Goal: Task Accomplishment & Management: Manage account settings

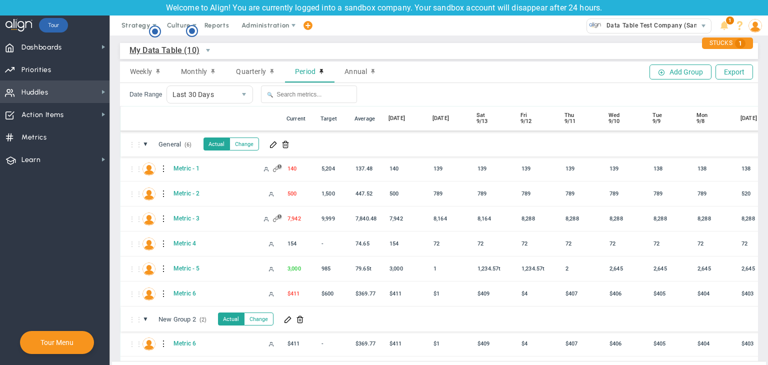
scroll to position [36, 0]
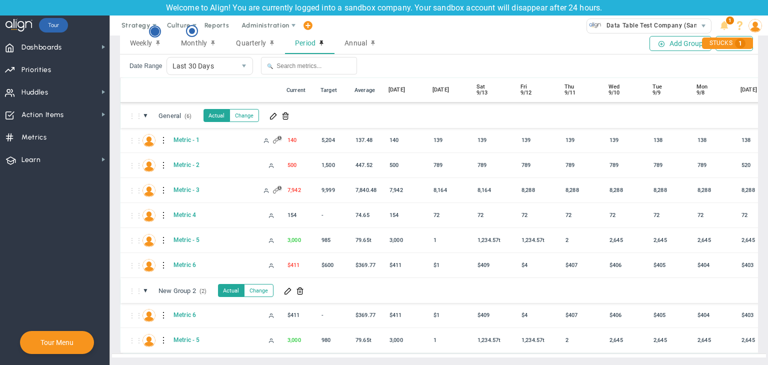
click at [151, 29] on icon "Hotspot (open by clicking or pressing space/enter)" at bounding box center [155, 32] width 12 height 12
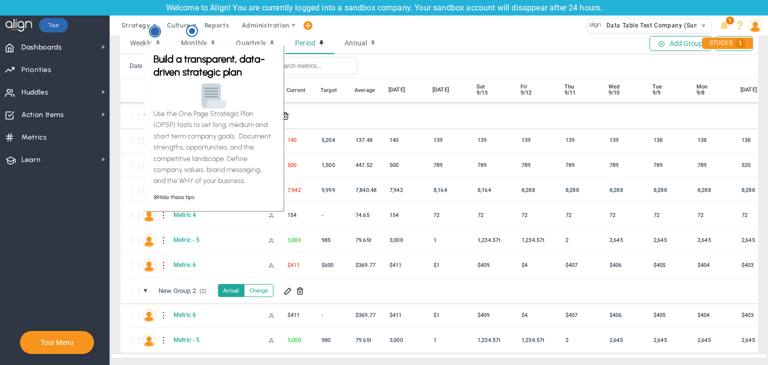
click at [157, 35] on circle "Hotspot (open by clicking or pressing space/enter)" at bounding box center [155, 31] width 9 height 9
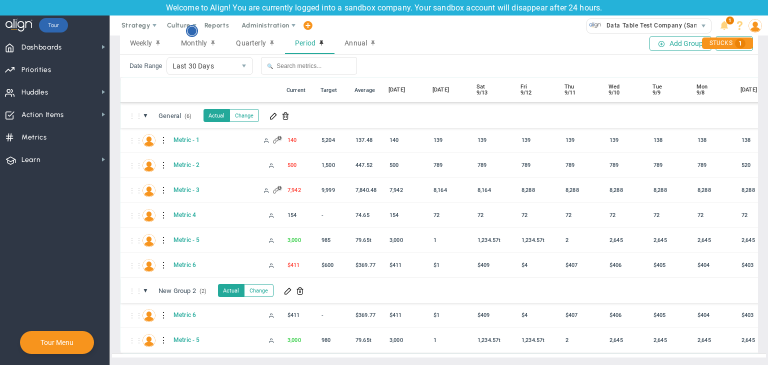
scroll to position [0, 0]
drag, startPoint x: 191, startPoint y: 29, endPoint x: 198, endPoint y: 33, distance: 7.6
click at [193, 29] on circle "Hotspot (open by clicking or pressing space/enter)" at bounding box center [192, 31] width 9 height 9
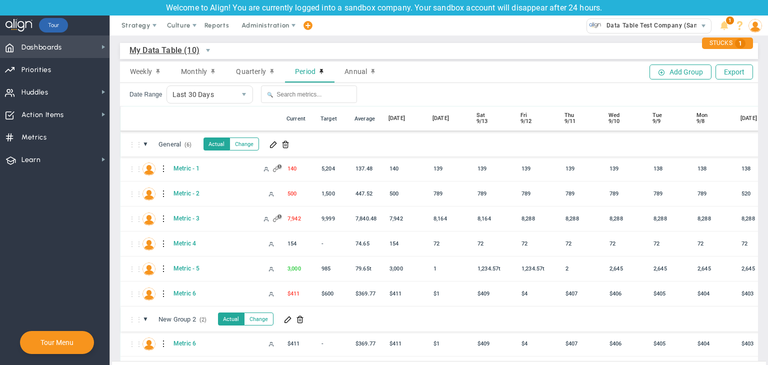
click at [45, 41] on span "Dashboards" at bounding box center [42, 47] width 41 height 21
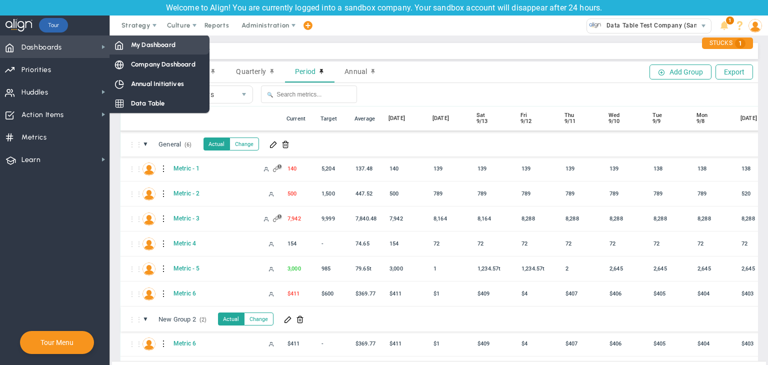
click at [160, 49] on span "My Dashboard" at bounding box center [153, 45] width 45 height 10
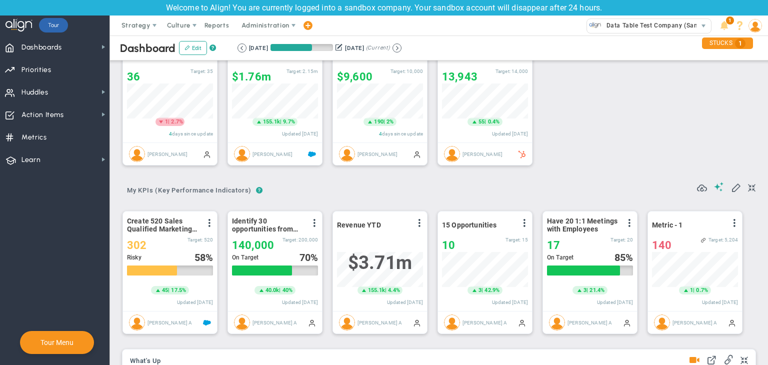
scroll to position [17, 0]
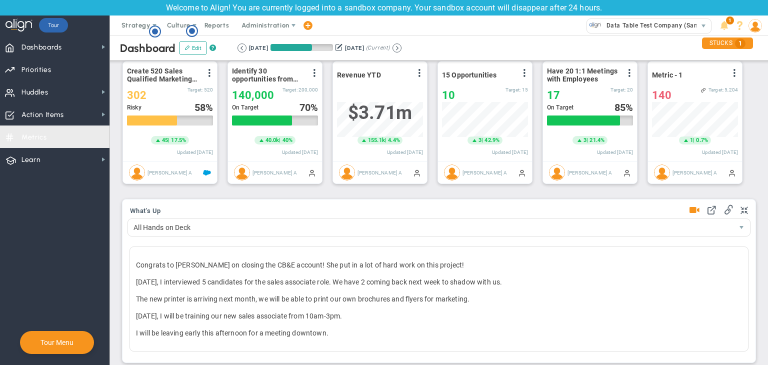
click at [63, 142] on span "Metrics Metrics" at bounding box center [55, 137] width 110 height 23
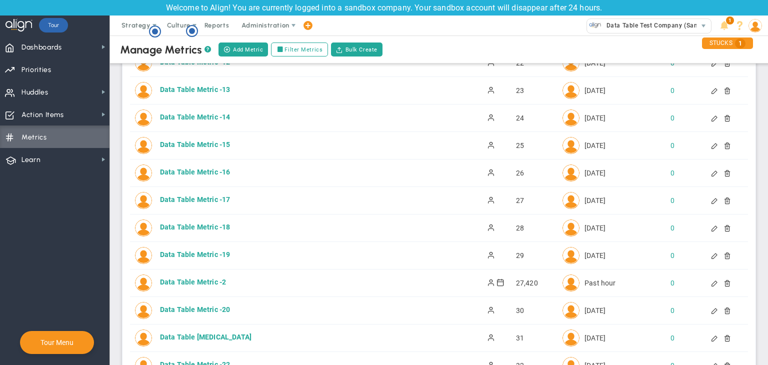
click at [82, 126] on span "Metrics Metrics" at bounding box center [55, 137] width 110 height 23
click at [91, 115] on span "Action Items Action Items" at bounding box center [55, 114] width 110 height 23
click at [265, 27] on span "Administration" at bounding box center [266, 26] width 48 height 8
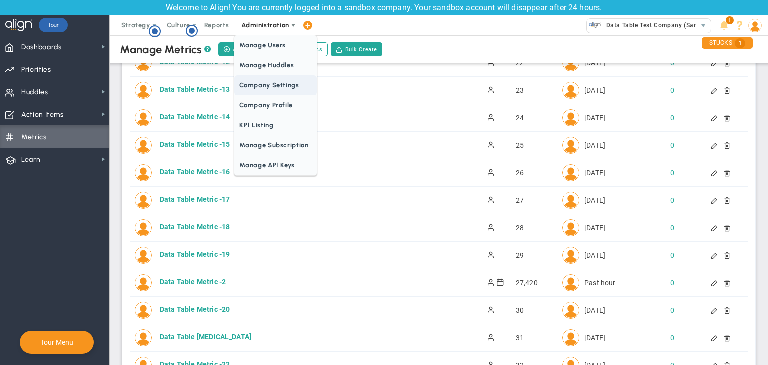
click at [257, 85] on span "Company Settings" at bounding box center [276, 86] width 82 height 20
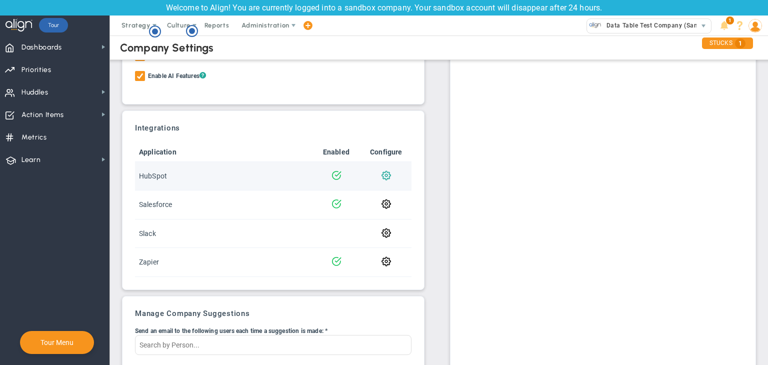
click at [387, 172] on span at bounding box center [387, 175] width 10 height 10
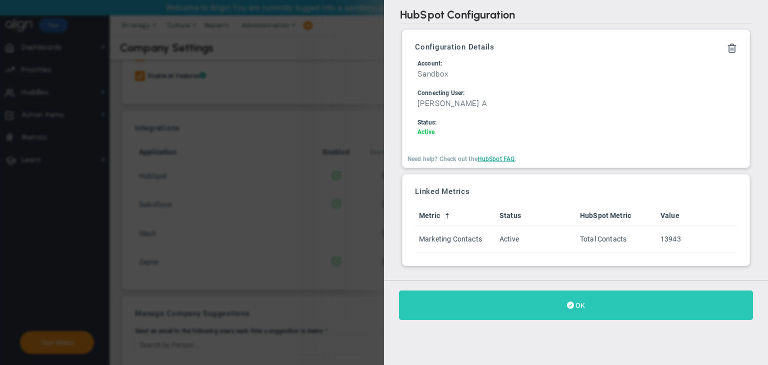
click at [644, 304] on button "OK" at bounding box center [576, 306] width 354 height 30
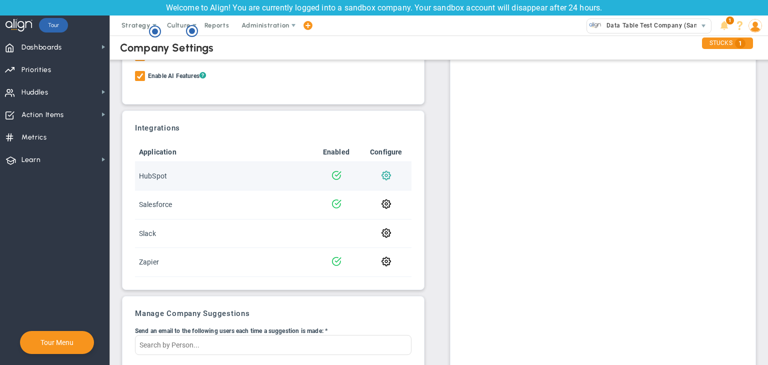
click at [383, 178] on span at bounding box center [387, 175] width 10 height 10
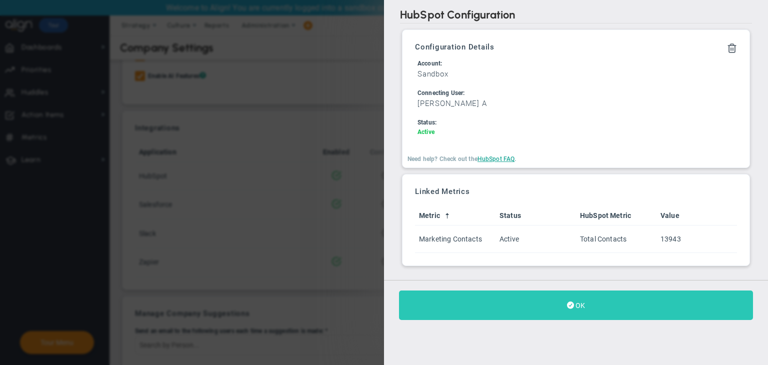
click at [584, 311] on button "OK" at bounding box center [576, 306] width 354 height 30
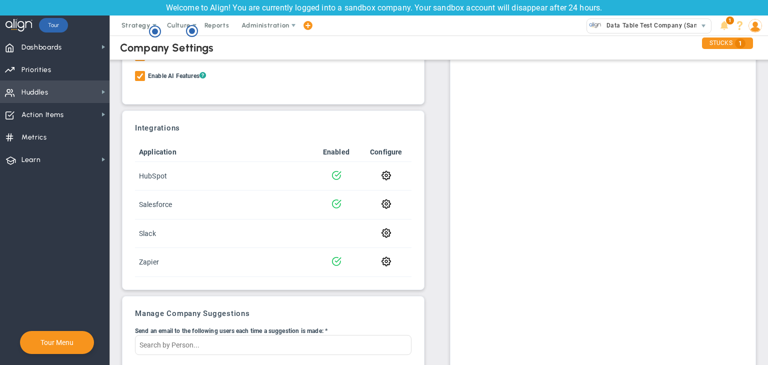
click at [56, 94] on span "Huddles Huddles" at bounding box center [55, 92] width 110 height 23
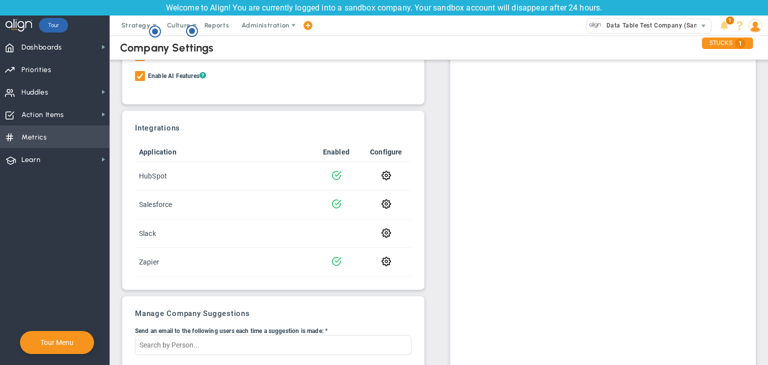
click at [54, 140] on span "Metrics Metrics" at bounding box center [55, 137] width 110 height 23
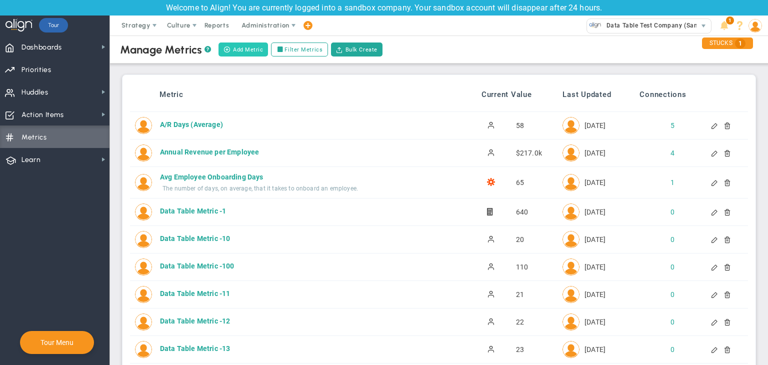
click at [230, 52] on span at bounding box center [227, 49] width 7 height 7
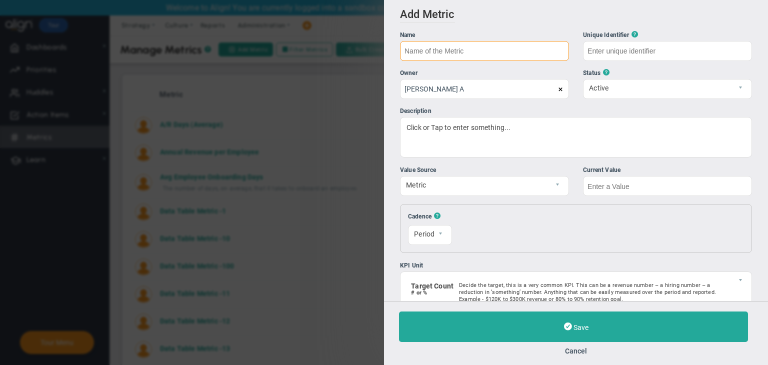
click at [478, 54] on input "text" at bounding box center [484, 51] width 169 height 20
type input "Test Metric 15/09"
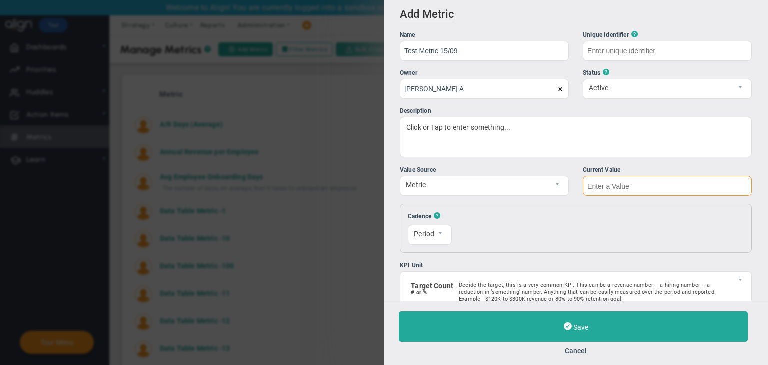
click at [634, 195] on input "text" at bounding box center [667, 186] width 169 height 20
type input "Test-Metric-15/09"
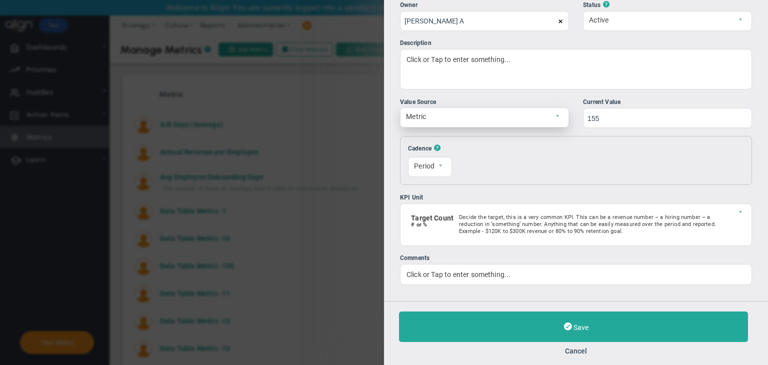
click at [558, 123] on span "select" at bounding box center [560, 117] width 17 height 19
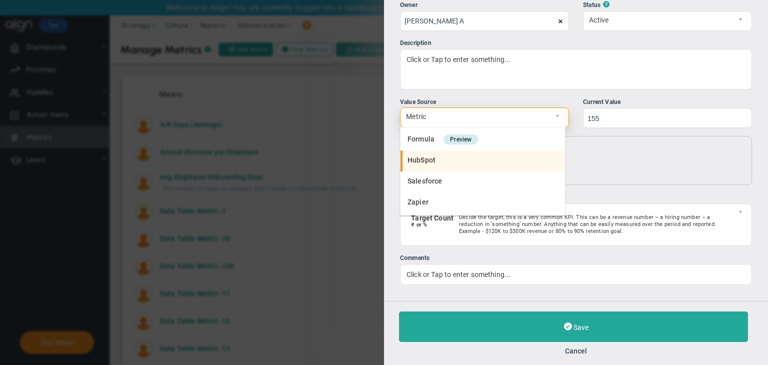
click at [429, 156] on span "HubSpot" at bounding box center [422, 160] width 28 height 8
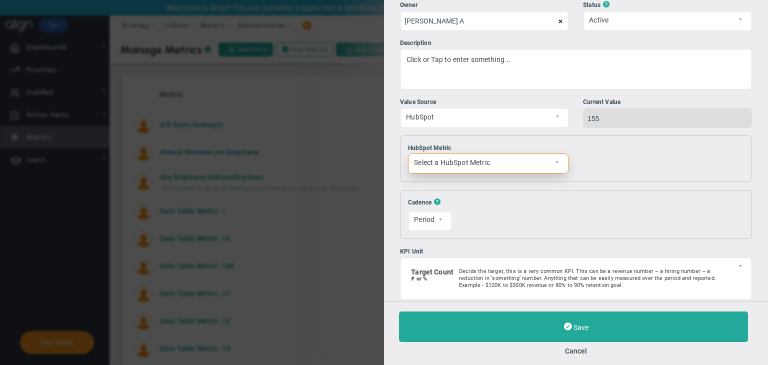
click at [540, 168] on span "Select a HubSpot Metric" at bounding box center [480, 162] width 143 height 17
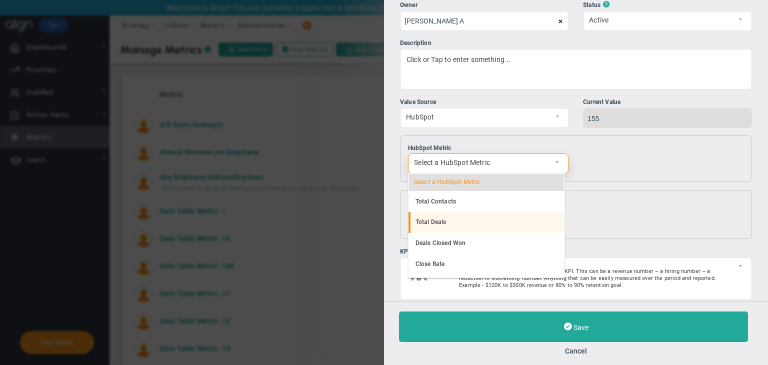
click at [460, 223] on li "Total Deals" at bounding box center [487, 222] width 156 height 21
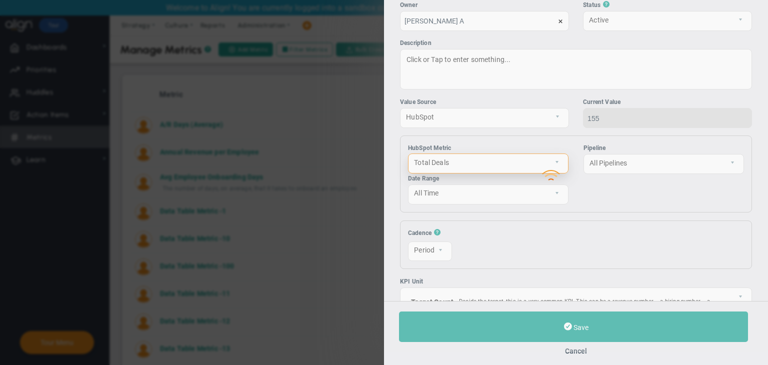
type input "47"
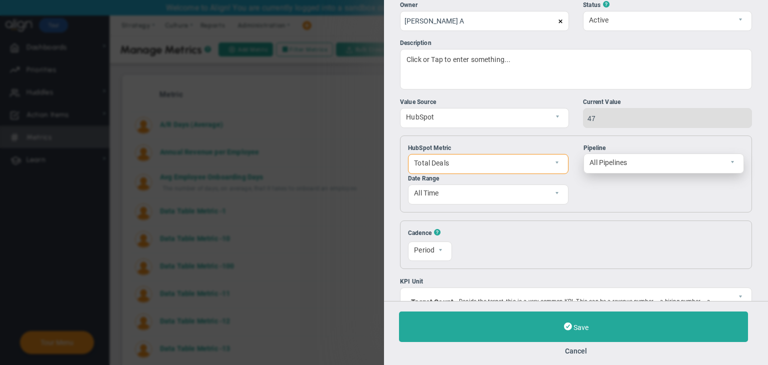
click at [618, 163] on span "All Pipelines" at bounding box center [655, 162] width 143 height 17
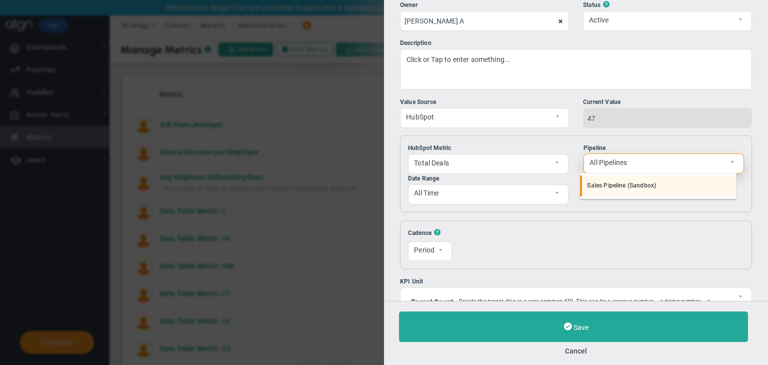
click at [603, 187] on li "Sales Pipeline (Sandbox)" at bounding box center [658, 186] width 156 height 21
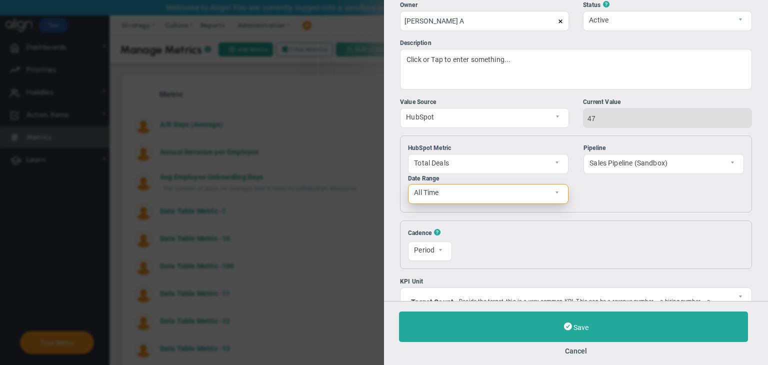
click at [520, 194] on span "All Time" at bounding box center [480, 193] width 143 height 17
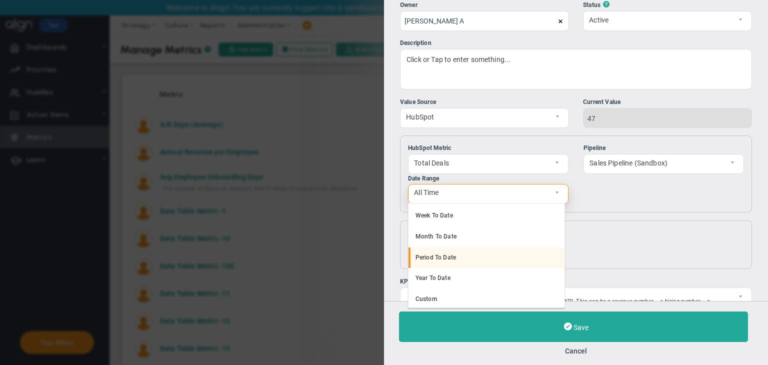
click at [470, 248] on li "Period To Date" at bounding box center [487, 258] width 156 height 21
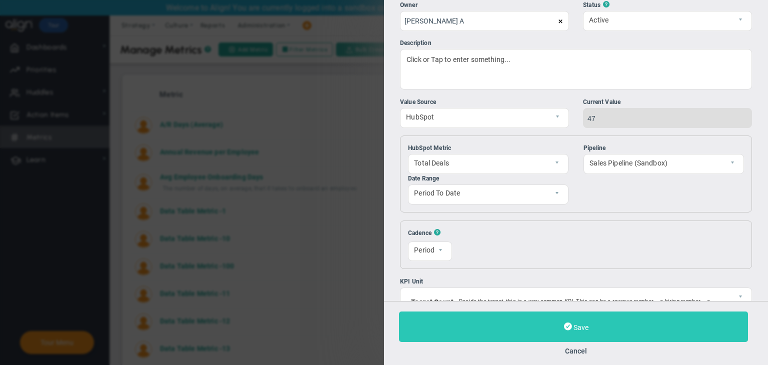
click at [604, 326] on button "Save" at bounding box center [573, 327] width 349 height 31
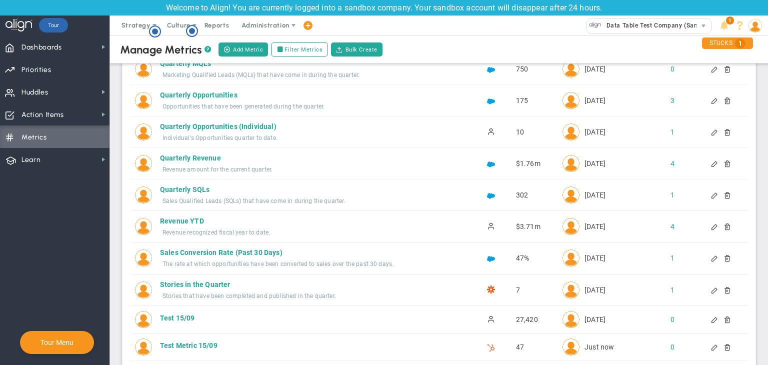
scroll to position [3353, 0]
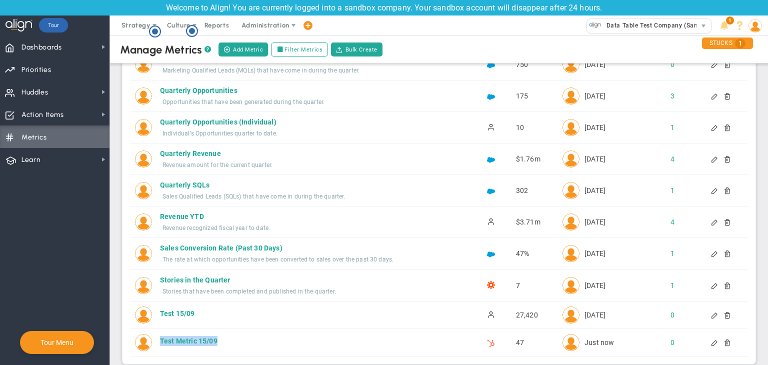
drag, startPoint x: 234, startPoint y: 324, endPoint x: 160, endPoint y: 323, distance: 73.5
click at [160, 329] on div "Test Metric 15/09 Test Metric 15/09 Active 47 Just now 0" at bounding box center [439, 342] width 618 height 27
copy div "Test Metric 15/09"
click at [71, 47] on span "Dashboards Dashboards" at bounding box center [55, 47] width 110 height 23
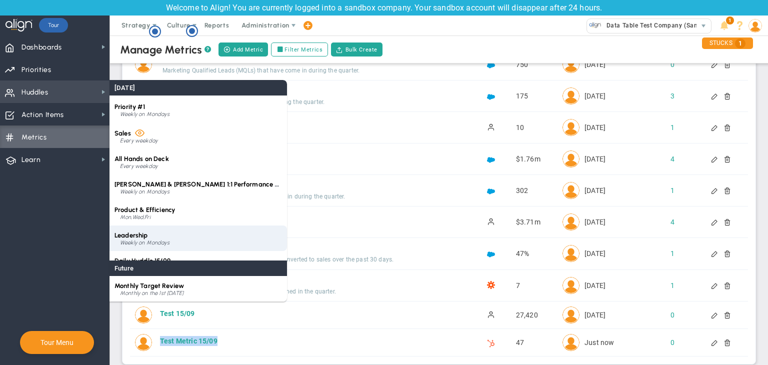
scroll to position [40, 0]
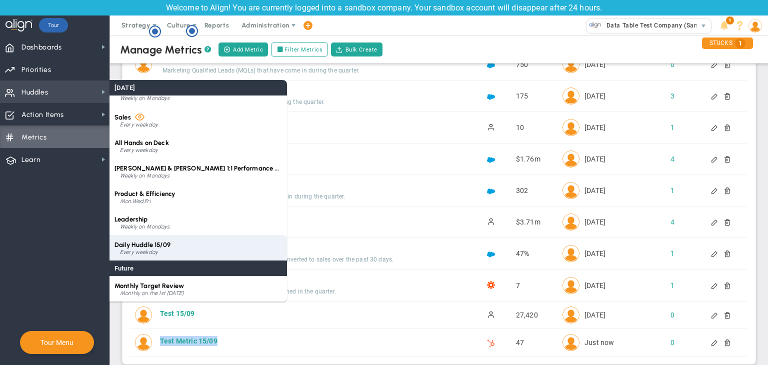
click at [170, 238] on div "Daily Huddle 15/09 Every weekday" at bounding box center [199, 248] width 178 height 26
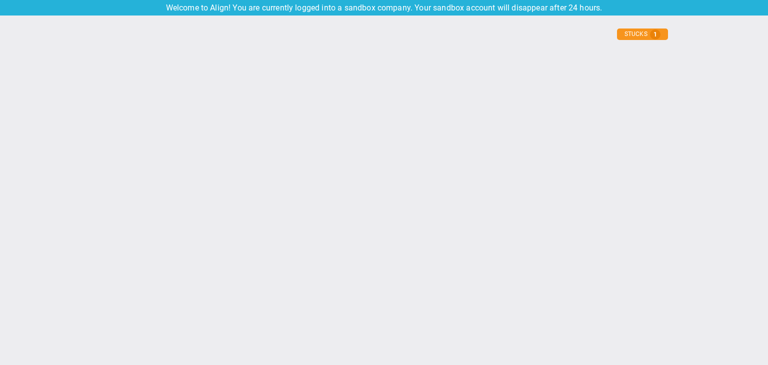
type input "[DATE]"
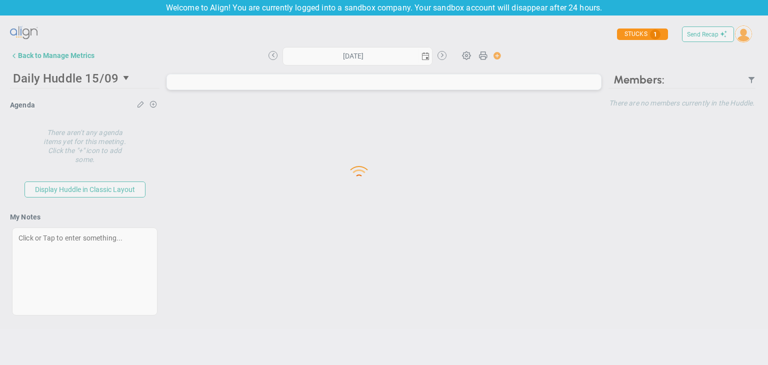
type input "[DATE]"
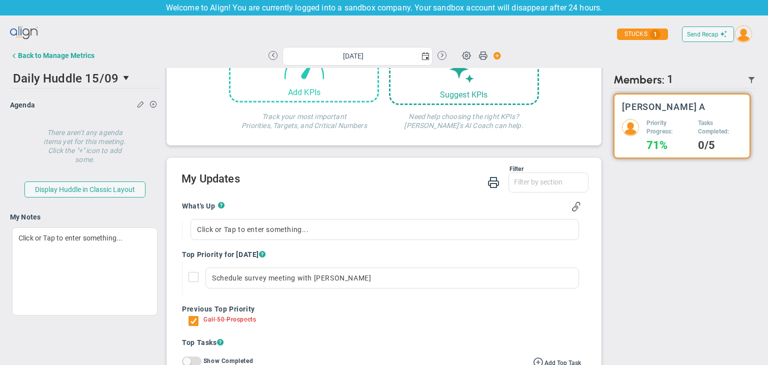
scroll to position [100, 0]
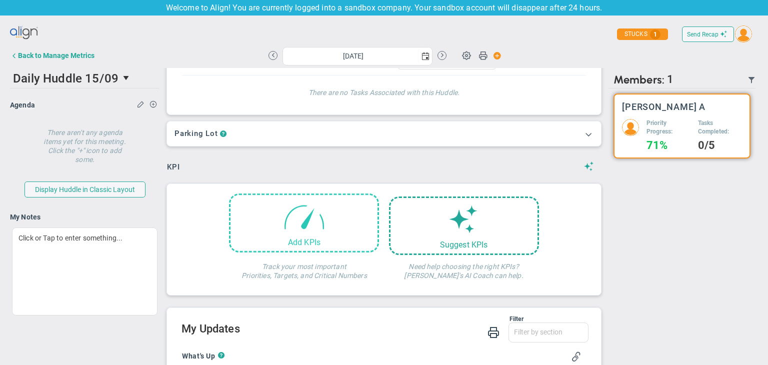
click at [292, 206] on span at bounding box center [304, 216] width 43 height 43
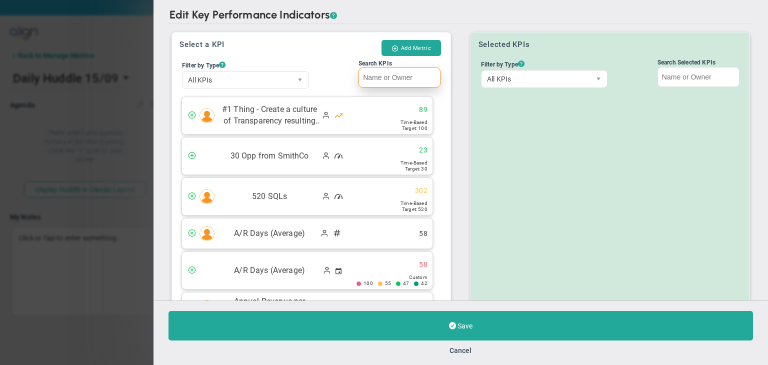
click at [401, 79] on input "Search KPIs" at bounding box center [400, 78] width 82 height 20
paste input "Test Metric 15/09"
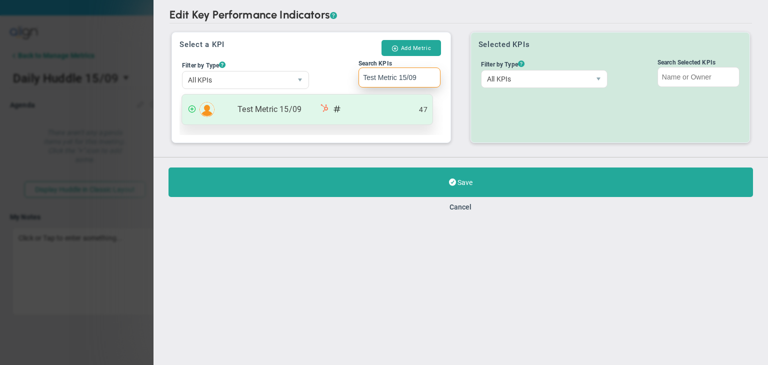
click at [391, 118] on div "Test Metric 15/09 47" at bounding box center [307, 110] width 251 height 30
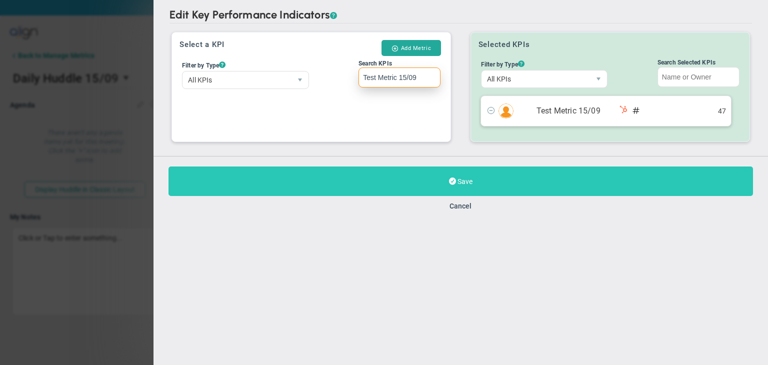
type input "Test Metric 15/09"
click at [448, 177] on button "Save" at bounding box center [461, 182] width 585 height 30
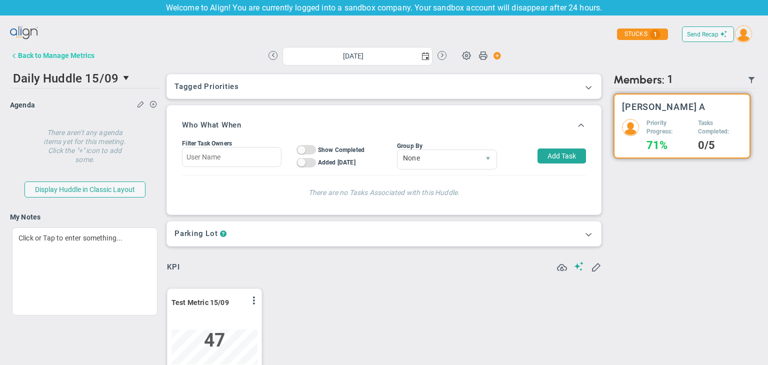
click at [59, 63] on button "Back to Manage Metrics" at bounding box center [52, 56] width 85 height 20
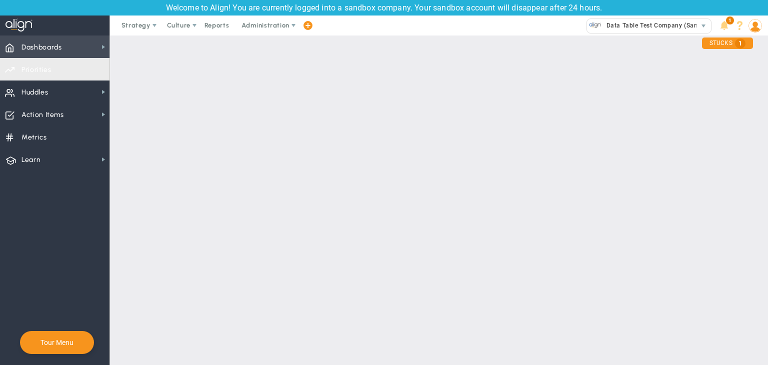
checkbox input "false"
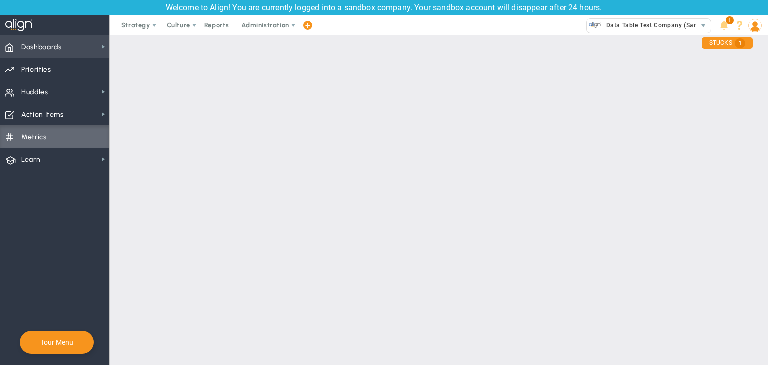
click at [67, 45] on span "Dashboards Dashboards" at bounding box center [55, 47] width 110 height 23
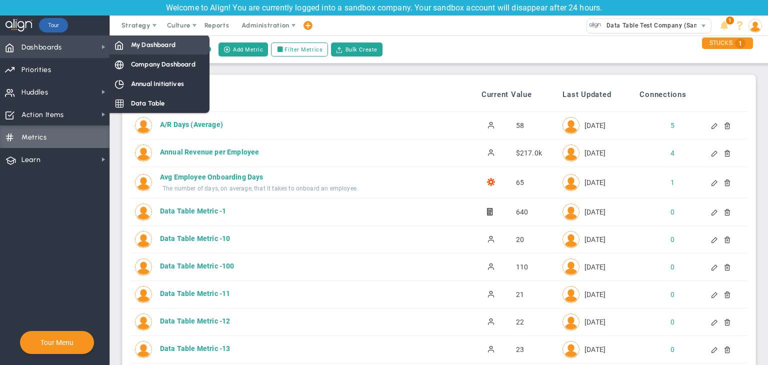
click at [156, 45] on span "My Dashboard" at bounding box center [153, 45] width 45 height 10
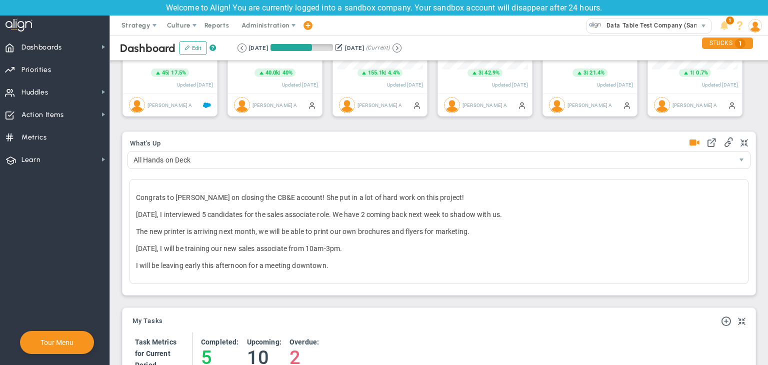
scroll to position [500096, 500045]
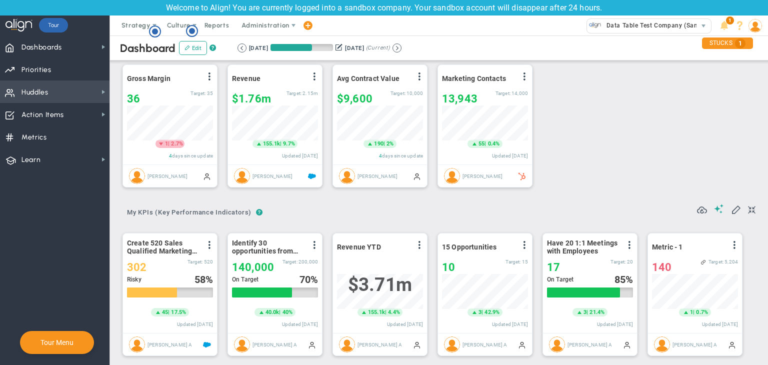
click at [92, 89] on span "Huddles Huddles" at bounding box center [55, 92] width 110 height 23
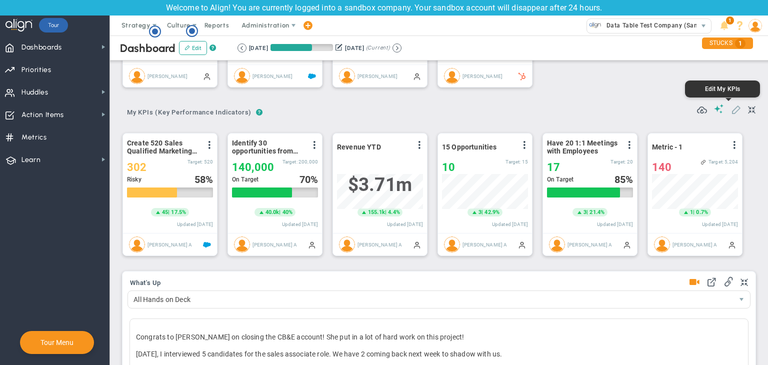
click at [731, 106] on span at bounding box center [736, 109] width 10 height 10
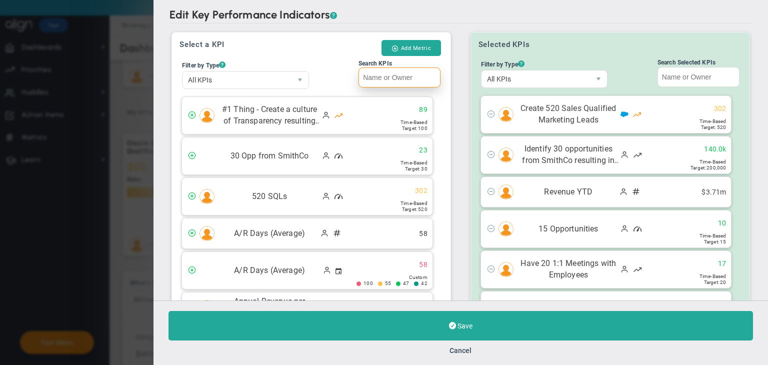
click at [370, 73] on input "Search KPIs" at bounding box center [400, 78] width 82 height 20
paste input "Test Metric 15/09"
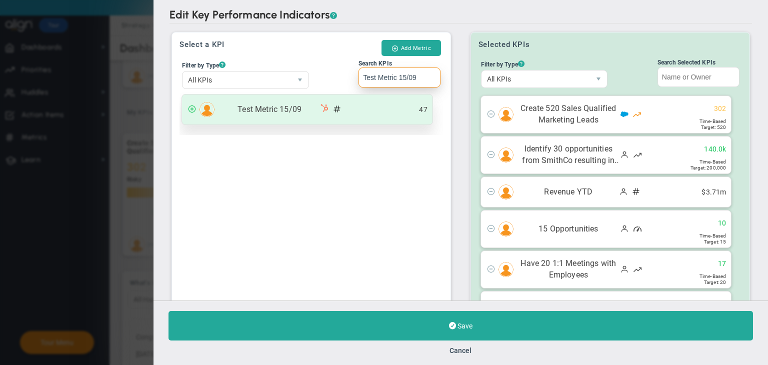
click at [360, 103] on div "Test Metric 15/09 47" at bounding box center [307, 110] width 251 height 30
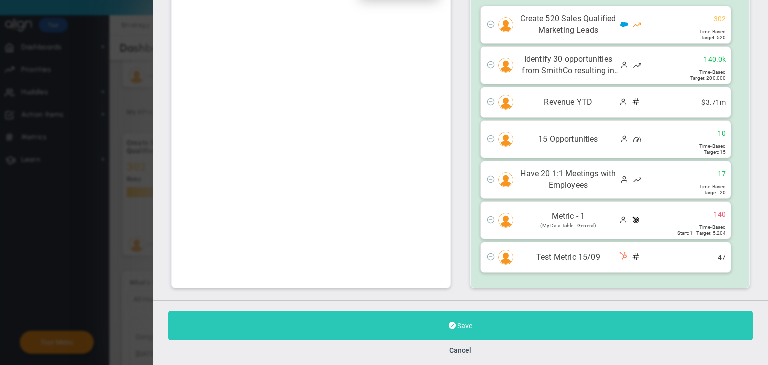
type input "Test Metric 15/09"
click at [491, 322] on button "Save" at bounding box center [461, 326] width 585 height 30
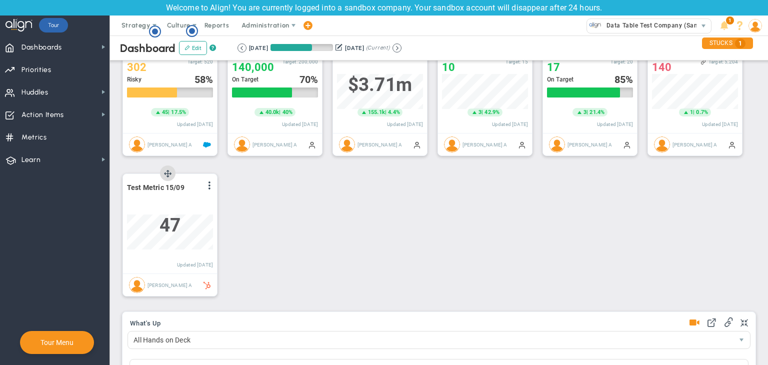
click at [209, 181] on div "View Historical Graph Edit Make "No Change" Update Add Past Update" at bounding box center [209, 187] width 8 height 13
click at [209, 188] on span at bounding box center [210, 186] width 8 height 8
click at [176, 201] on li "Edit" at bounding box center [181, 206] width 71 height 13
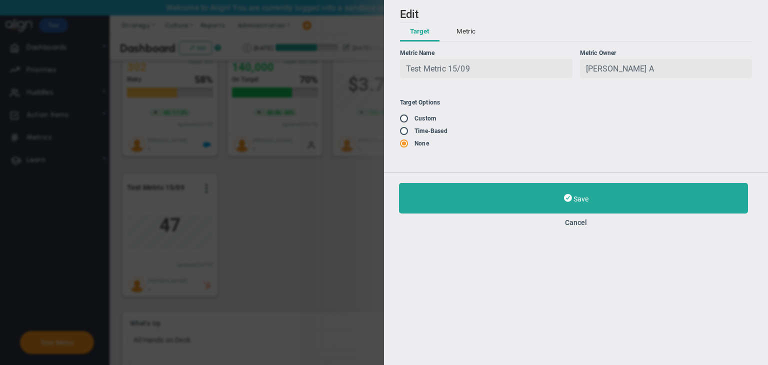
click at [409, 125] on ul "Target Options Existing Target Custom" at bounding box center [488, 124] width 176 height 50
click at [408, 123] on input "radio" at bounding box center [408, 119] width 10 height 8
radio input "true"
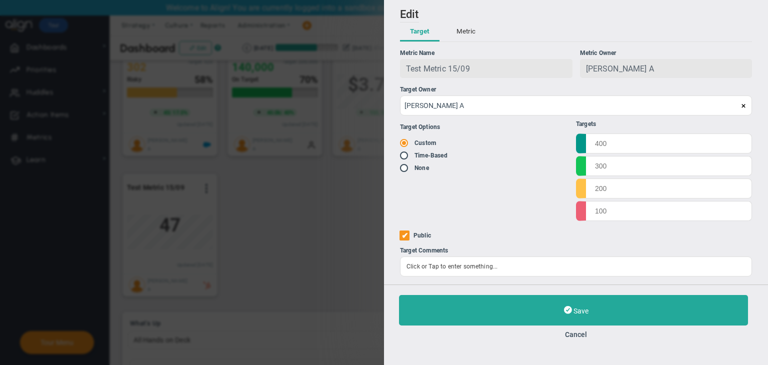
click at [652, 130] on ul "Targets" at bounding box center [664, 171] width 176 height 101
click at [640, 143] on input "text" at bounding box center [664, 143] width 176 height 20
type input "1000"
click at [632, 166] on input "text" at bounding box center [664, 166] width 176 height 20
type input "1"
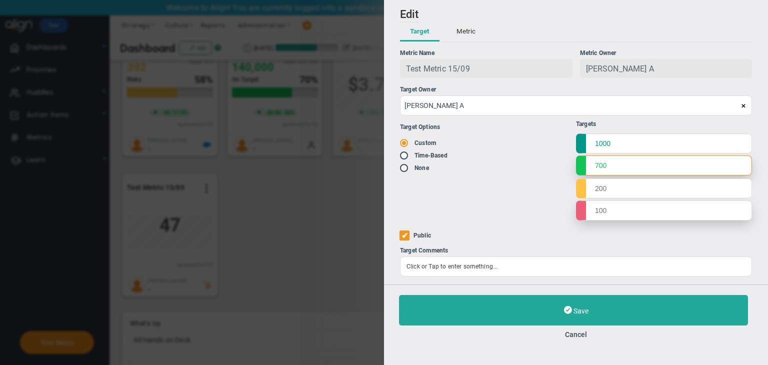
drag, startPoint x: 632, startPoint y: 166, endPoint x: 634, endPoint y: 203, distance: 37.6
click at [635, 207] on ul "Targets 1000 700" at bounding box center [664, 171] width 176 height 101
type input "700"
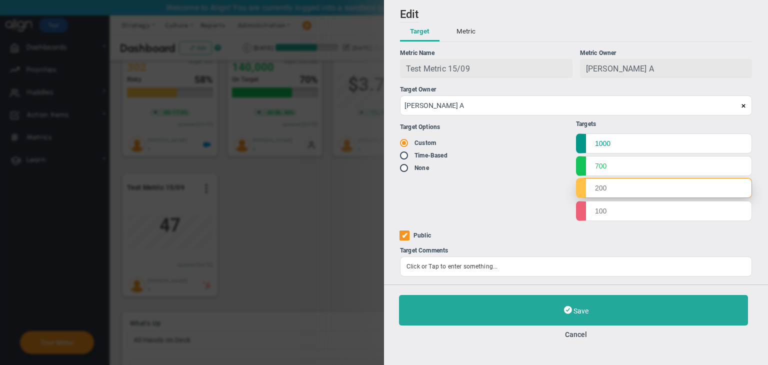
click at [631, 188] on input "text" at bounding box center [664, 188] width 176 height 20
type input "400"
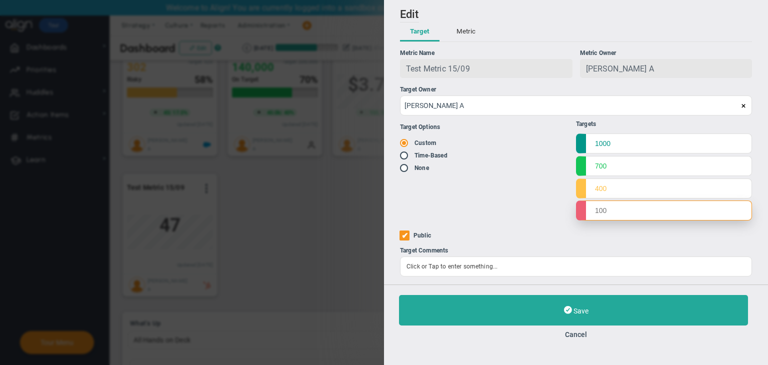
click at [631, 210] on input "text" at bounding box center [664, 211] width 176 height 20
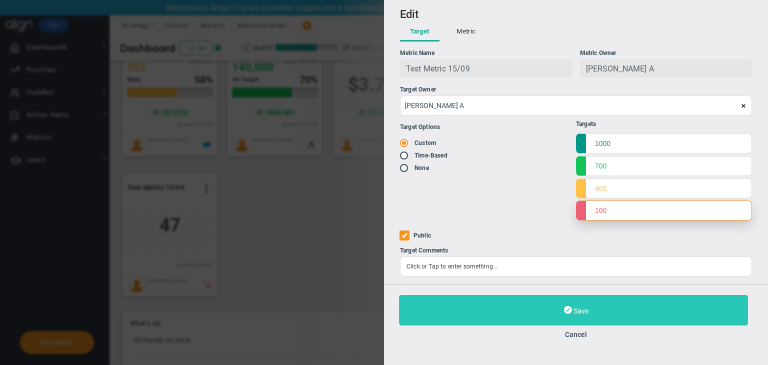
type input "100"
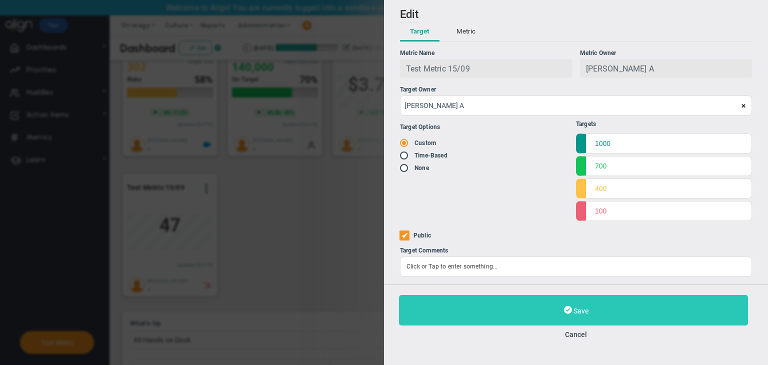
click at [617, 300] on button "Save" at bounding box center [573, 310] width 349 height 31
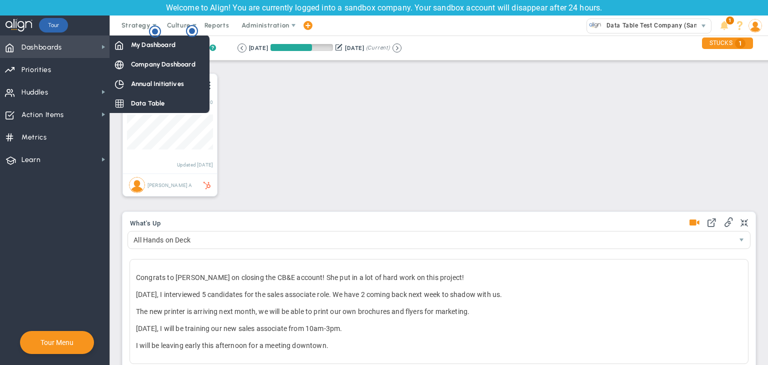
click at [61, 37] on span "Dashboards" at bounding box center [42, 47] width 41 height 21
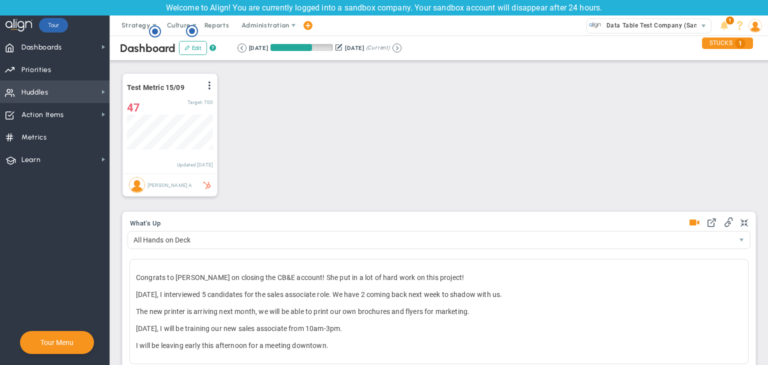
click at [78, 90] on span "Huddles Huddles" at bounding box center [55, 92] width 110 height 23
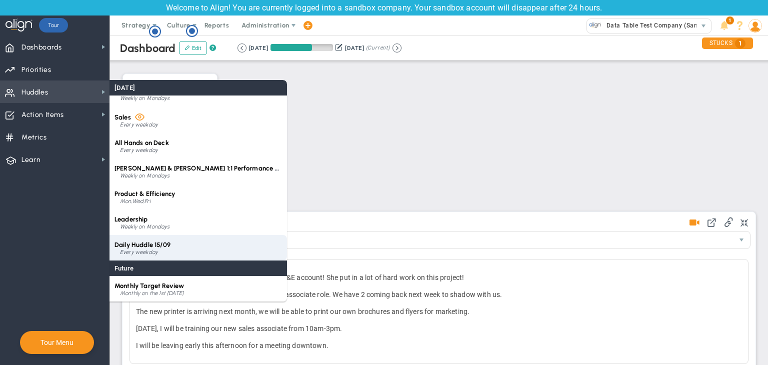
drag, startPoint x: 167, startPoint y: 225, endPoint x: 171, endPoint y: 254, distance: 29.2
click at [165, 232] on div "Leadership Weekly on Mondays" at bounding box center [199, 223] width 178 height 26
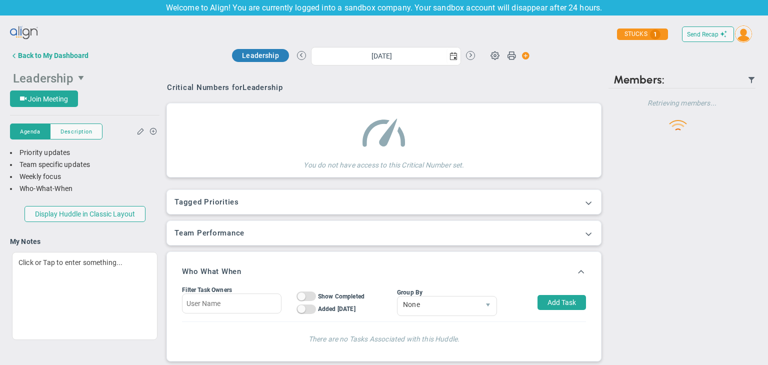
click at [68, 74] on span "Leadership" at bounding box center [43, 79] width 61 height 14
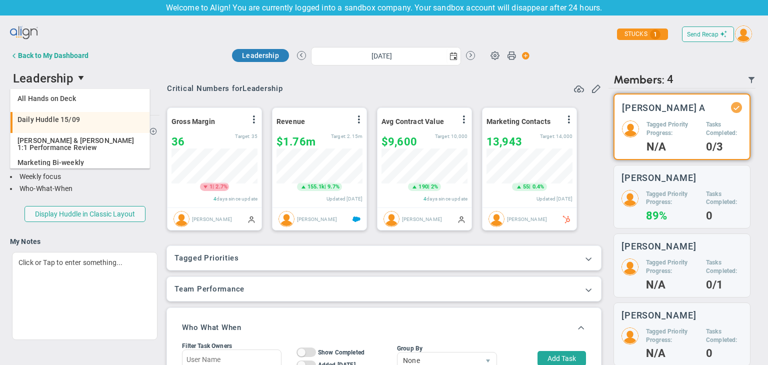
click at [83, 117] on div "Daily Huddle 15/09" at bounding box center [81, 119] width 127 height 7
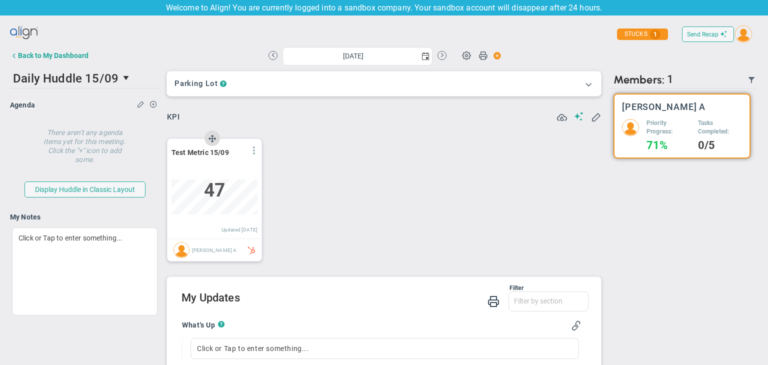
click at [256, 151] on span at bounding box center [254, 151] width 8 height 8
click at [226, 171] on li "Edit" at bounding box center [226, 171] width 71 height 13
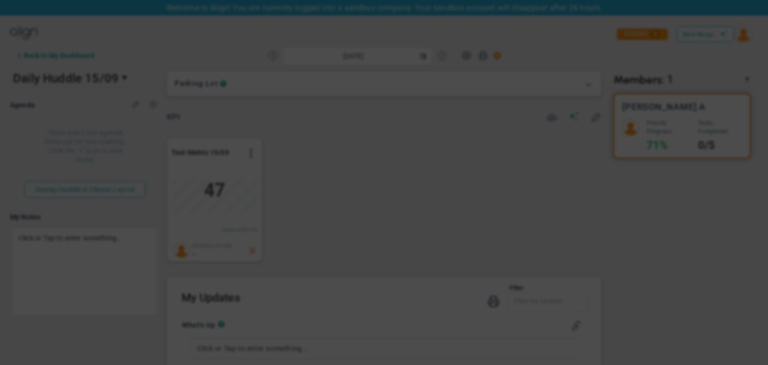
type input "[DATE]"
radio input "true"
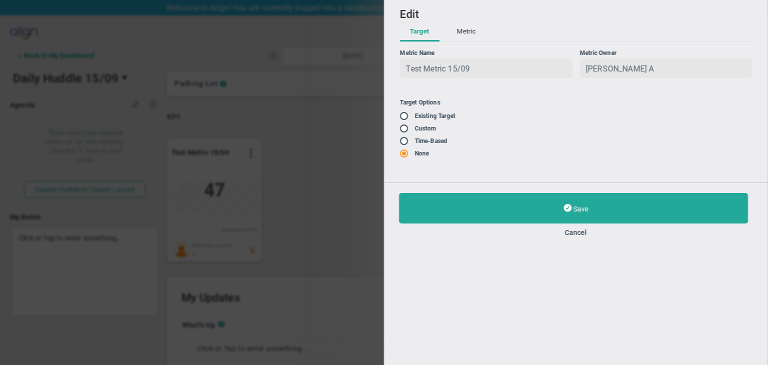
click at [407, 120] on input "radio" at bounding box center [408, 117] width 10 height 8
radio input "true"
type input "1000"
type input "700"
type input "400"
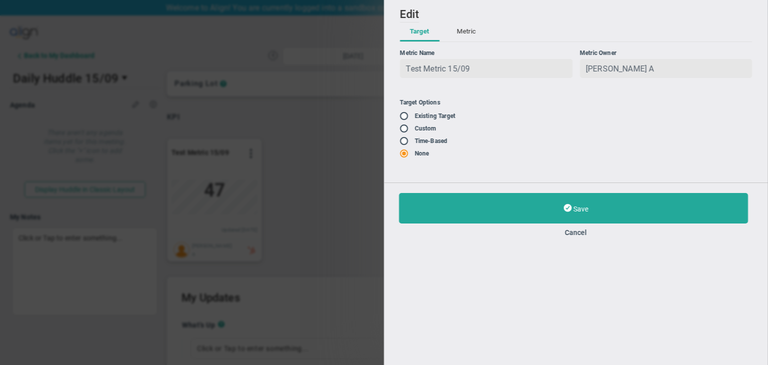
type input "100"
radio input "false"
radio input "true"
radio input "false"
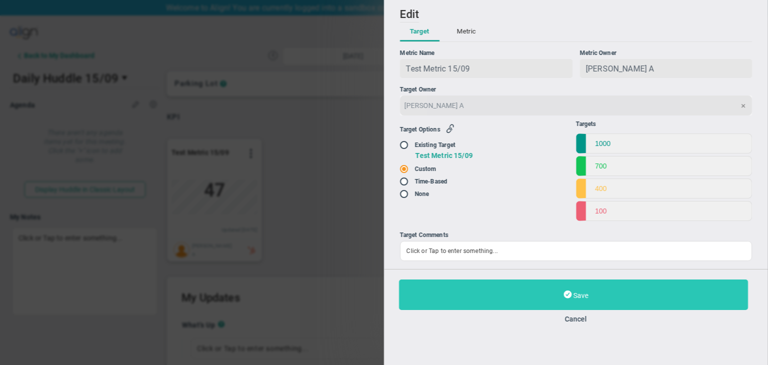
click at [558, 294] on button "Save" at bounding box center [573, 295] width 349 height 31
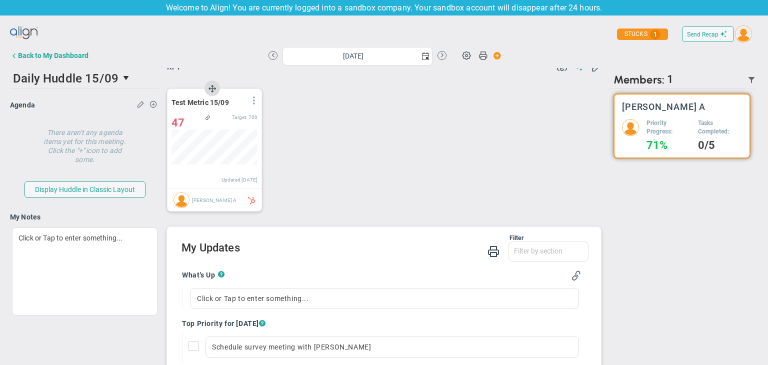
click at [255, 104] on span at bounding box center [254, 101] width 8 height 8
click at [225, 119] on li "Edit" at bounding box center [226, 121] width 71 height 13
type input "[DATE]"
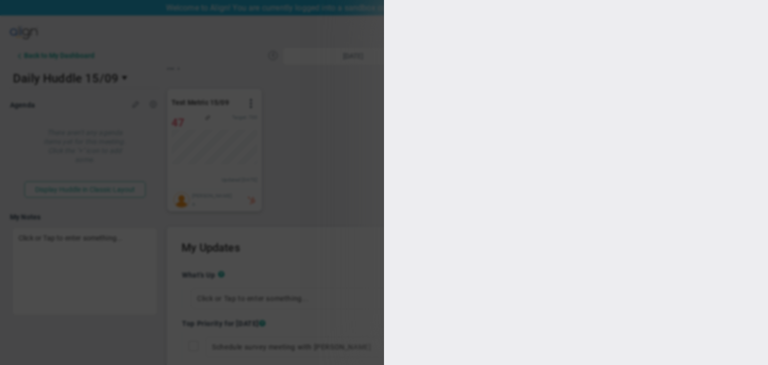
type input "[PERSON_NAME] A"
radio input "true"
type input "1000"
type input "700"
type input "400"
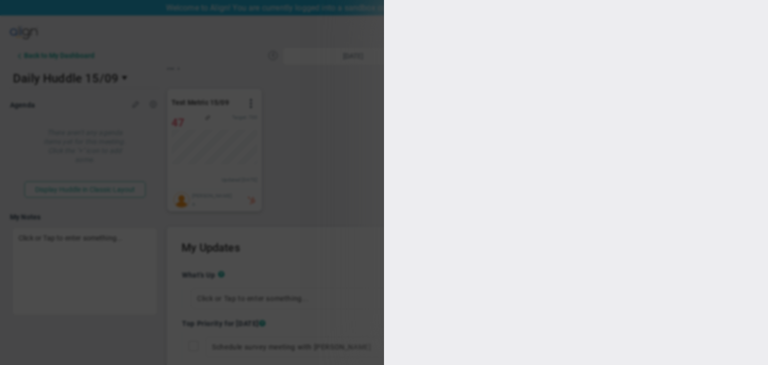
type input "100"
checkbox input "true"
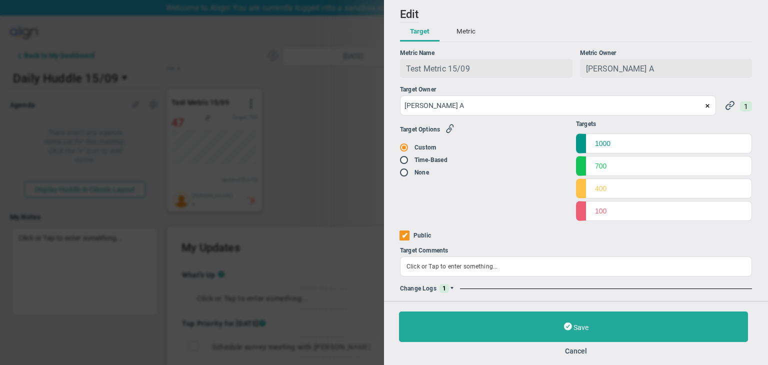
click at [449, 287] on span at bounding box center [452, 289] width 6 height 6
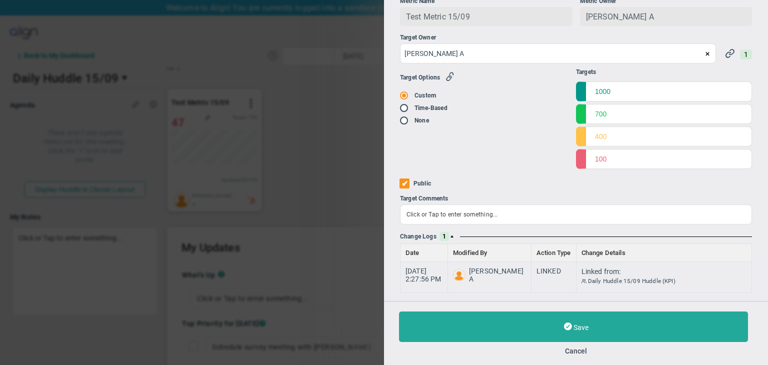
click at [452, 233] on div "Change Logs 1" at bounding box center [576, 236] width 352 height 9
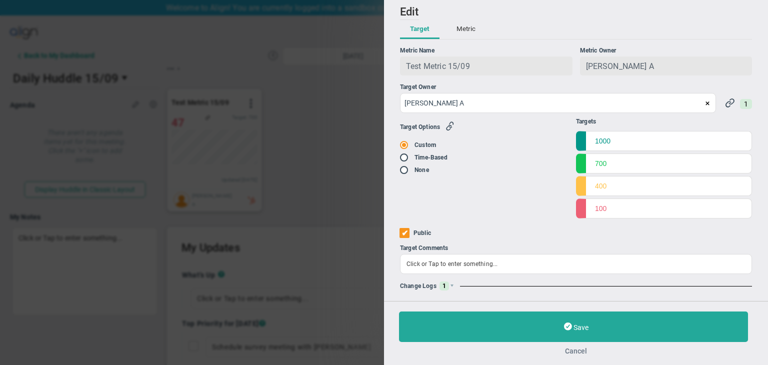
click at [572, 351] on button "Cancel" at bounding box center [576, 351] width 354 height 8
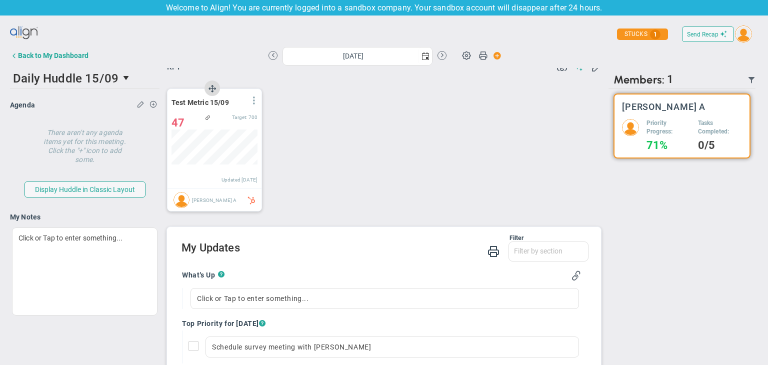
click at [254, 99] on span at bounding box center [254, 101] width 8 height 8
click at [53, 49] on button "Back to My Dashboard" at bounding box center [49, 56] width 79 height 20
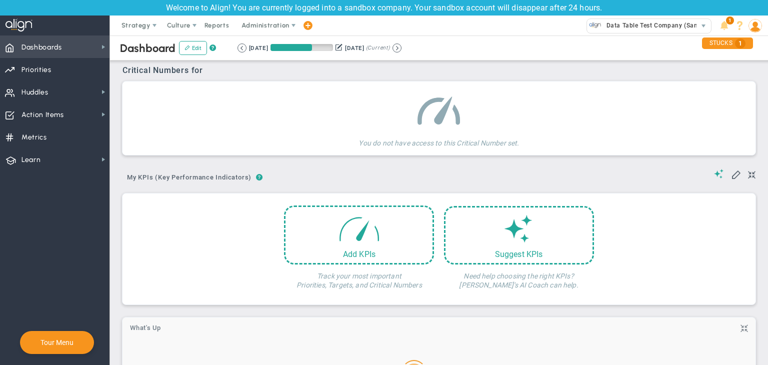
click at [63, 40] on span "Dashboards Dashboards" at bounding box center [55, 47] width 110 height 23
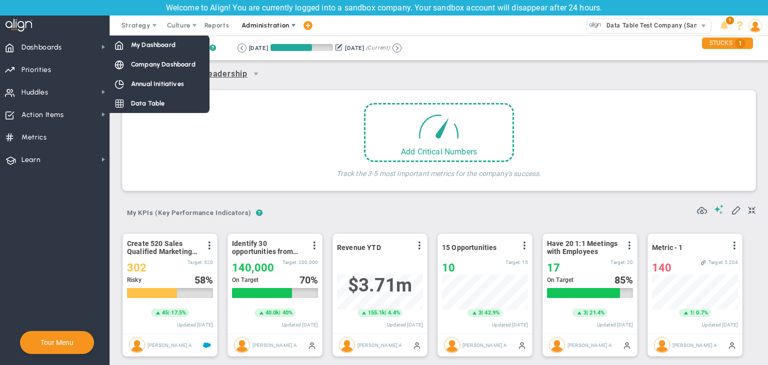
click at [259, 28] on span "Administration" at bounding box center [266, 26] width 48 height 8
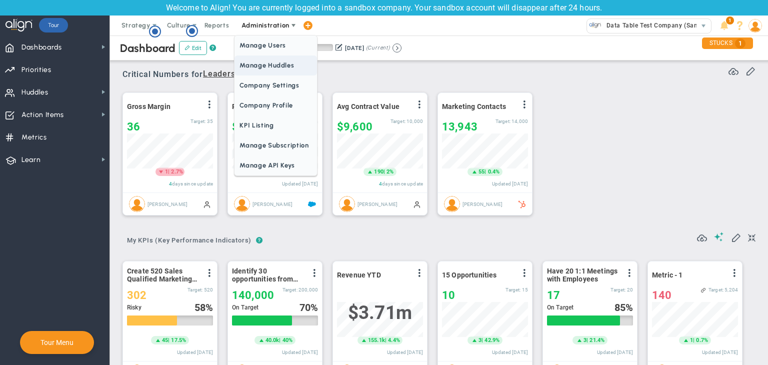
click at [282, 64] on span "Manage Huddles" at bounding box center [276, 66] width 82 height 20
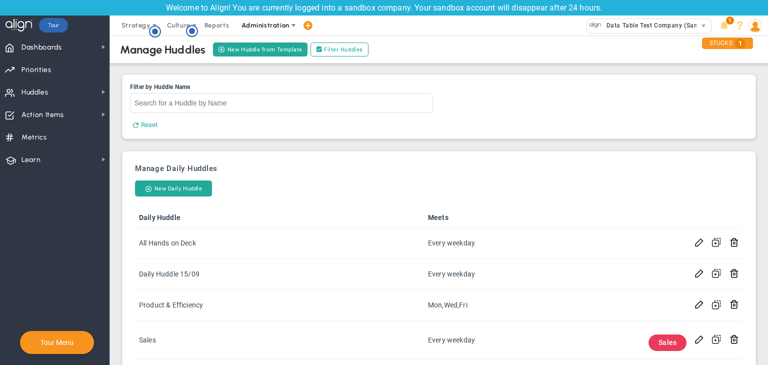
click at [258, 21] on span "Administration" at bounding box center [266, 26] width 64 height 20
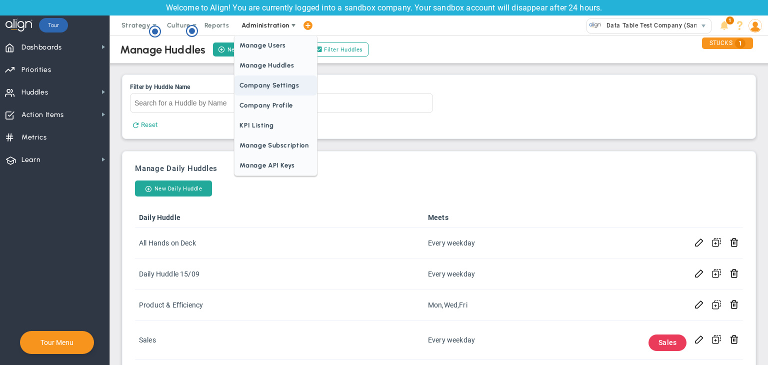
click at [283, 88] on span "Company Settings" at bounding box center [276, 86] width 82 height 20
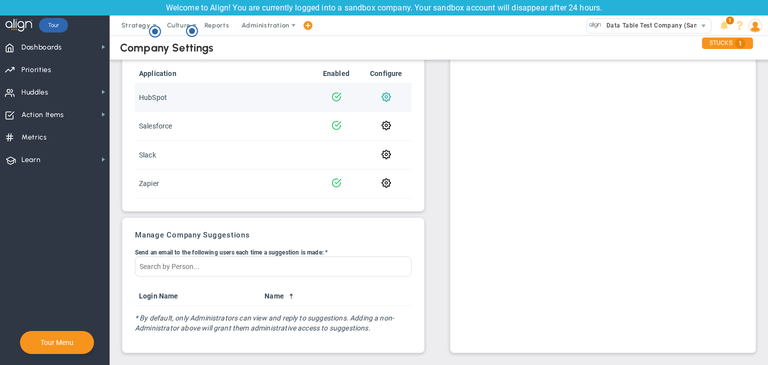
click at [383, 97] on span at bounding box center [387, 97] width 10 height 10
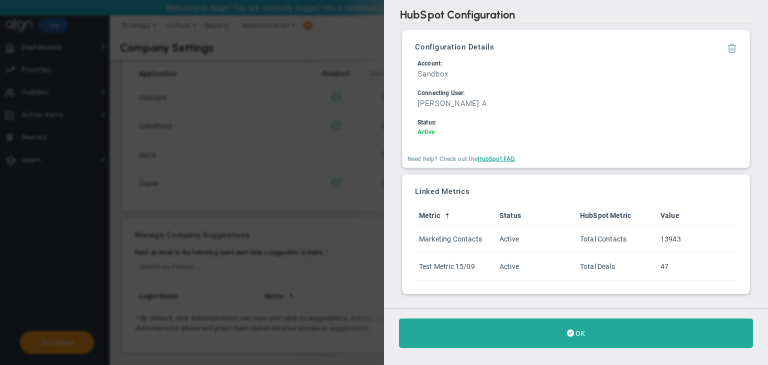
click at [731, 49] on span at bounding box center [732, 48] width 10 height 10
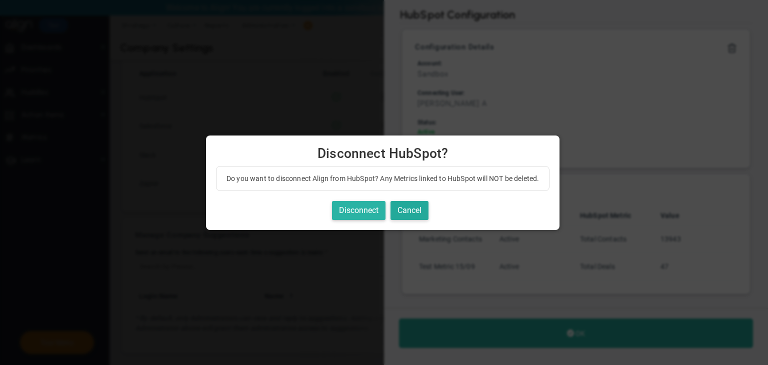
click at [370, 211] on button "Disconnect" at bounding box center [359, 211] width 54 height 20
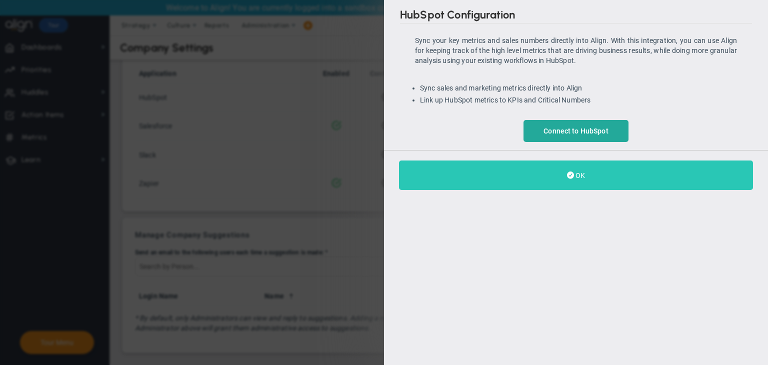
click at [603, 179] on button "OK" at bounding box center [576, 176] width 354 height 30
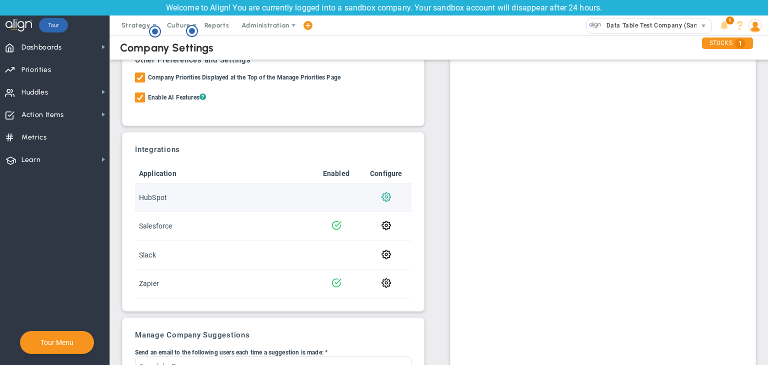
click at [385, 194] on span at bounding box center [387, 197] width 10 height 10
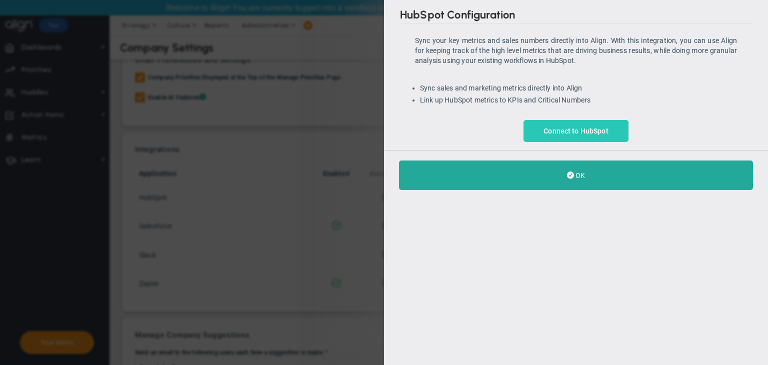
click at [600, 137] on link "Connect to HubSpot" at bounding box center [576, 131] width 105 height 22
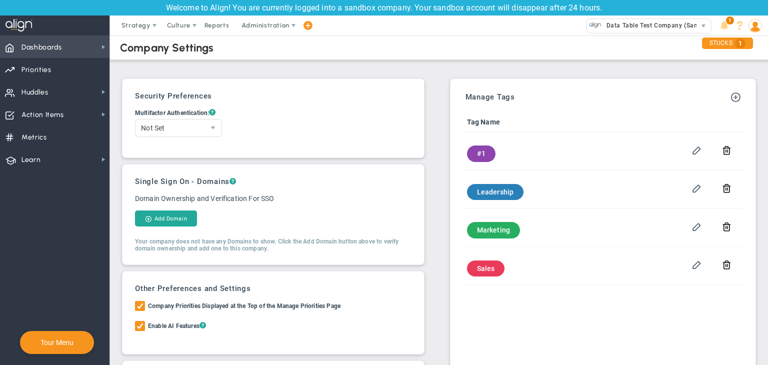
click at [81, 39] on span "Dashboards Dashboards" at bounding box center [55, 47] width 110 height 23
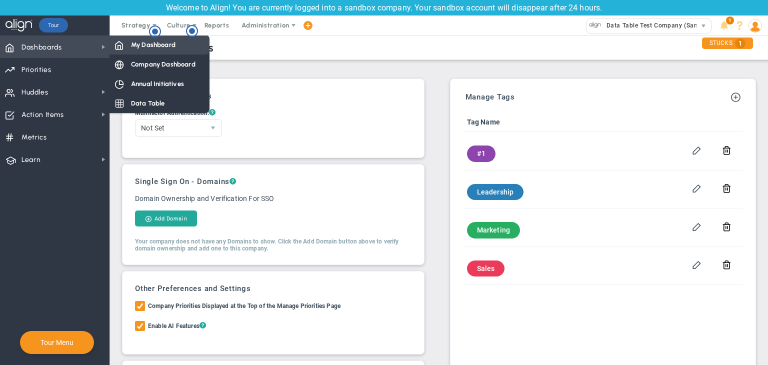
click at [144, 45] on span "My Dashboard" at bounding box center [153, 45] width 45 height 10
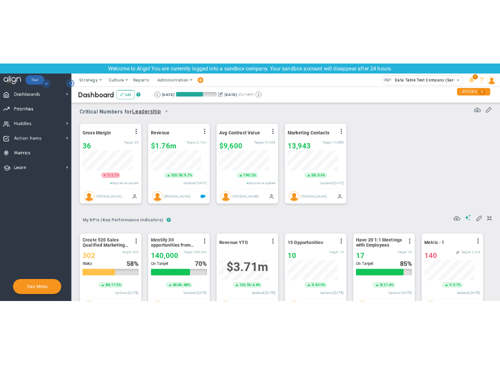
scroll to position [35, 77]
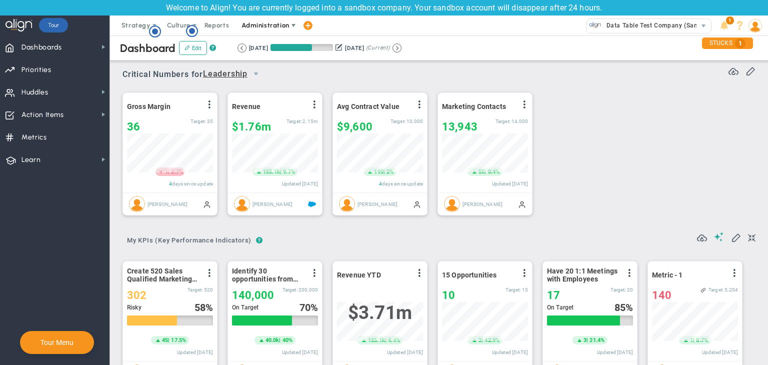
click at [276, 26] on span "Administration" at bounding box center [266, 26] width 48 height 8
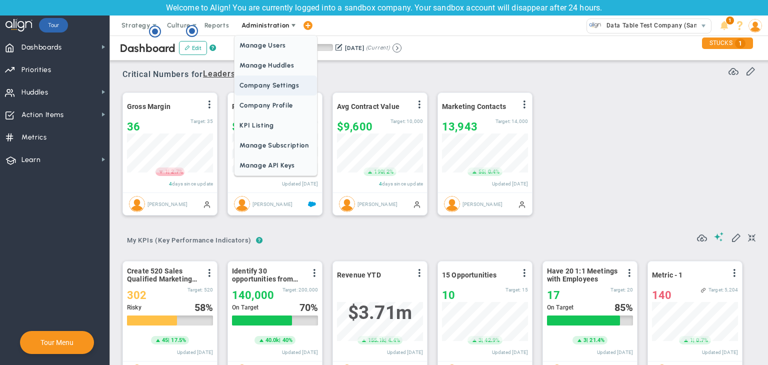
click at [282, 89] on span "Company Settings" at bounding box center [276, 86] width 82 height 20
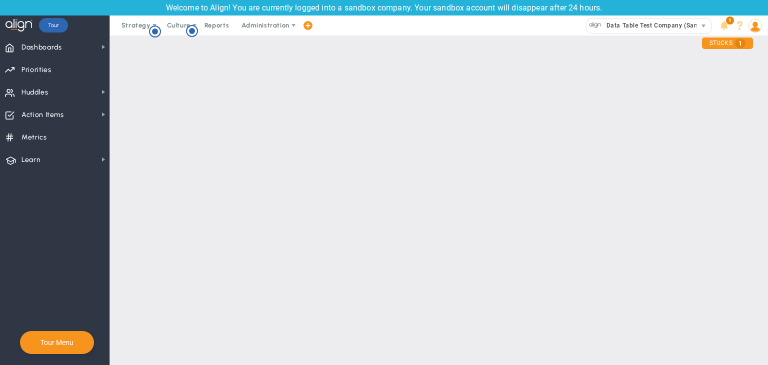
checkbox input "true"
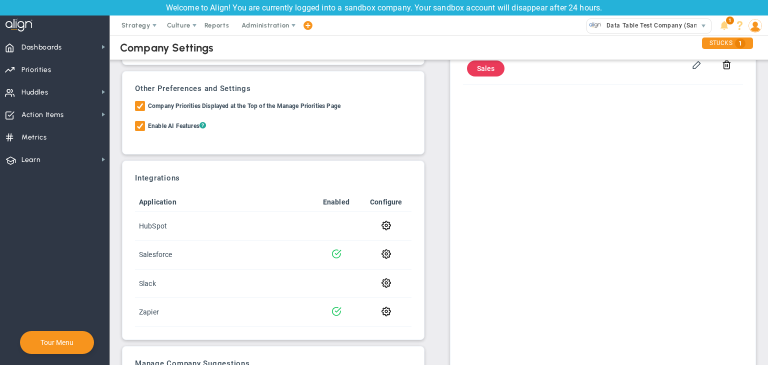
scroll to position [329, 0]
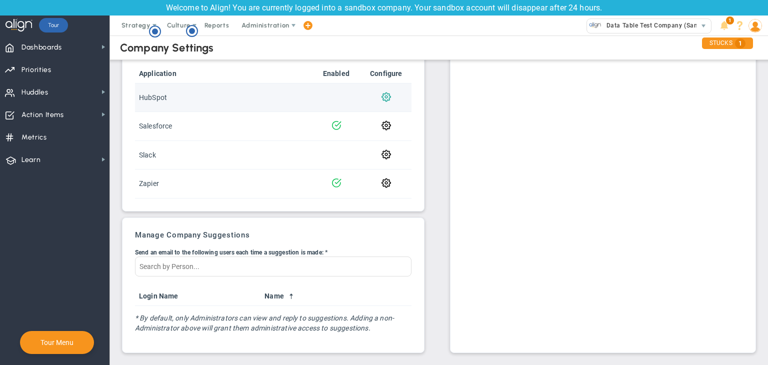
click at [382, 100] on span at bounding box center [387, 97] width 10 height 10
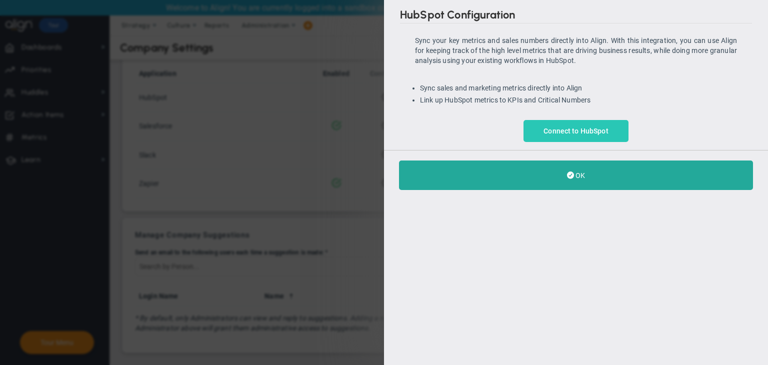
click at [500, 129] on span "Connect to HubSpot" at bounding box center [576, 131] width 65 height 8
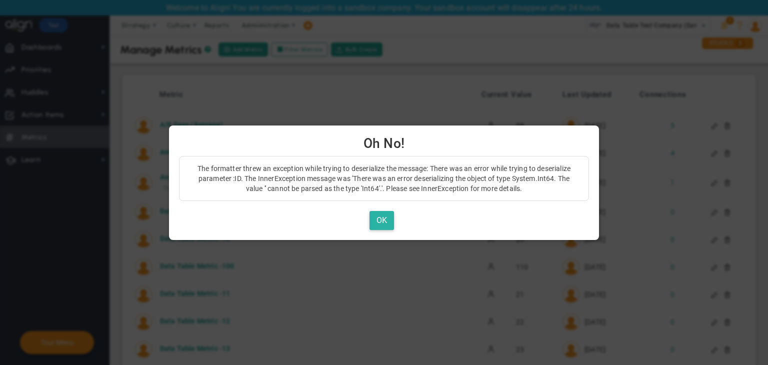
click at [390, 220] on button "OK" at bounding box center [382, 221] width 25 height 20
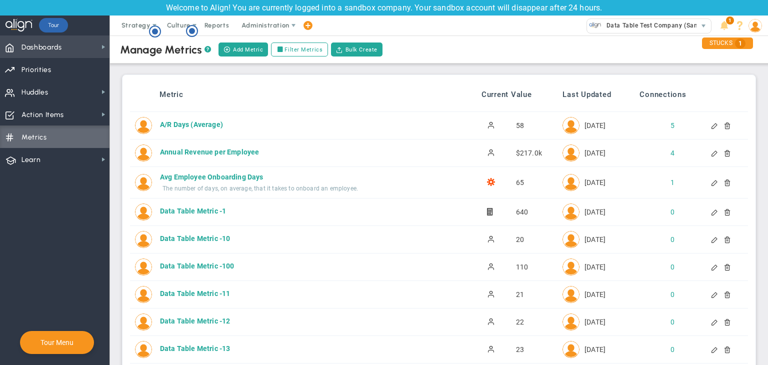
click at [82, 43] on span "Dashboards Dashboards" at bounding box center [55, 47] width 110 height 23
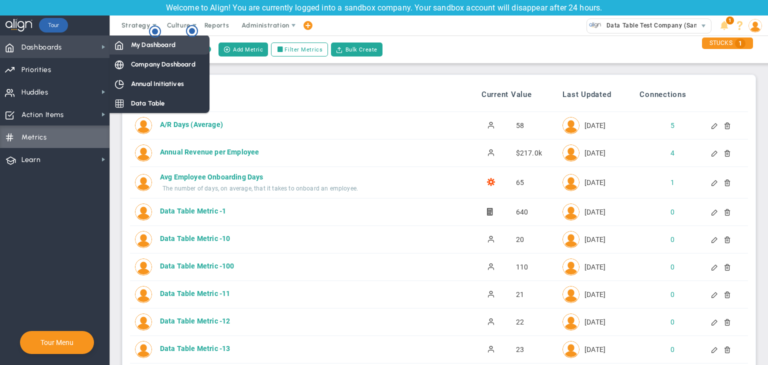
click at [135, 43] on span "My Dashboard" at bounding box center [153, 45] width 45 height 10
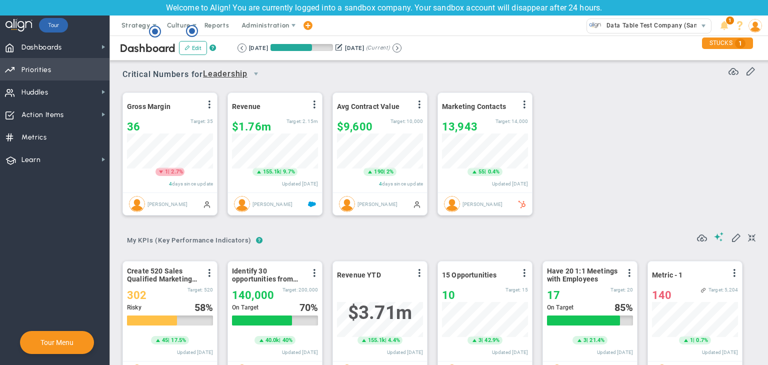
click at [70, 64] on span "Priorities Projects OKR Tree Priorities Projects OKRs" at bounding box center [55, 69] width 110 height 23
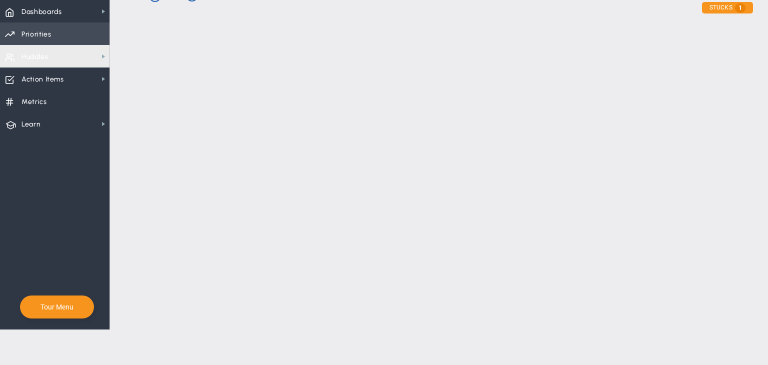
checkbox input "false"
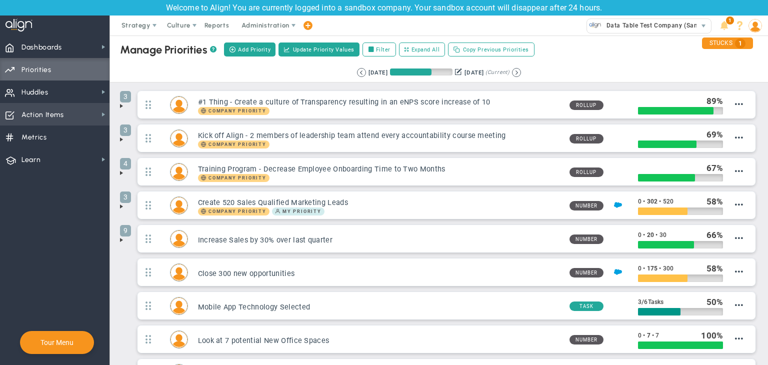
click at [89, 115] on span "Action Items Action Items" at bounding box center [55, 114] width 110 height 23
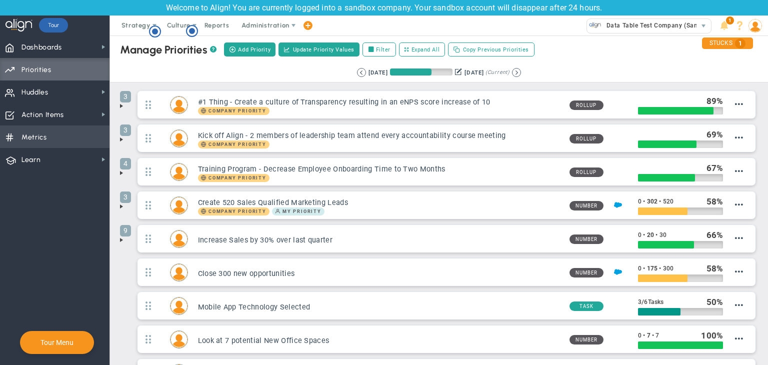
click at [90, 135] on span "Metrics Metrics" at bounding box center [55, 137] width 110 height 23
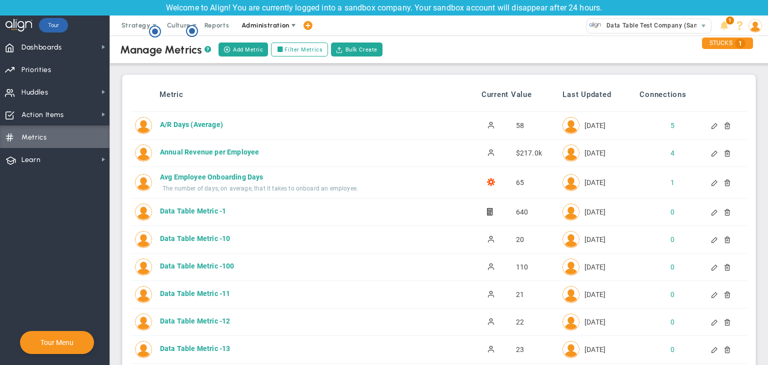
click at [255, 21] on span "Administration" at bounding box center [266, 26] width 64 height 20
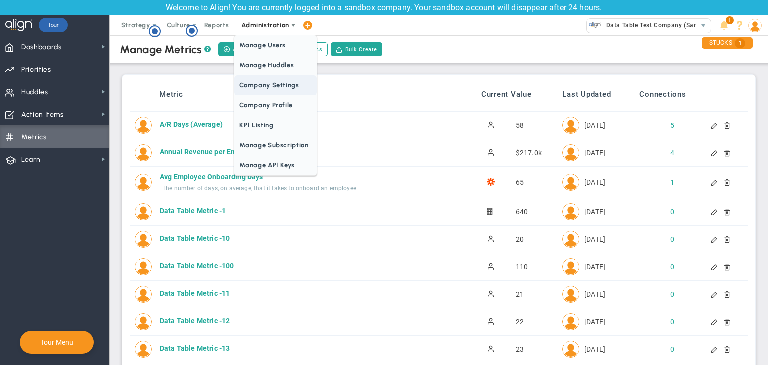
click at [290, 89] on span "Company Settings" at bounding box center [276, 86] width 82 height 20
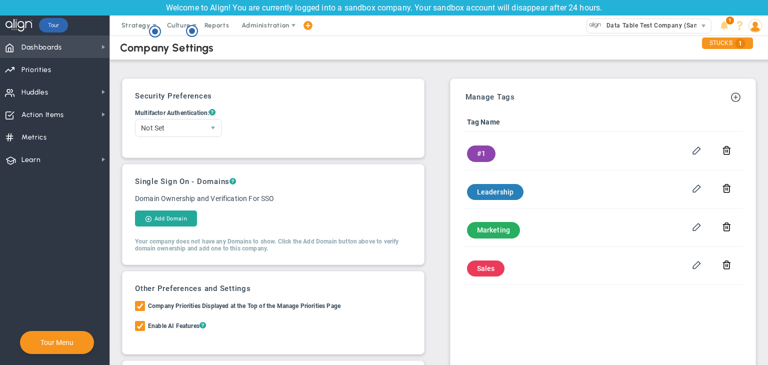
click at [72, 42] on span "Dashboards Dashboards" at bounding box center [55, 47] width 110 height 23
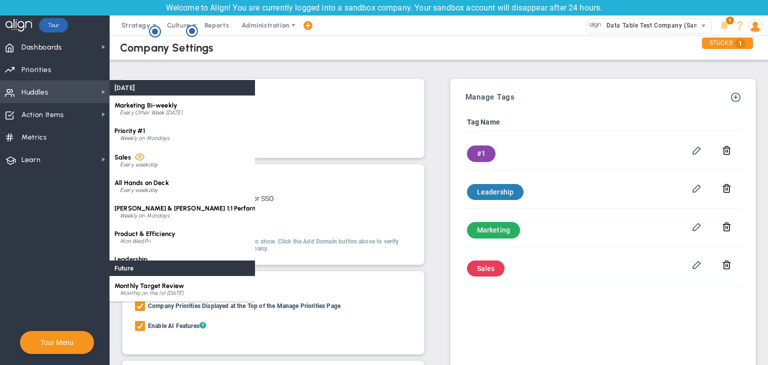
click at [65, 90] on span "Huddles Huddles" at bounding box center [55, 92] width 110 height 23
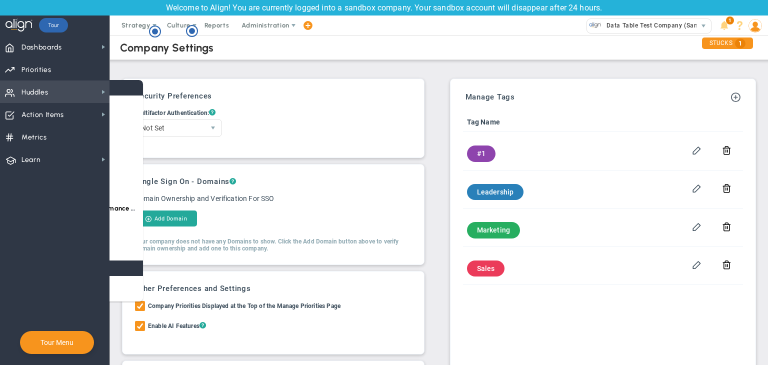
click at [71, 90] on span "Huddles Huddles" at bounding box center [55, 92] width 110 height 23
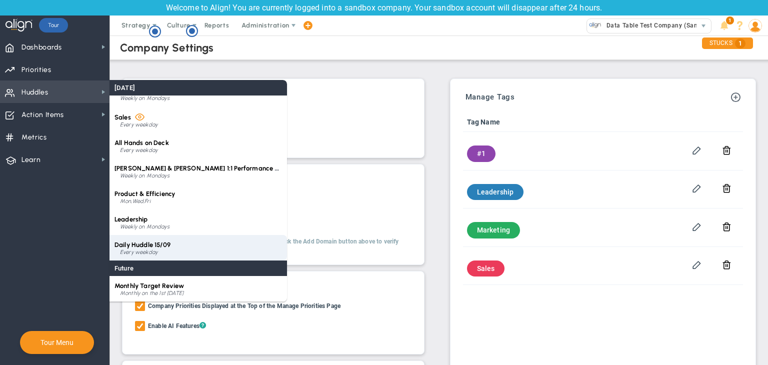
click at [184, 246] on div "Daily Huddle 15/09 Every weekday" at bounding box center [199, 248] width 178 height 26
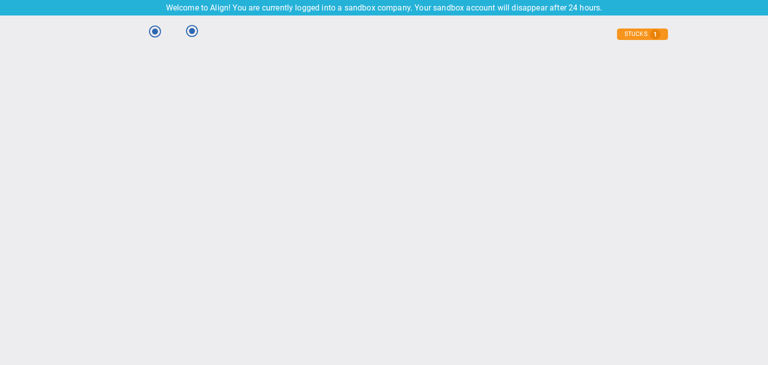
type input "Monday, September 15, 2025"
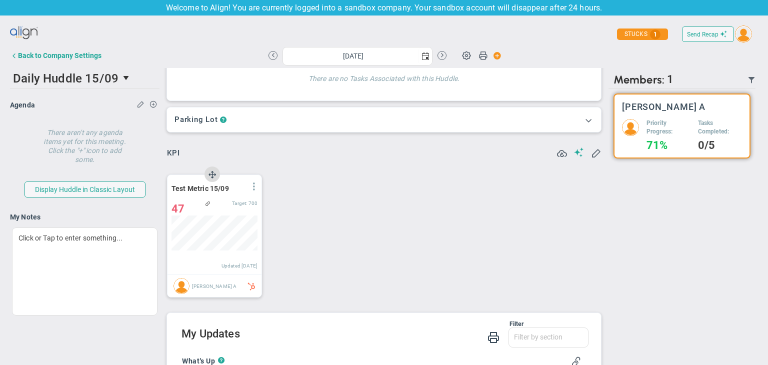
click at [255, 187] on span at bounding box center [254, 187] width 8 height 8
click at [210, 204] on li "Edit" at bounding box center [226, 207] width 71 height 13
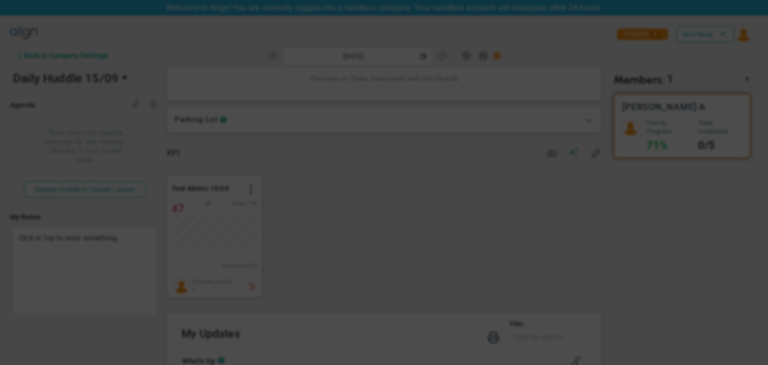
type input "[DATE]"
radio input "true"
checkbox input "false"
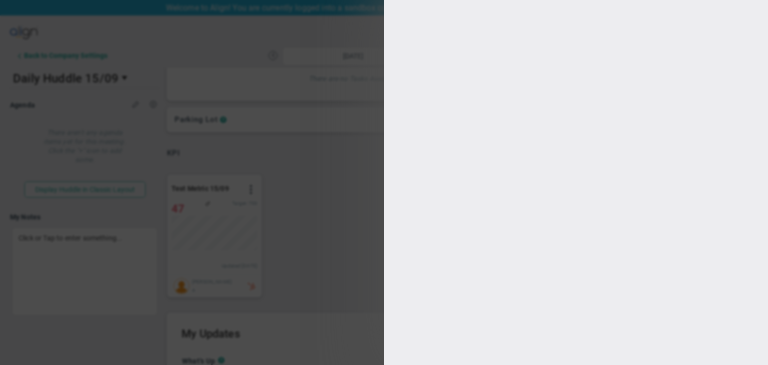
type input "Test Metric 15/09"
type input "Test-Metric-15/09"
type input "47"
type input "1000"
type input "700"
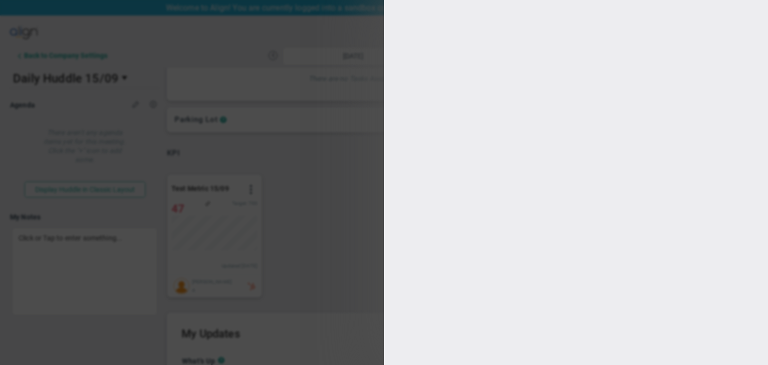
type input "400"
type input "100"
checkbox input "true"
type input "[PERSON_NAME] A"
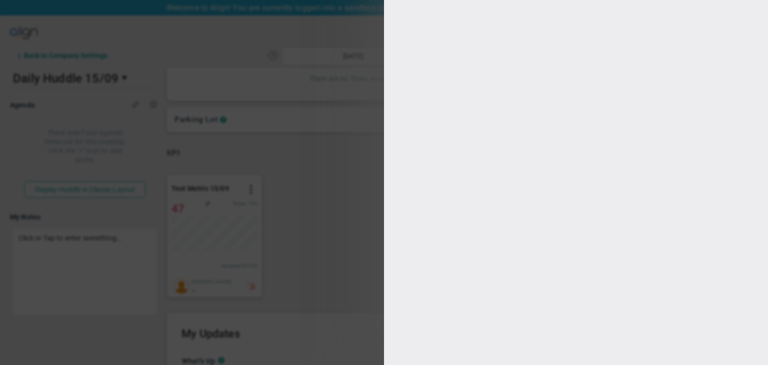
radio input "true"
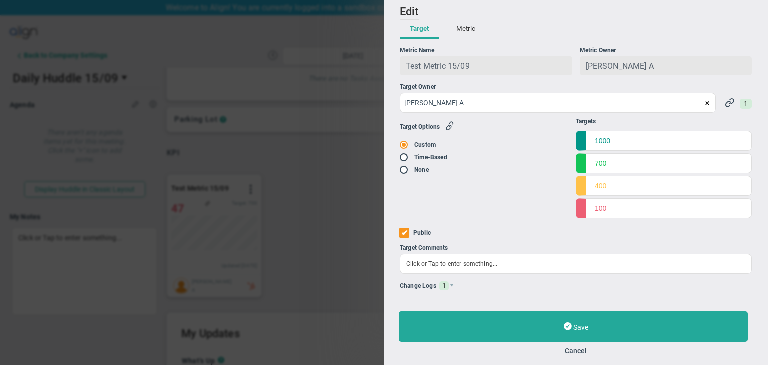
type input "0"
click at [449, 284] on span at bounding box center [452, 286] width 6 height 6
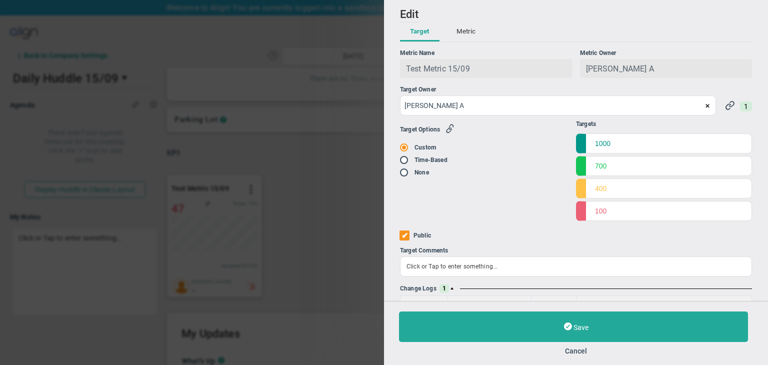
click at [465, 34] on button "Metric" at bounding box center [466, 32] width 39 height 19
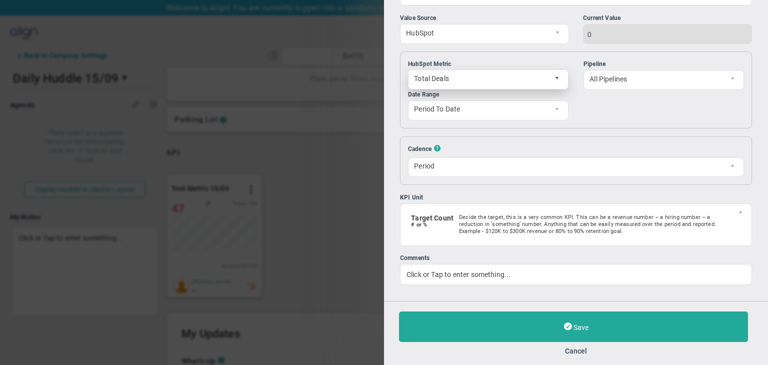
click at [555, 79] on span "select" at bounding box center [557, 79] width 6 height 6
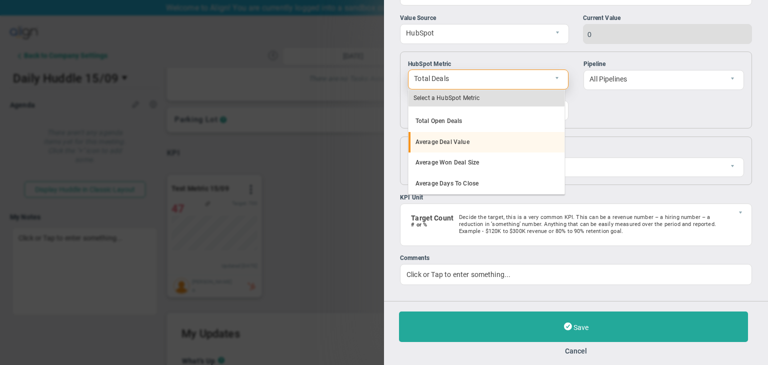
click at [468, 138] on li "Average Deal Value" at bounding box center [487, 142] width 156 height 21
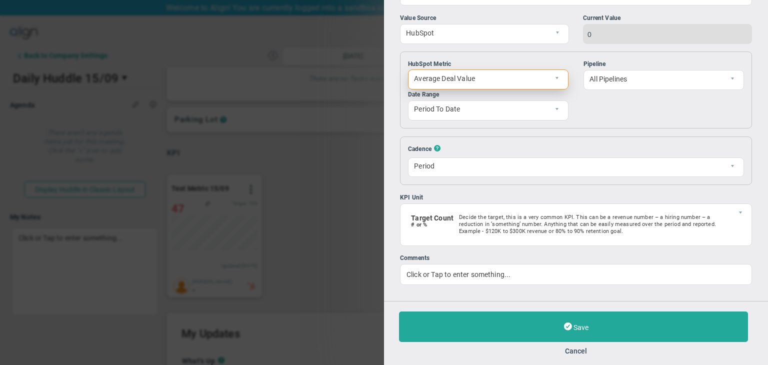
click at [545, 82] on span "Average Deal Value" at bounding box center [480, 78] width 143 height 17
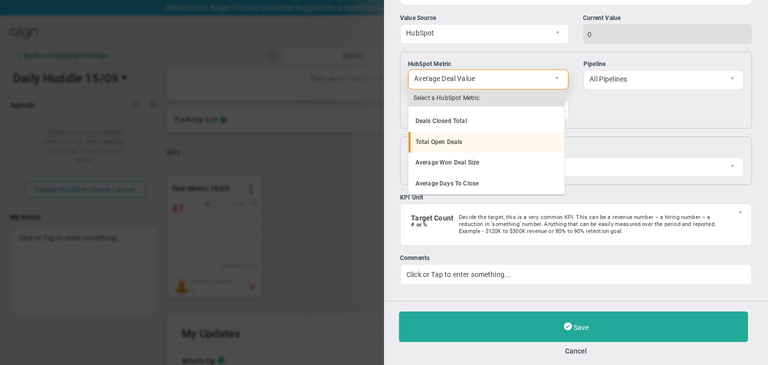
click at [473, 139] on li "Total Open Deals" at bounding box center [487, 142] width 156 height 21
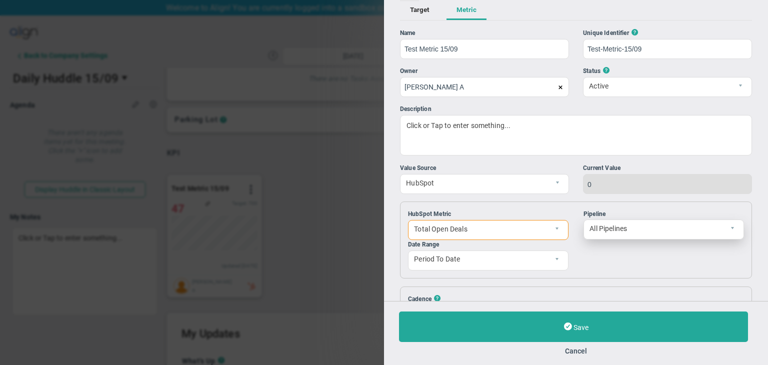
click at [688, 230] on span "All Pipelines" at bounding box center [655, 228] width 143 height 17
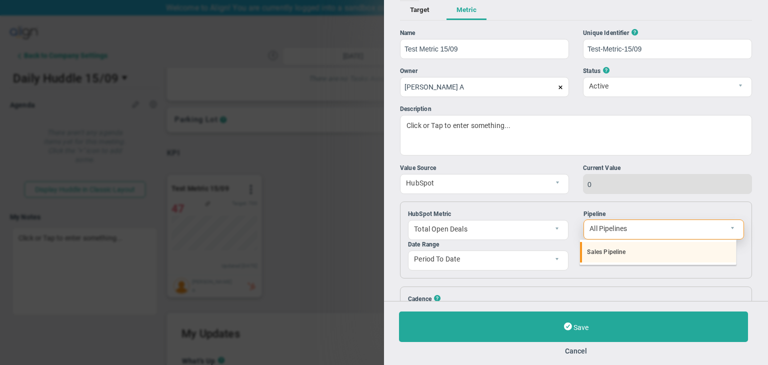
click at [607, 251] on li "Sales Pipeline" at bounding box center [658, 252] width 156 height 21
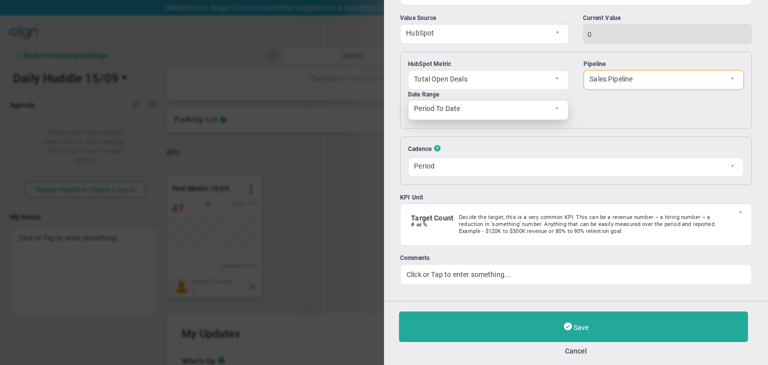
click at [516, 101] on span "Period To Date" at bounding box center [480, 109] width 143 height 17
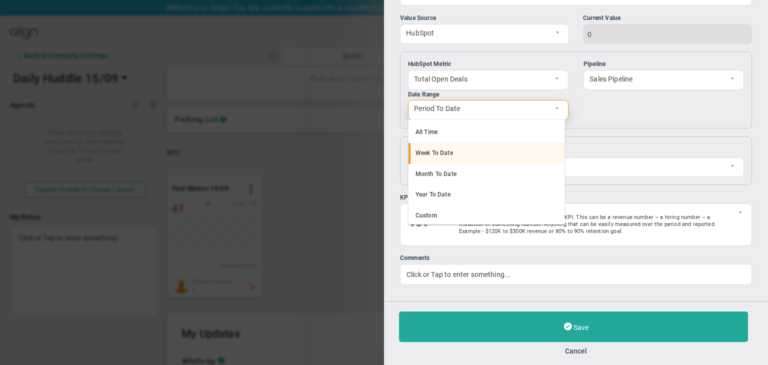
click at [494, 143] on li "Week To Date" at bounding box center [487, 153] width 156 height 21
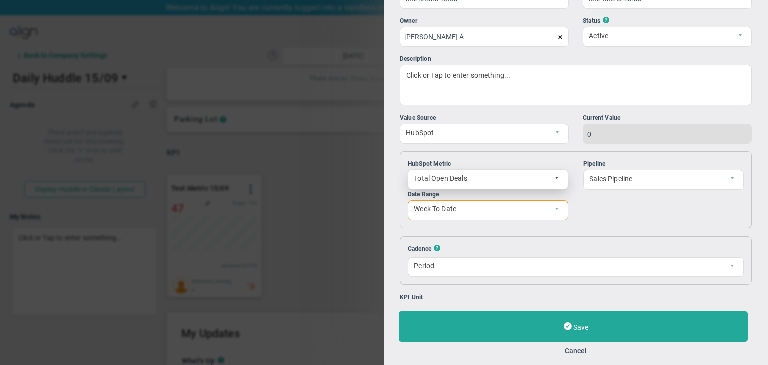
click at [554, 182] on span "select" at bounding box center [557, 179] width 6 height 6
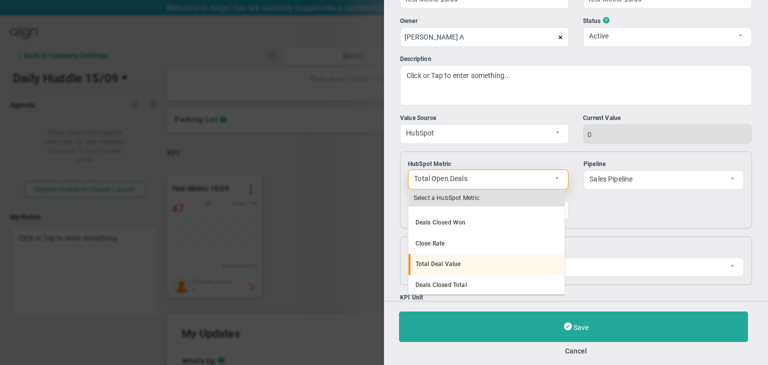
click at [466, 259] on li "Total Deal Value" at bounding box center [487, 264] width 156 height 21
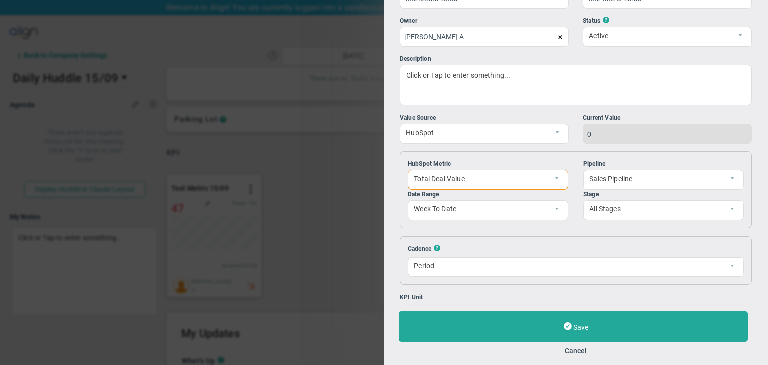
click at [674, 195] on div "Stage" at bounding box center [664, 195] width 161 height 10
click at [656, 213] on span "All Stages" at bounding box center [655, 209] width 143 height 17
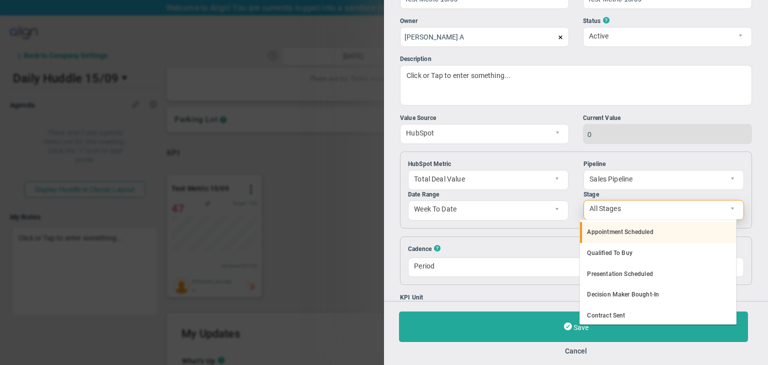
click at [630, 235] on li "Appointment Scheduled" at bounding box center [658, 232] width 156 height 21
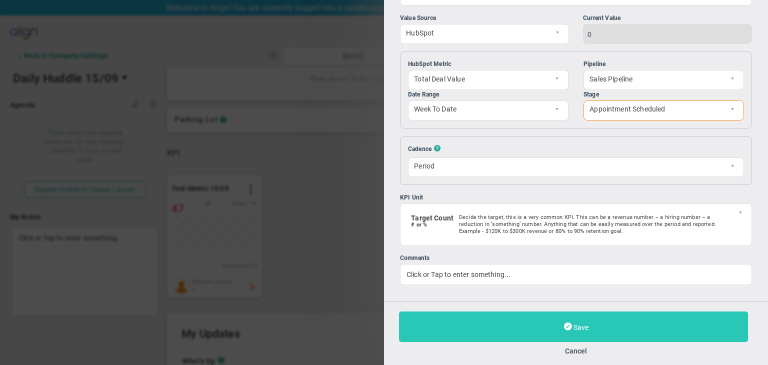
click at [586, 320] on button "Save" at bounding box center [573, 327] width 349 height 31
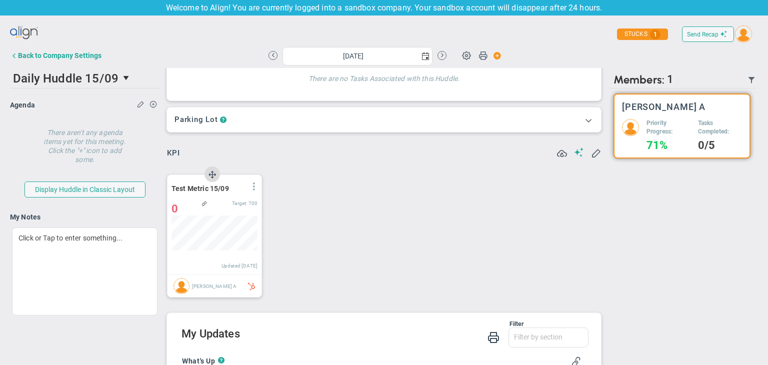
click at [255, 188] on span at bounding box center [254, 187] width 8 height 8
click at [225, 207] on li "Edit" at bounding box center [226, 207] width 71 height 13
type input "[DATE]"
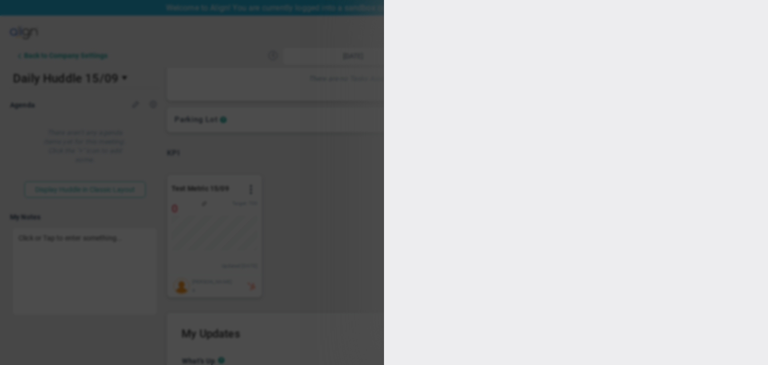
type input "[PERSON_NAME] A"
radio input "true"
type input "1000"
type input "700"
type input "400"
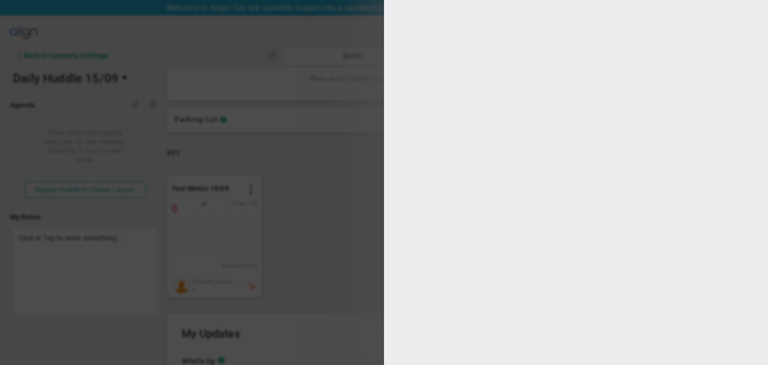
type input "100"
checkbox input "true"
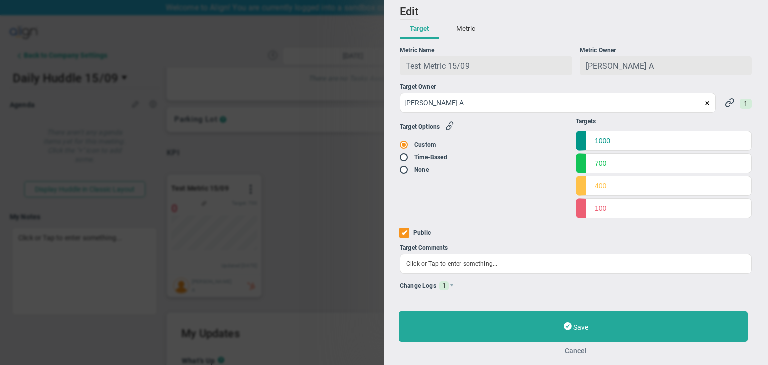
click at [579, 351] on button "Cancel" at bounding box center [576, 351] width 354 height 8
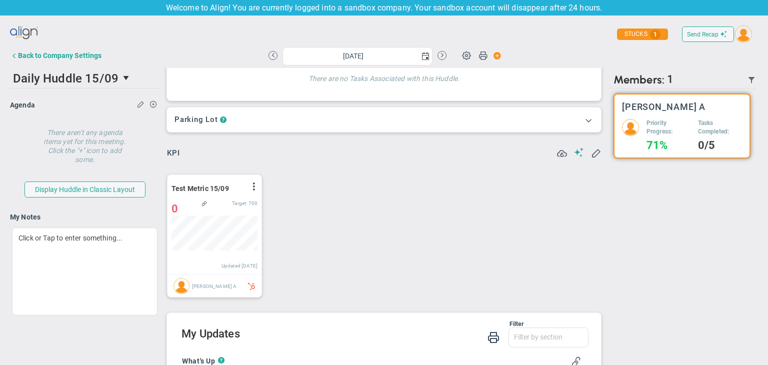
click at [70, 42] on div "Send Recap Profile Contact your Advisor Share! Become an Affiliate" at bounding box center [384, 34] width 748 height 23
click at [74, 60] on button "Back to Company Settings" at bounding box center [56, 56] width 92 height 20
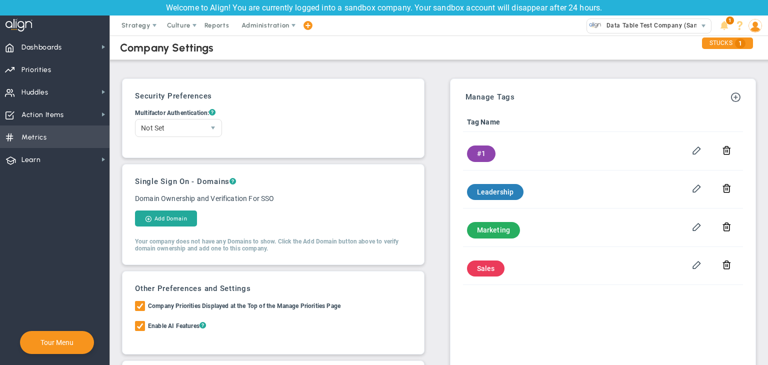
click at [77, 133] on span "Metrics Metrics" at bounding box center [55, 137] width 110 height 23
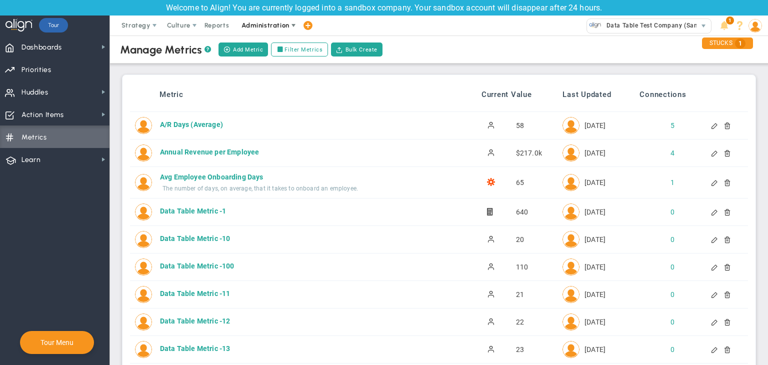
click at [266, 29] on span "Administration" at bounding box center [266, 26] width 48 height 8
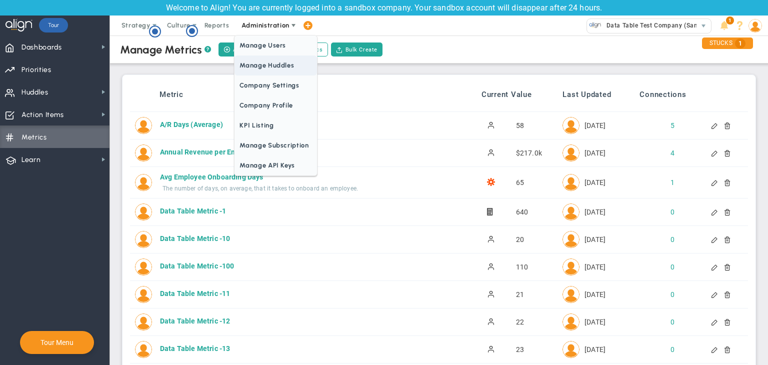
click at [278, 63] on span "Manage Huddles" at bounding box center [276, 66] width 82 height 20
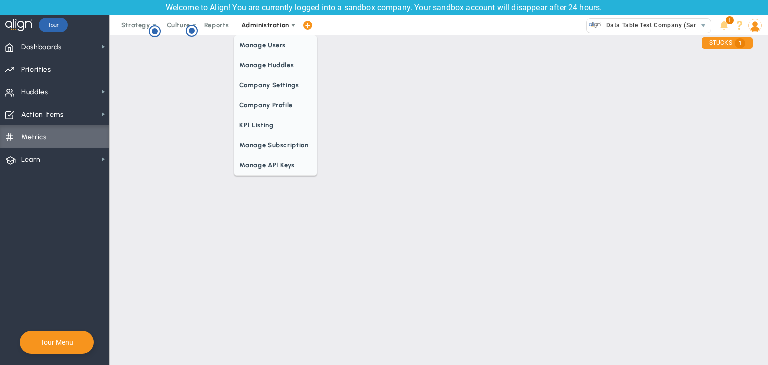
checkbox input "true"
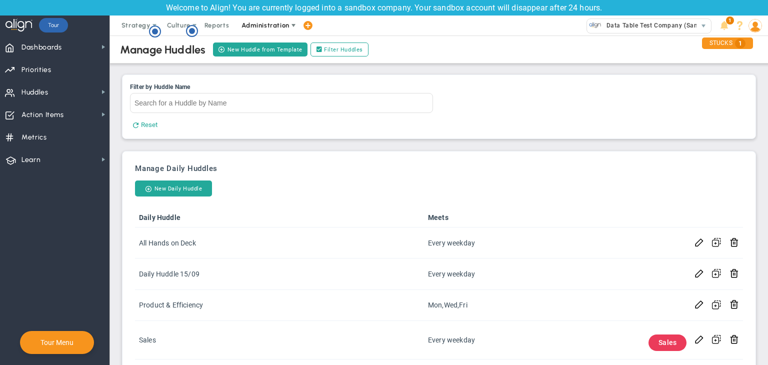
click at [254, 26] on span "Administration" at bounding box center [266, 26] width 48 height 8
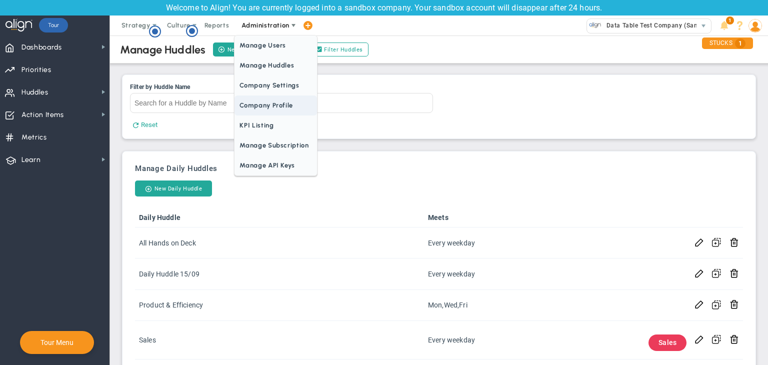
click at [280, 100] on span "Company Profile" at bounding box center [276, 106] width 82 height 20
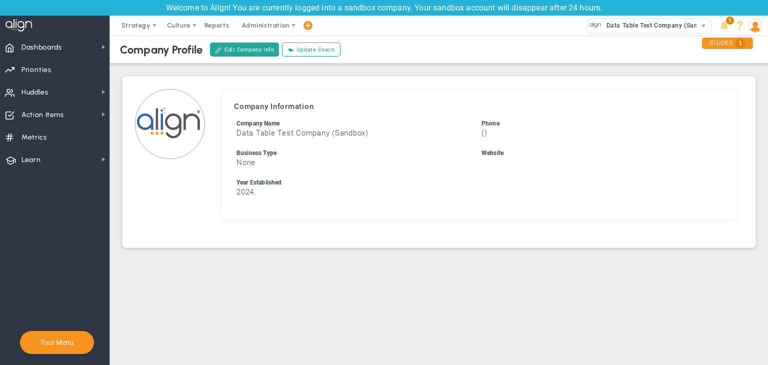
drag, startPoint x: 267, startPoint y: 22, endPoint x: 269, endPoint y: 41, distance: 18.6
click at [267, 22] on span "Administration" at bounding box center [266, 26] width 48 height 8
click at [277, 27] on span "Administration" at bounding box center [266, 26] width 48 height 8
click at [274, 30] on span "Administration" at bounding box center [266, 26] width 64 height 20
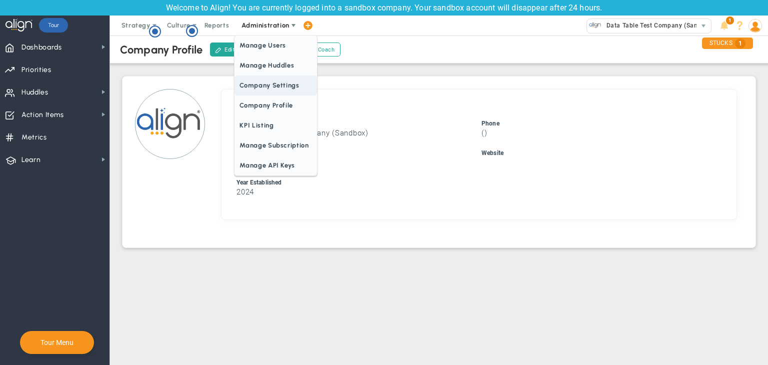
click at [276, 83] on span "Company Settings" at bounding box center [276, 86] width 82 height 20
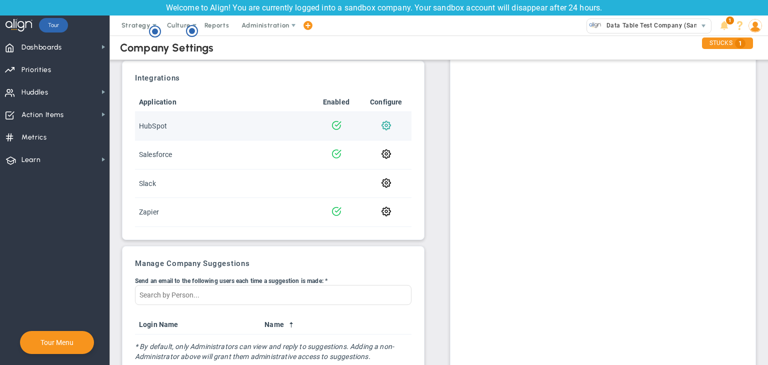
click at [382, 127] on span at bounding box center [387, 125] width 10 height 10
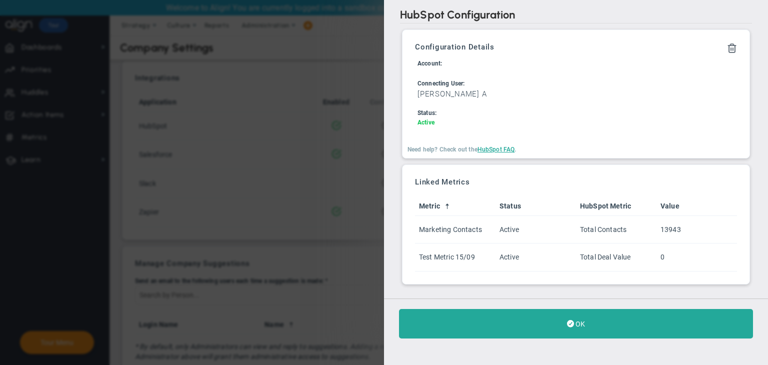
click at [582, 327] on span "OK" at bounding box center [581, 324] width 10 height 8
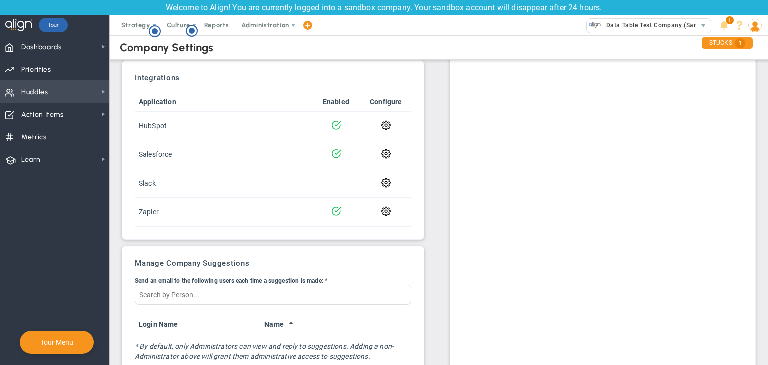
click at [71, 87] on span "Huddles Huddles" at bounding box center [55, 92] width 110 height 23
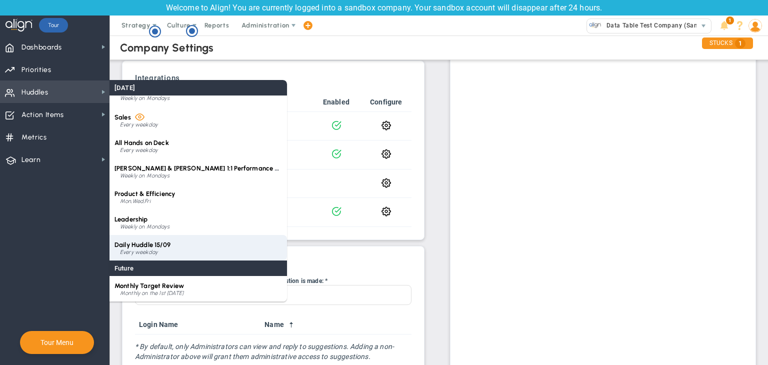
click at [171, 241] on div "Daily Huddle 15/09 Every weekday" at bounding box center [199, 248] width 178 height 26
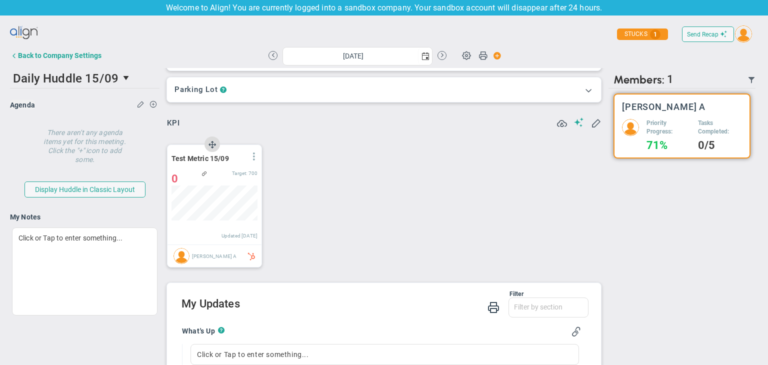
click at [252, 155] on span at bounding box center [254, 157] width 8 height 8
click at [224, 178] on li "Edit" at bounding box center [226, 177] width 71 height 13
type input "[DATE]"
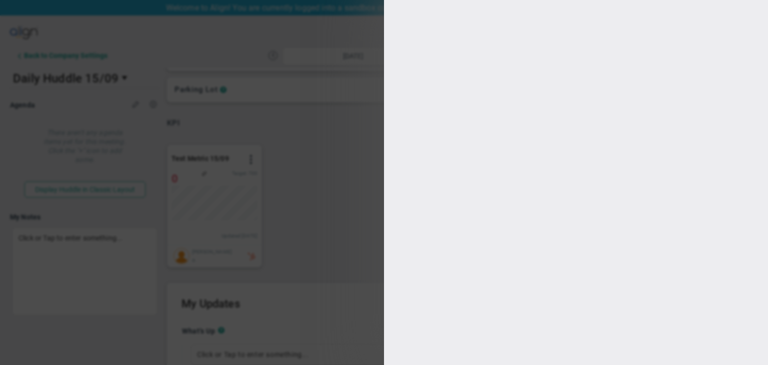
type input "[PERSON_NAME] A"
radio input "true"
type input "1000"
type input "700"
type input "400"
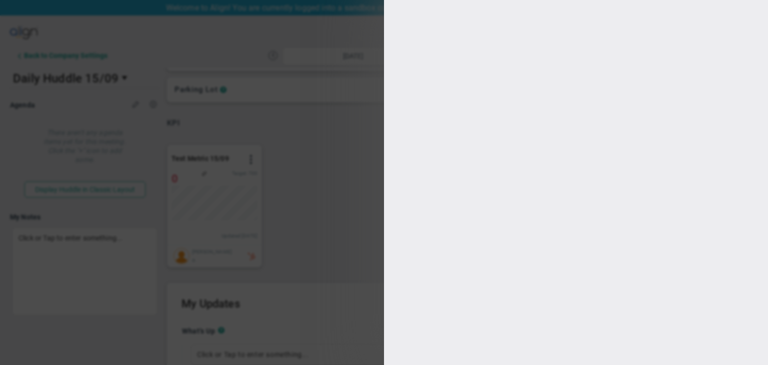
type input "100"
checkbox input "true"
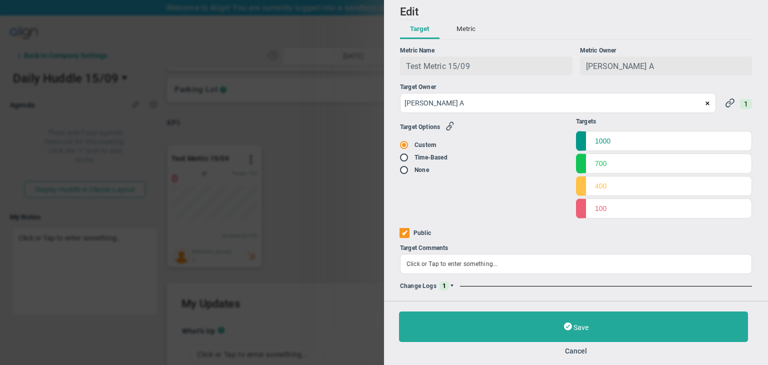
click at [451, 285] on span at bounding box center [452, 286] width 6 height 6
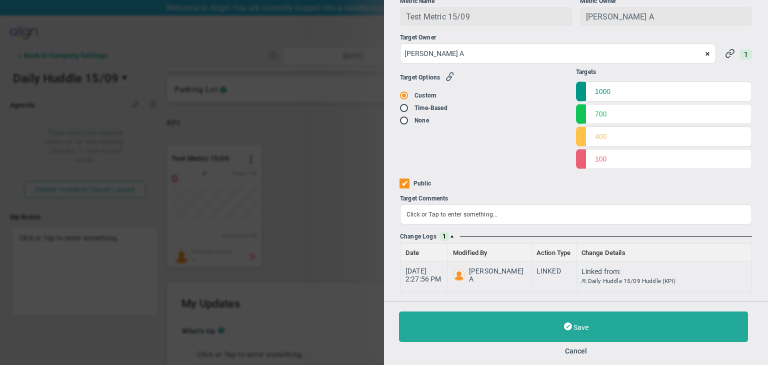
click at [448, 237] on span "1" at bounding box center [445, 236] width 10 height 9
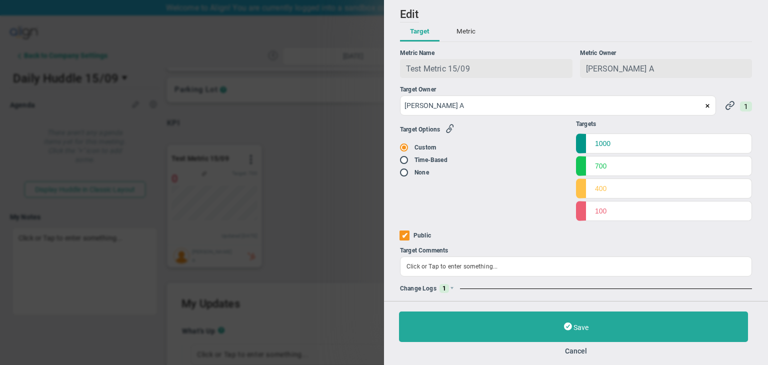
click at [468, 32] on button "Metric" at bounding box center [466, 32] width 39 height 19
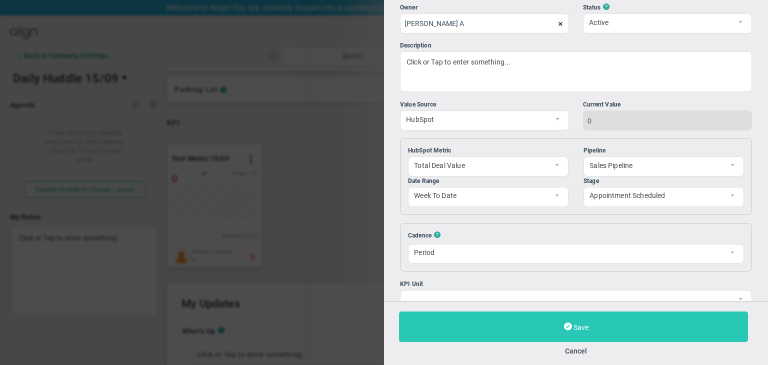
scroll to position [122, 0]
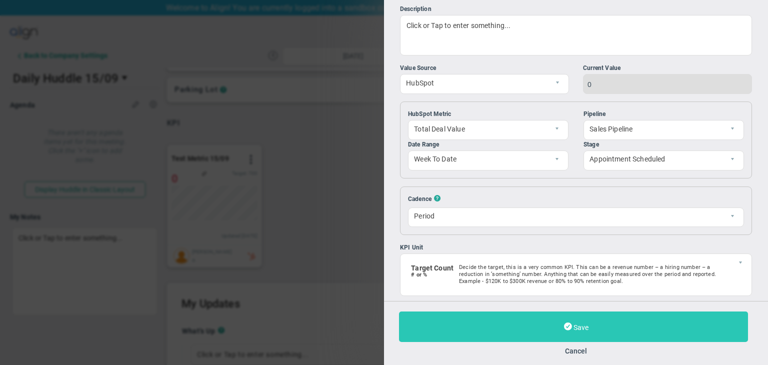
click at [597, 322] on button "Save" at bounding box center [573, 327] width 349 height 31
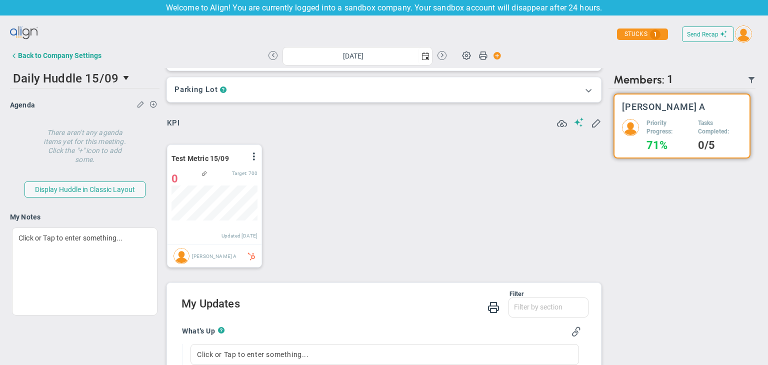
scroll to position [35, 86]
click at [251, 153] on span at bounding box center [254, 157] width 8 height 8
click at [212, 178] on li "Edit" at bounding box center [226, 177] width 71 height 13
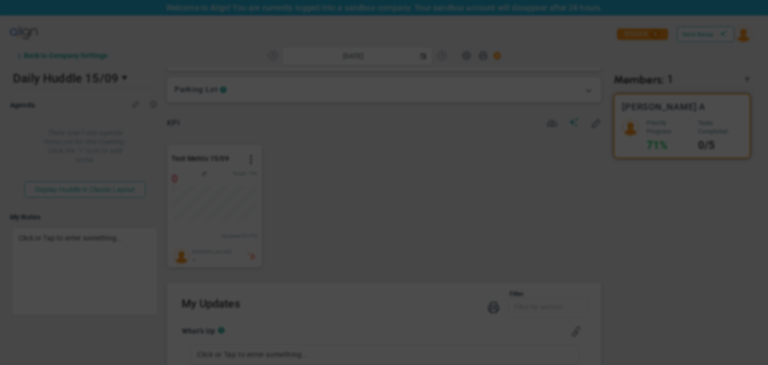
type input "[DATE]"
radio input "true"
checkbox input "false"
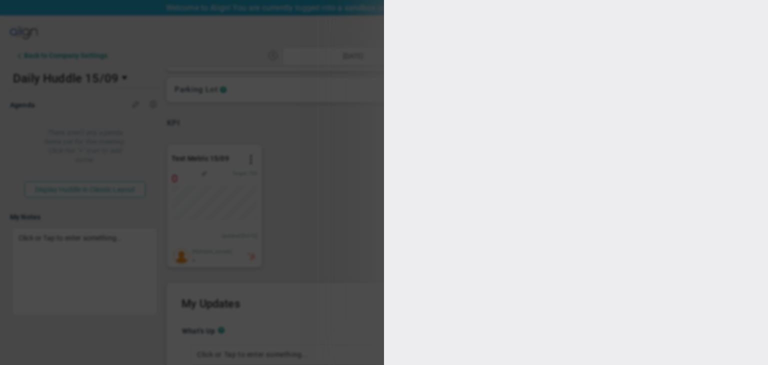
type input "1000"
type input "700"
type input "400"
type input "100"
checkbox input "true"
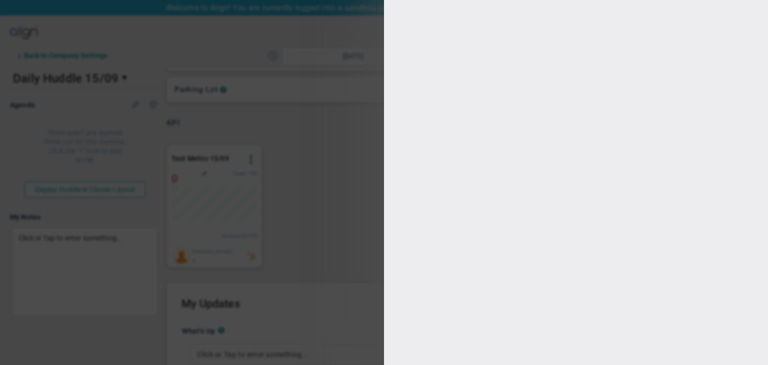
type input "[PERSON_NAME] A"
radio input "true"
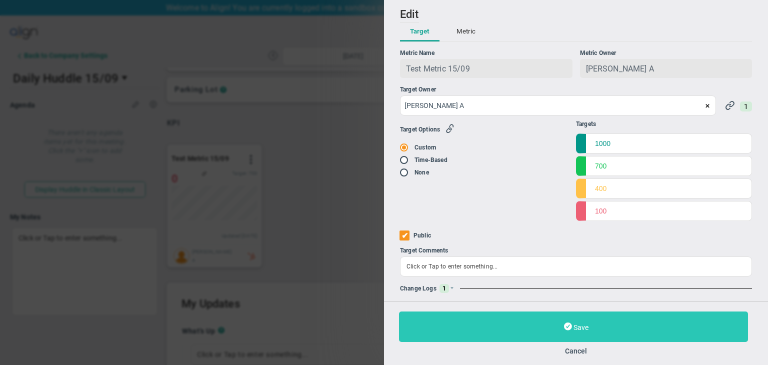
click at [578, 340] on button "Save" at bounding box center [573, 327] width 349 height 31
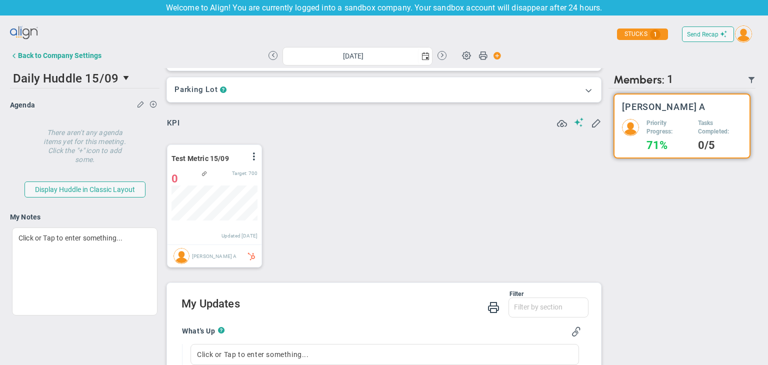
scroll to position [35, 86]
click at [256, 159] on span at bounding box center [254, 157] width 8 height 8
click at [239, 175] on li "Edit" at bounding box center [226, 177] width 71 height 13
type input "[DATE]"
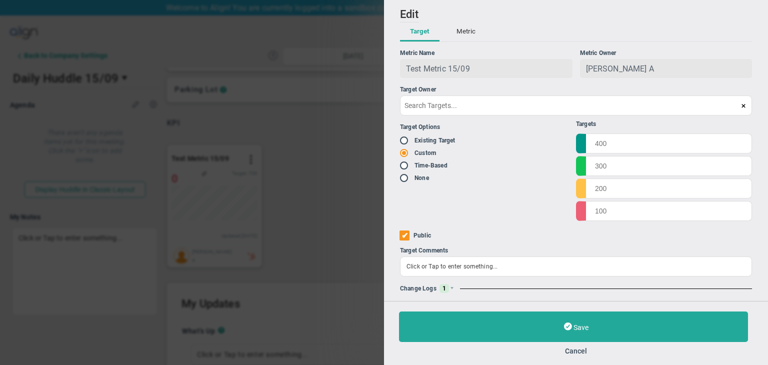
type input "Test Metric 15/09"
type input "Test-Metric-15/09"
type input "[PERSON_NAME] A"
type input "0"
type input "[PERSON_NAME] A"
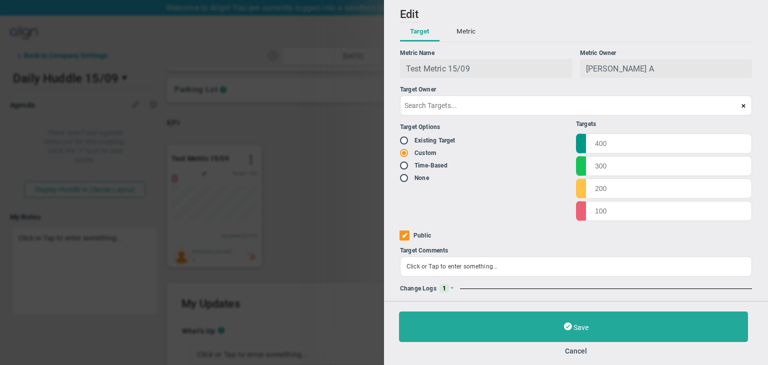
radio input "true"
type input "1000"
type input "700"
type input "400"
type input "100"
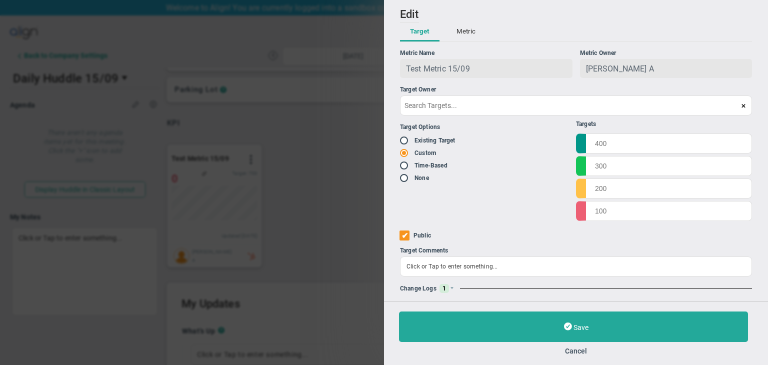
checkbox input "true"
click at [464, 38] on button "Metric" at bounding box center [466, 32] width 39 height 19
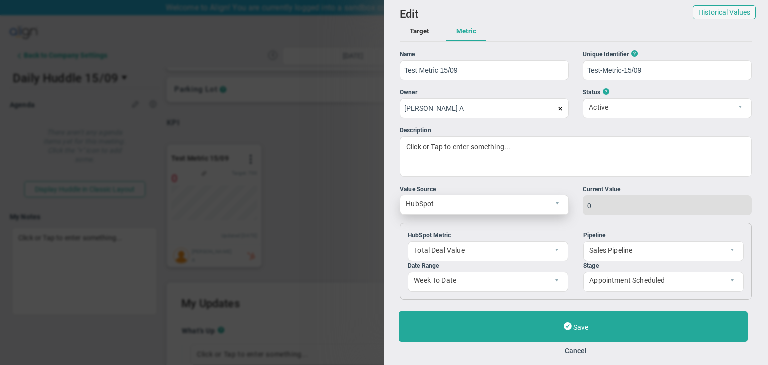
click at [552, 211] on span "select" at bounding box center [560, 205] width 17 height 19
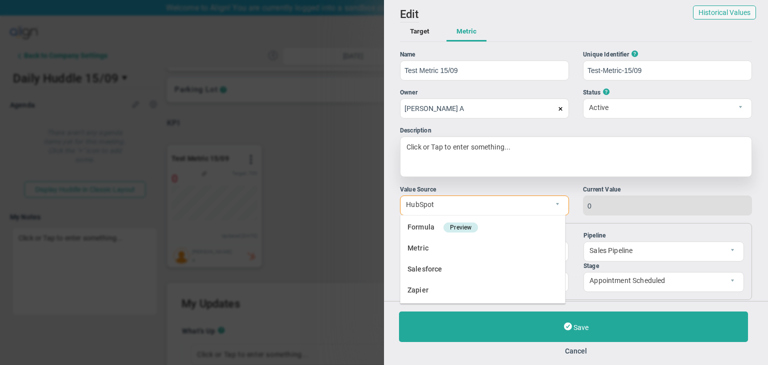
click at [538, 175] on div "Click or Tap to enter something..." at bounding box center [576, 157] width 352 height 41
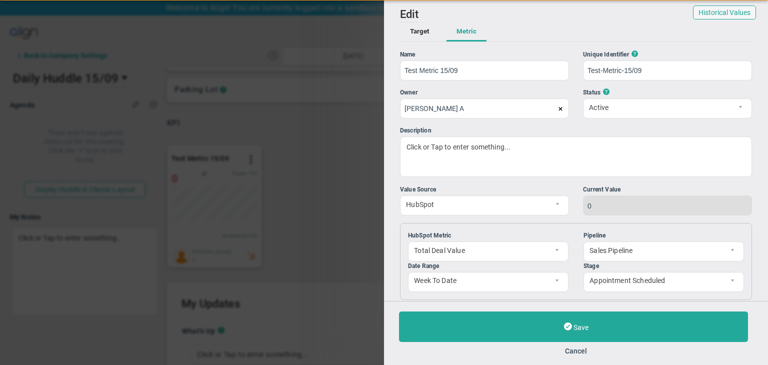
click at [508, 193] on div "Value Source" at bounding box center [484, 190] width 169 height 10
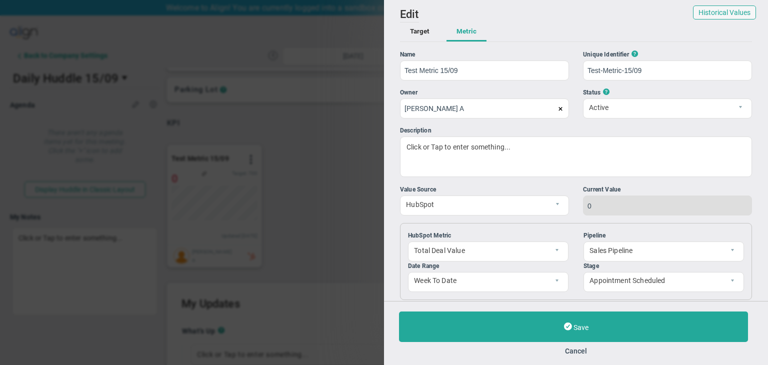
scroll to position [172, 0]
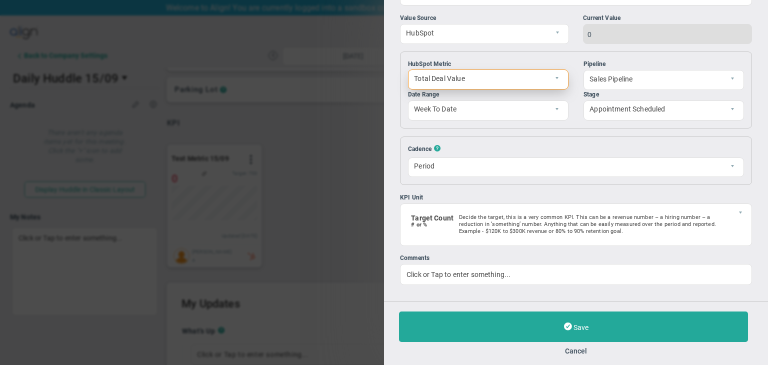
click at [556, 73] on span "select" at bounding box center [559, 79] width 17 height 19
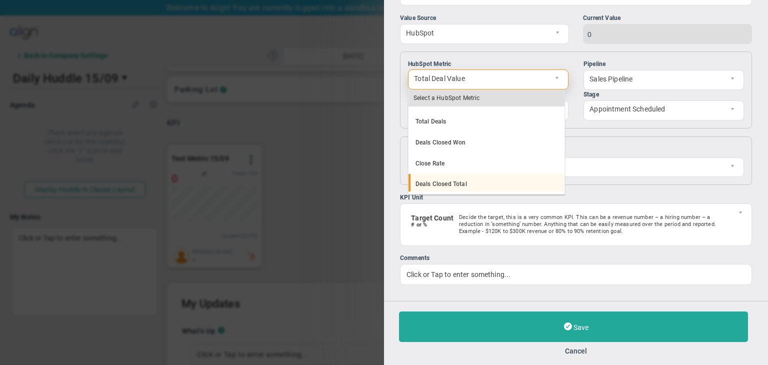
scroll to position [0, 0]
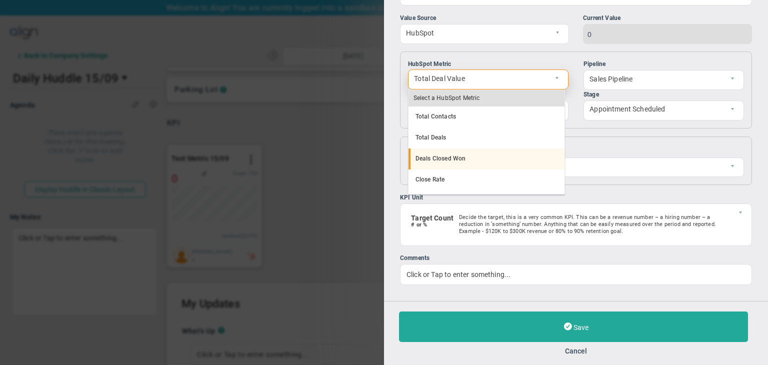
click at [464, 158] on li "Deals Closed Won" at bounding box center [487, 159] width 156 height 21
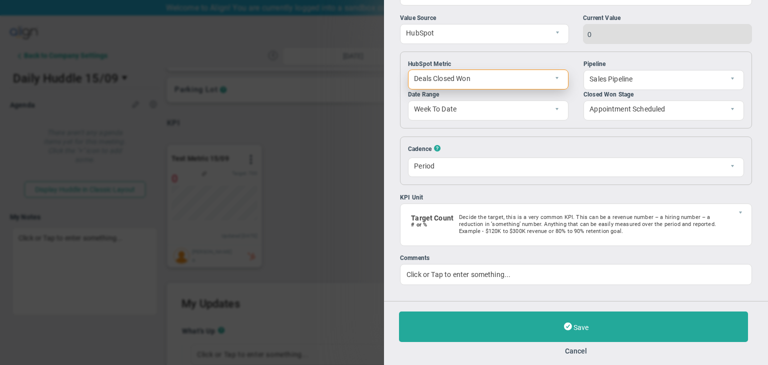
click at [544, 75] on span "Deals Closed Won" at bounding box center [480, 78] width 143 height 17
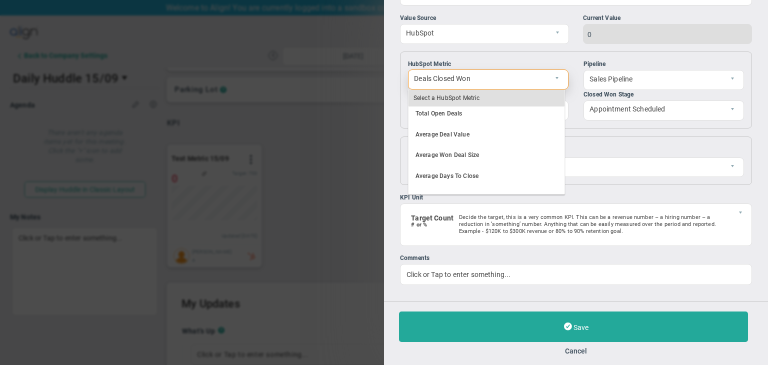
scroll to position [86, 0]
click at [465, 156] on li "Average Deal Value" at bounding box center [487, 156] width 156 height 21
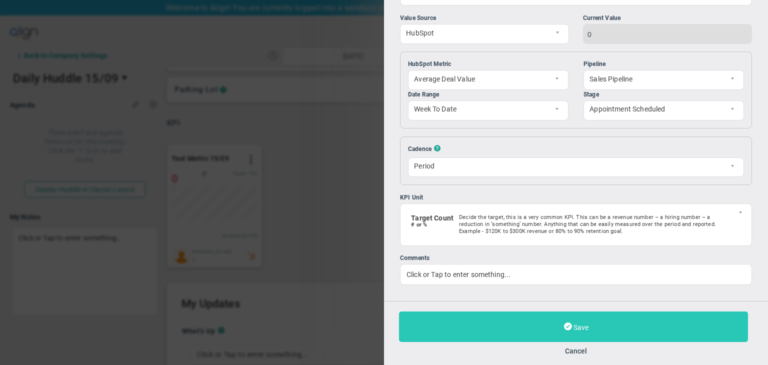
click at [598, 321] on button "Save" at bounding box center [573, 327] width 349 height 31
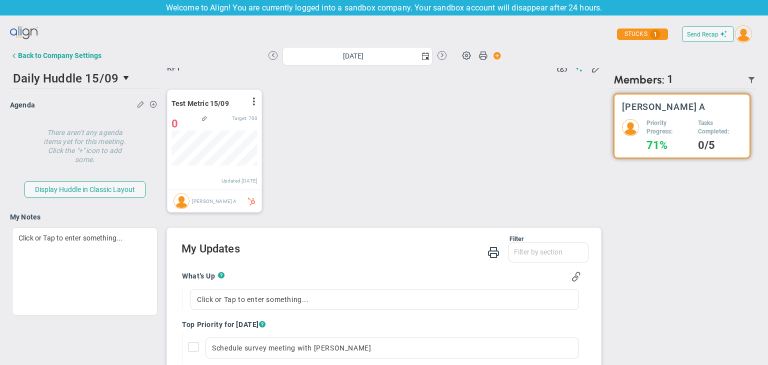
scroll to position [200, 0]
click at [254, 101] on span at bounding box center [254, 101] width 8 height 8
click at [233, 120] on li "Edit" at bounding box center [226, 121] width 71 height 13
type input "[DATE]"
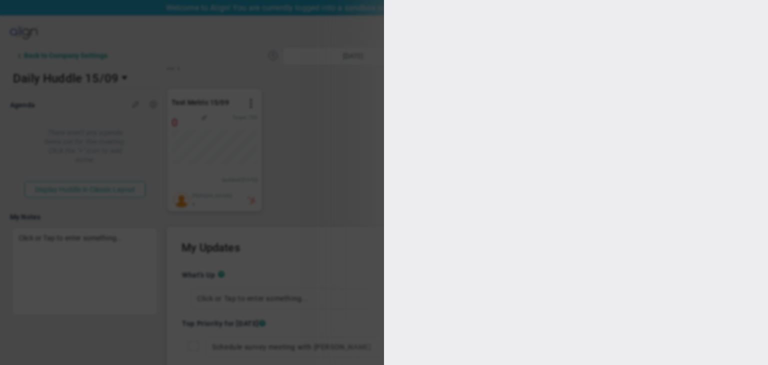
type input "[PERSON_NAME] A"
radio input "true"
type input "1000"
type input "700"
type input "400"
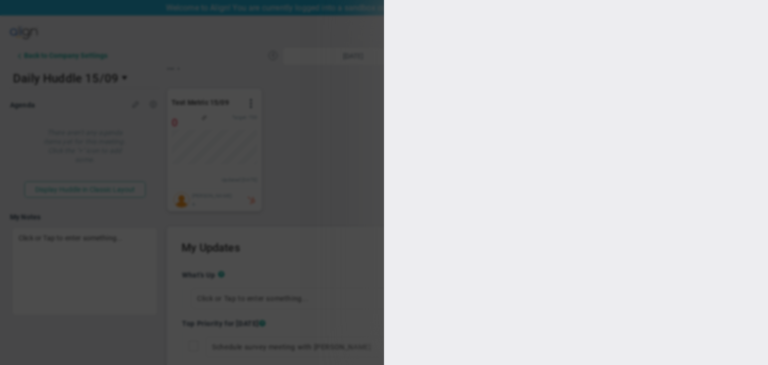
type input "100"
checkbox input "true"
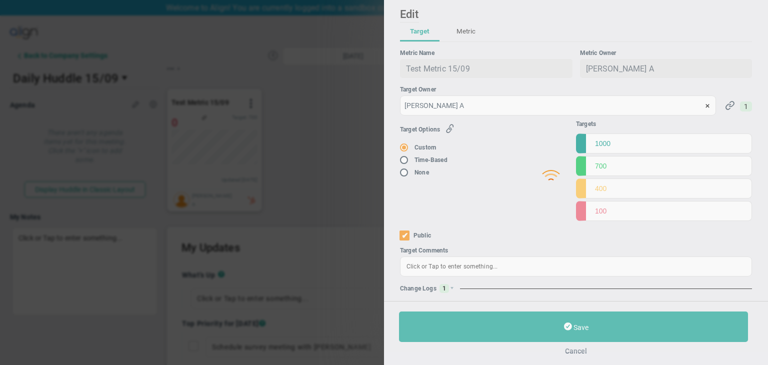
click at [581, 351] on button "Cancel" at bounding box center [576, 351] width 354 height 8
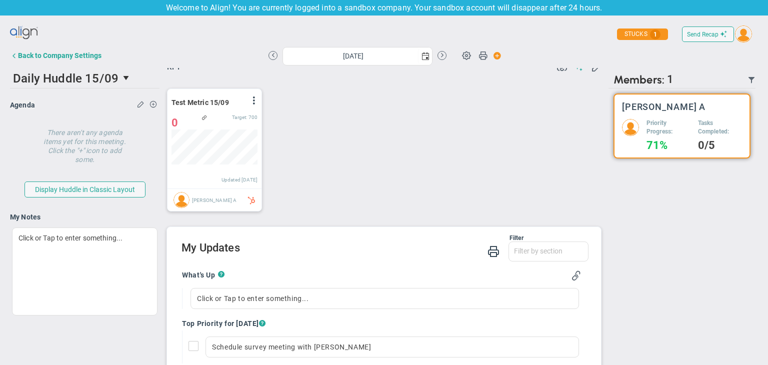
click at [67, 43] on div "Send Recap Profile Contact your Advisor Share! Become an Affiliate" at bounding box center [384, 34] width 748 height 23
click at [64, 46] on button "Back to Company Settings" at bounding box center [56, 56] width 92 height 20
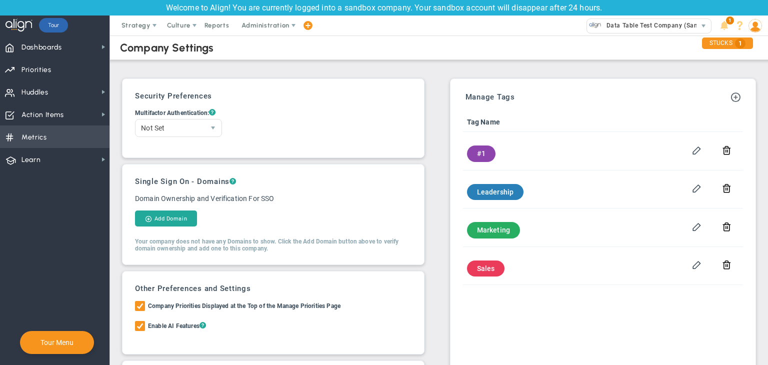
click at [60, 131] on span "Metrics Metrics" at bounding box center [55, 137] width 110 height 23
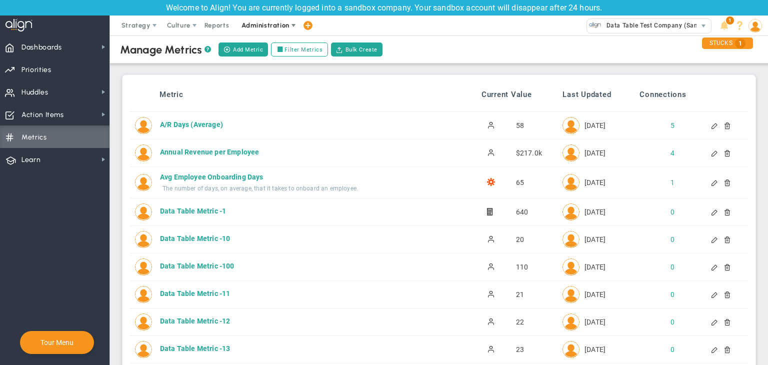
click at [281, 28] on span "Administration" at bounding box center [266, 26] width 48 height 8
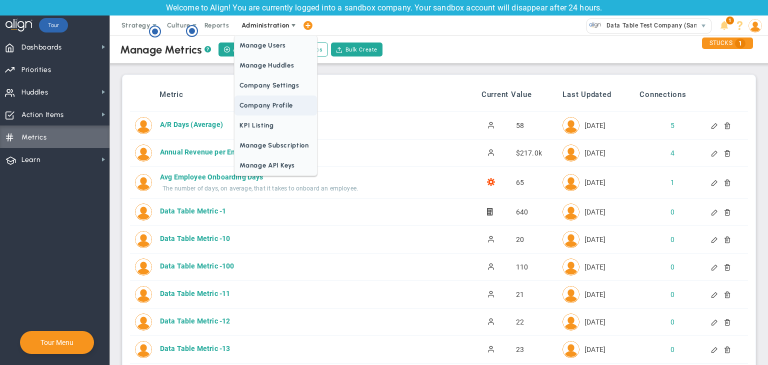
click at [284, 98] on span "Company Profile" at bounding box center [276, 106] width 82 height 20
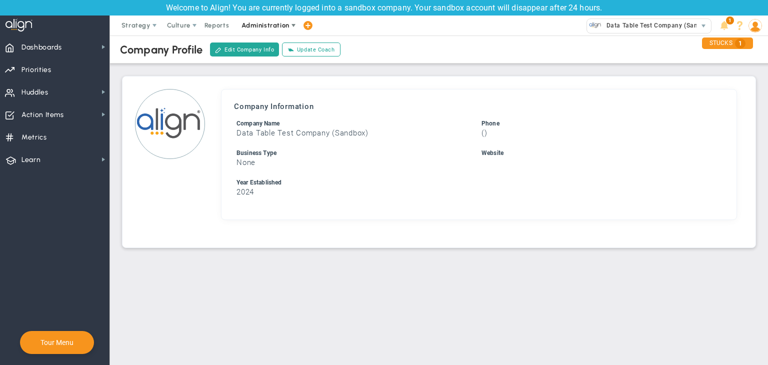
click at [250, 19] on span "Administration" at bounding box center [266, 26] width 64 height 20
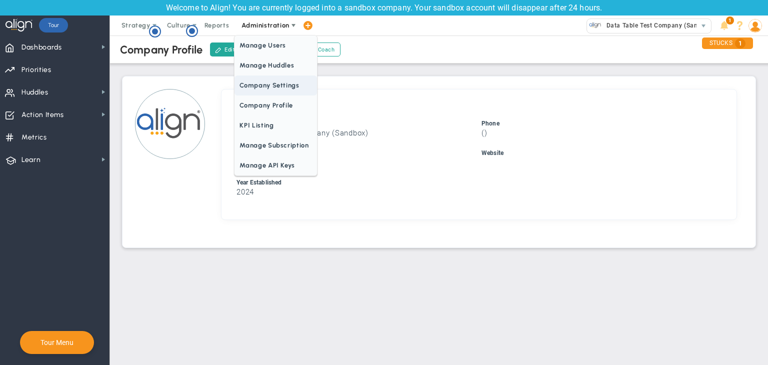
click at [269, 79] on span "Company Settings" at bounding box center [276, 86] width 82 height 20
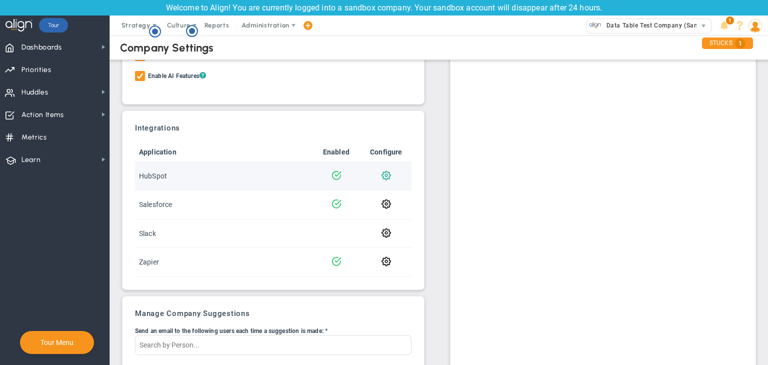
click at [384, 176] on span at bounding box center [387, 175] width 10 height 10
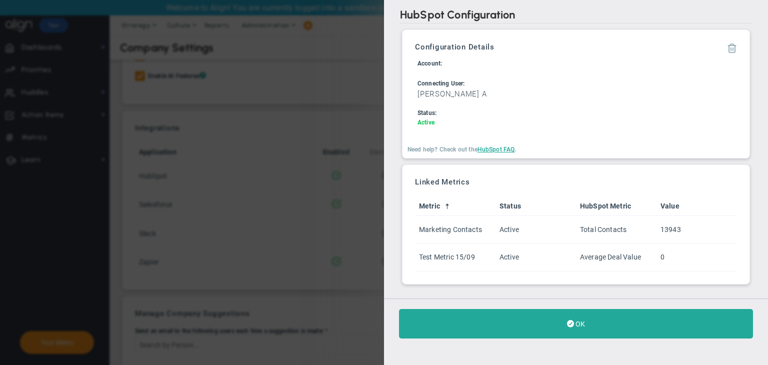
click at [732, 50] on span at bounding box center [732, 48] width 10 height 10
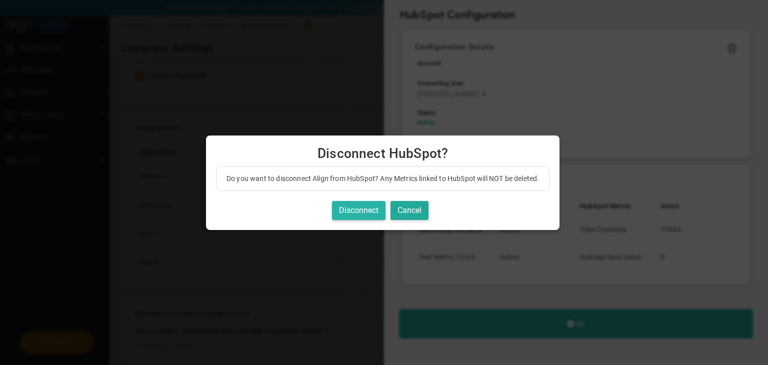
click at [373, 212] on button "Disconnect" at bounding box center [359, 211] width 54 height 20
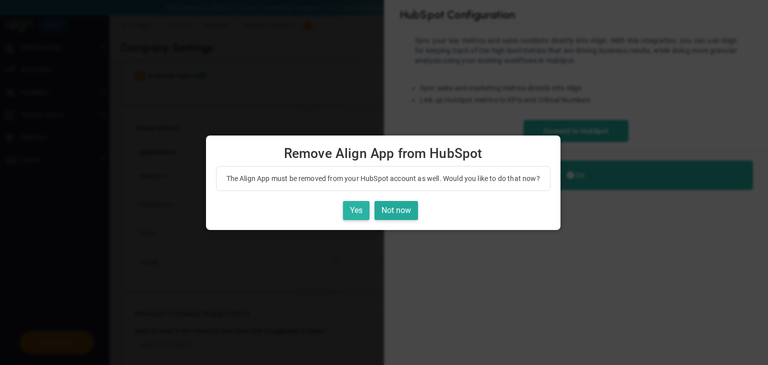
click at [358, 213] on button "Yes" at bounding box center [356, 211] width 27 height 20
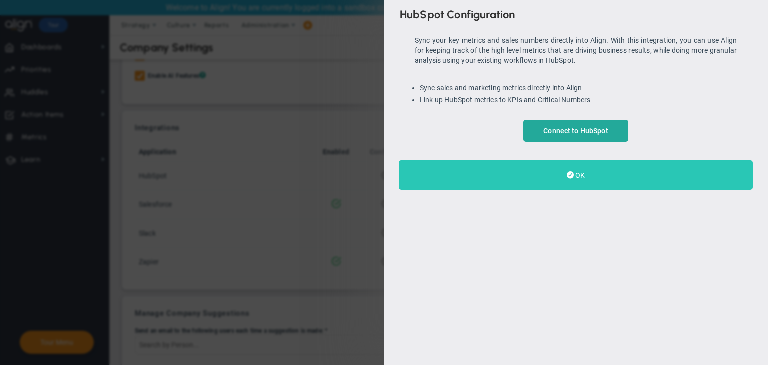
click at [622, 170] on button "OK" at bounding box center [576, 176] width 354 height 30
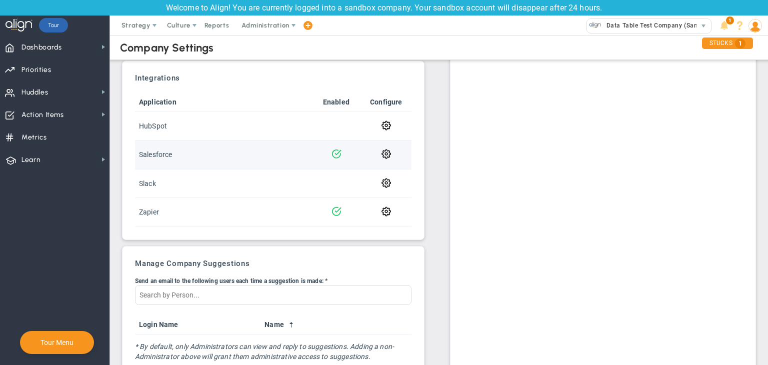
scroll to position [329, 0]
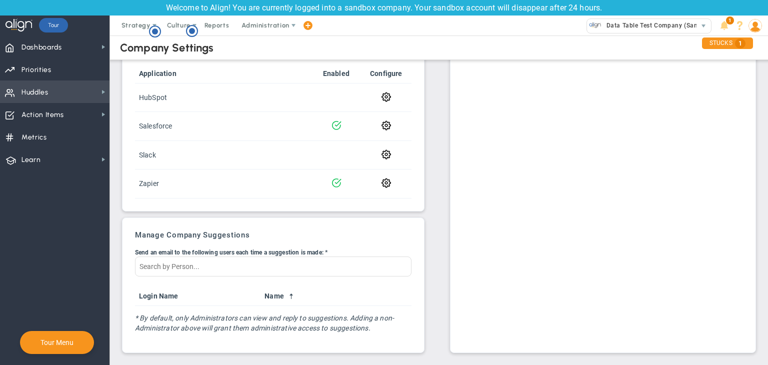
click at [65, 99] on span "Huddles Huddles" at bounding box center [55, 92] width 110 height 23
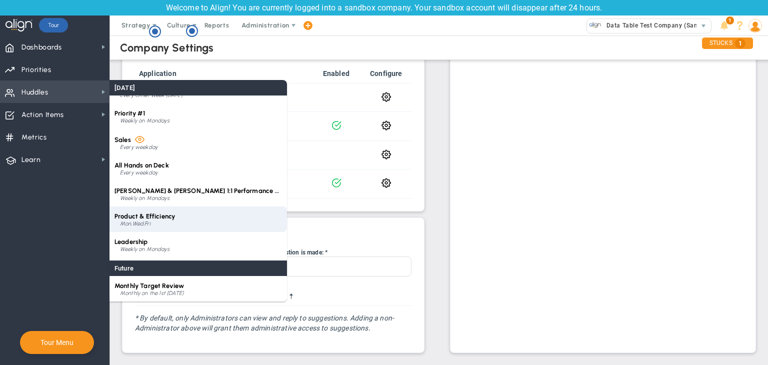
scroll to position [40, 0]
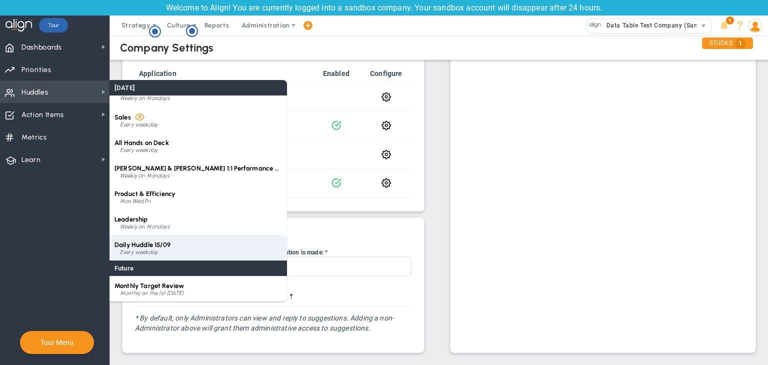
click at [161, 252] on div "Every weekday" at bounding box center [201, 253] width 162 height 6
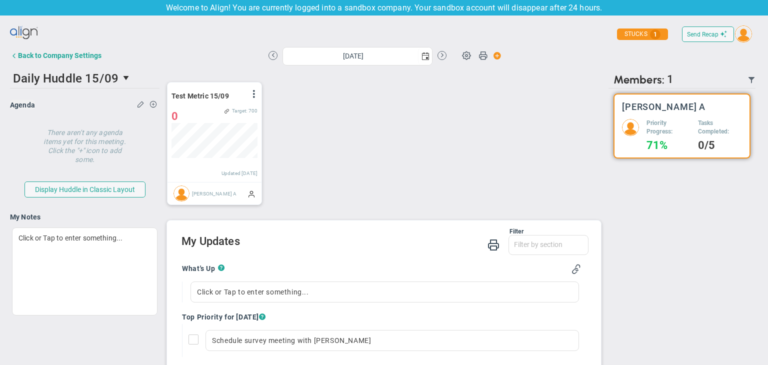
scroll to position [35, 86]
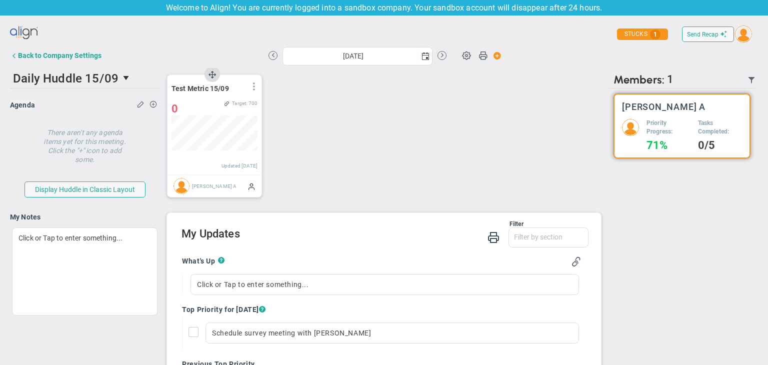
click at [253, 84] on span at bounding box center [254, 87] width 8 height 8
click at [224, 111] on li "Edit" at bounding box center [226, 107] width 71 height 13
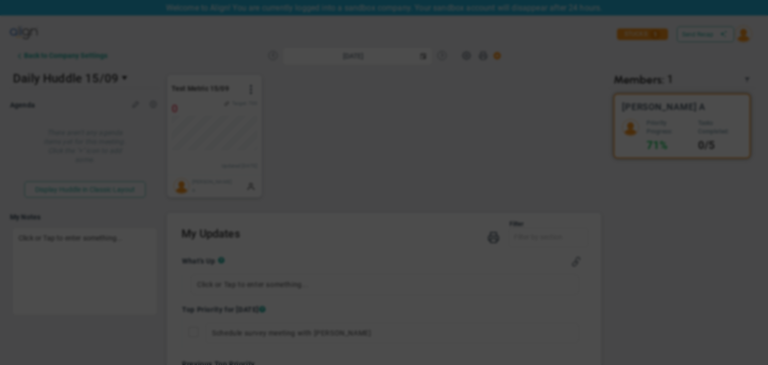
type input "[DATE]"
radio input "true"
checkbox input "false"
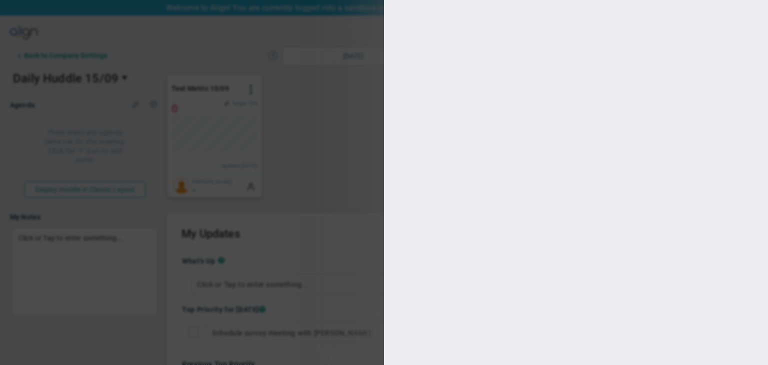
type input "Test Metric 15/09"
type input "Test-Metric-15/09"
type input "0"
type input "1000"
type input "700"
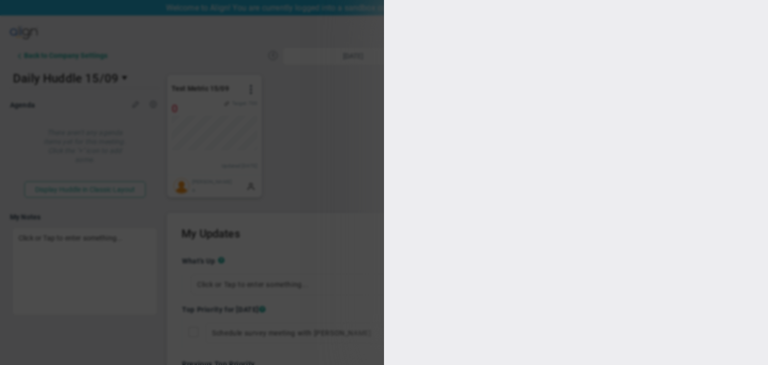
type input "400"
type input "100"
checkbox input "true"
type input "[PERSON_NAME] A"
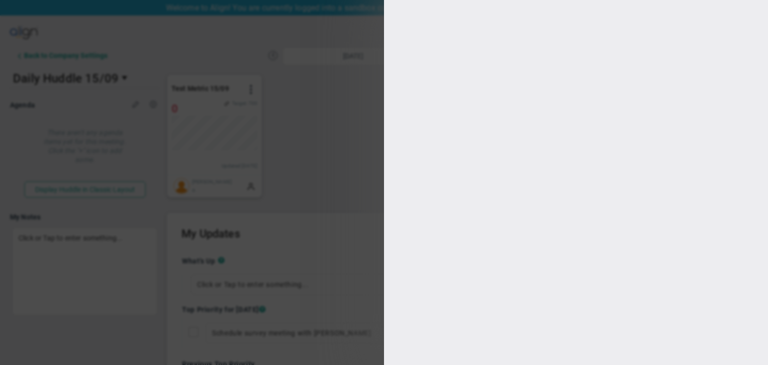
radio input "true"
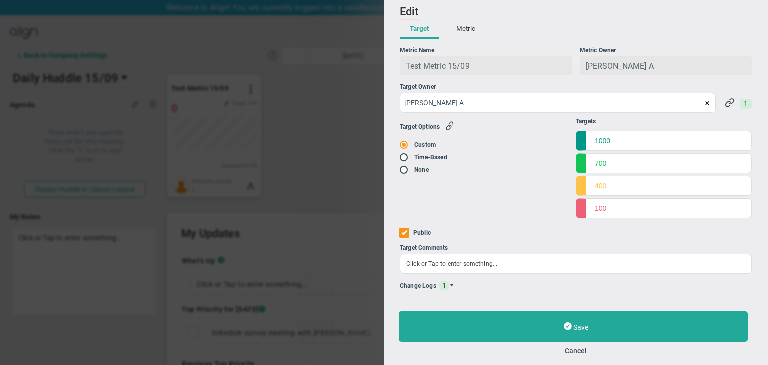
click at [454, 286] on span at bounding box center [452, 286] width 6 height 6
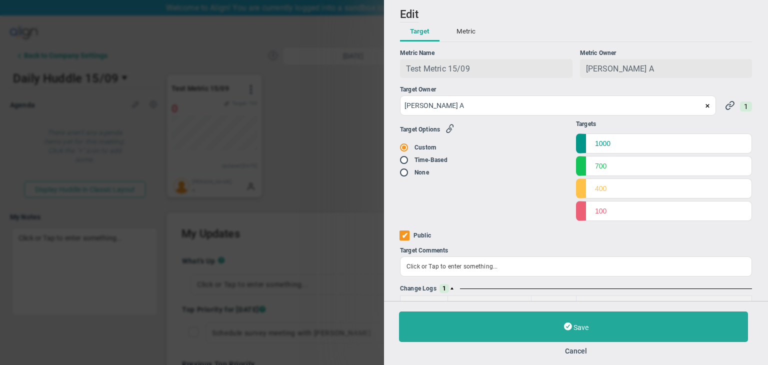
click at [470, 29] on button "Metric" at bounding box center [466, 32] width 39 height 19
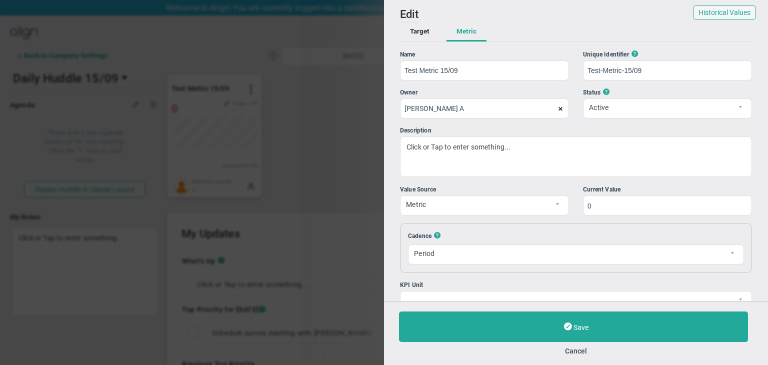
drag, startPoint x: 577, startPoint y: 349, endPoint x: 567, endPoint y: 345, distance: 10.6
click at [577, 348] on button "Cancel" at bounding box center [576, 351] width 354 height 8
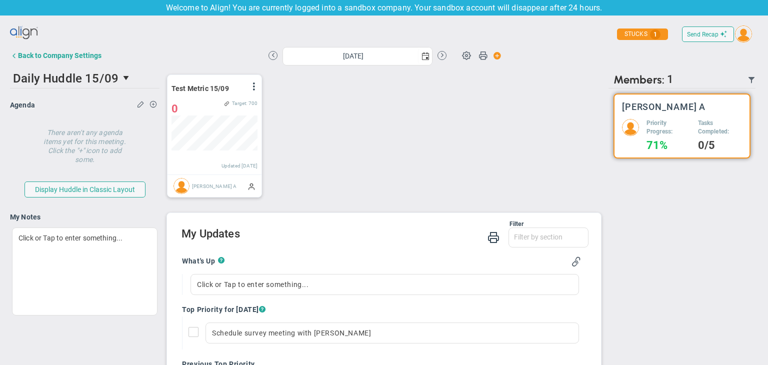
click at [44, 55] on div "Back to Company Settings" at bounding box center [60, 56] width 84 height 8
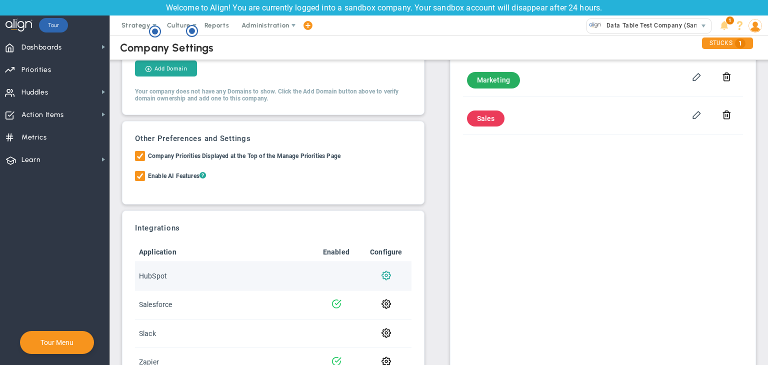
click at [385, 273] on span at bounding box center [387, 275] width 10 height 10
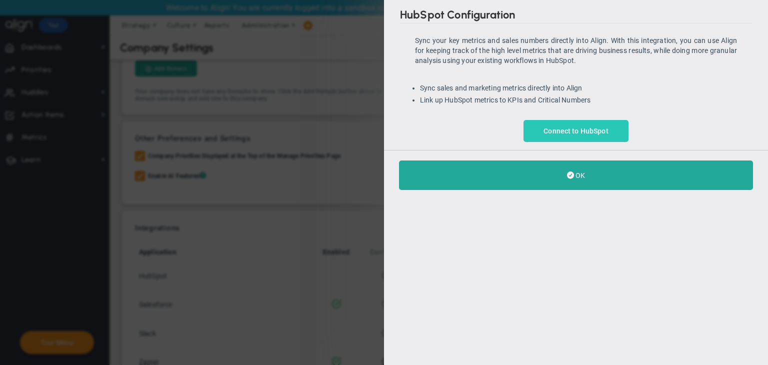
click at [586, 131] on span "Connect to HubSpot" at bounding box center [576, 131] width 65 height 8
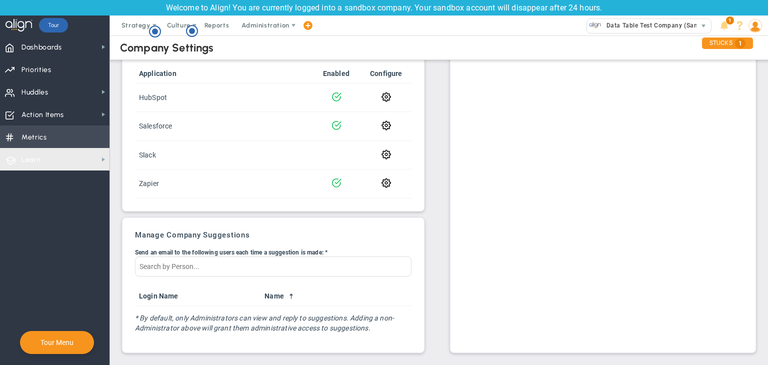
click at [56, 146] on span "Metrics Metrics" at bounding box center [55, 137] width 110 height 23
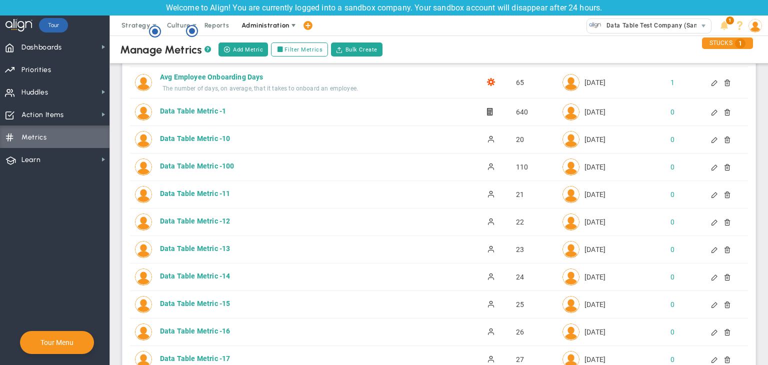
click at [269, 30] on span "Administration" at bounding box center [266, 26] width 64 height 20
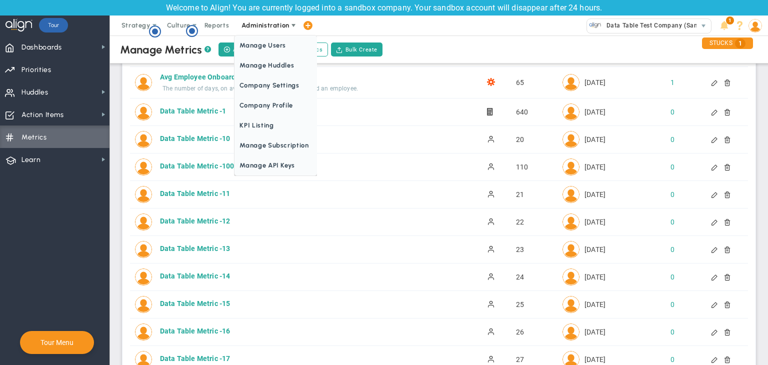
click at [270, 24] on span "Administration" at bounding box center [266, 26] width 48 height 8
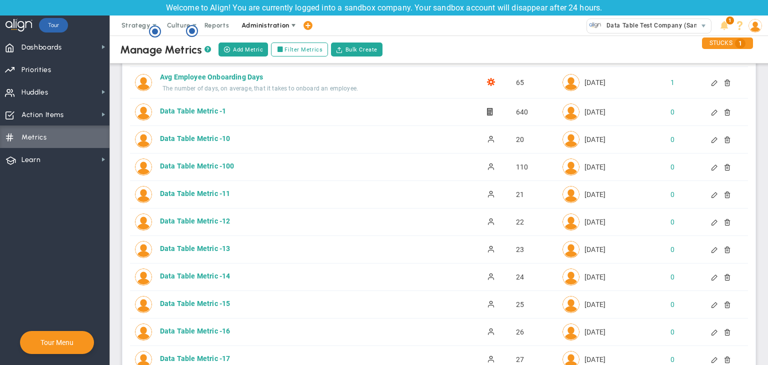
click at [270, 23] on span "Administration" at bounding box center [266, 26] width 48 height 8
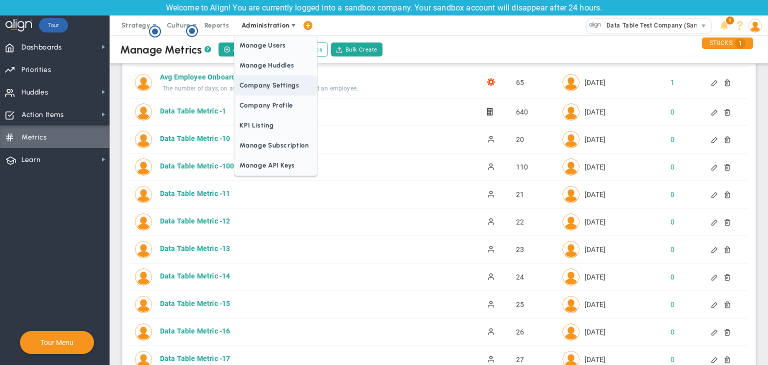
click at [296, 87] on span "Company Settings" at bounding box center [276, 86] width 82 height 20
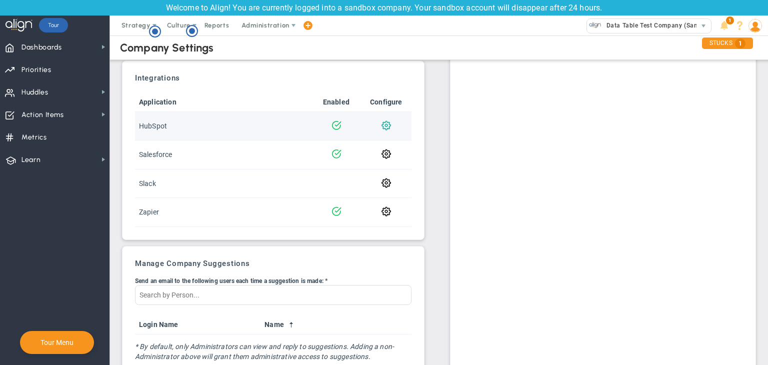
click at [386, 126] on span at bounding box center [387, 125] width 10 height 10
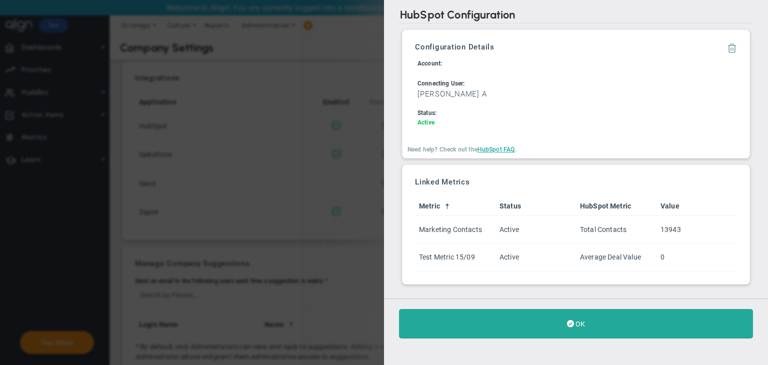
click at [732, 48] on span at bounding box center [732, 48] width 10 height 10
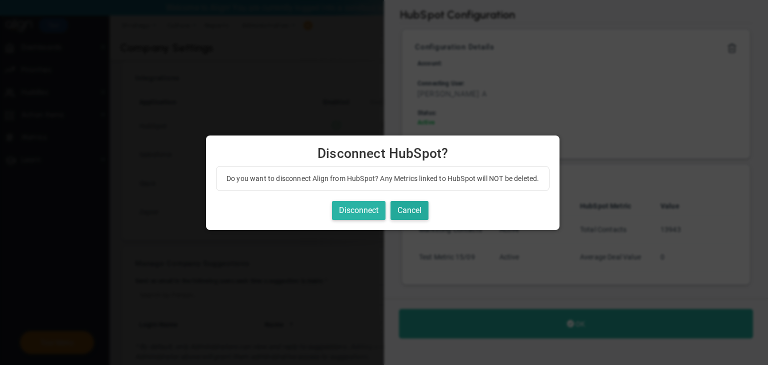
click at [365, 206] on button "Disconnect" at bounding box center [359, 211] width 54 height 20
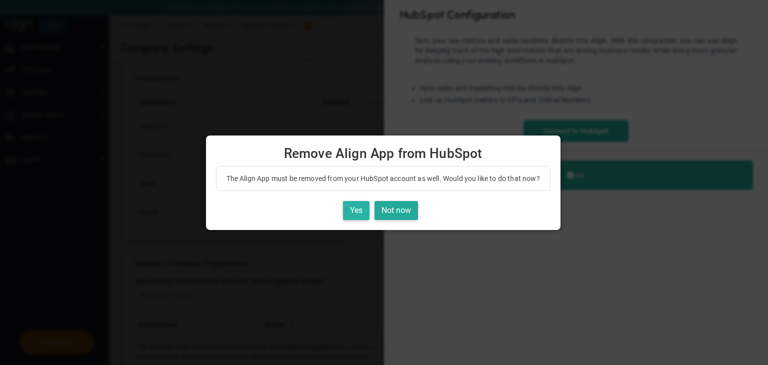
click at [355, 211] on button "Yes" at bounding box center [356, 211] width 27 height 20
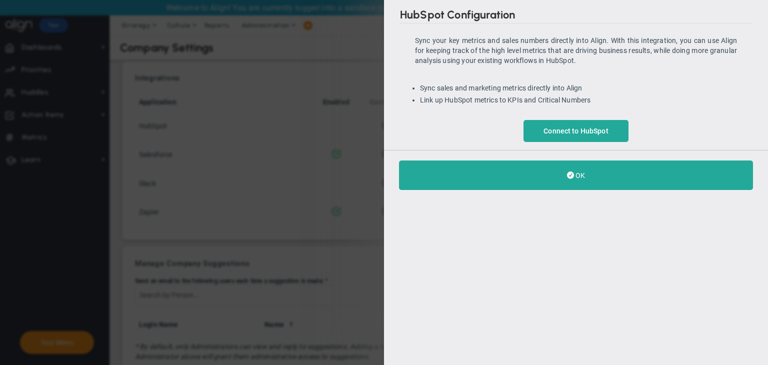
drag, startPoint x: 590, startPoint y: 186, endPoint x: 580, endPoint y: 197, distance: 14.9
click at [591, 186] on button "OK" at bounding box center [576, 176] width 354 height 30
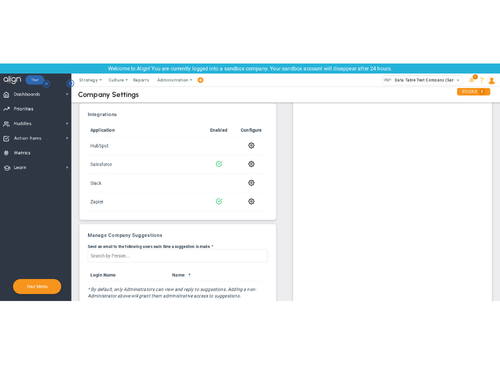
scroll to position [296, 0]
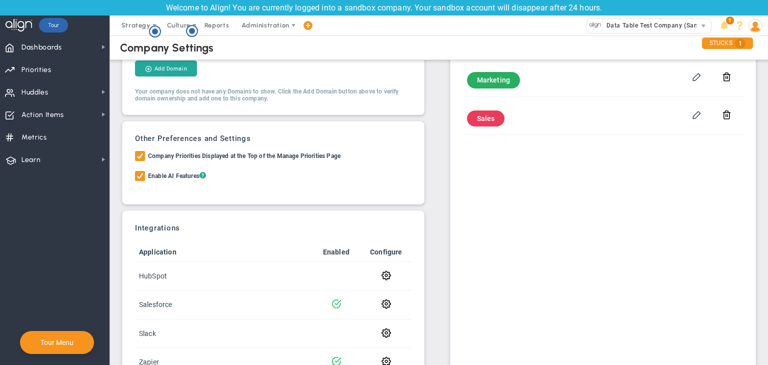
scroll to position [250, 0]
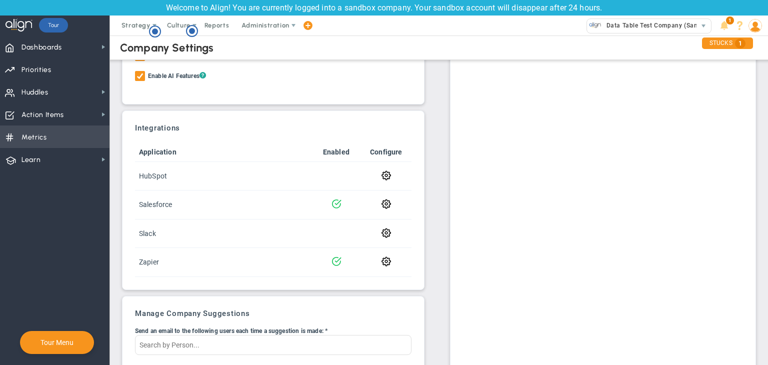
click at [53, 133] on span "Metrics Metrics" at bounding box center [55, 137] width 110 height 23
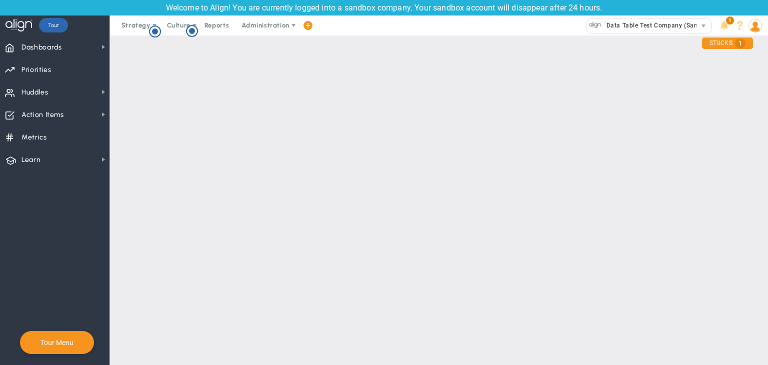
checkbox input "false"
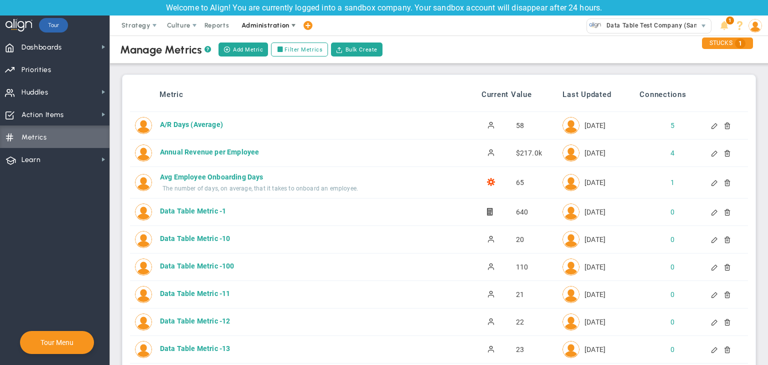
click at [268, 24] on span "Administration" at bounding box center [266, 26] width 48 height 8
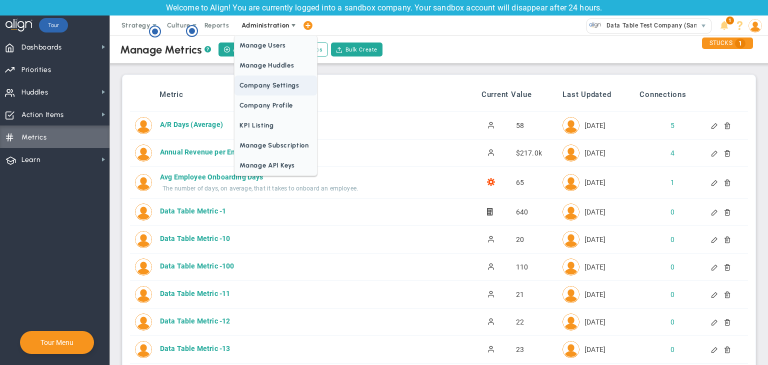
click at [273, 80] on span "Company Settings" at bounding box center [276, 86] width 82 height 20
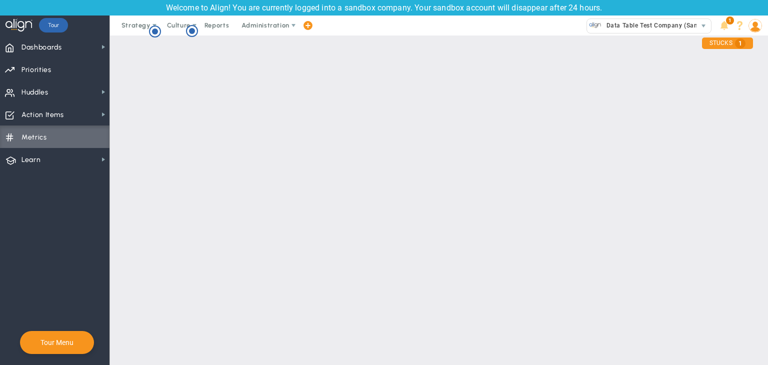
checkbox input "true"
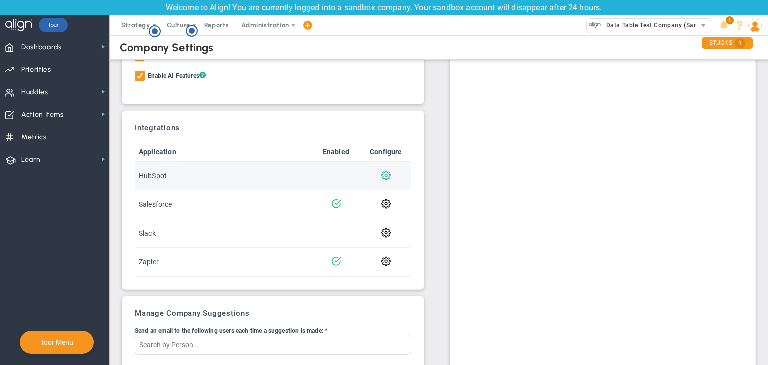
click at [382, 176] on span at bounding box center [387, 175] width 10 height 10
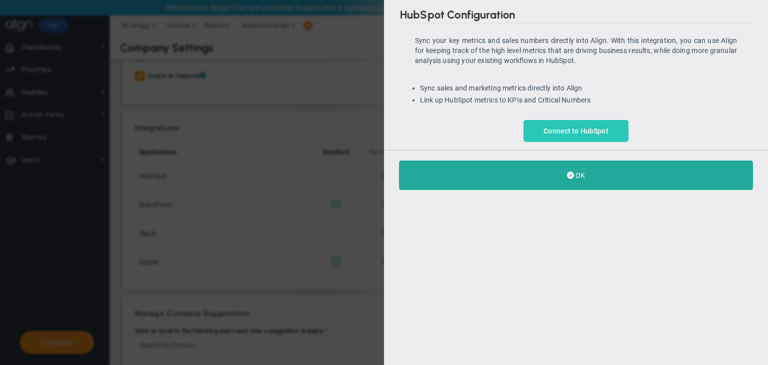
click at [500, 138] on link "Connect to HubSpot" at bounding box center [576, 131] width 105 height 22
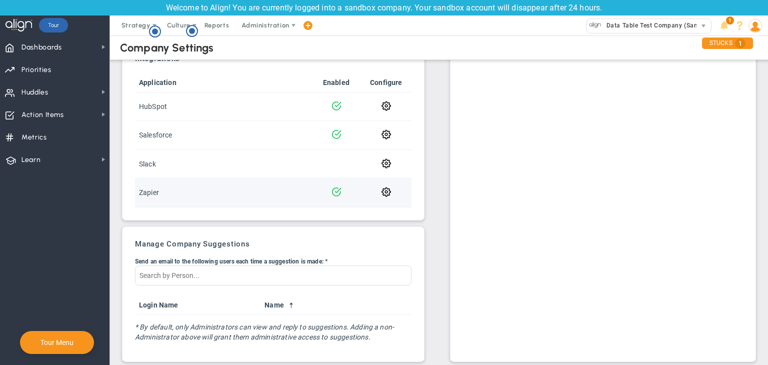
scroll to position [329, 0]
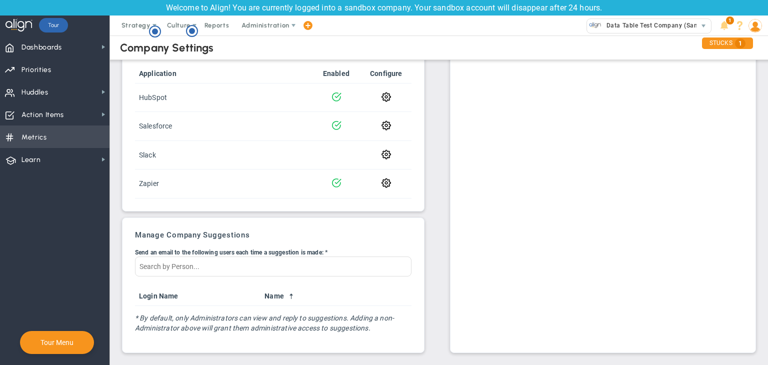
click at [73, 141] on span "Metrics Metrics" at bounding box center [55, 137] width 110 height 23
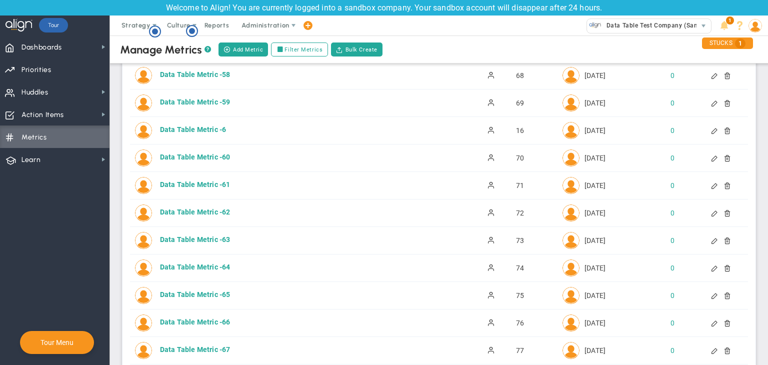
scroll to position [1650, 0]
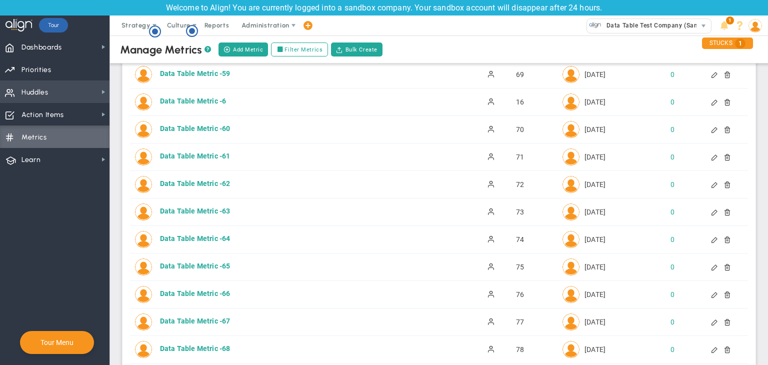
click at [60, 89] on span "Huddles Huddles" at bounding box center [55, 92] width 110 height 23
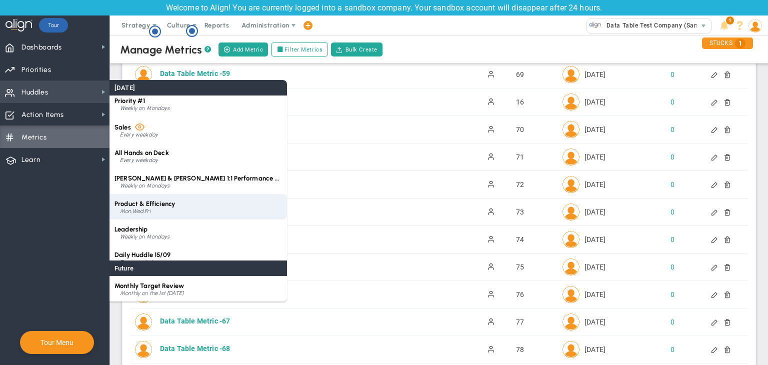
scroll to position [40, 0]
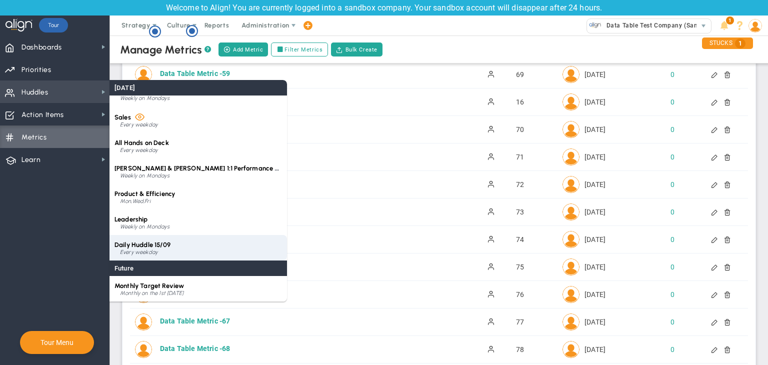
click at [170, 239] on div "Daily Huddle 15/09 Every weekday" at bounding box center [199, 248] width 178 height 26
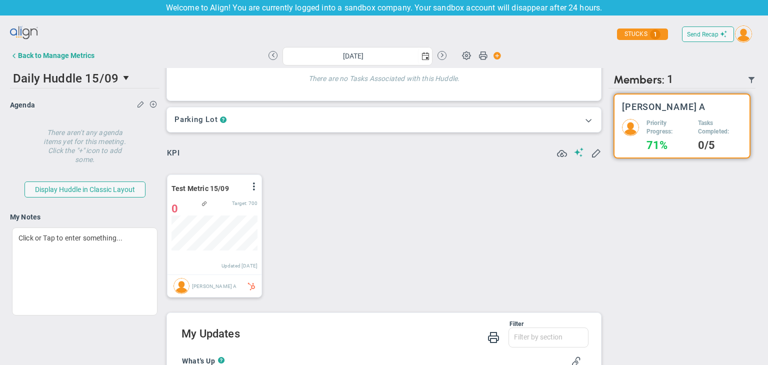
scroll to position [35, 86]
drag, startPoint x: 251, startPoint y: 185, endPoint x: 252, endPoint y: 191, distance: 6.0
click at [252, 185] on span at bounding box center [254, 187] width 8 height 8
click at [233, 205] on li "Edit" at bounding box center [226, 207] width 71 height 13
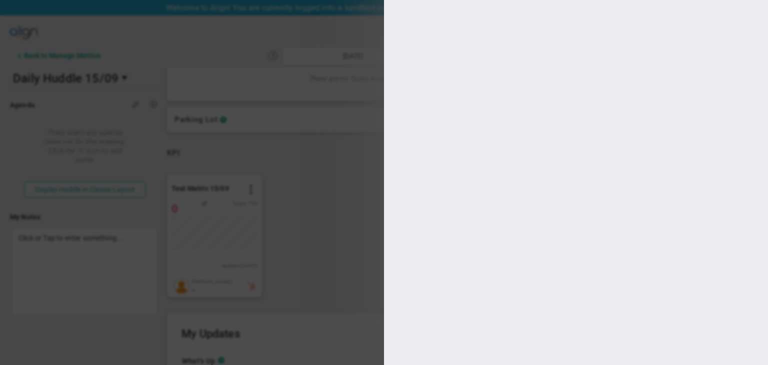
type input "[DATE]"
type input "[PERSON_NAME] A"
radio input "true"
type input "1000"
type input "700"
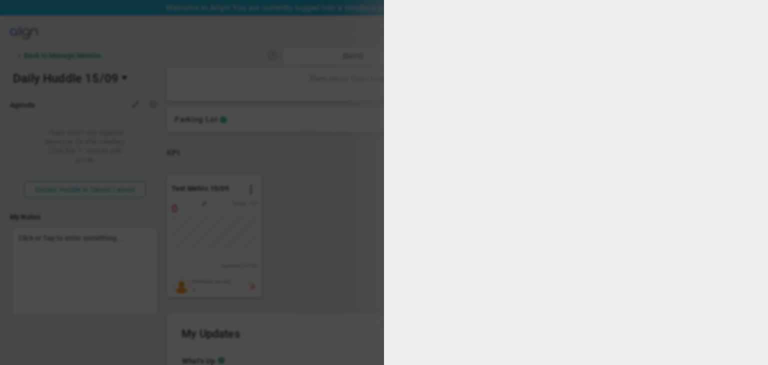
type input "400"
type input "100"
checkbox input "true"
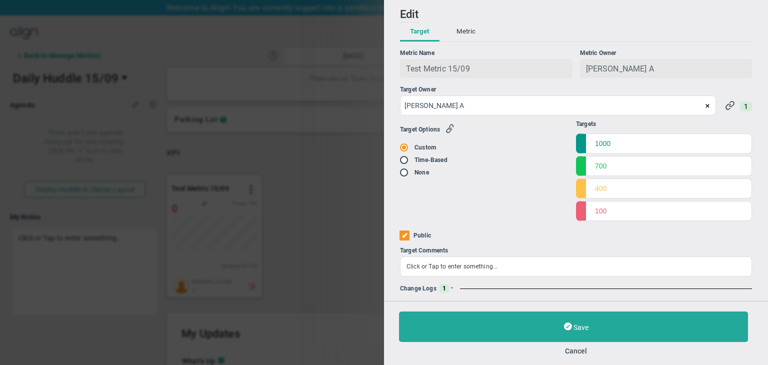
drag, startPoint x: 452, startPoint y: 289, endPoint x: 451, endPoint y: 284, distance: 5.0
click at [452, 289] on span at bounding box center [452, 289] width 6 height 6
click at [460, 34] on button "Metric" at bounding box center [466, 32] width 39 height 19
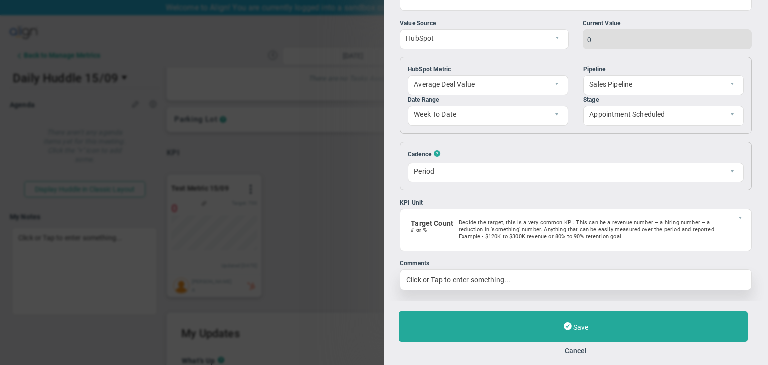
scroll to position [172, 0]
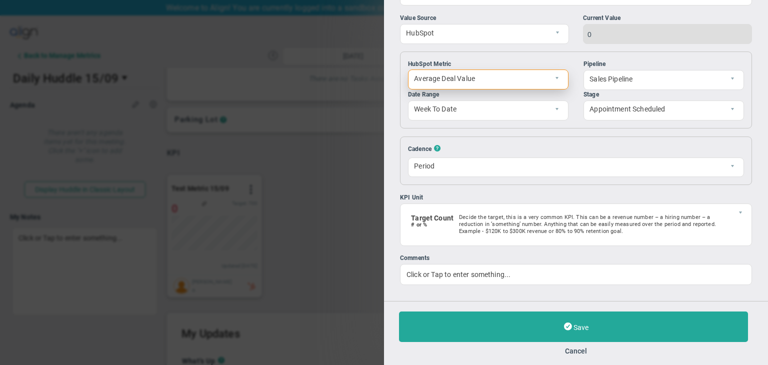
click at [508, 81] on span "Average Deal Value" at bounding box center [480, 78] width 143 height 17
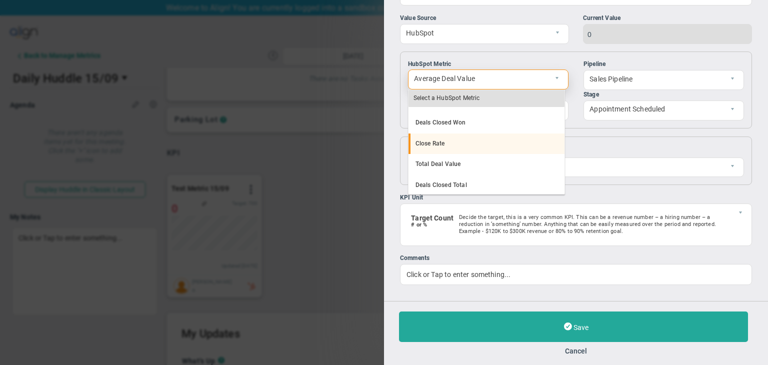
scroll to position [50, 0]
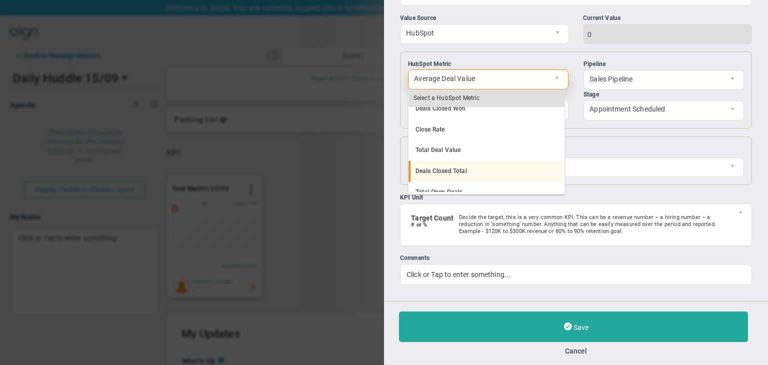
click at [473, 154] on li "Total Deal Value" at bounding box center [487, 150] width 156 height 21
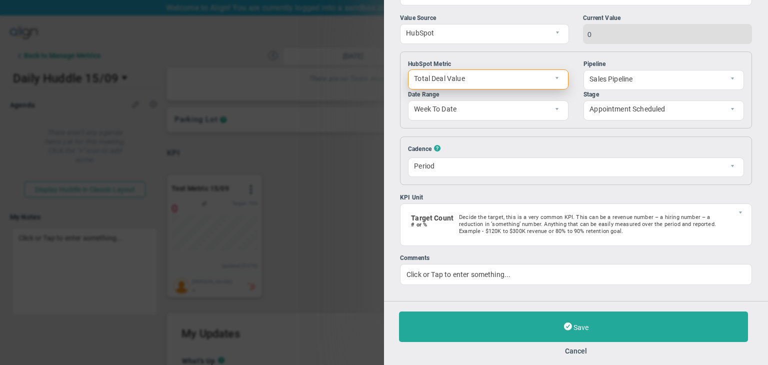
click at [506, 83] on span "Total Deal Value" at bounding box center [480, 78] width 143 height 17
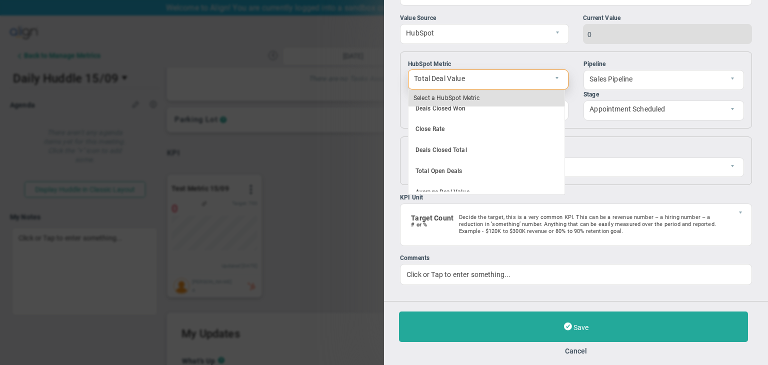
scroll to position [0, 0]
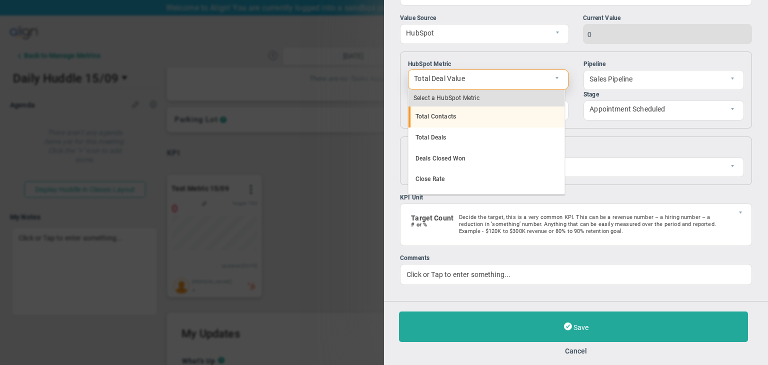
click at [467, 118] on li "Total Contacts" at bounding box center [487, 117] width 156 height 21
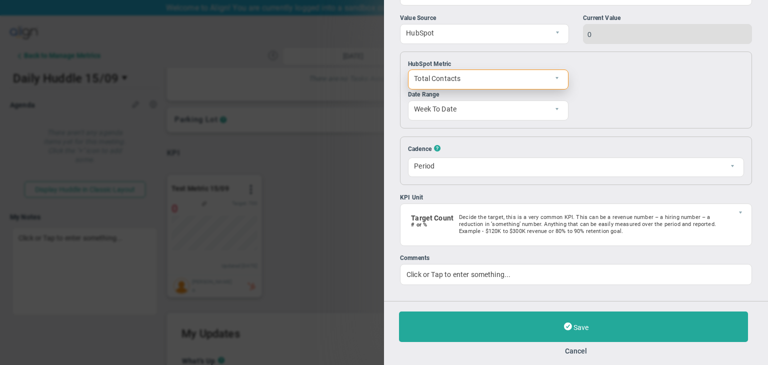
click at [535, 87] on span "Total Contacts" at bounding box center [488, 80] width 161 height 20
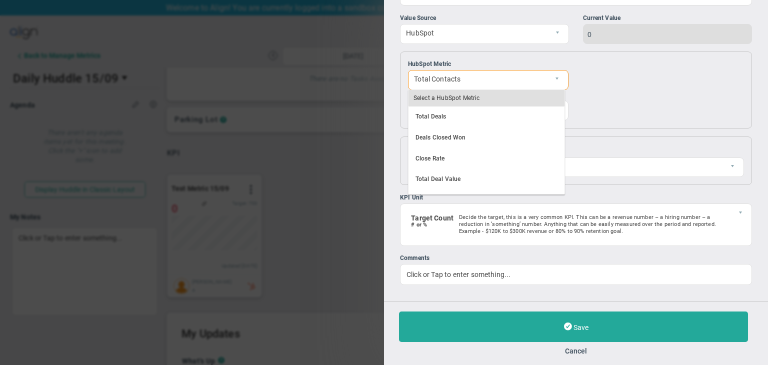
click at [628, 107] on div "Pipeline Sales Pipeline default Stage Appointment Scheduled appointmentscheduled" at bounding box center [664, 90] width 161 height 61
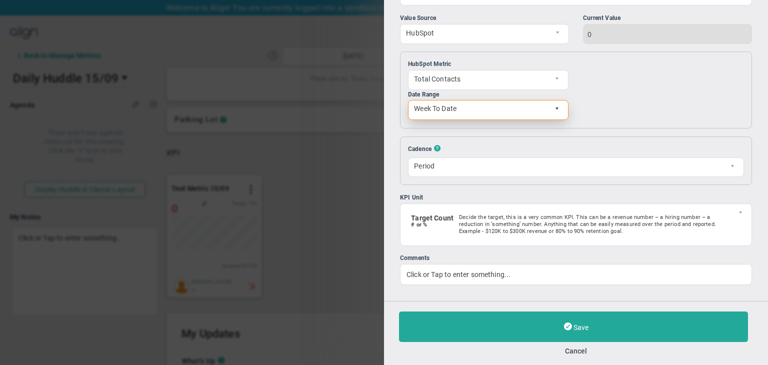
click at [554, 107] on span "select" at bounding box center [557, 109] width 6 height 6
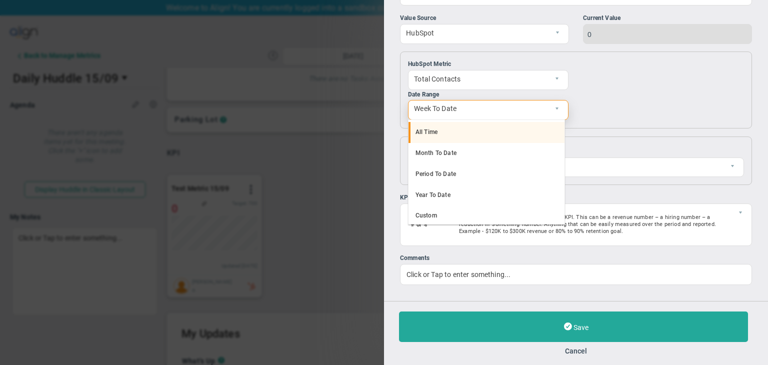
click at [450, 136] on li "All Time" at bounding box center [487, 132] width 156 height 21
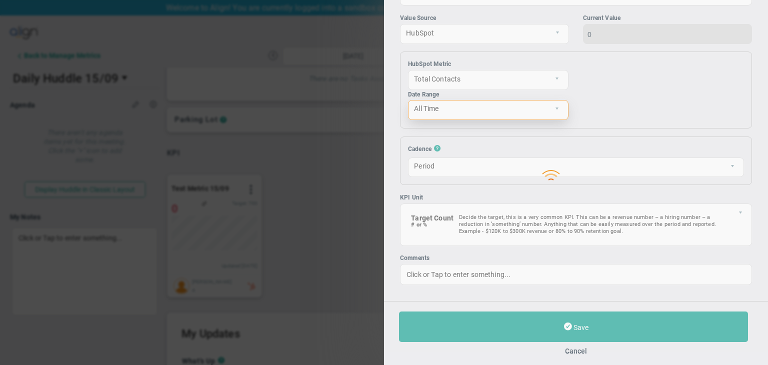
type input "4"
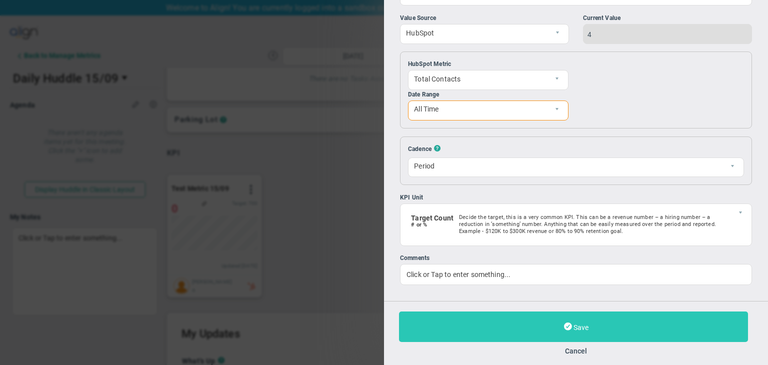
click at [643, 325] on button "Save" at bounding box center [573, 327] width 349 height 31
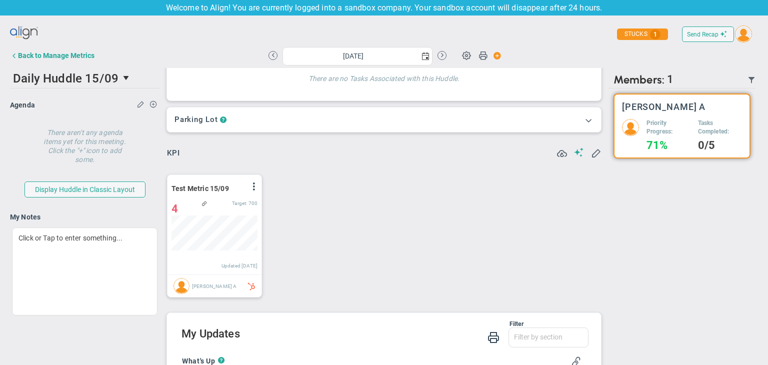
scroll to position [35, 86]
click at [257, 186] on span at bounding box center [254, 187] width 8 height 8
click at [233, 202] on li "Edit" at bounding box center [226, 207] width 71 height 13
type input "[DATE]"
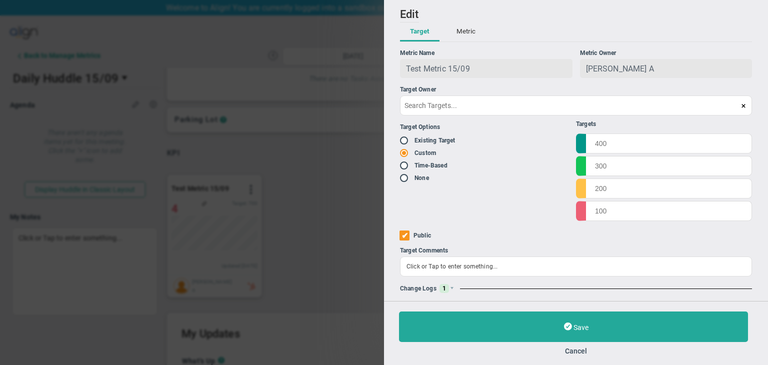
type input "[PERSON_NAME] A"
radio input "true"
type input "1000"
type input "700"
type input "400"
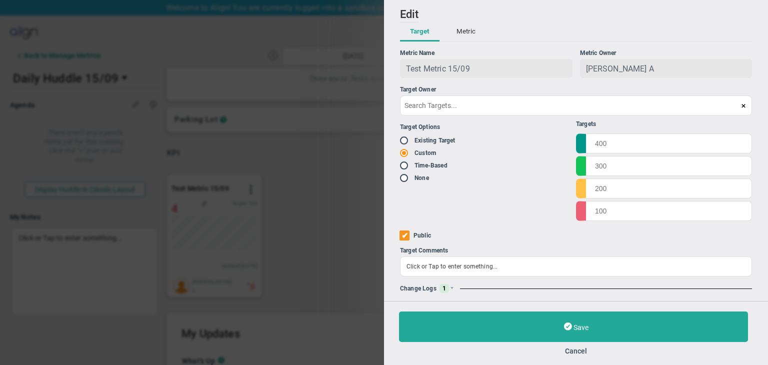
type input "100"
checkbox input "true"
click at [444, 285] on span "1" at bounding box center [445, 288] width 10 height 9
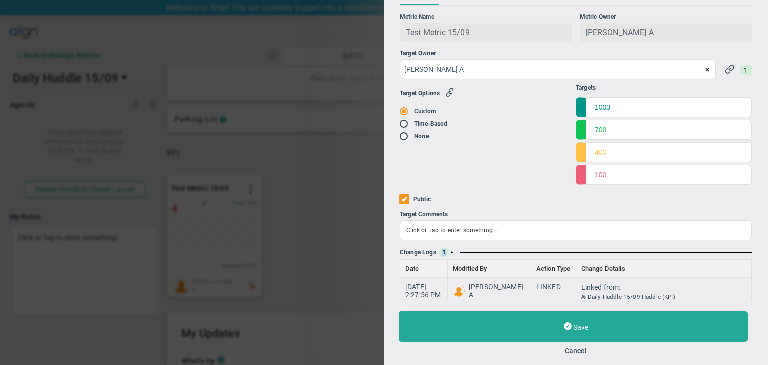
scroll to position [54, 0]
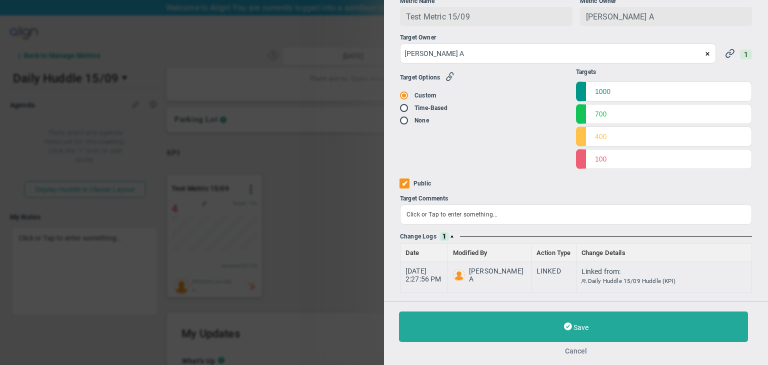
click at [587, 349] on button "Cancel" at bounding box center [576, 351] width 354 height 8
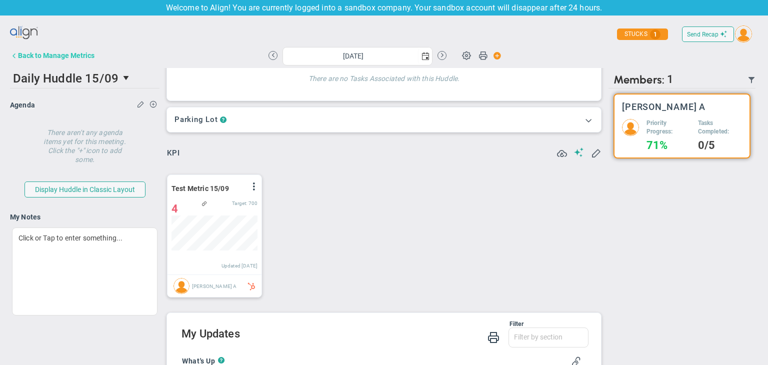
click at [48, 51] on button "Back to Manage Metrics" at bounding box center [52, 56] width 85 height 20
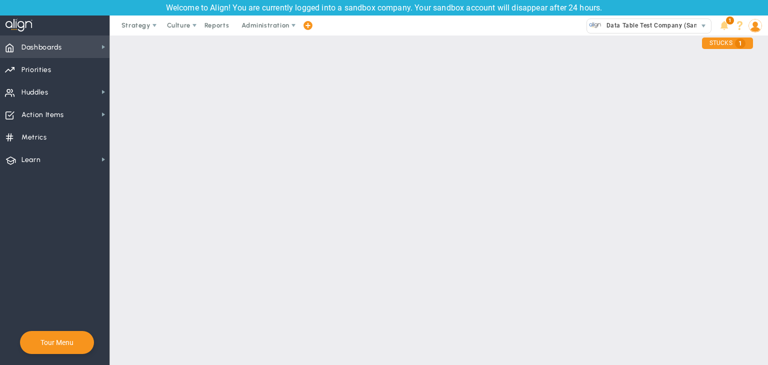
checkbox input "false"
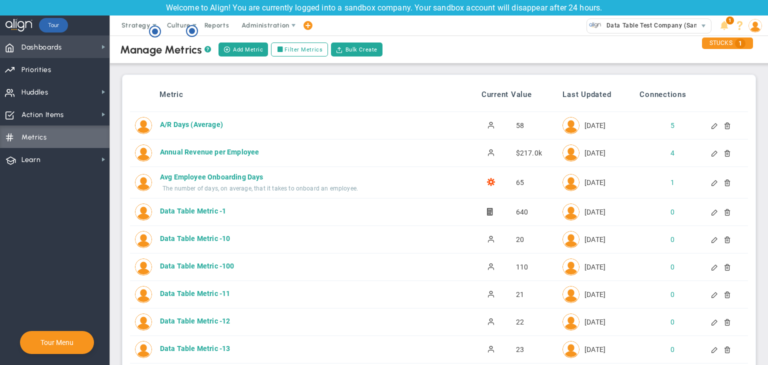
click at [67, 54] on span "Dashboards Dashboards" at bounding box center [55, 47] width 110 height 23
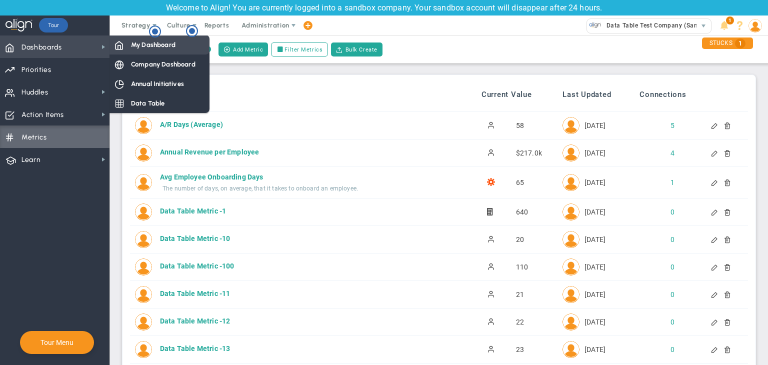
click at [136, 49] on span "My Dashboard" at bounding box center [153, 45] width 45 height 10
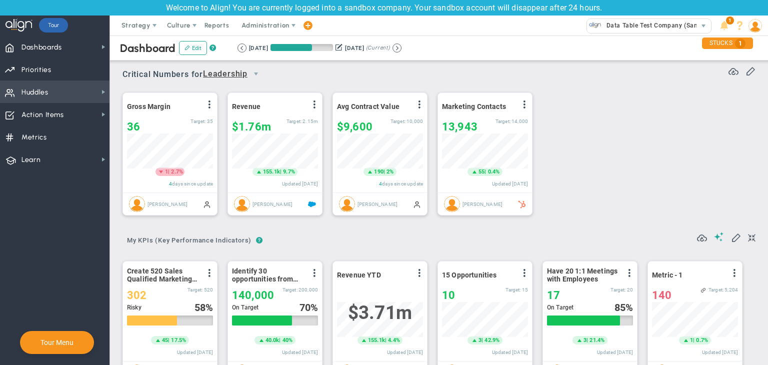
click at [66, 83] on span "Huddles Huddles" at bounding box center [55, 92] width 110 height 23
click at [256, 31] on span "Administration" at bounding box center [266, 26] width 64 height 20
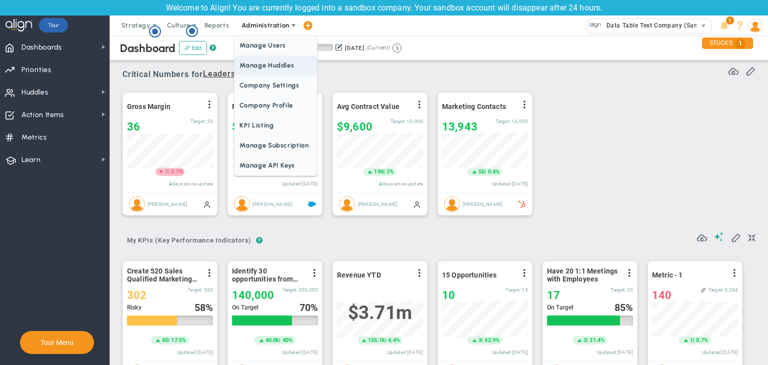
click at [267, 67] on span "Manage Huddles" at bounding box center [276, 66] width 82 height 20
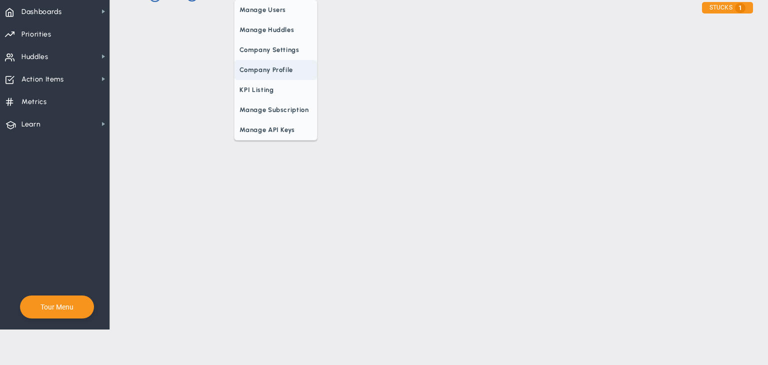
checkbox input "true"
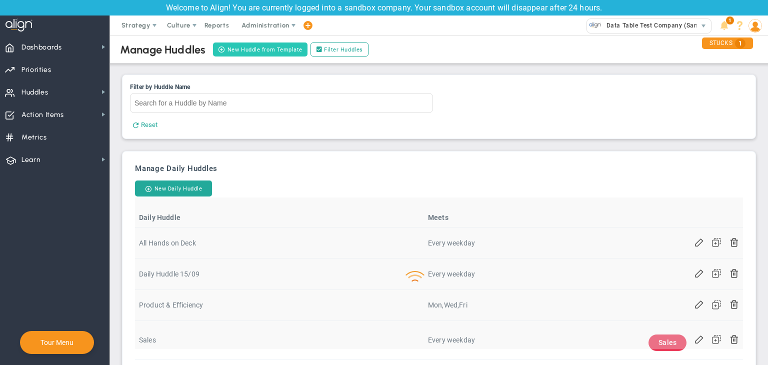
click at [266, 48] on button "New Huddle from Template" at bounding box center [260, 50] width 95 height 14
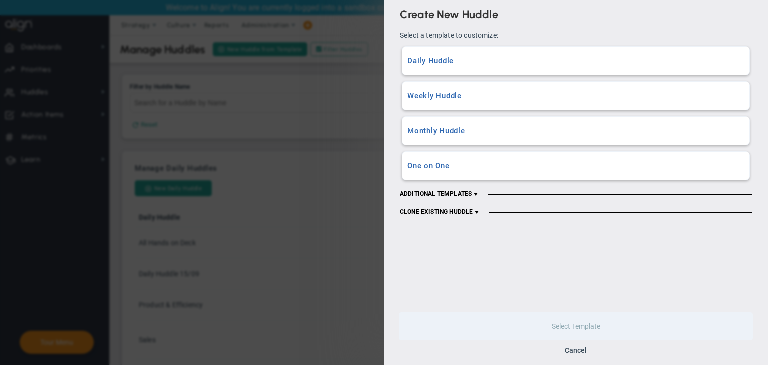
click at [472, 98] on h3 "Weekly Huddle" at bounding box center [576, 97] width 337 height 10
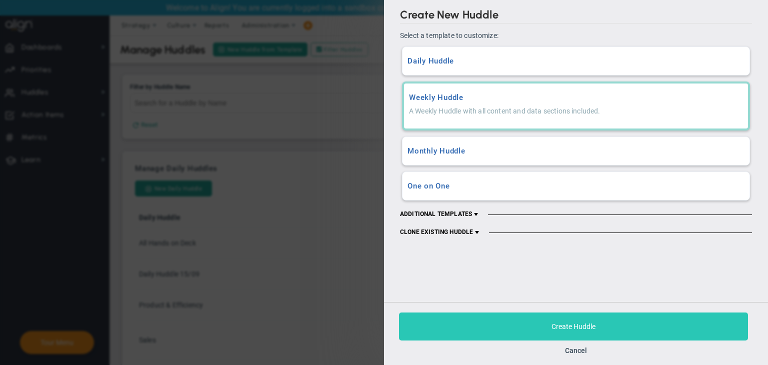
click at [568, 330] on span "Create Huddle" at bounding box center [574, 327] width 44 height 8
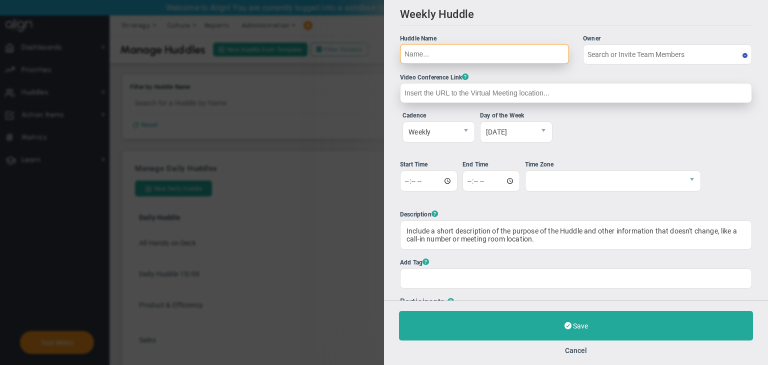
type input "[PERSON_NAME] A"
type input "T"
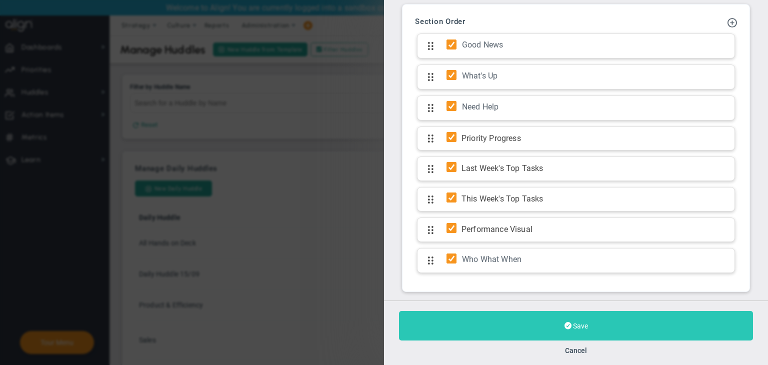
type input "Weekly Huddle 15/09"
click at [614, 319] on button "Save" at bounding box center [576, 326] width 354 height 30
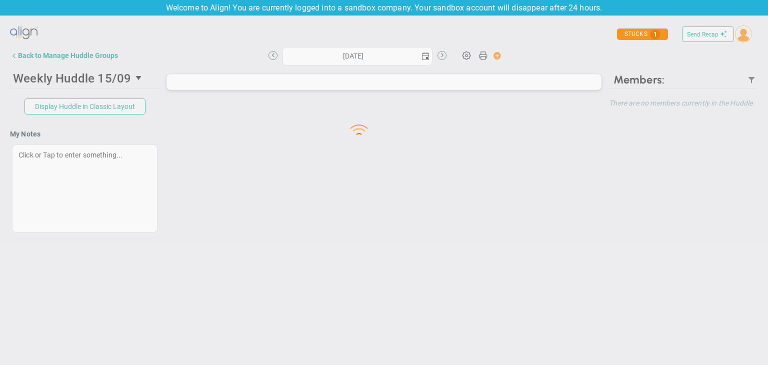
type input "[DATE]"
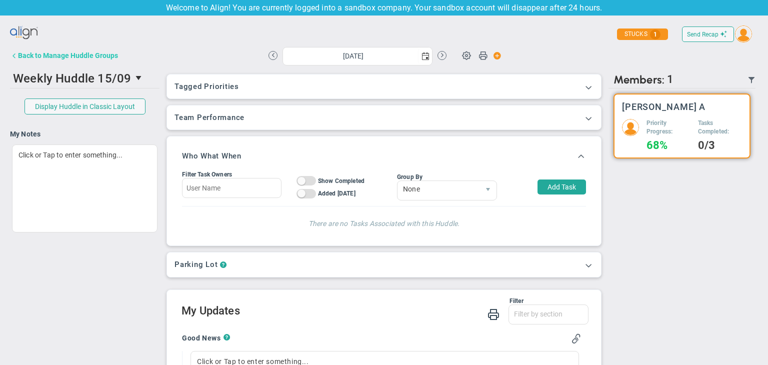
click at [50, 59] on div "Back to Manage Huddle Groups" at bounding box center [68, 56] width 100 height 8
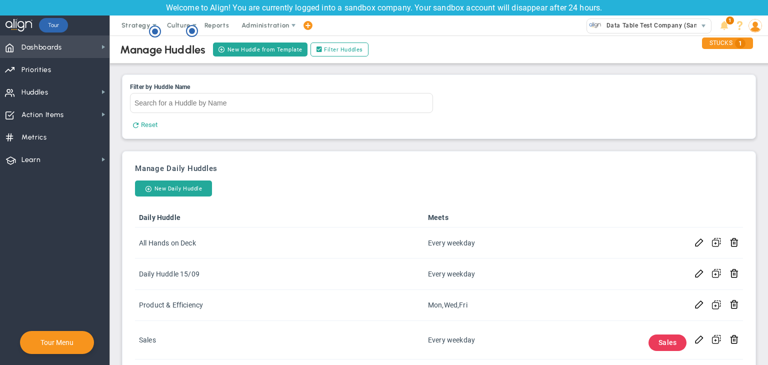
click at [89, 53] on span "Dashboards Dashboards" at bounding box center [55, 47] width 110 height 23
click at [101, 47] on span at bounding box center [104, 47] width 8 height 8
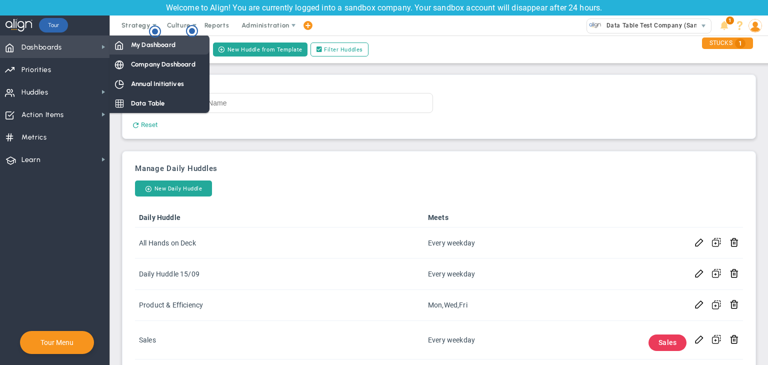
click at [163, 46] on span "My Dashboard" at bounding box center [153, 45] width 45 height 10
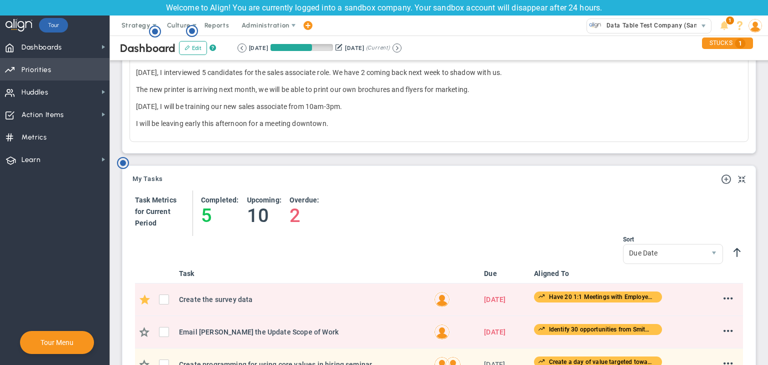
click at [82, 75] on span "Priorities Projects OKR Tree Priorities Projects OKRs" at bounding box center [55, 69] width 110 height 23
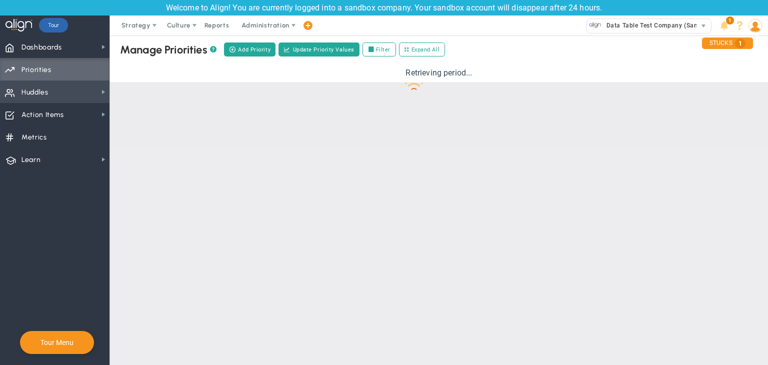
click at [84, 89] on span "Huddles Huddles" at bounding box center [55, 92] width 110 height 23
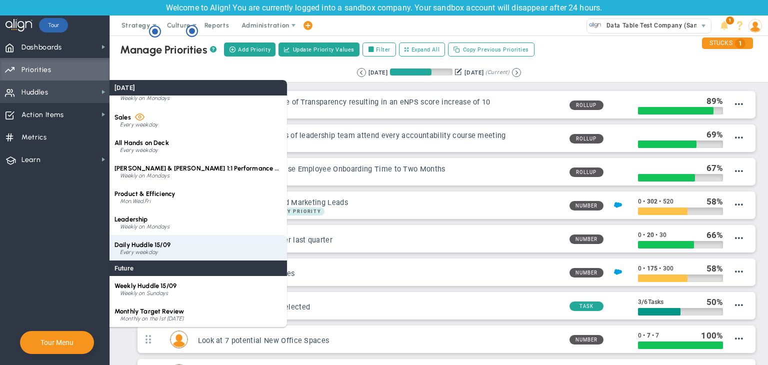
click at [191, 247] on div "Daily Huddle 15/09 Every weekday" at bounding box center [199, 248] width 178 height 26
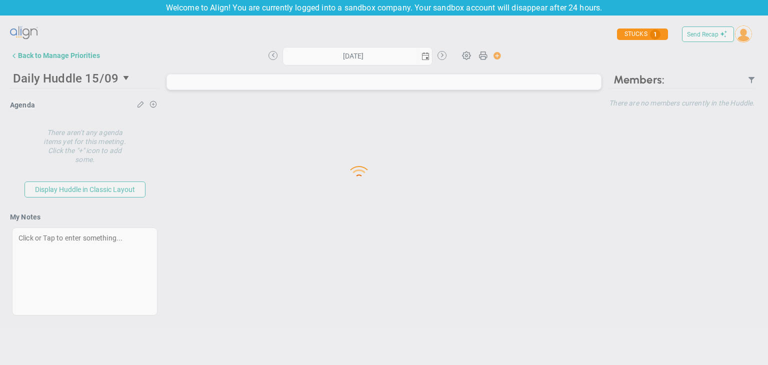
type input "[DATE]"
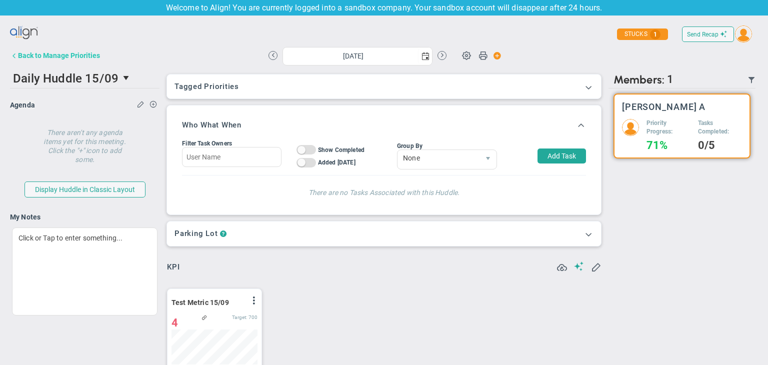
click at [36, 58] on div "Back to Manage Priorities" at bounding box center [59, 56] width 82 height 8
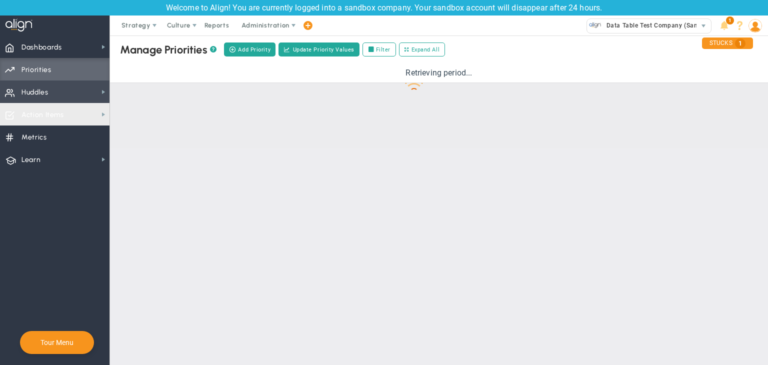
click at [68, 102] on span "Huddles Huddles" at bounding box center [55, 92] width 110 height 23
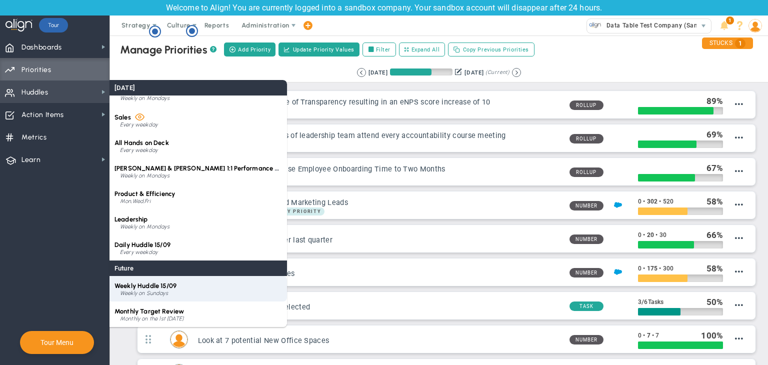
click at [194, 293] on div "Weekly on Sundays" at bounding box center [201, 294] width 162 height 6
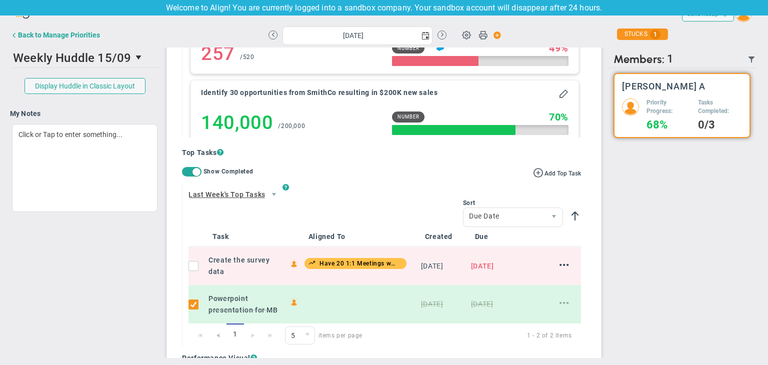
click at [197, 171] on span at bounding box center [197, 172] width 8 height 8
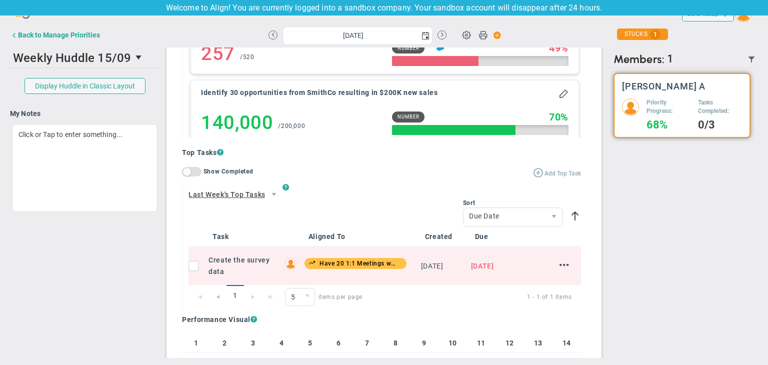
click at [533, 173] on span at bounding box center [538, 172] width 10 height 10
type input "[DATE]"
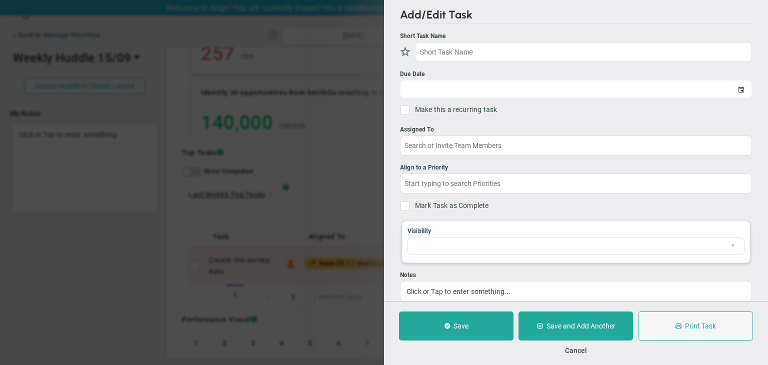
checkbox input "true"
type input "[DATE]"
checkbox input "false"
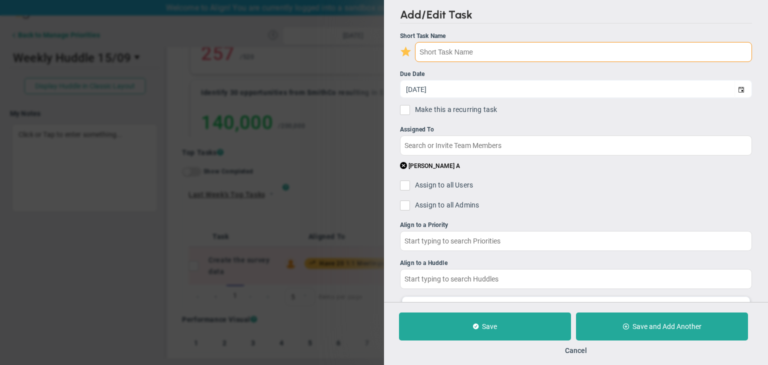
click at [496, 59] on input "text" at bounding box center [583, 52] width 337 height 20
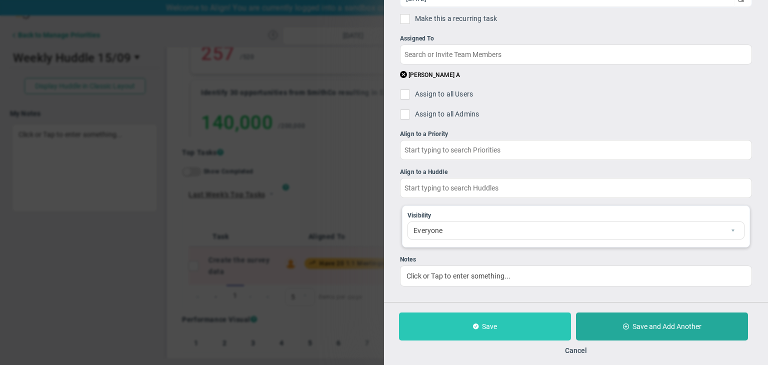
type input "Testing on the data table and the precon"
click at [487, 328] on span "Save" at bounding box center [489, 327] width 15 height 8
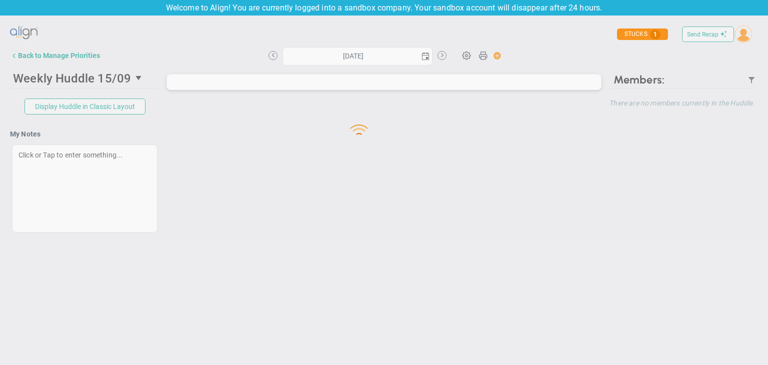
type input "[DATE]"
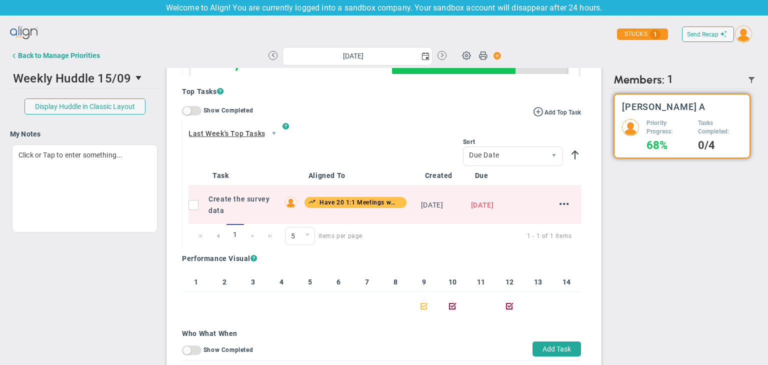
scroll to position [622, 0]
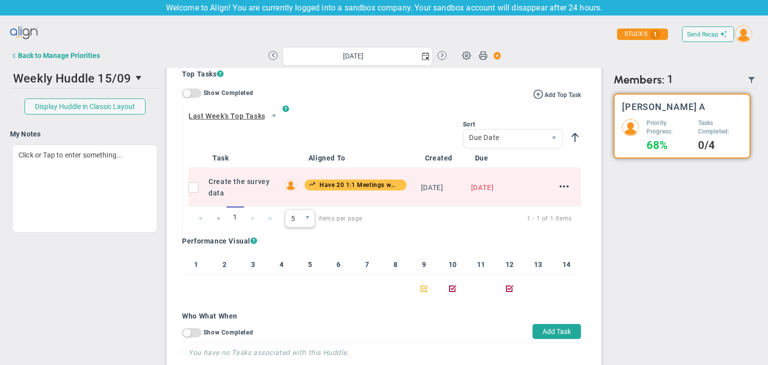
click at [300, 221] on span "select" at bounding box center [307, 218] width 15 height 17
click at [299, 242] on li "10" at bounding box center [298, 240] width 29 height 21
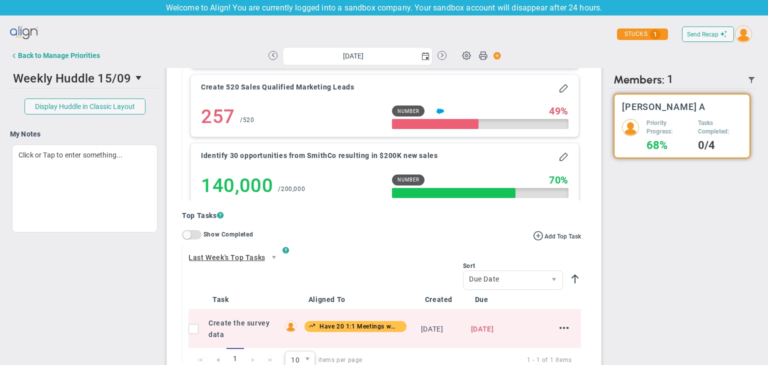
scroll to position [472, 0]
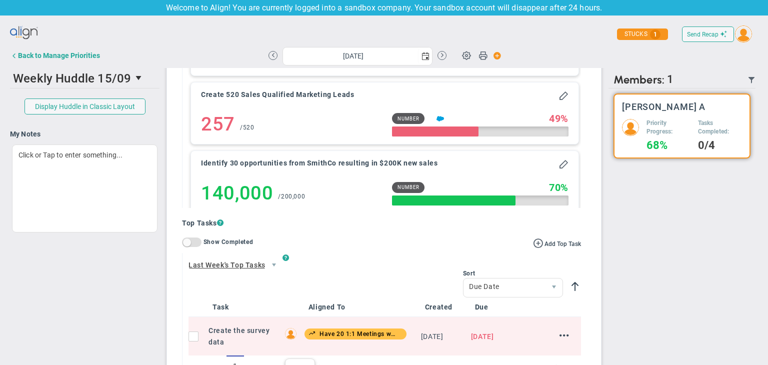
click at [170, 240] on div "Filter Good News What's Up Need Help Priority Progress Last Week's Top Tasks Th…" at bounding box center [384, 170] width 434 height 704
click at [188, 241] on span at bounding box center [187, 243] width 8 height 8
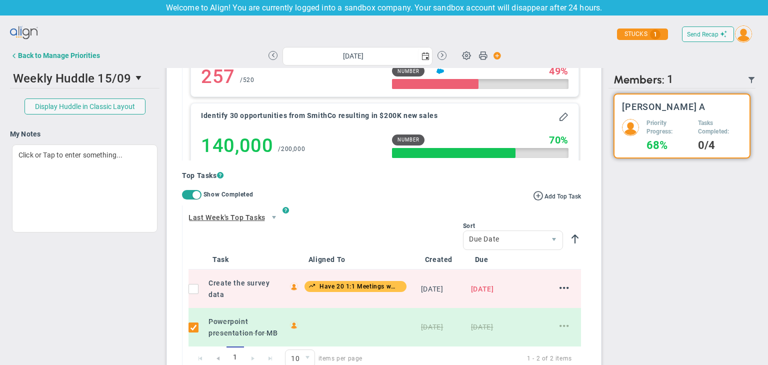
scroll to position [572, 0]
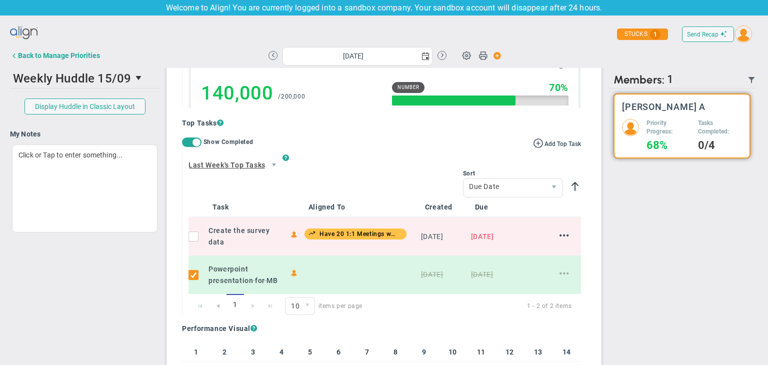
click at [197, 143] on span at bounding box center [197, 143] width 8 height 8
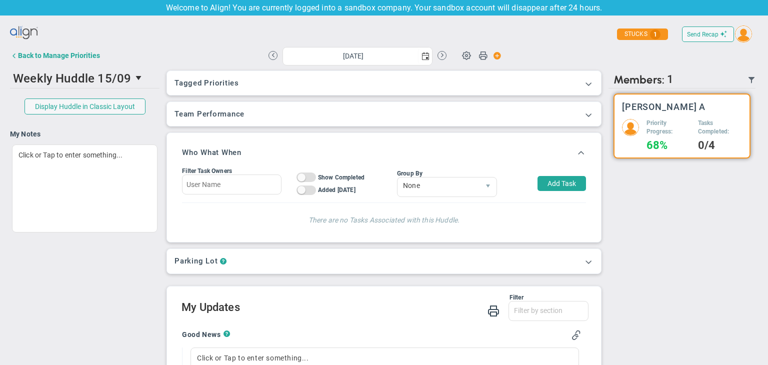
scroll to position [0, 0]
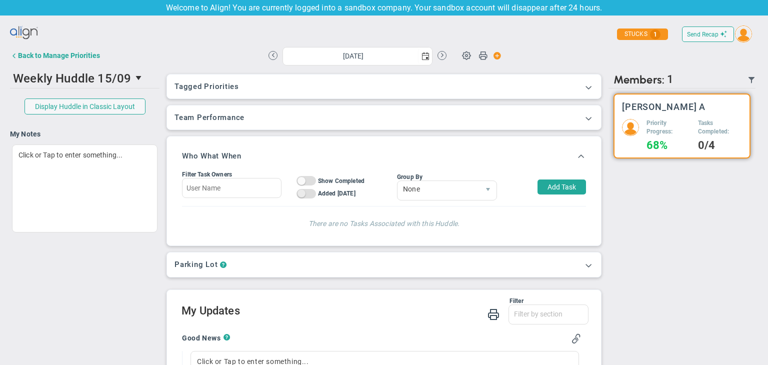
click at [300, 196] on span at bounding box center [302, 194] width 8 height 8
click at [305, 180] on span "On Off" at bounding box center [307, 181] width 20 height 10
click at [312, 196] on span at bounding box center [311, 194] width 8 height 8
click at [304, 177] on span "On Off" at bounding box center [307, 181] width 20 height 10
click at [74, 59] on div "Back to Manage Priorities" at bounding box center [59, 56] width 82 height 8
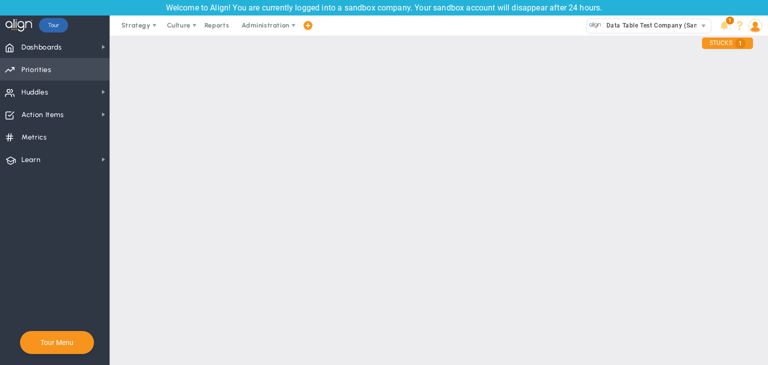
checkbox input "false"
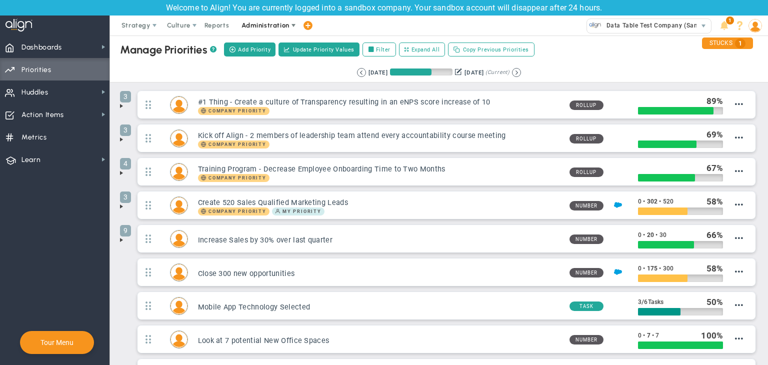
click at [264, 22] on span "Administration" at bounding box center [266, 26] width 48 height 8
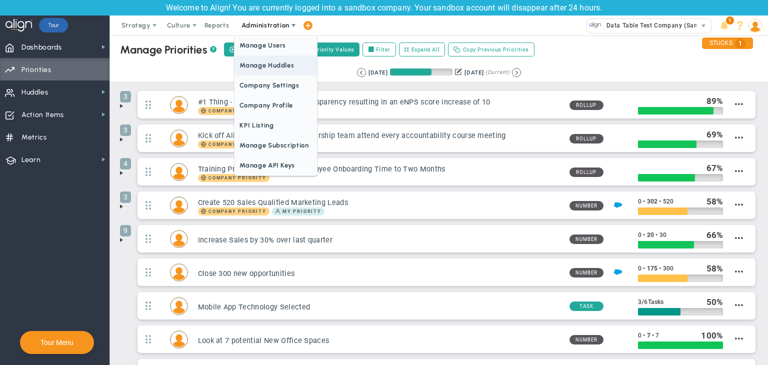
click at [277, 69] on span "Manage Huddles" at bounding box center [276, 66] width 82 height 20
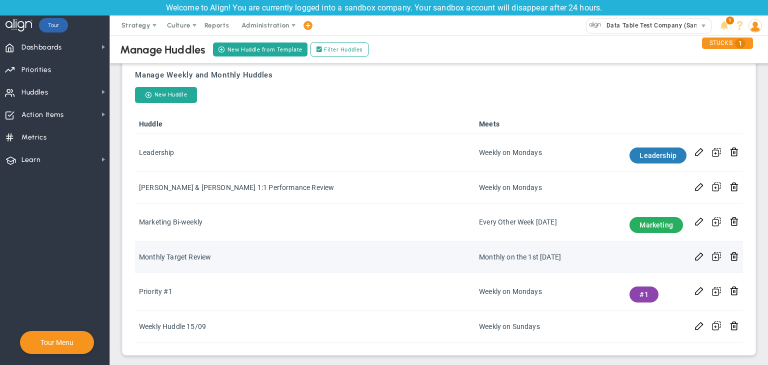
scroll to position [324, 0]
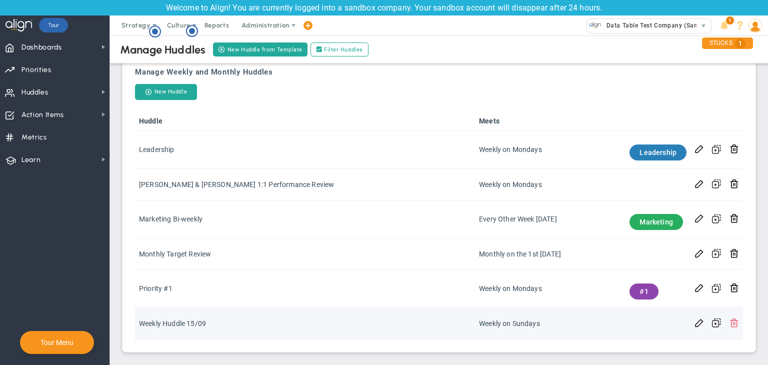
click at [730, 323] on span at bounding box center [735, 323] width 10 height 10
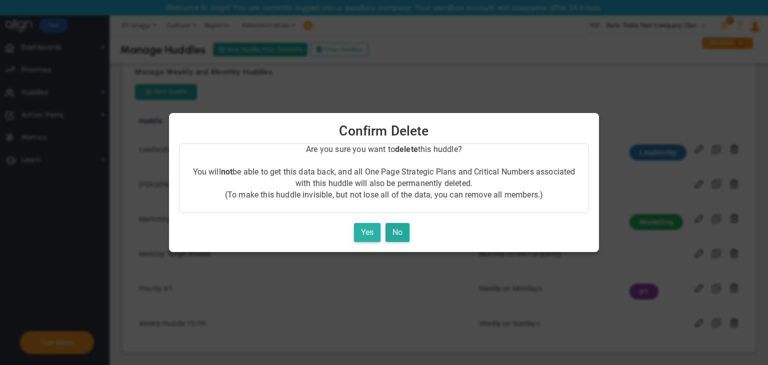
click at [360, 233] on button "Yes" at bounding box center [367, 233] width 27 height 20
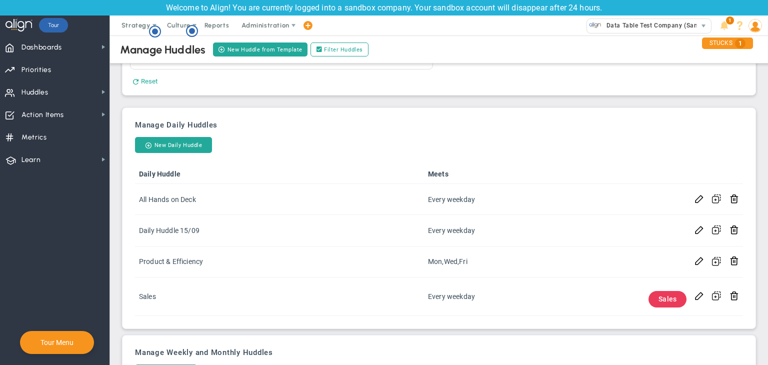
scroll to position [0, 0]
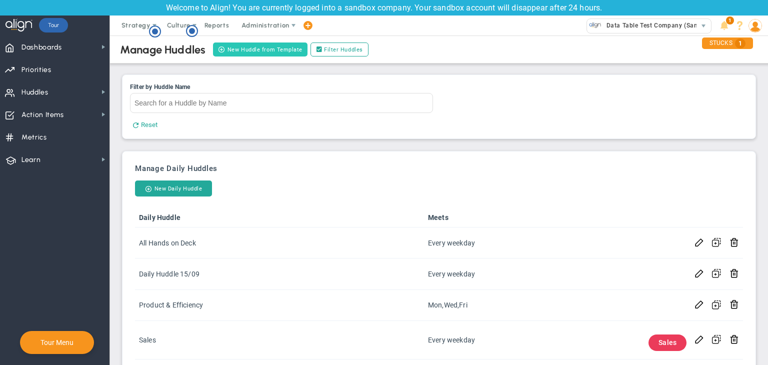
click at [260, 51] on button "New Huddle from Template" at bounding box center [260, 50] width 95 height 14
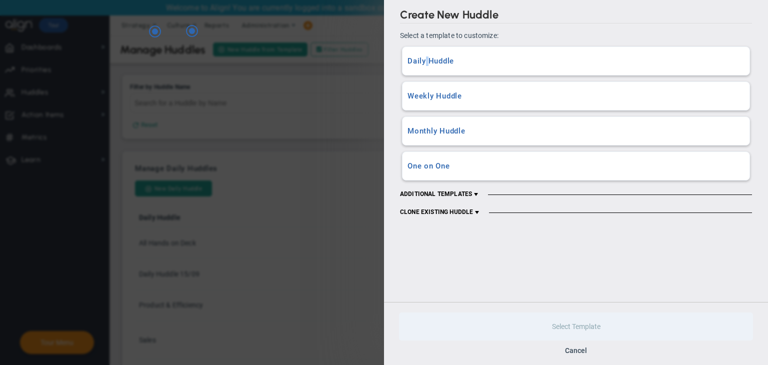
click at [428, 69] on div "Daily Huddle A Daily Huddle with all content and data sections included." at bounding box center [576, 61] width 347 height 28
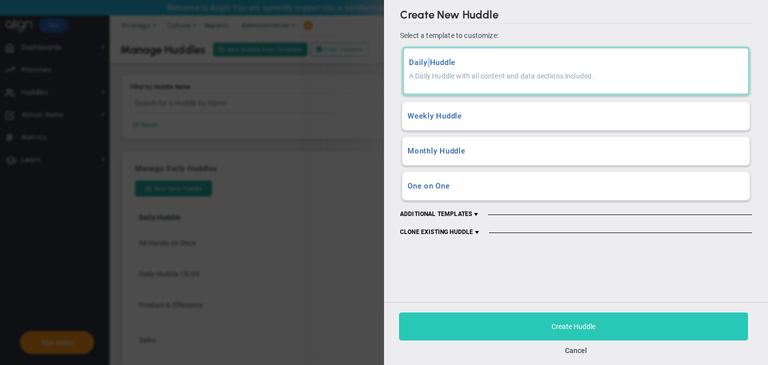
click at [532, 331] on button "Create Huddle" at bounding box center [573, 327] width 349 height 28
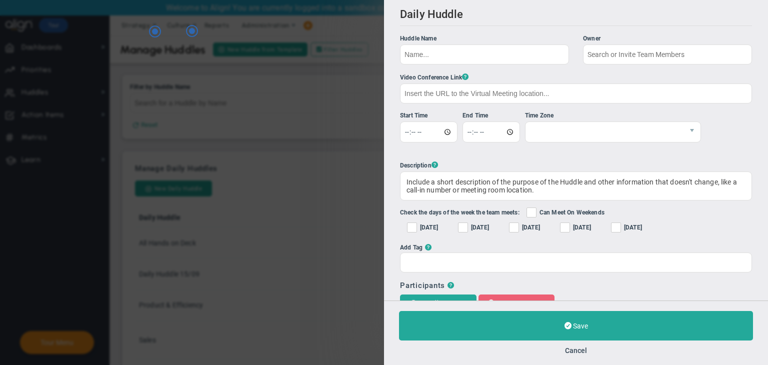
checkbox input "true"
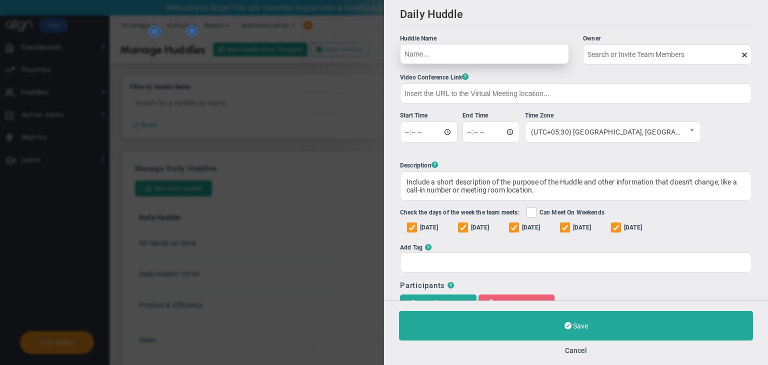
type input "[PERSON_NAME] A"
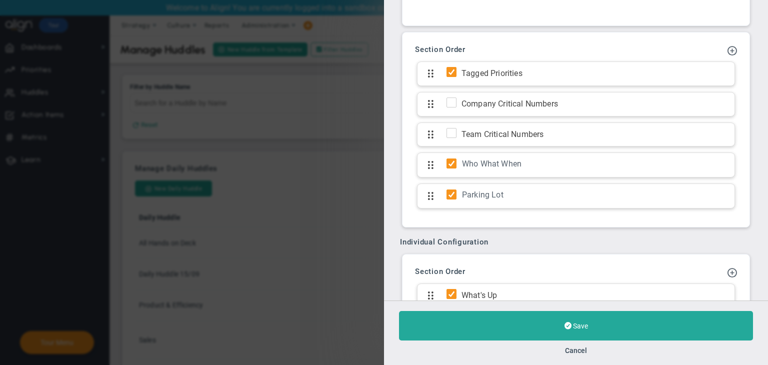
scroll to position [700, 0]
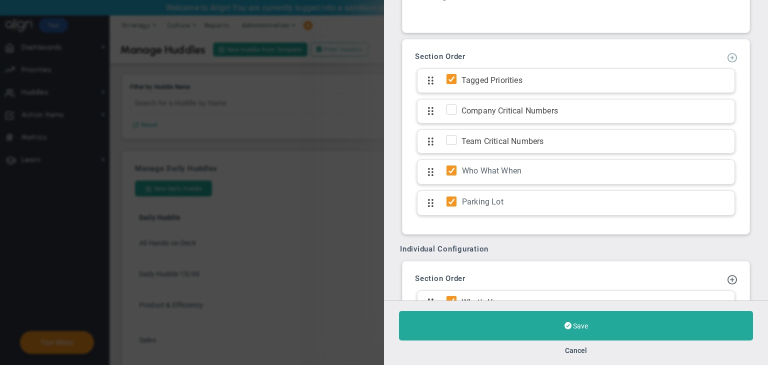
type input "Huddle 15/09"
click at [727, 56] on span at bounding box center [732, 57] width 10 height 10
click at [700, 89] on span "Add KPI Section" at bounding box center [702, 91] width 51 height 8
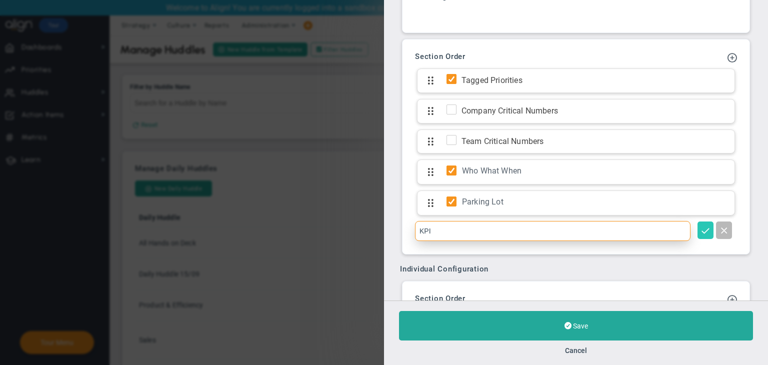
type input "KPI"
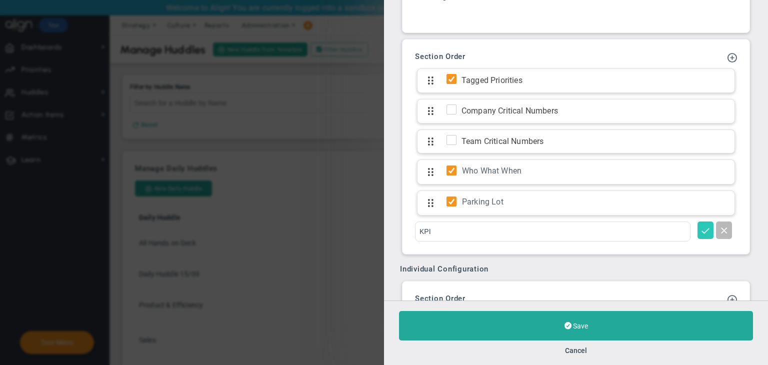
click at [701, 226] on span at bounding box center [706, 230] width 10 height 10
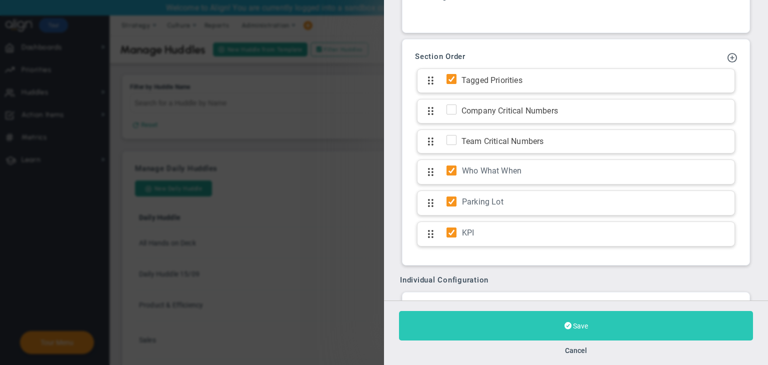
click at [576, 329] on span "Save" at bounding box center [580, 326] width 15 height 8
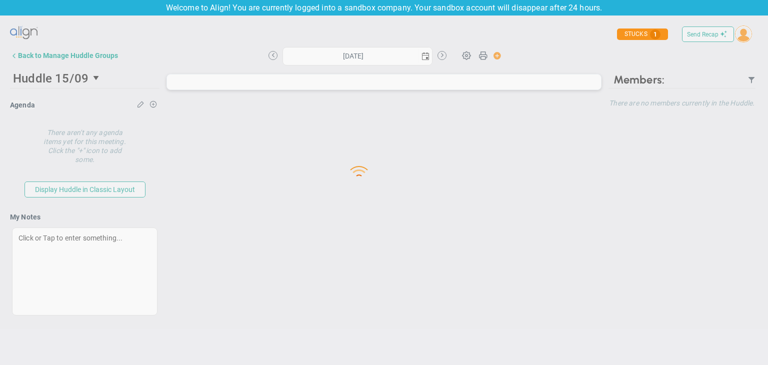
type input "[DATE]"
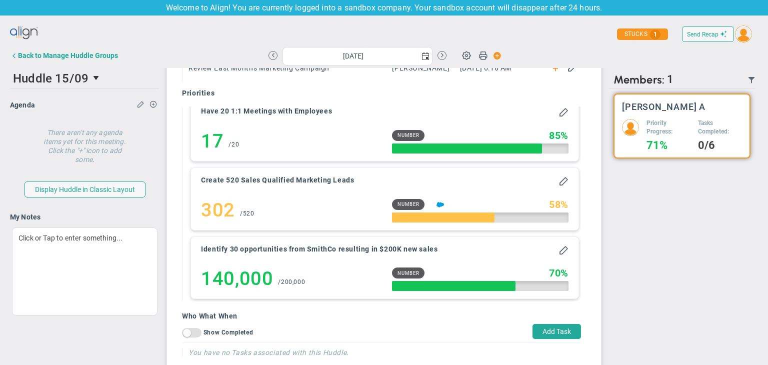
scroll to position [11, 0]
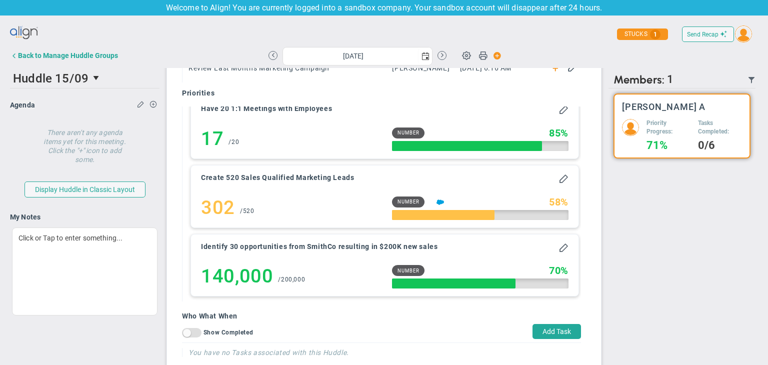
click at [542, 330] on button "Add Task" at bounding box center [557, 331] width 49 height 15
type input "[DATE]"
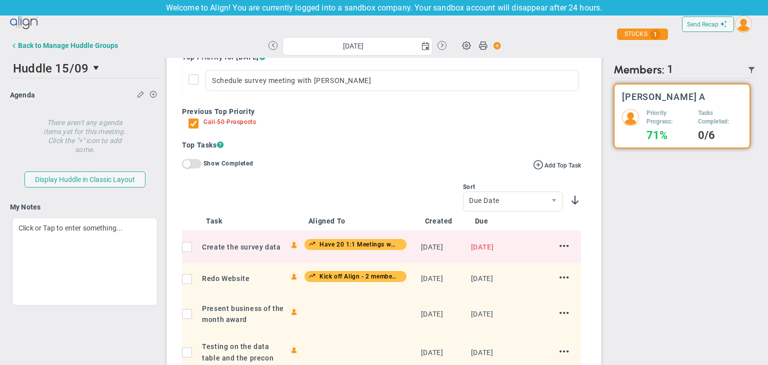
scroll to position [397, 0]
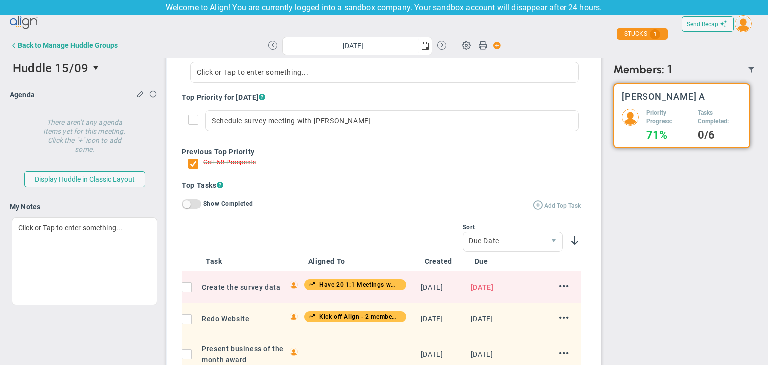
click at [535, 210] on button "Add Top Task" at bounding box center [557, 205] width 48 height 11
type input "[DATE]"
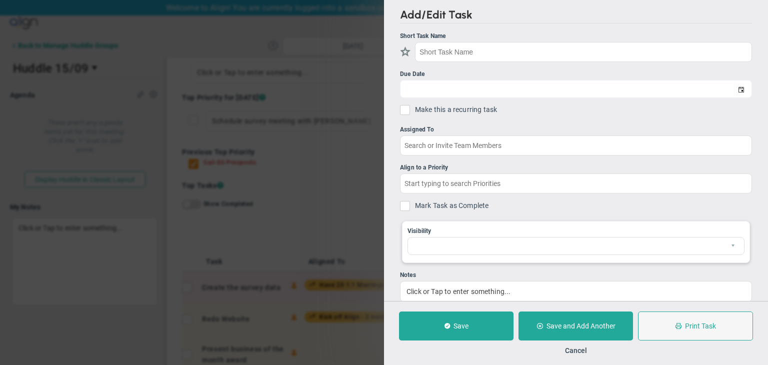
checkbox input "true"
type input "[DATE]"
checkbox input "false"
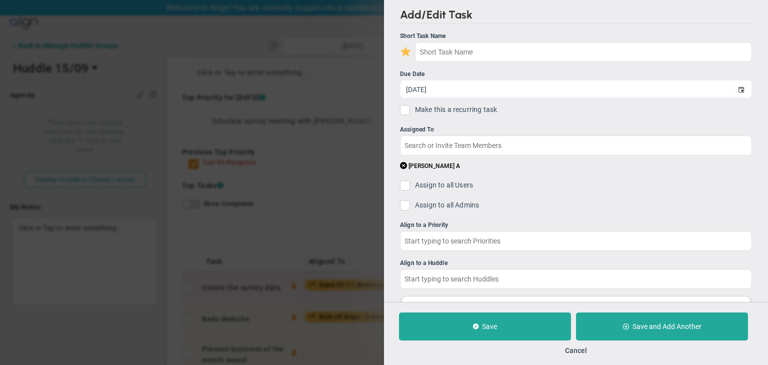
click at [406, 48] on input "checkbox" at bounding box center [408, 53] width 10 height 10
checkbox input "false"
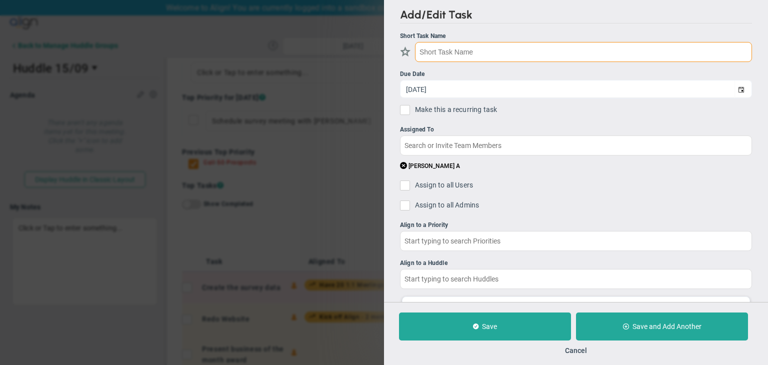
click at [445, 55] on input "text" at bounding box center [583, 52] width 337 height 20
type input "t"
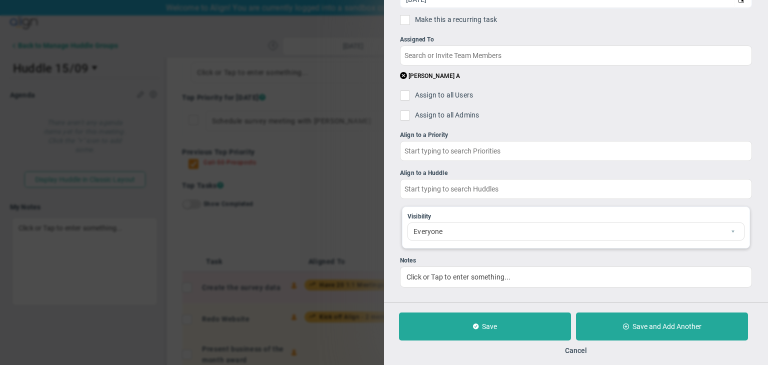
scroll to position [91, 0]
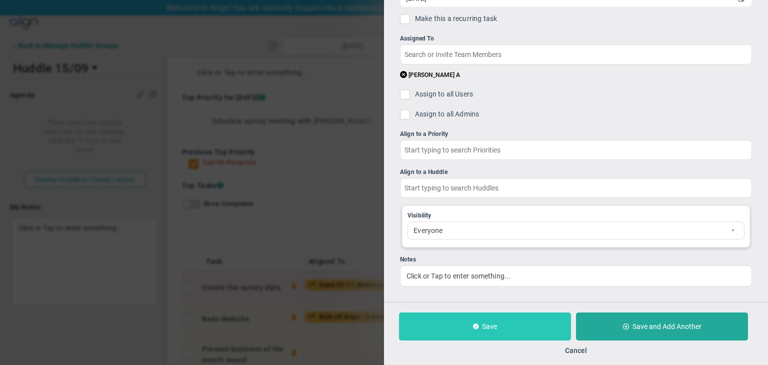
type input "Testing on the data table"
click at [490, 313] on button "Save" at bounding box center [485, 327] width 172 height 28
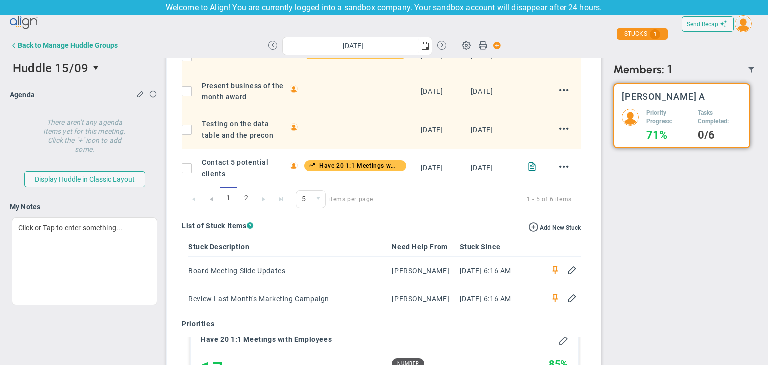
scroll to position [697, 0]
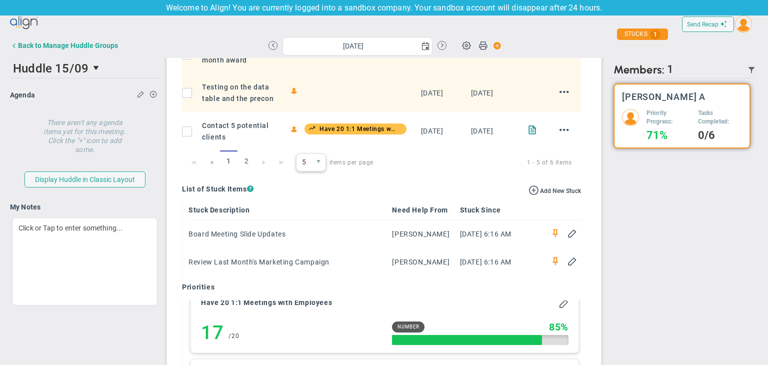
click at [322, 171] on span "select" at bounding box center [318, 162] width 15 height 17
click at [314, 213] on li "20" at bounding box center [309, 211] width 29 height 21
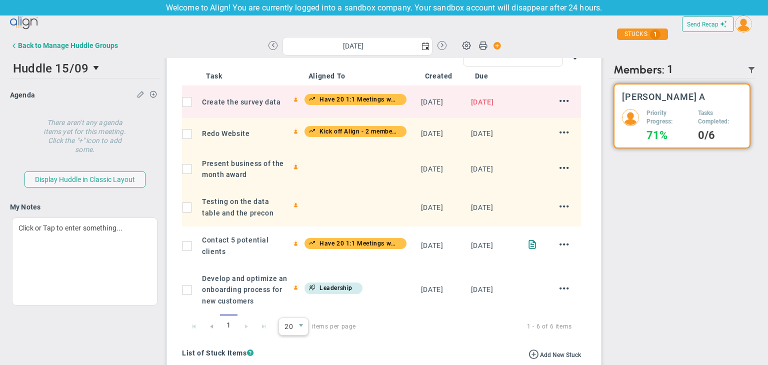
scroll to position [597, 0]
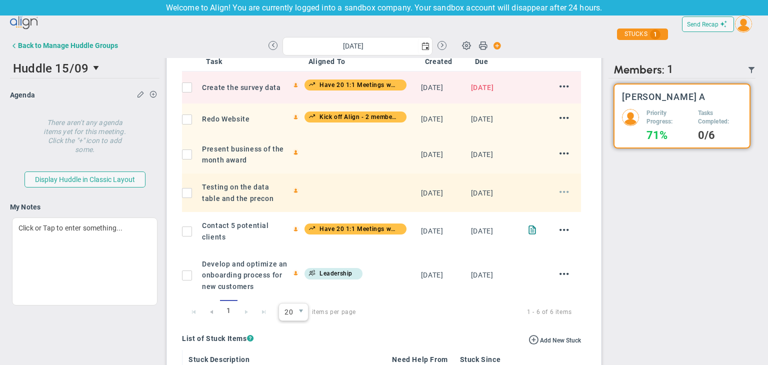
click at [560, 197] on span at bounding box center [565, 192] width 10 height 10
click at [532, 215] on span "Edit" at bounding box center [538, 211] width 12 height 7
type input "[DATE]"
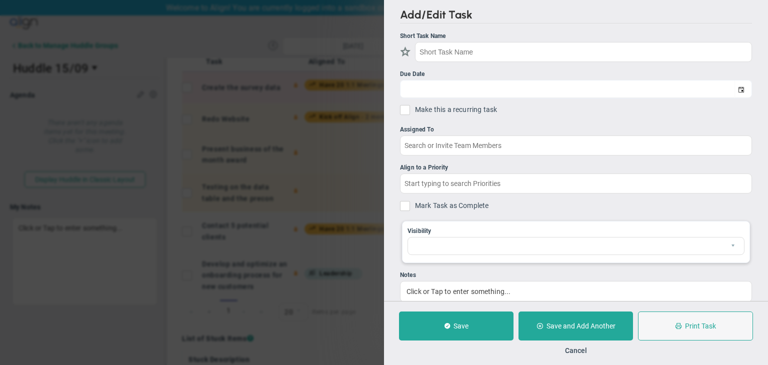
checkbox input "true"
type input "Testing on the data table and the precon"
type input "[DATE]"
type input "[PERSON_NAME] A"
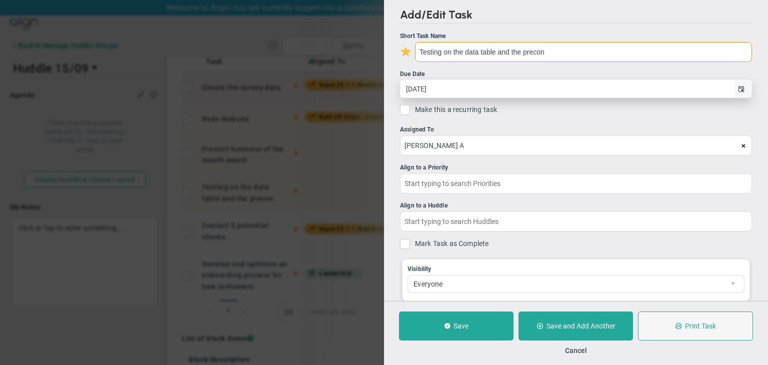
click at [738, 92] on span "select" at bounding box center [741, 90] width 6 height 6
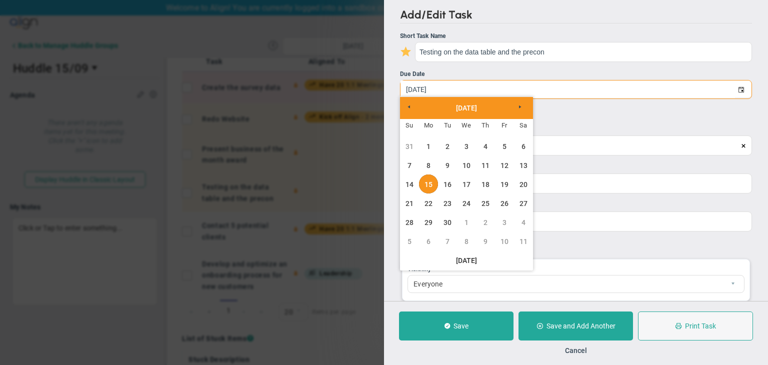
click at [408, 107] on span "Previous" at bounding box center [409, 107] width 6 height 6
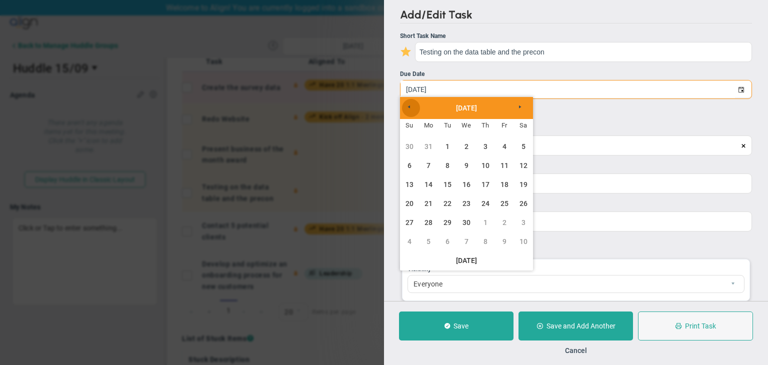
click at [408, 107] on span "Previous" at bounding box center [409, 107] width 6 height 6
click at [522, 146] on link "1" at bounding box center [523, 146] width 19 height 19
type input "[DATE]"
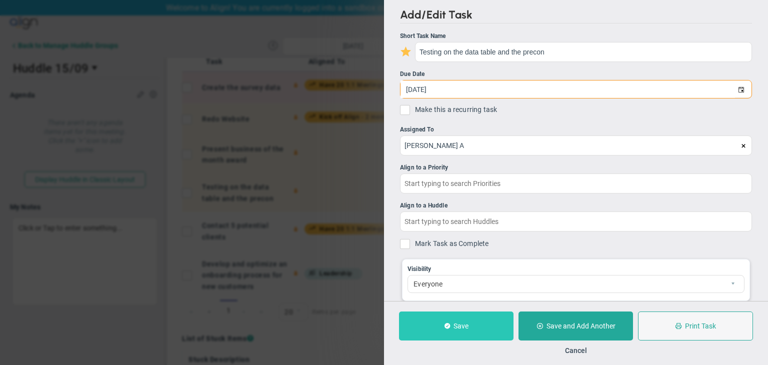
click at [484, 326] on button "Save" at bounding box center [456, 326] width 115 height 29
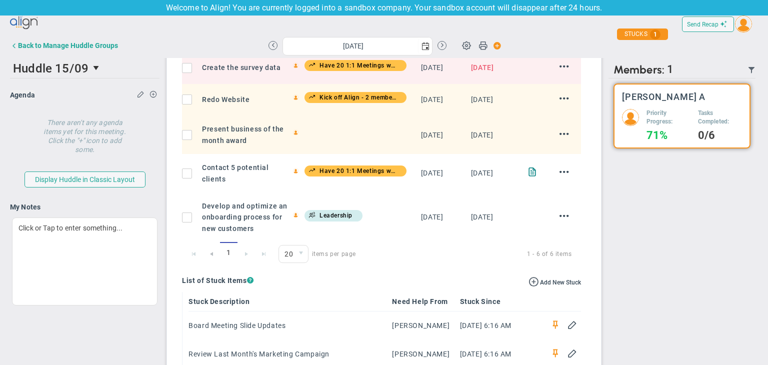
scroll to position [597, 0]
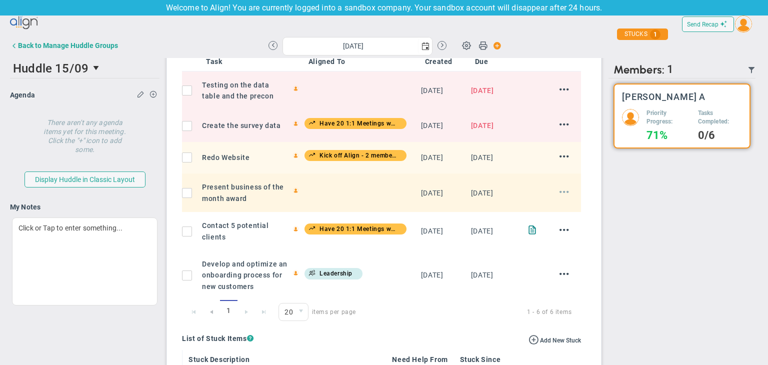
click at [560, 197] on span at bounding box center [565, 192] width 10 height 10
click at [532, 215] on span "Edit" at bounding box center [538, 211] width 12 height 7
type input "[DATE]"
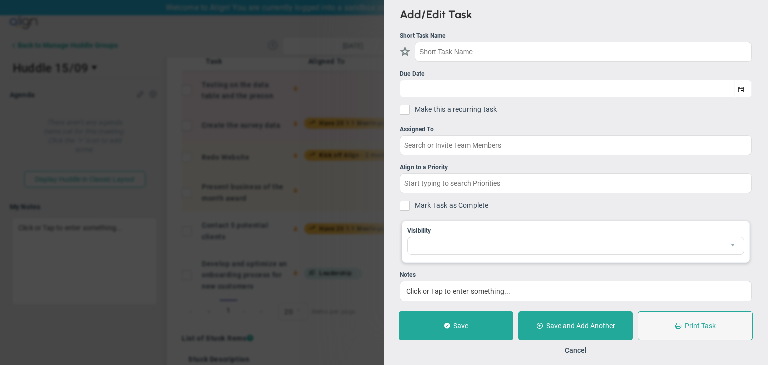
checkbox input "true"
type input "Present business of the month award"
type input "[DATE]"
type input "[PERSON_NAME] A"
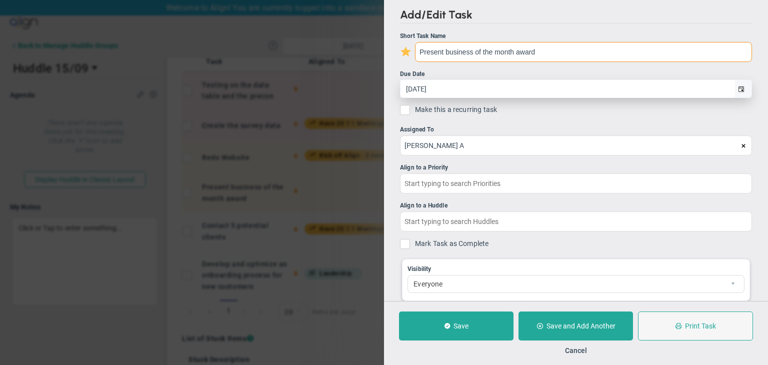
click at [737, 91] on span "select" at bounding box center [743, 89] width 17 height 18
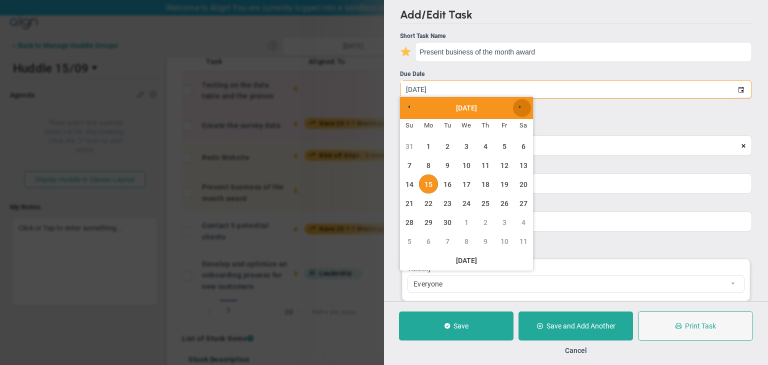
click at [527, 106] on link "Next" at bounding box center [522, 108] width 18 height 18
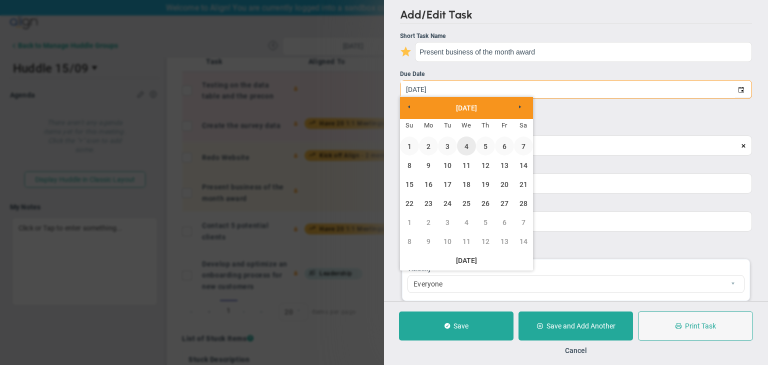
click at [458, 148] on link "4" at bounding box center [466, 146] width 19 height 19
type input "[DATE]"
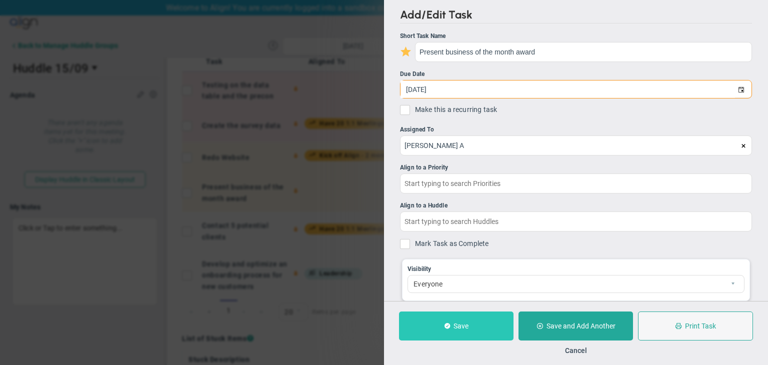
click at [455, 324] on button "Save" at bounding box center [456, 326] width 115 height 29
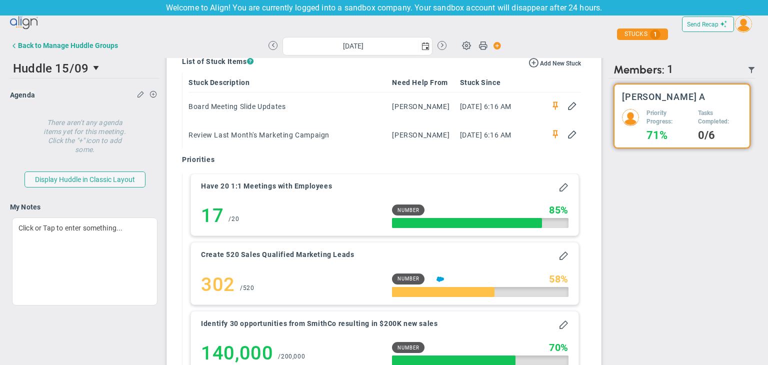
scroll to position [1008, 0]
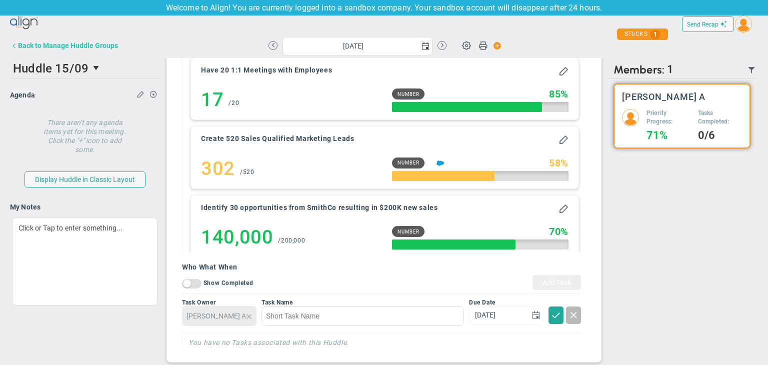
click at [46, 43] on div "Back to Manage Huddle Groups" at bounding box center [68, 46] width 100 height 8
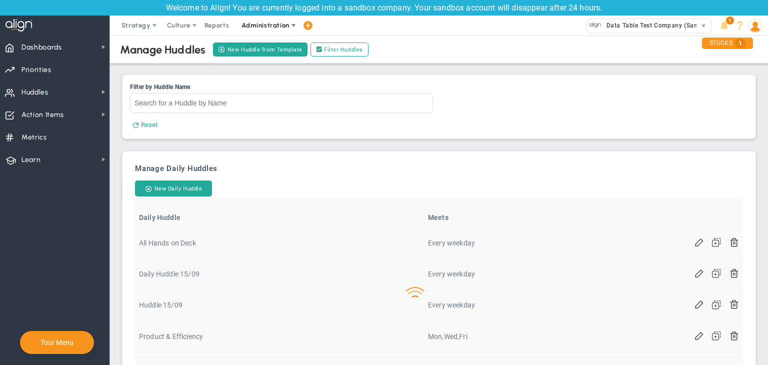
click at [248, 23] on span "Administration" at bounding box center [266, 26] width 48 height 8
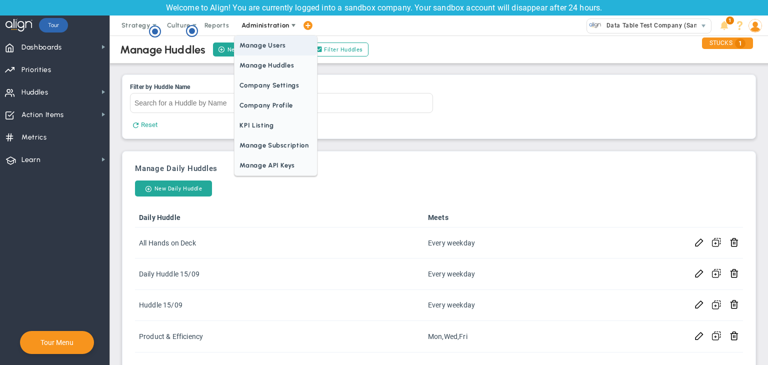
click at [264, 46] on span "Manage Users" at bounding box center [276, 46] width 82 height 20
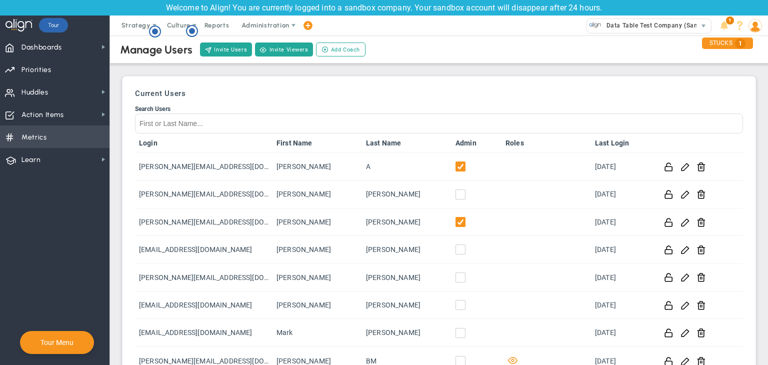
click at [82, 140] on span "Metrics Metrics" at bounding box center [55, 137] width 110 height 23
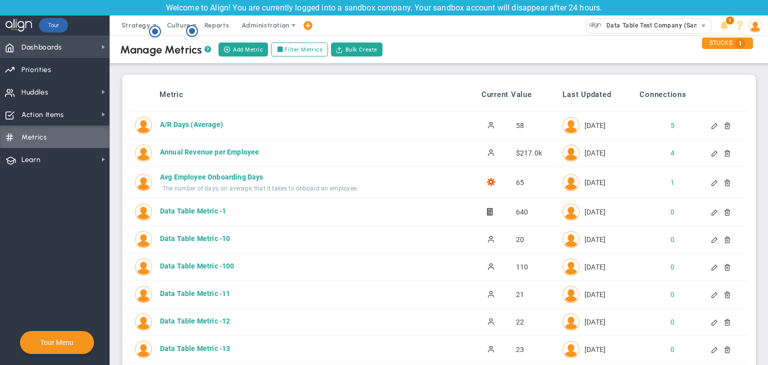
click at [70, 48] on span "Dashboards Dashboards" at bounding box center [55, 47] width 110 height 23
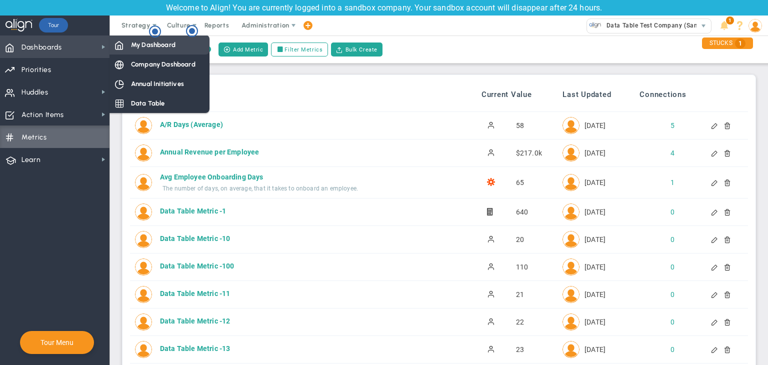
click at [169, 53] on div "My Dashboard" at bounding box center [160, 45] width 100 height 20
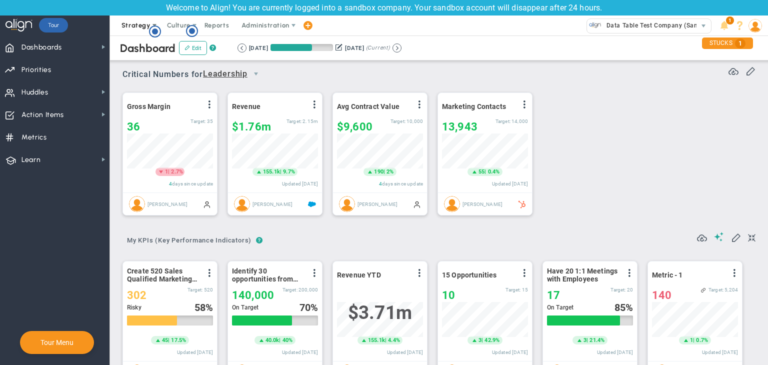
click at [145, 31] on span "Strategy" at bounding box center [137, 26] width 46 height 20
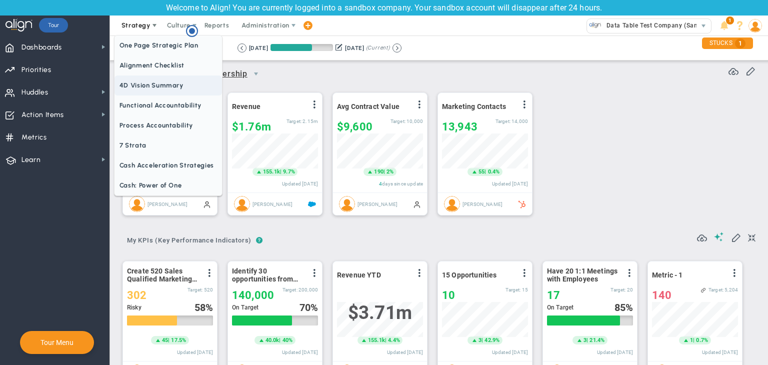
click at [163, 86] on span "4D Vision Summary" at bounding box center [169, 86] width 108 height 20
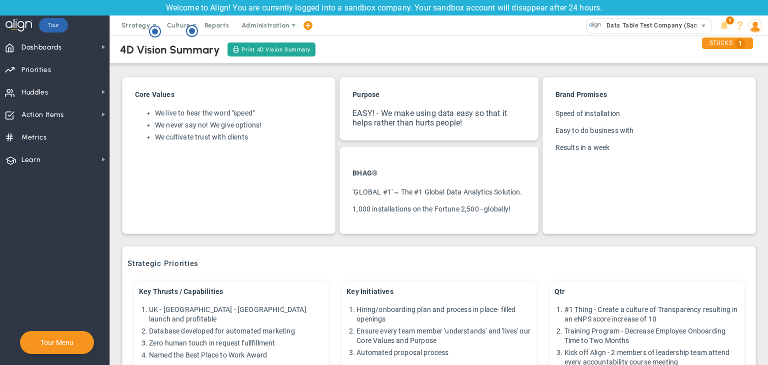
click at [128, 36] on div "4D Vision Summary Print 4D Vision Summary" at bounding box center [439, 50] width 678 height 28
click at [138, 29] on span "Strategy" at bounding box center [137, 26] width 46 height 20
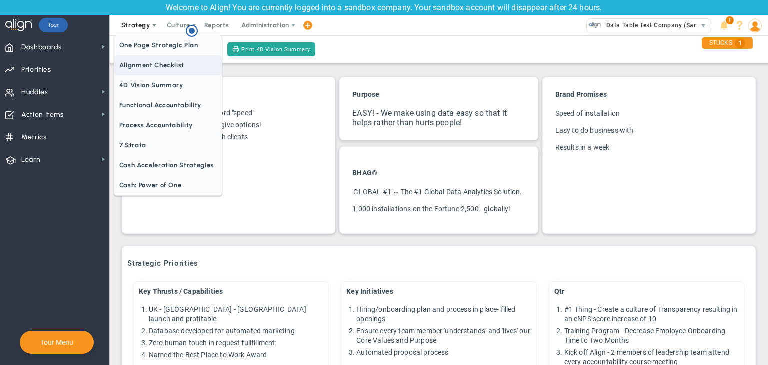
click at [149, 61] on span "Alignment Checklist" at bounding box center [169, 66] width 108 height 20
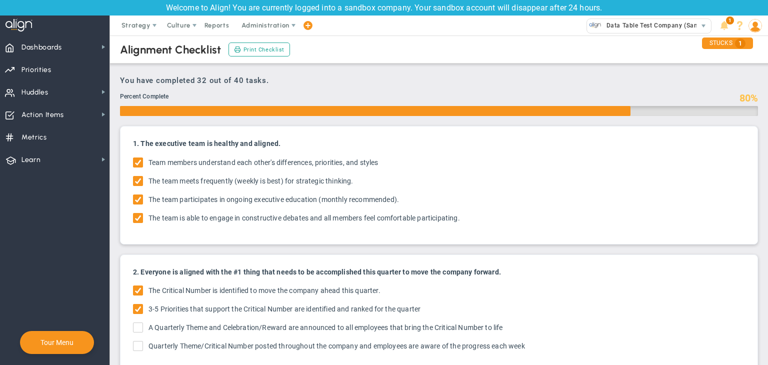
checkbox input "true"
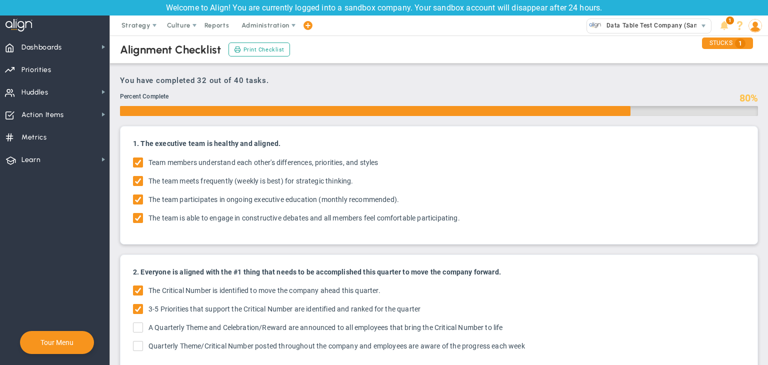
checkbox input "true"
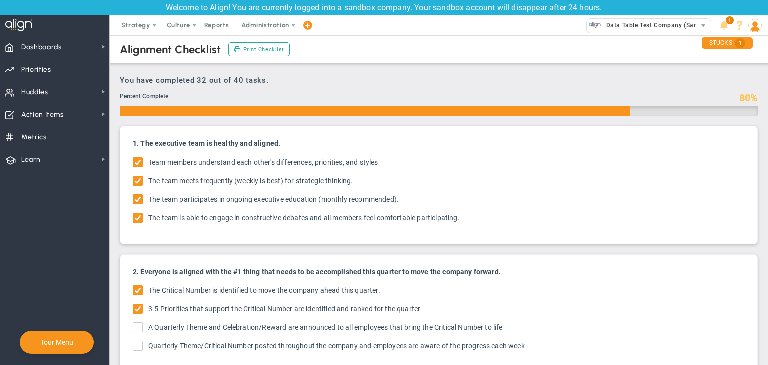
checkbox input "true"
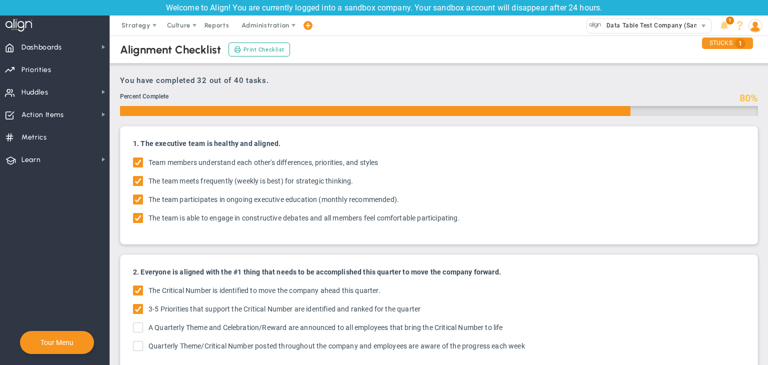
checkbox input "true"
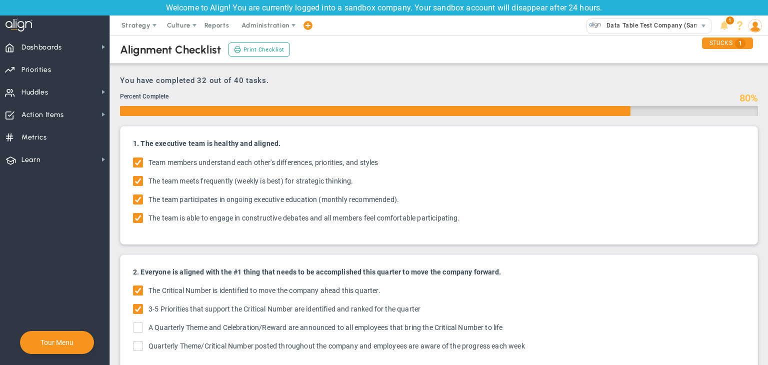
checkbox input "true"
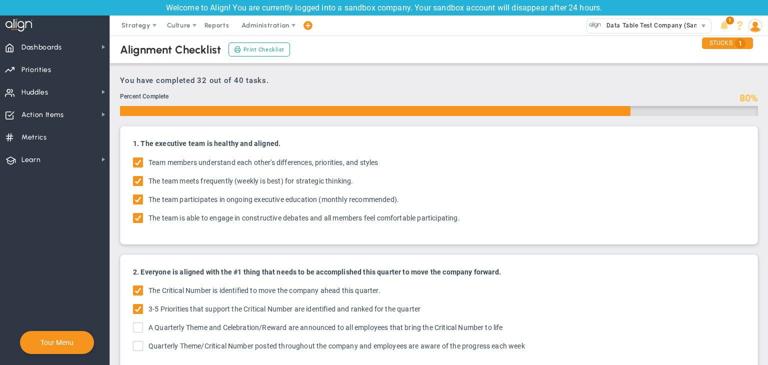
checkbox input "true"
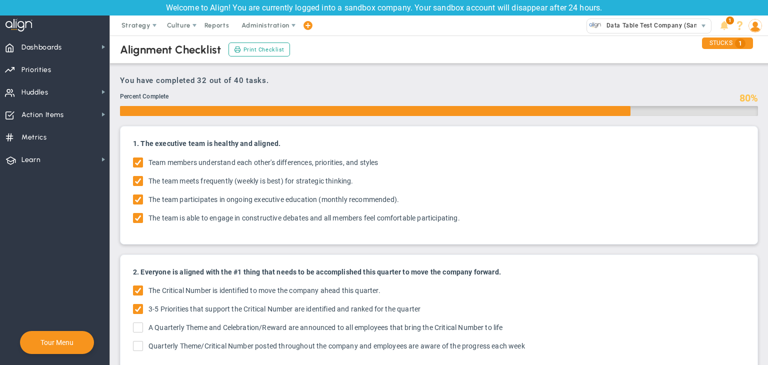
checkbox input "true"
click at [128, 19] on span "Strategy" at bounding box center [137, 26] width 46 height 20
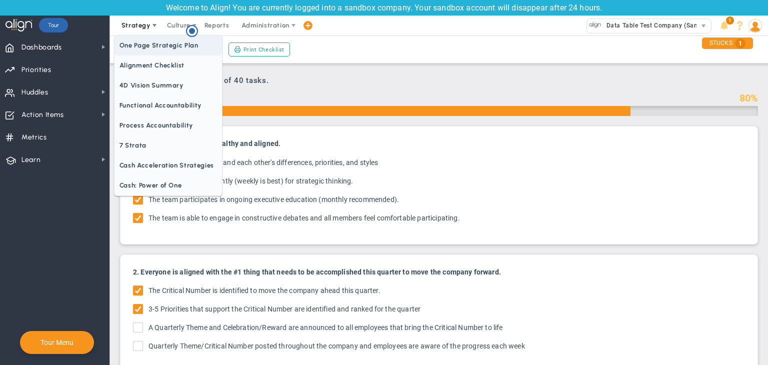
click at [140, 42] on span "One Page Strategic Plan" at bounding box center [169, 46] width 108 height 20
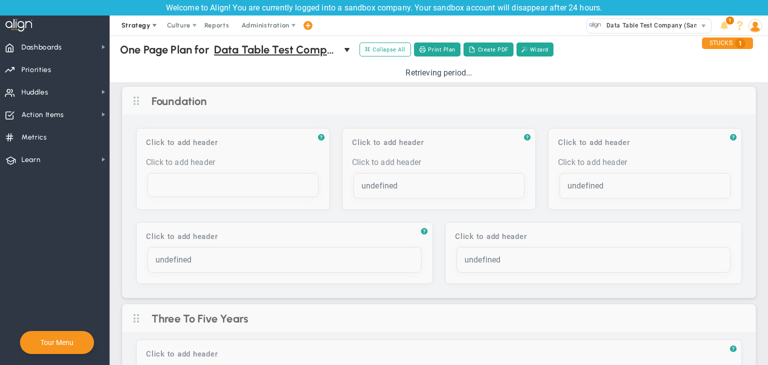
click at [145, 33] on span "Strategy" at bounding box center [137, 26] width 46 height 20
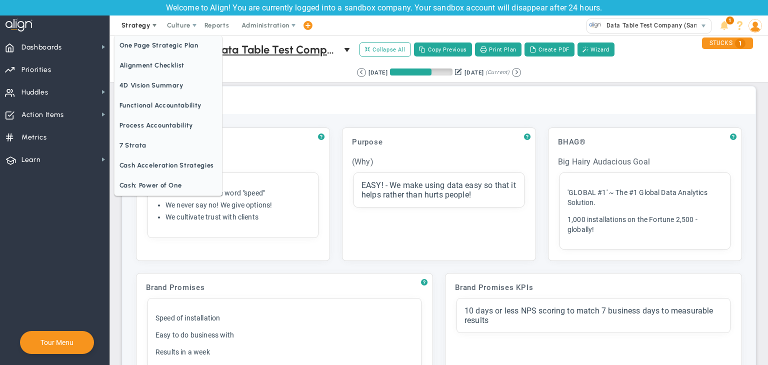
click at [146, 29] on span "Strategy" at bounding box center [136, 26] width 29 height 8
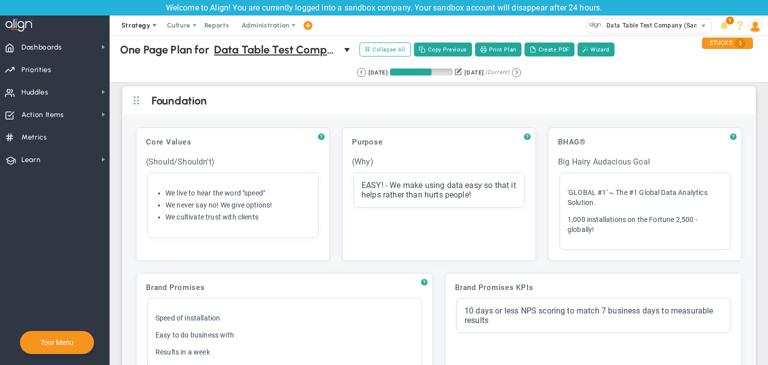
click at [146, 29] on span "Strategy" at bounding box center [136, 26] width 29 height 8
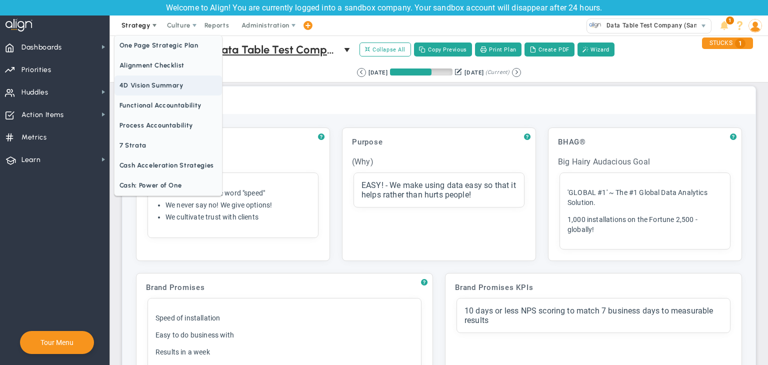
click at [164, 89] on span "4D Vision Summary" at bounding box center [169, 86] width 108 height 20
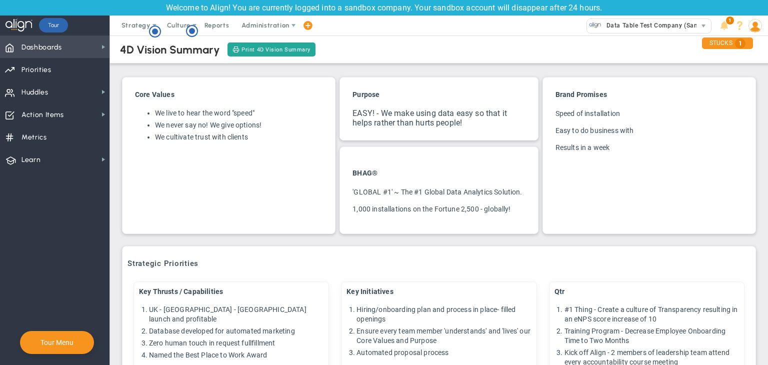
click at [71, 44] on span "Dashboards Dashboards" at bounding box center [55, 47] width 110 height 23
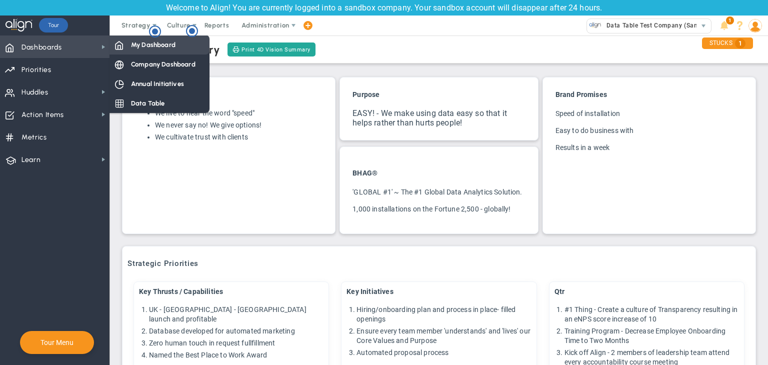
click at [146, 47] on span "My Dashboard" at bounding box center [153, 45] width 45 height 10
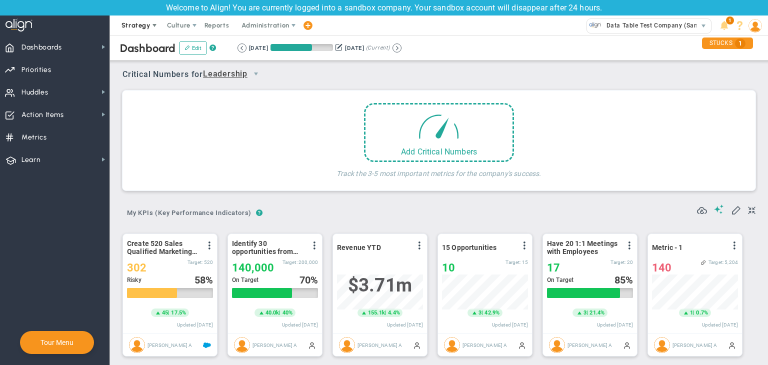
click at [146, 24] on span "Strategy" at bounding box center [136, 26] width 29 height 8
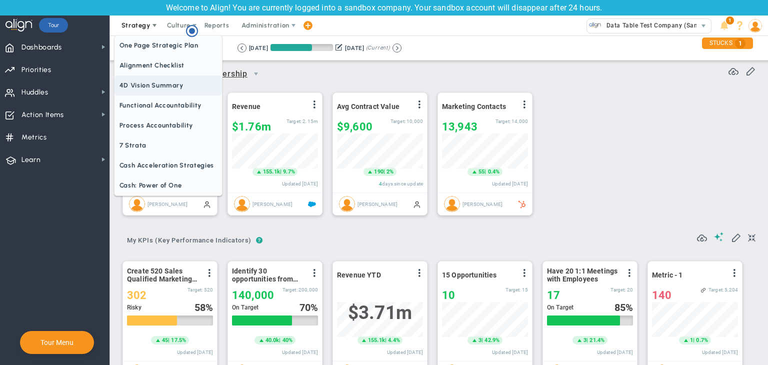
click at [155, 84] on span "4D Vision Summary" at bounding box center [169, 86] width 108 height 20
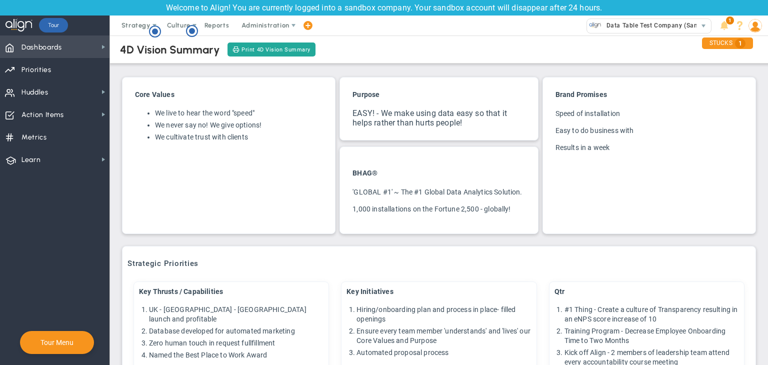
click at [31, 49] on span "Dashboards" at bounding box center [42, 47] width 41 height 21
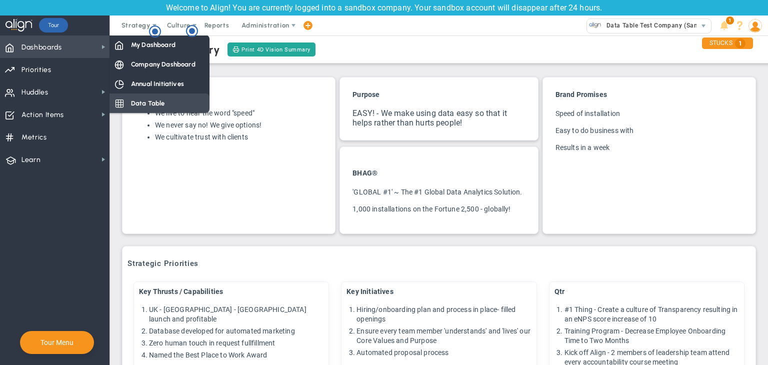
click at [138, 98] on div "Data Table" at bounding box center [160, 104] width 100 height 20
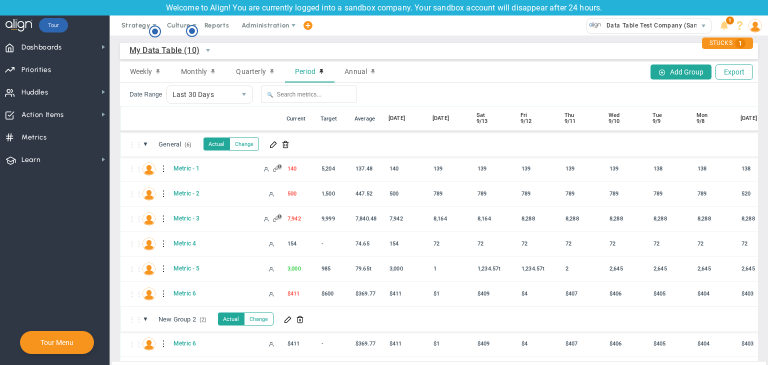
click at [187, 49] on span "My Data Table (10)" at bounding box center [165, 50] width 70 height 13
click at [176, 102] on li "Company Data Table (7)" at bounding box center [184, 94] width 109 height 21
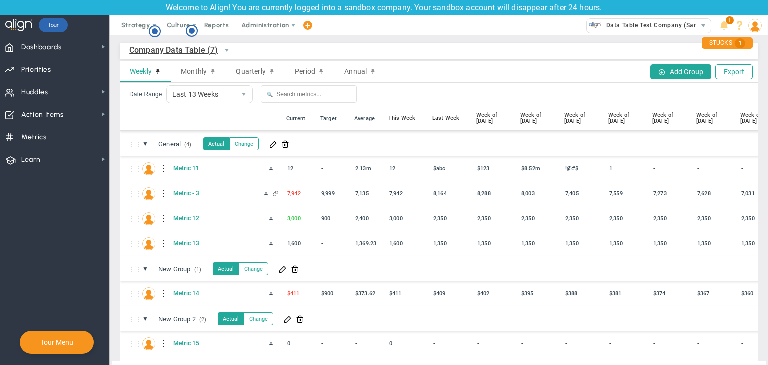
click at [143, 38] on div "Company Data Table (7) Company Data Table → Company Data Table Weekly Monthly Q…" at bounding box center [439, 221] width 658 height 370
click at [146, 32] on span "Strategy" at bounding box center [137, 26] width 46 height 20
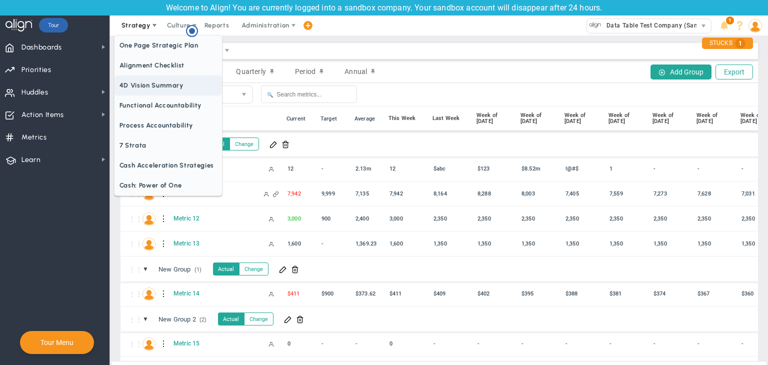
click at [149, 92] on span "4D Vision Summary" at bounding box center [169, 86] width 108 height 20
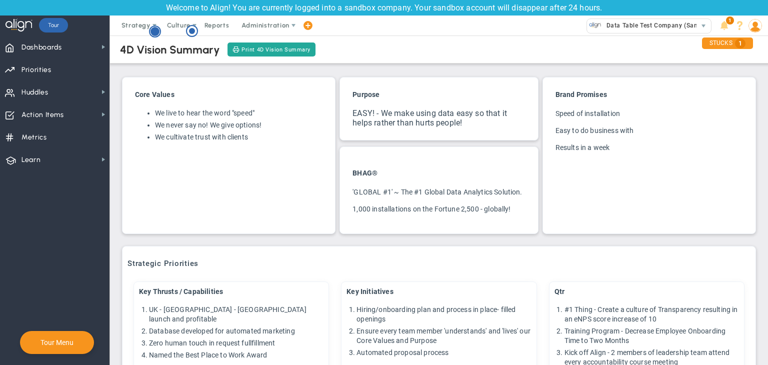
click at [152, 26] on icon "Hotspot (open by clicking or pressing space/enter)" at bounding box center [155, 32] width 12 height 12
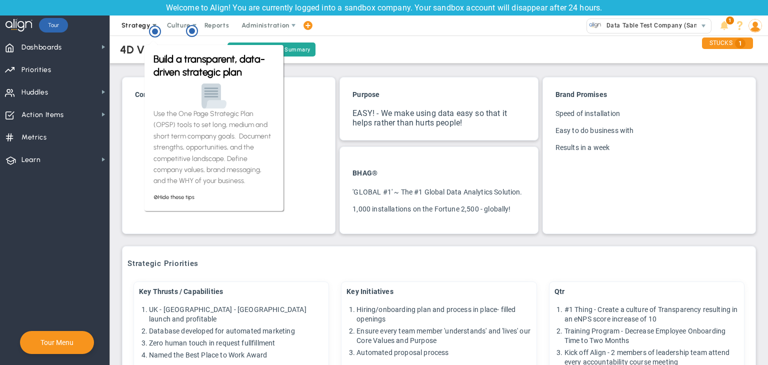
click at [137, 25] on span "Strategy" at bounding box center [136, 26] width 29 height 8
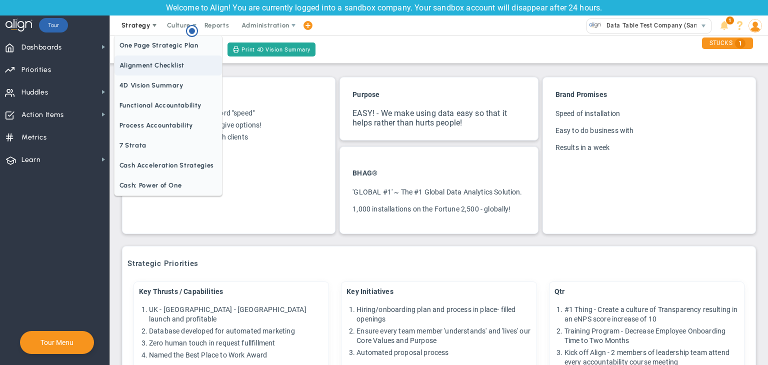
click at [140, 60] on span "Alignment Checklist" at bounding box center [169, 66] width 108 height 20
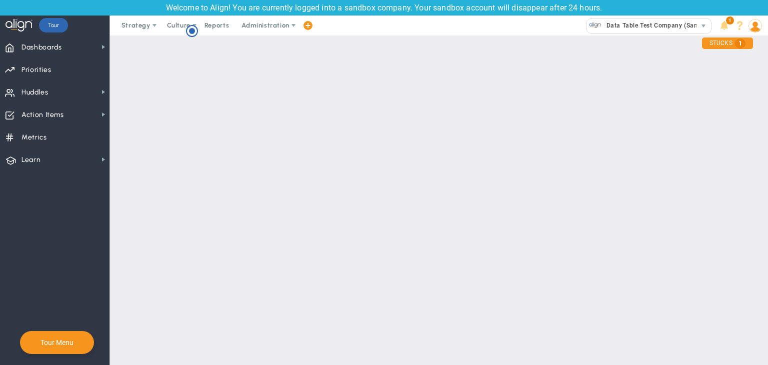
checkbox input "false"
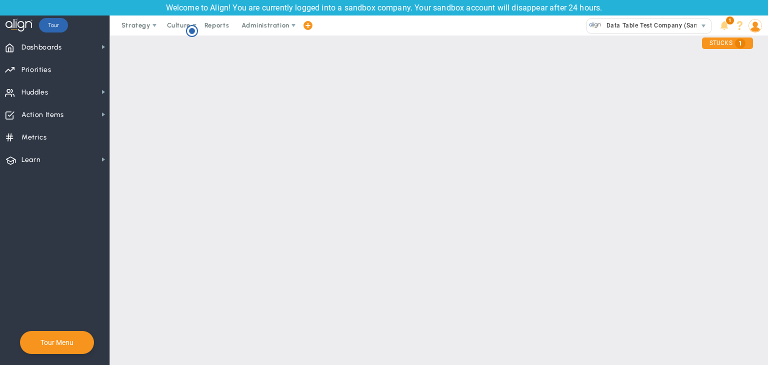
checkbox input "false"
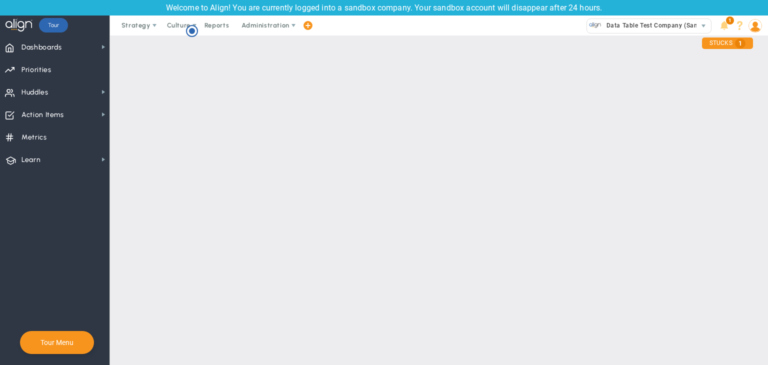
checkbox input "false"
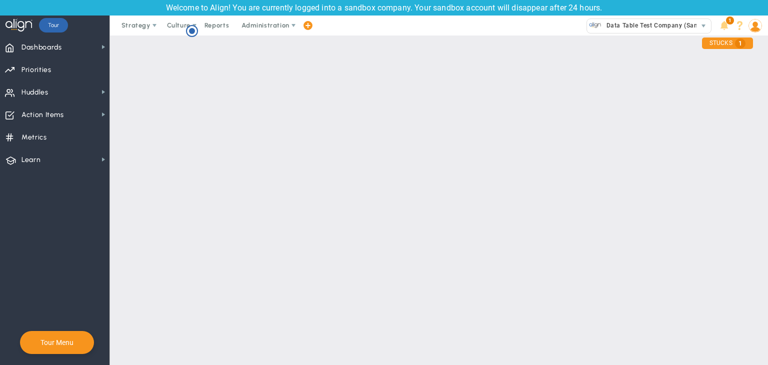
checkbox input "false"
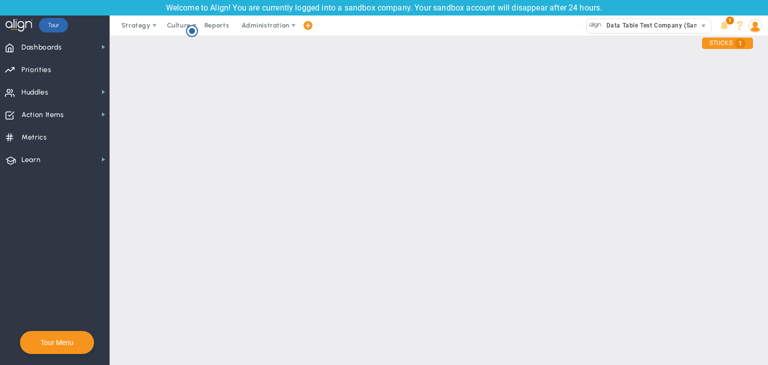
checkbox input "false"
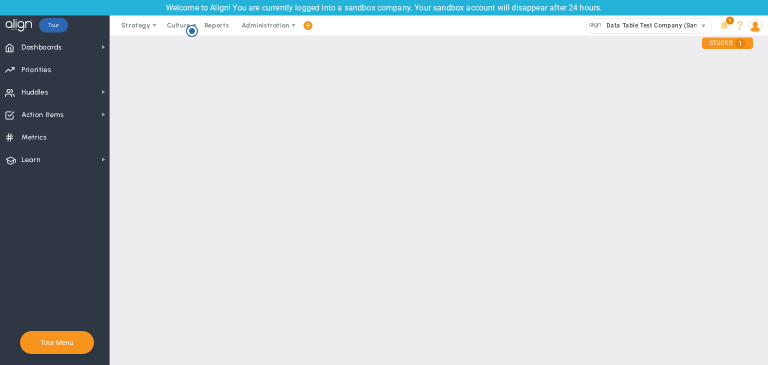
checkbox input "false"
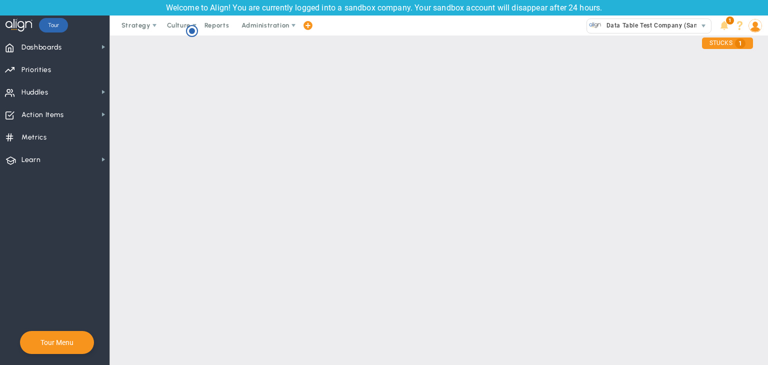
checkbox input "false"
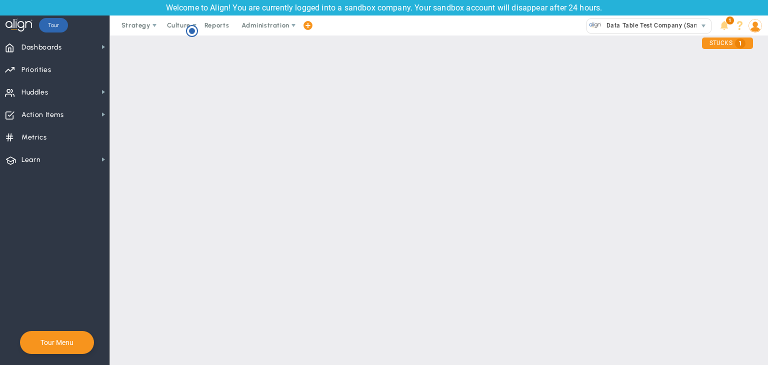
checkbox input "false"
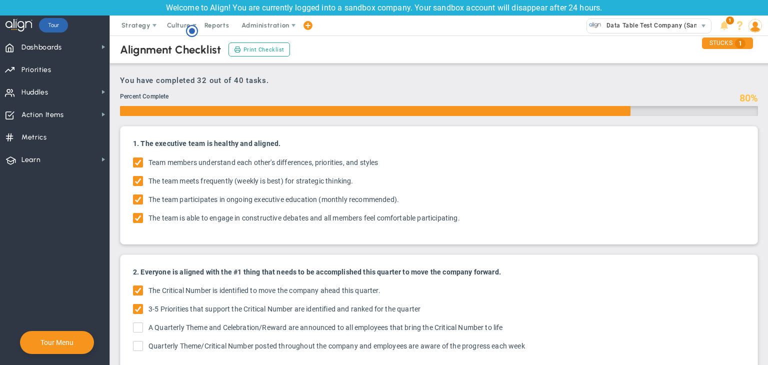
checkbox input "true"
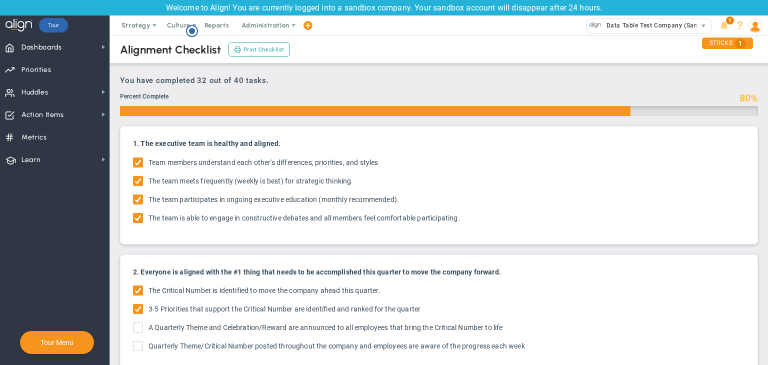
checkbox input "true"
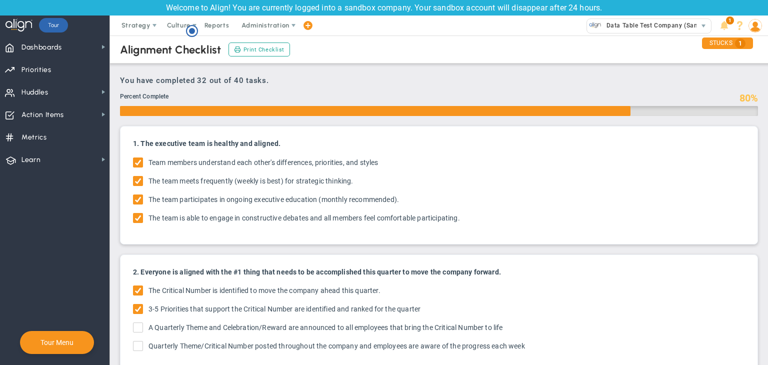
checkbox input "true"
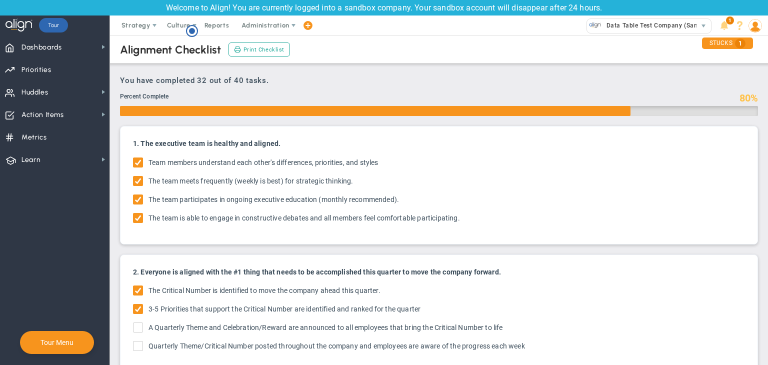
checkbox input "true"
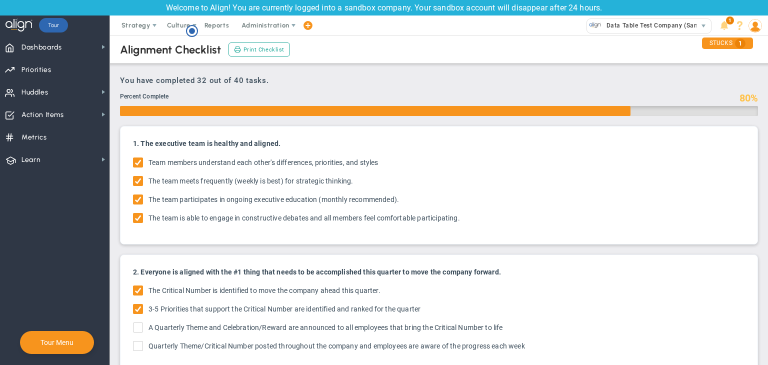
checkbox input "true"
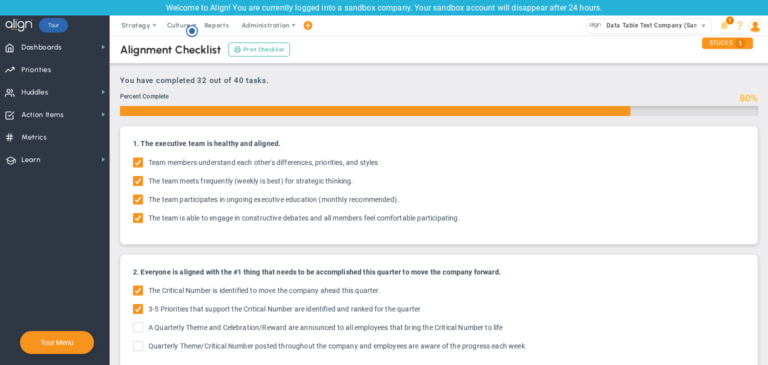
checkbox input "true"
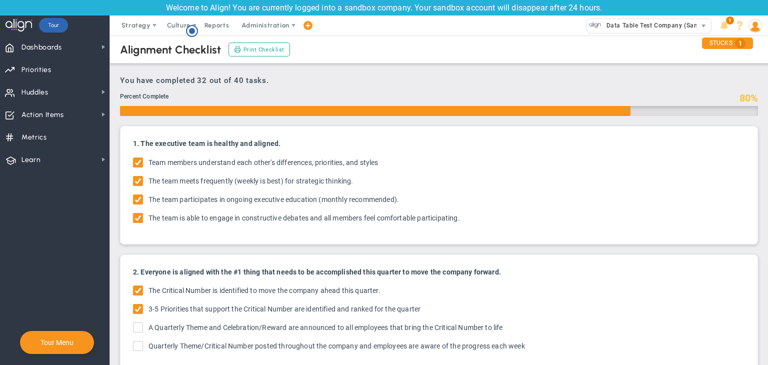
checkbox input "true"
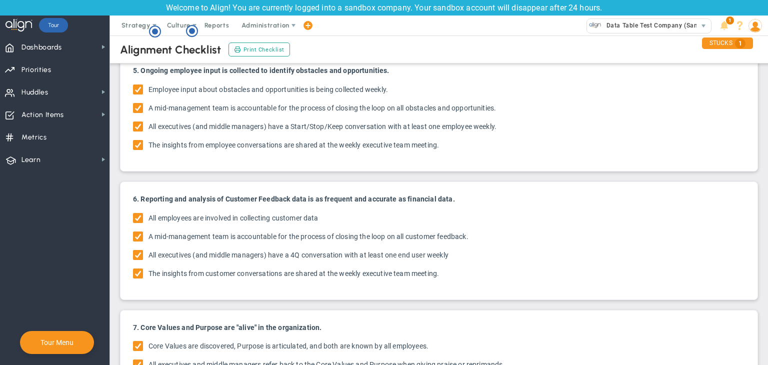
click at [150, 32] on icon "Hotspot (open by clicking or pressing space/enter)" at bounding box center [155, 32] width 12 height 12
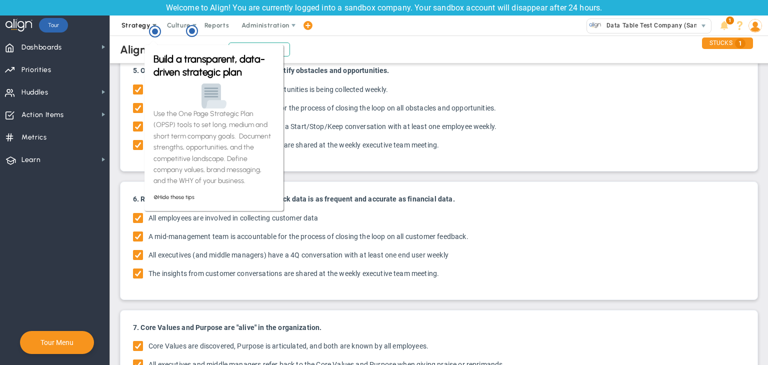
click at [134, 29] on span "Strategy" at bounding box center [136, 26] width 29 height 8
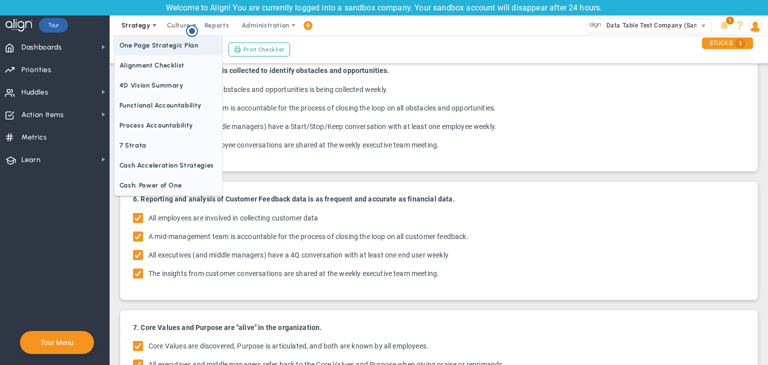
click at [143, 54] on span "One Page Strategic Plan" at bounding box center [169, 46] width 108 height 20
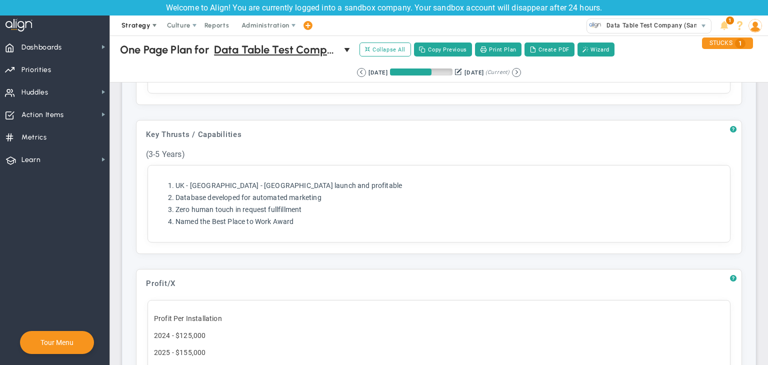
click at [148, 25] on span "Strategy" at bounding box center [136, 26] width 29 height 8
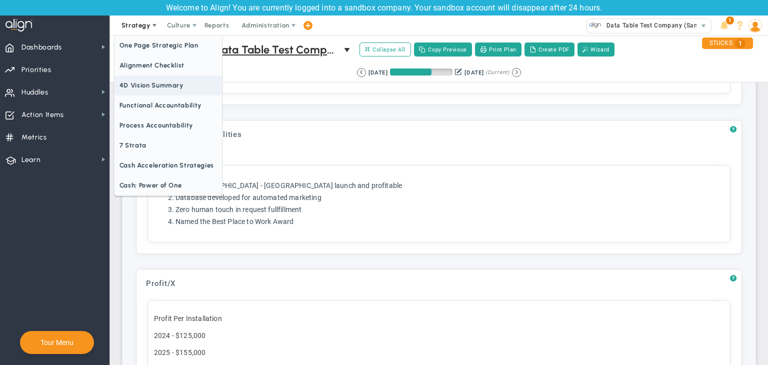
click at [146, 79] on span "4D Vision Summary" at bounding box center [169, 86] width 108 height 20
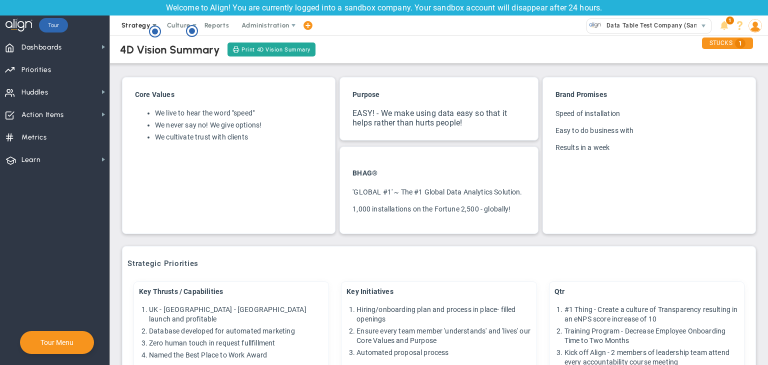
click at [135, 25] on span "Strategy" at bounding box center [136, 26] width 29 height 8
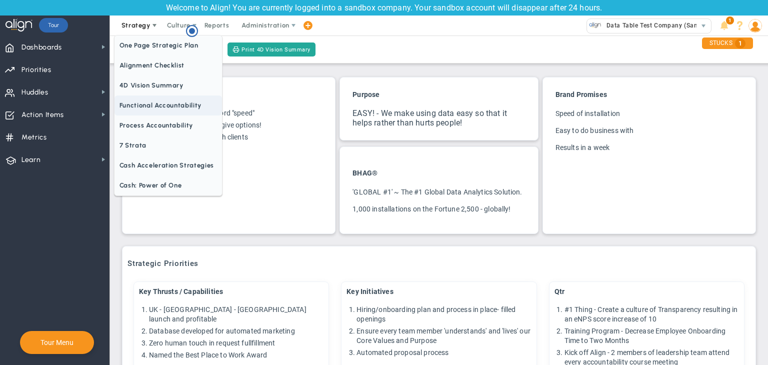
click at [130, 99] on span "Functional Accountability" at bounding box center [169, 106] width 108 height 20
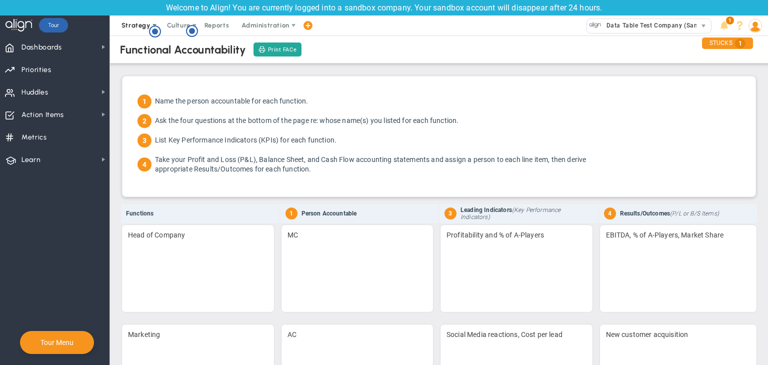
click at [141, 28] on span "Strategy" at bounding box center [136, 26] width 29 height 8
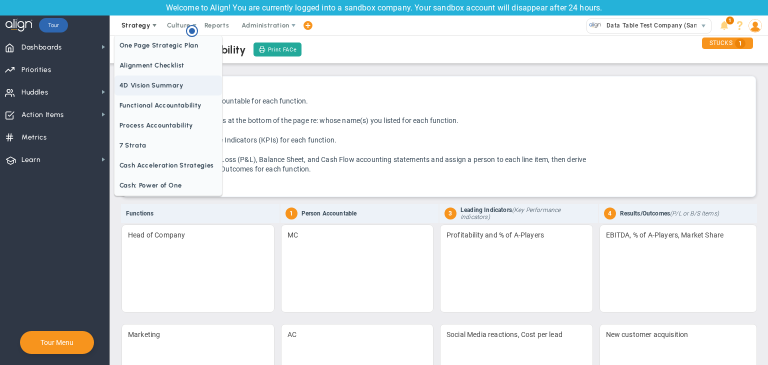
click at [144, 81] on span "4D Vision Summary" at bounding box center [169, 86] width 108 height 20
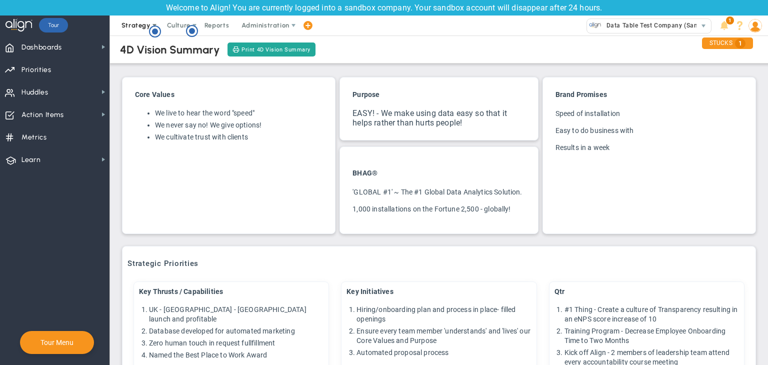
click at [138, 23] on span "Strategy" at bounding box center [136, 26] width 29 height 8
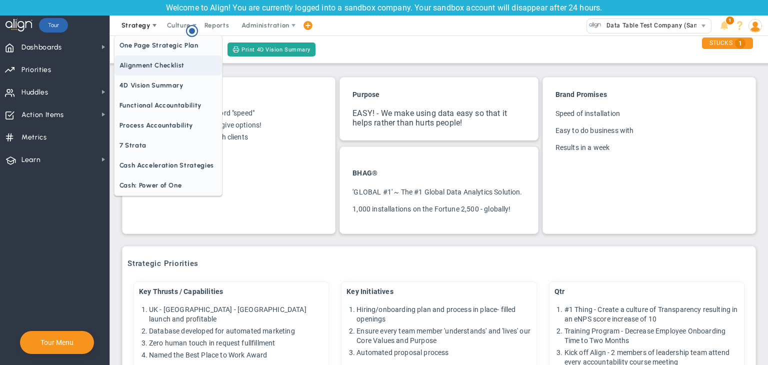
click at [144, 64] on span "Alignment Checklist" at bounding box center [169, 66] width 108 height 20
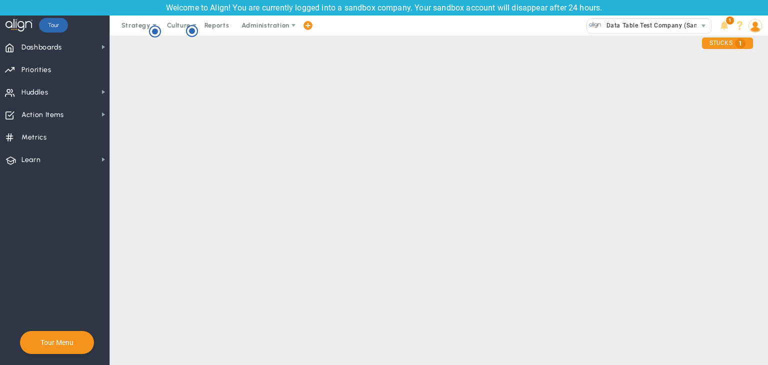
checkbox input "false"
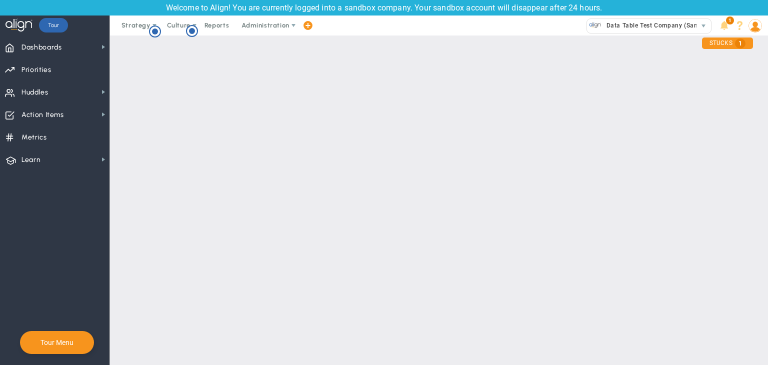
checkbox input "false"
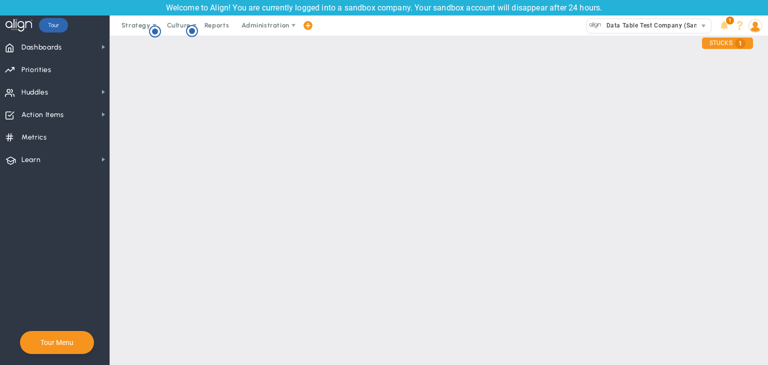
checkbox input "false"
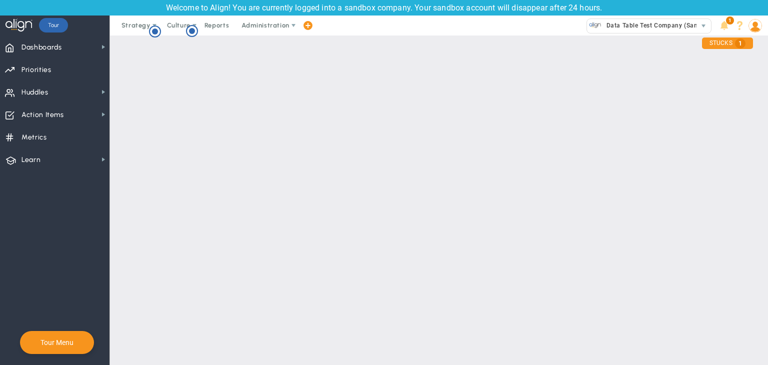
checkbox input "false"
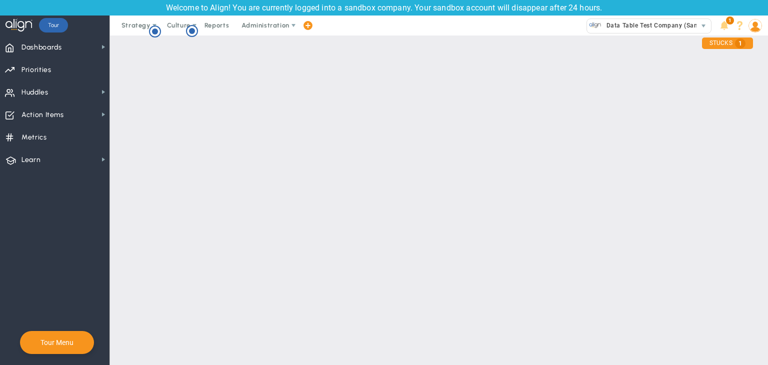
checkbox input "false"
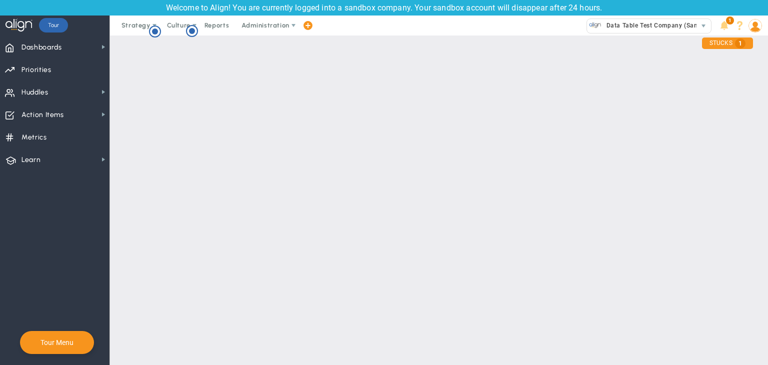
checkbox input "false"
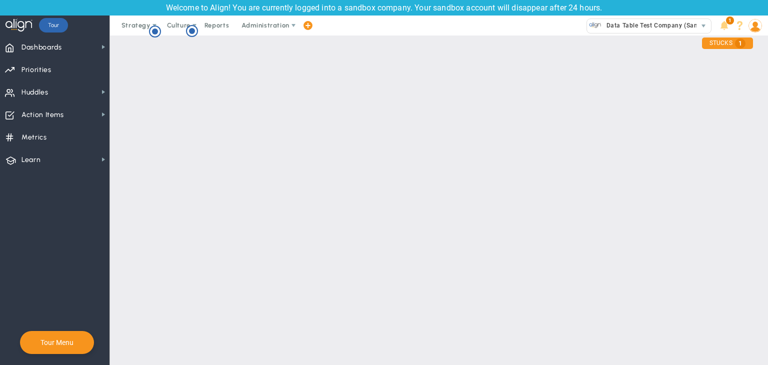
checkbox input "false"
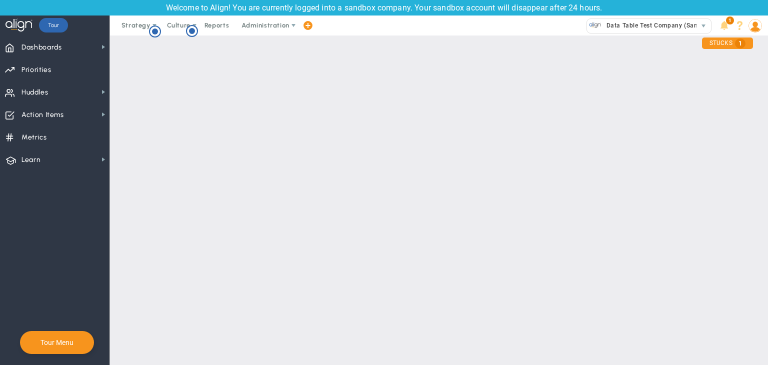
checkbox input "false"
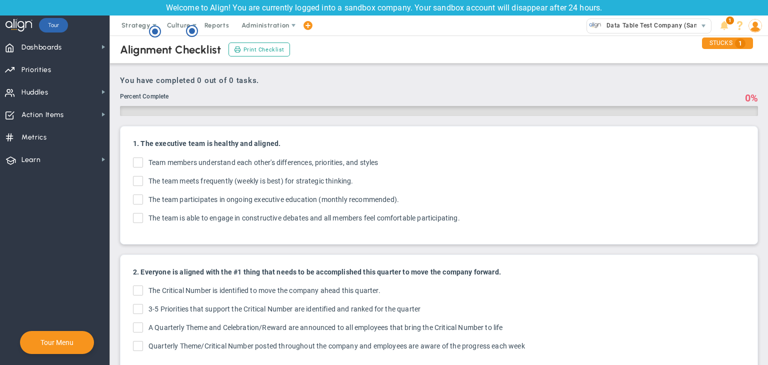
checkbox input "true"
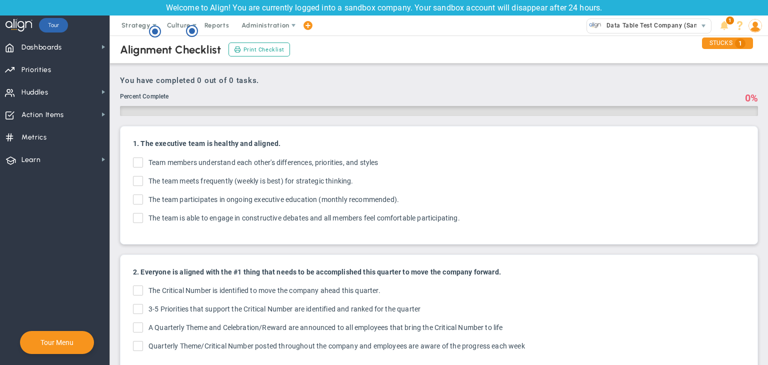
checkbox input "true"
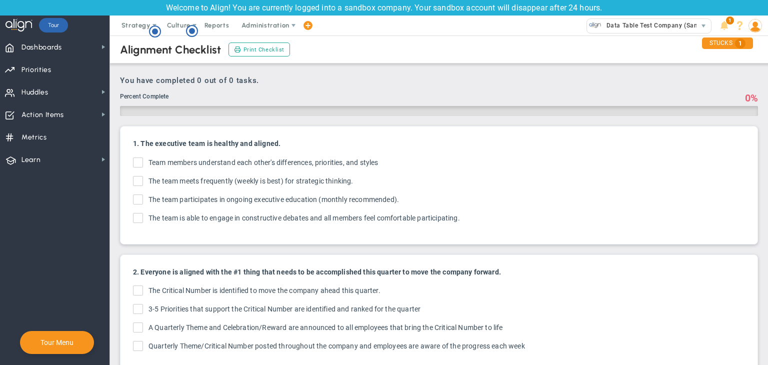
checkbox input "true"
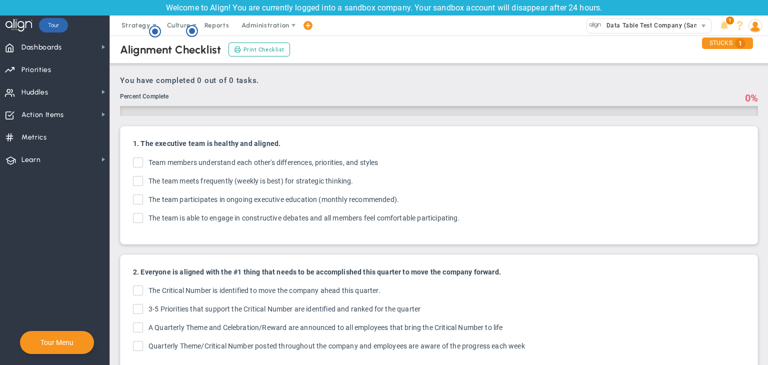
checkbox input "true"
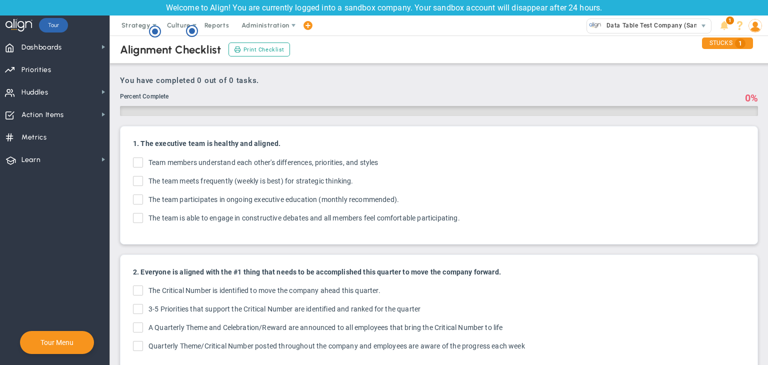
checkbox input "true"
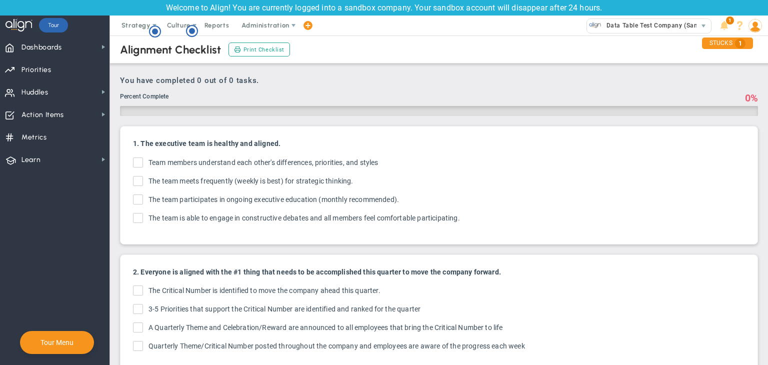
checkbox input "true"
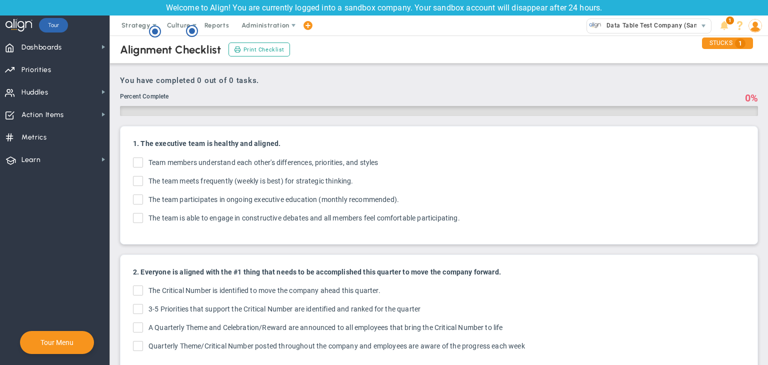
checkbox input "true"
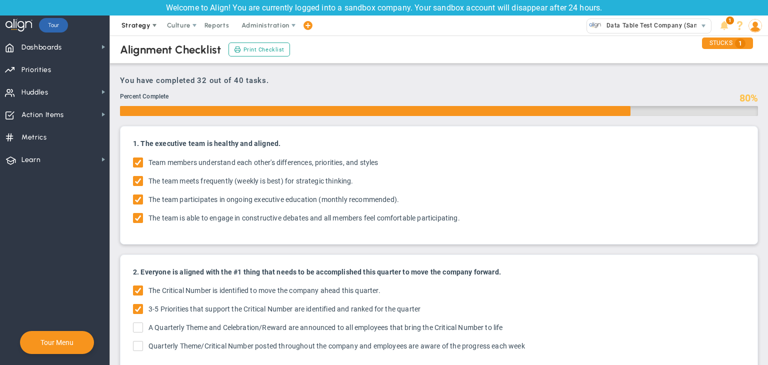
click at [140, 30] on span "Strategy" at bounding box center [137, 26] width 46 height 20
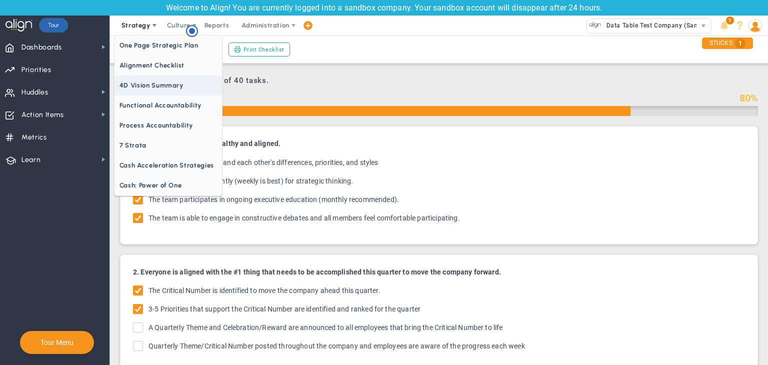
click at [149, 81] on span "4D Vision Summary" at bounding box center [169, 86] width 108 height 20
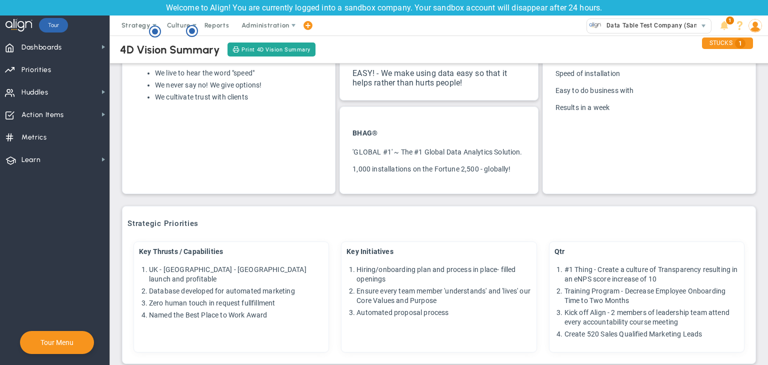
scroll to position [42, 0]
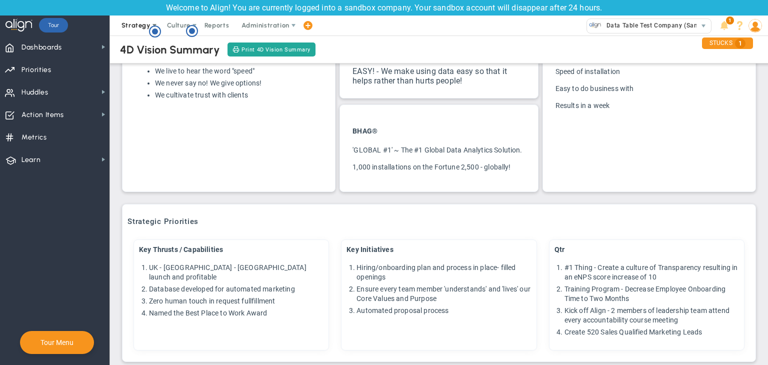
click at [138, 27] on span "Strategy" at bounding box center [136, 26] width 29 height 8
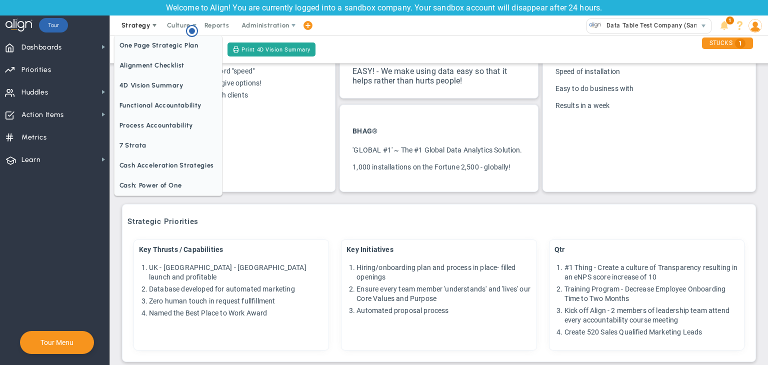
scroll to position [0, 0]
click at [140, 71] on span "Alignment Checklist" at bounding box center [169, 66] width 108 height 20
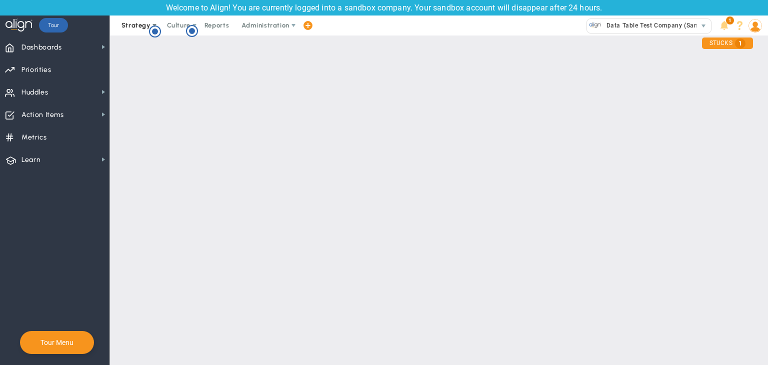
checkbox input "false"
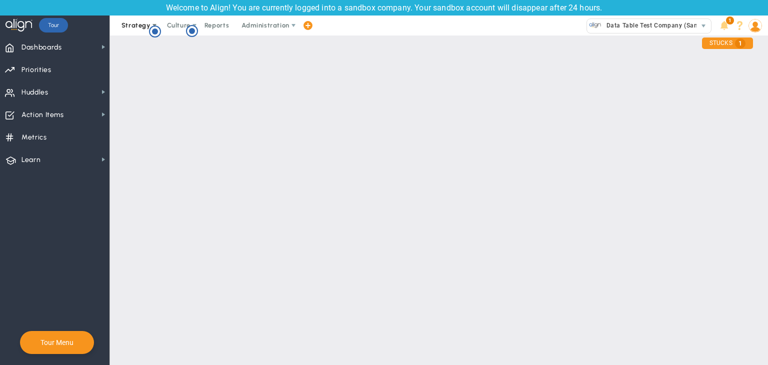
checkbox input "false"
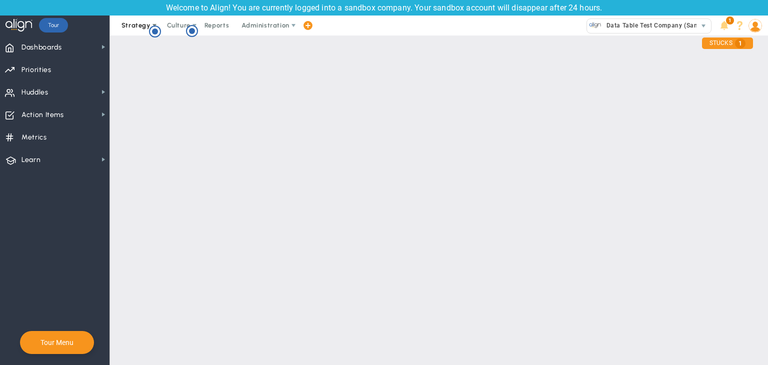
checkbox input "false"
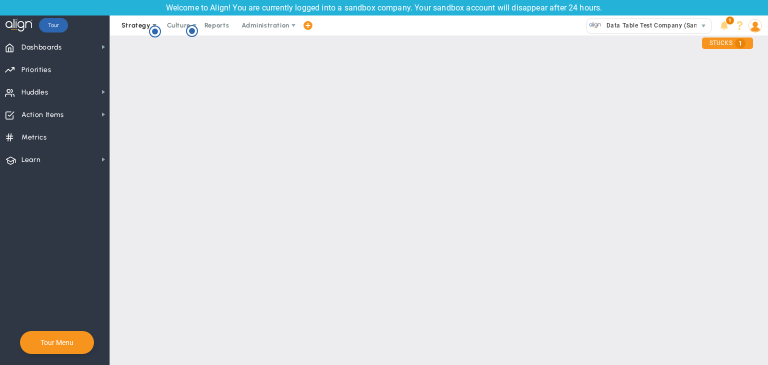
checkbox input "false"
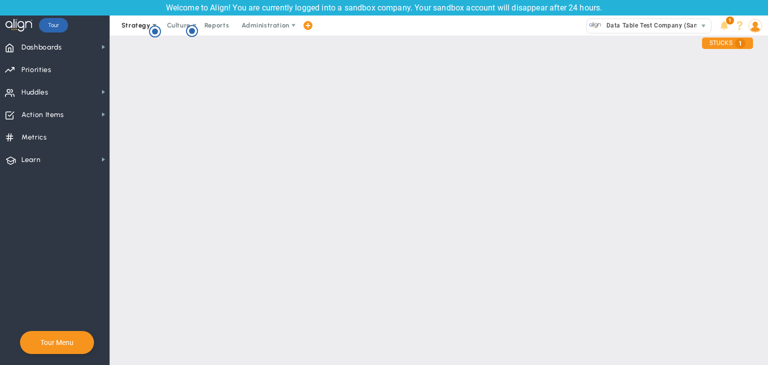
checkbox input "false"
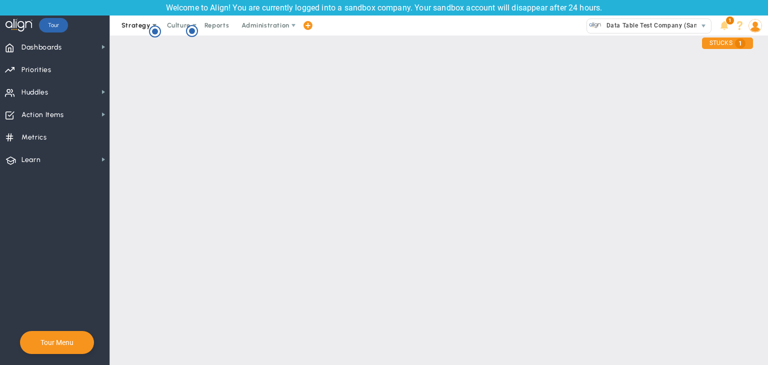
checkbox input "false"
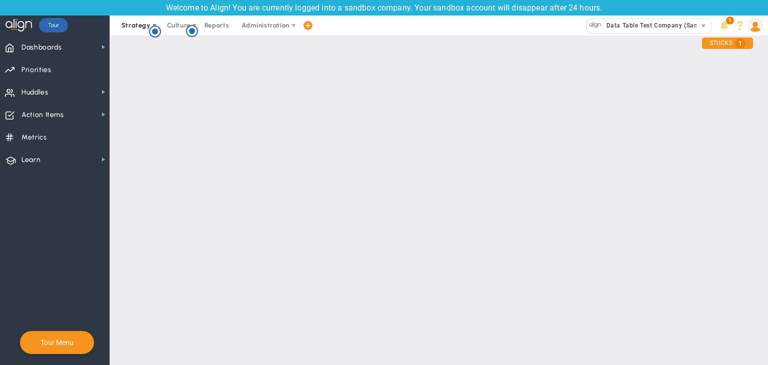
checkbox input "false"
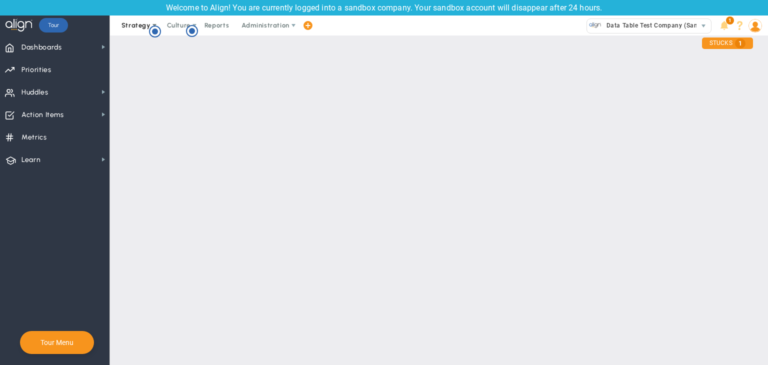
checkbox input "false"
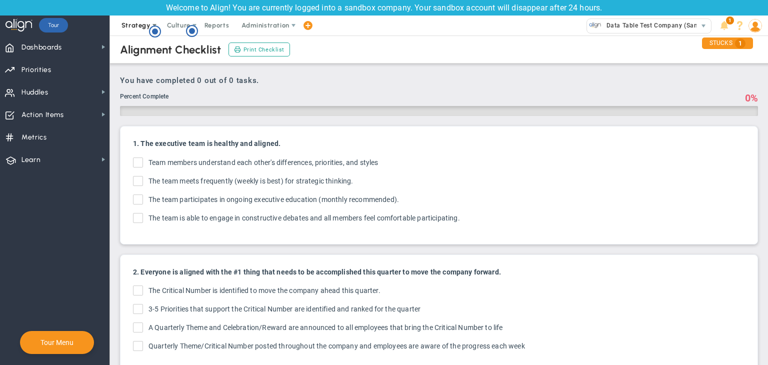
checkbox input "true"
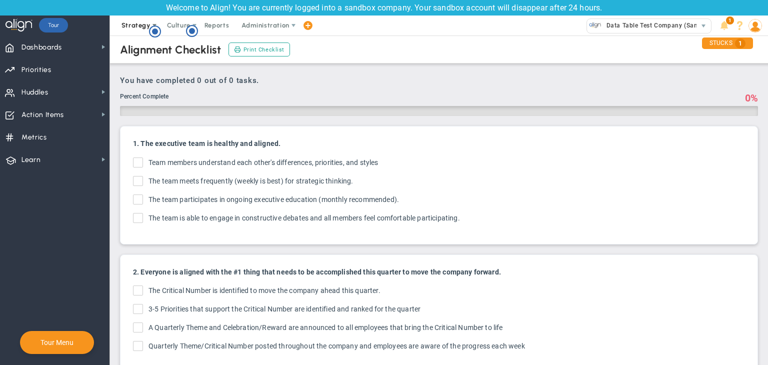
checkbox input "true"
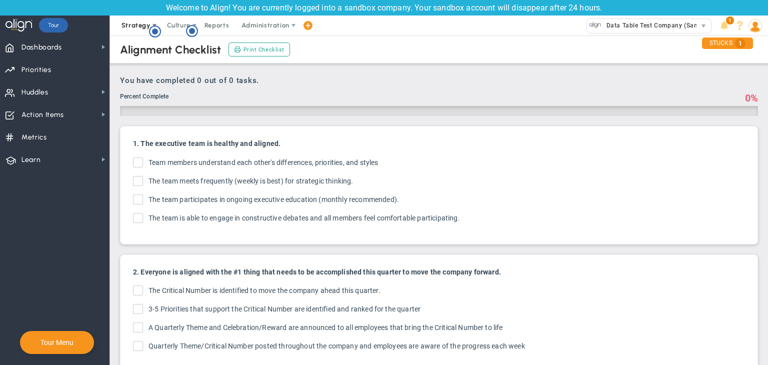
checkbox input "true"
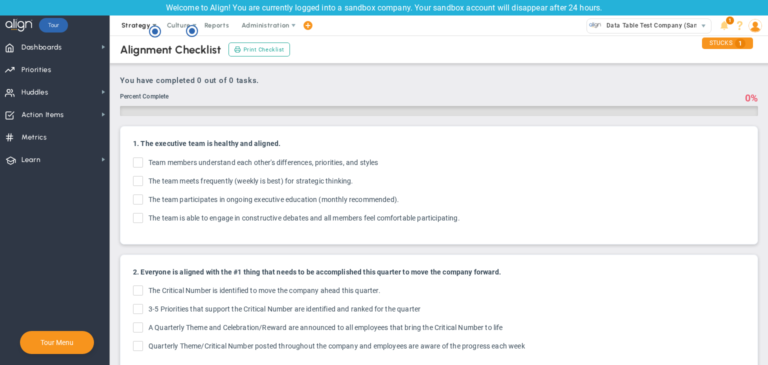
checkbox input "true"
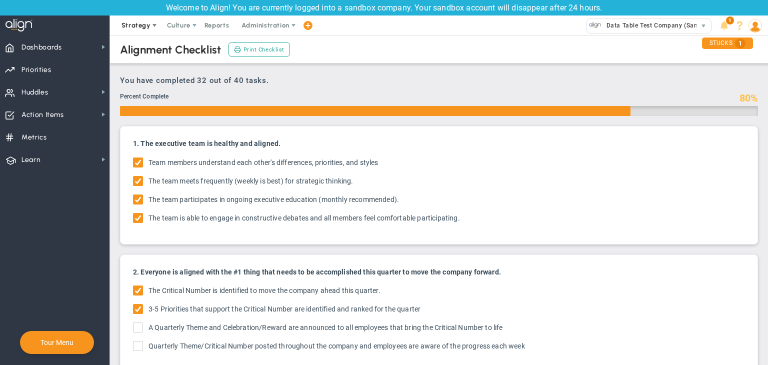
click at [134, 25] on span "Strategy" at bounding box center [136, 26] width 29 height 8
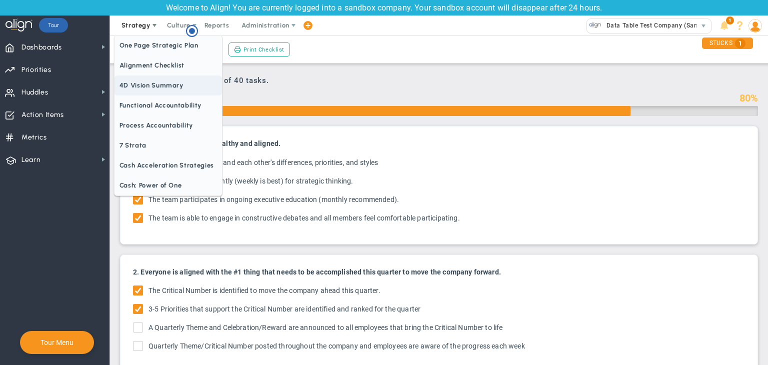
click at [142, 82] on span "4D Vision Summary" at bounding box center [169, 86] width 108 height 20
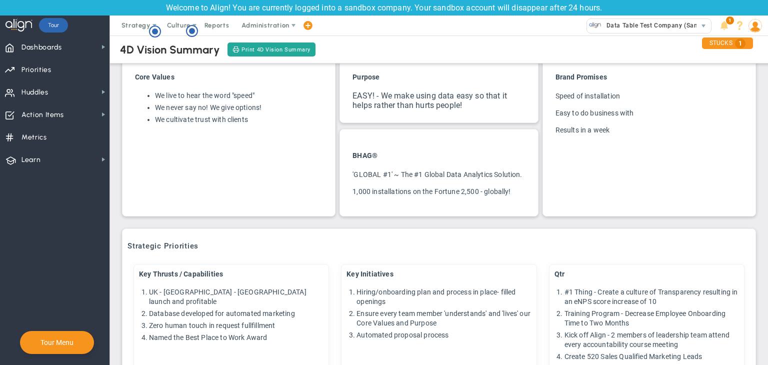
scroll to position [25, 0]
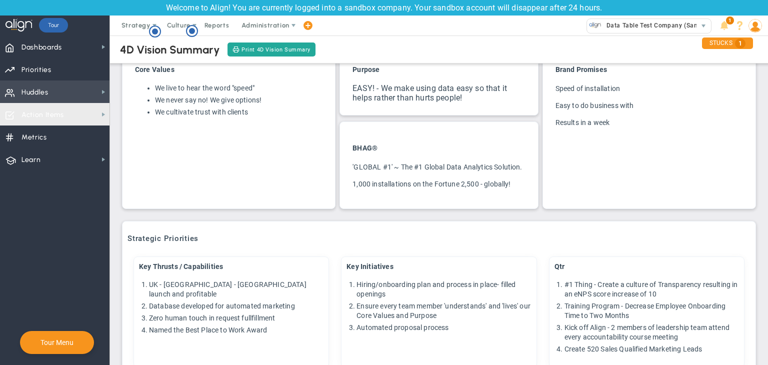
click at [59, 93] on span "Huddles Huddles" at bounding box center [55, 92] width 110 height 23
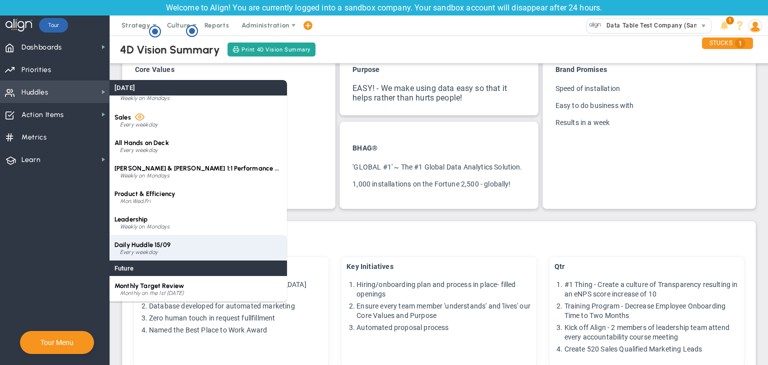
scroll to position [66, 0]
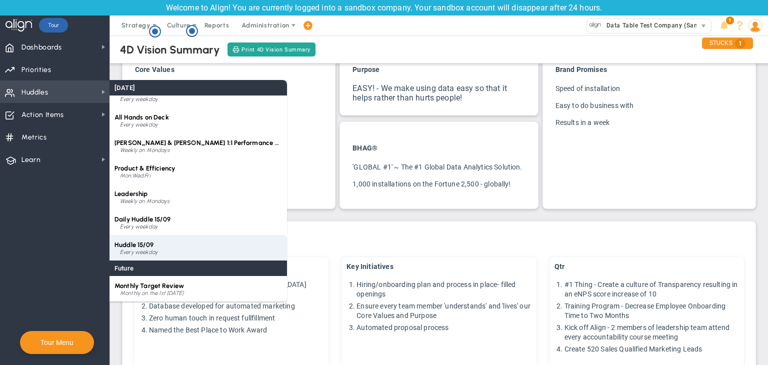
click at [165, 238] on div "Huddle 15/09 Every weekday" at bounding box center [199, 248] width 178 height 26
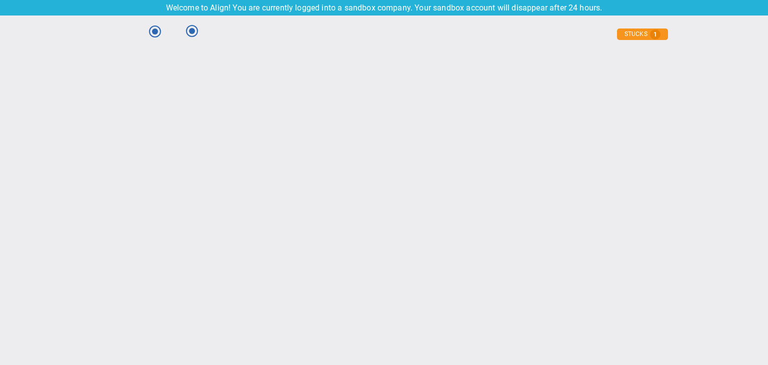
scroll to position [0, 0]
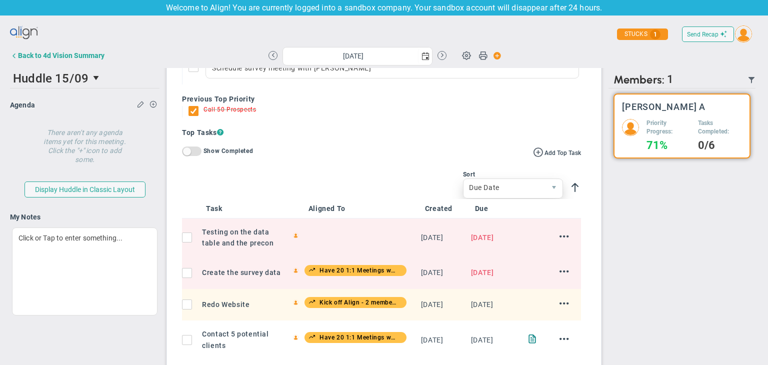
scroll to position [444, 0]
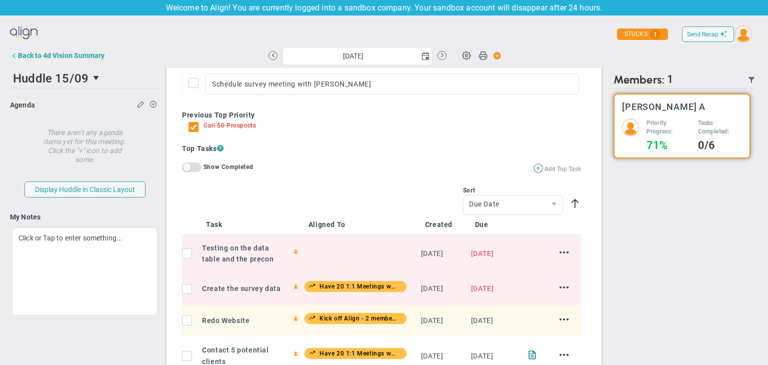
click at [500, 170] on span at bounding box center [538, 168] width 10 height 10
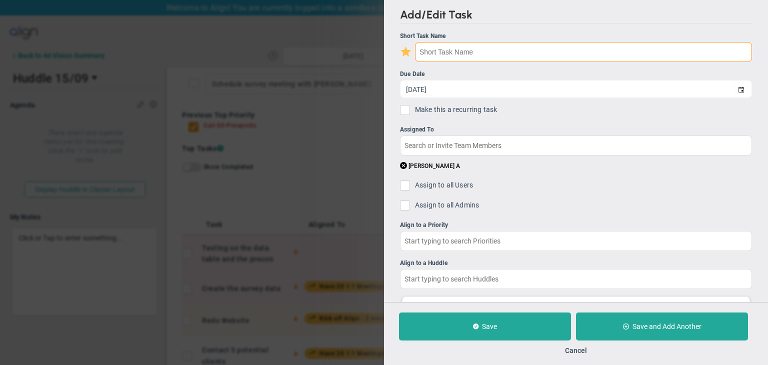
click at [475, 49] on input "text" at bounding box center [583, 52] width 337 height 20
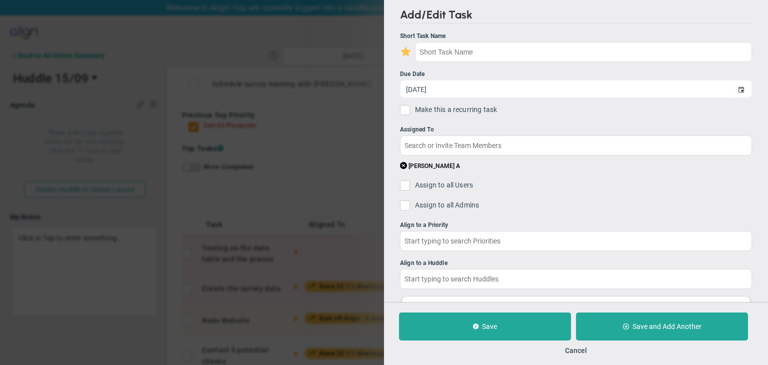
click at [409, 52] on input "checkbox" at bounding box center [408, 53] width 10 height 10
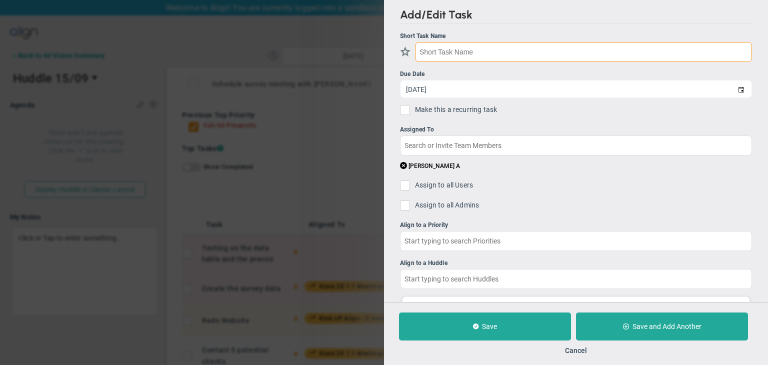
click at [429, 48] on input "text" at bounding box center [583, 52] width 337 height 20
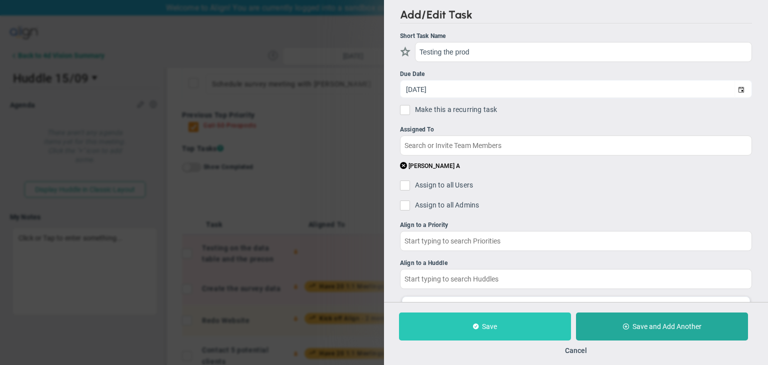
click at [466, 324] on button "Save" at bounding box center [485, 327] width 172 height 28
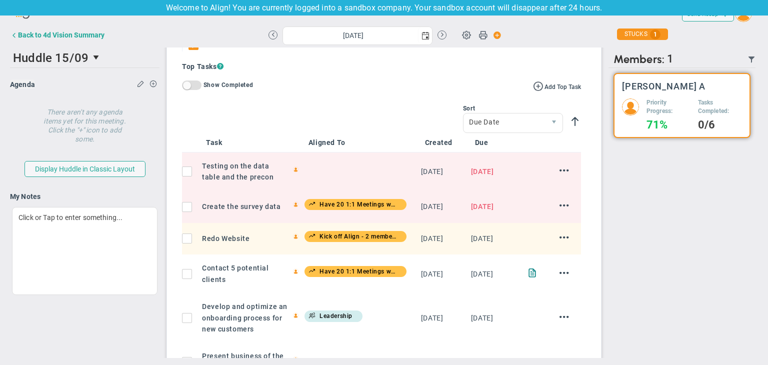
scroll to position [494, 0]
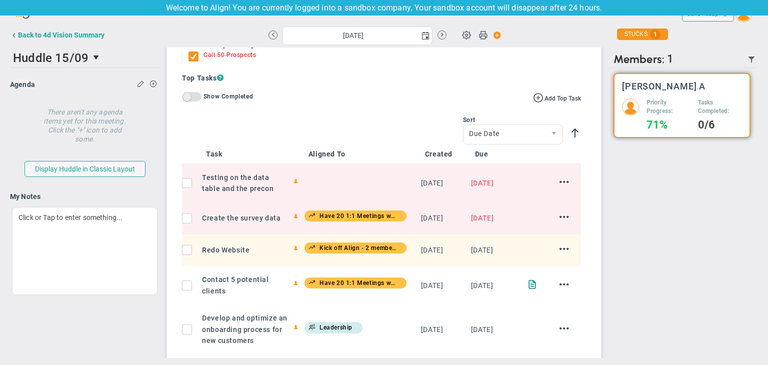
click at [187, 97] on span at bounding box center [187, 97] width 8 height 8
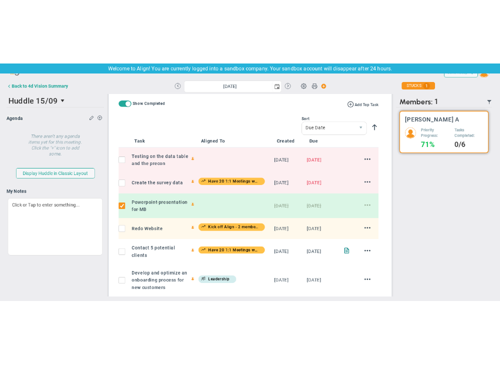
scroll to position [444, 0]
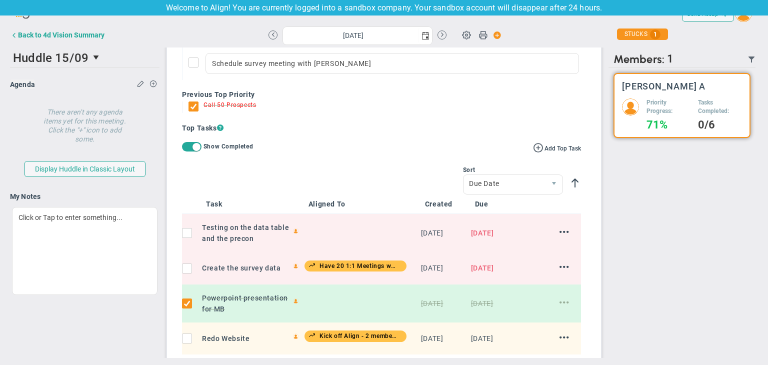
click at [186, 147] on span "On Off" at bounding box center [192, 147] width 20 height 10
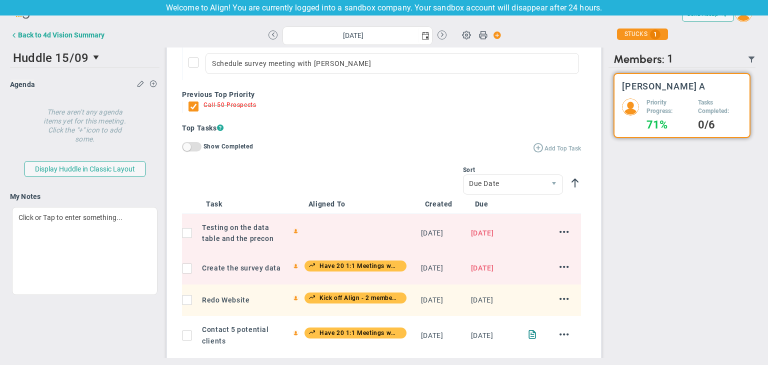
click at [500, 149] on span at bounding box center [538, 147] width 10 height 10
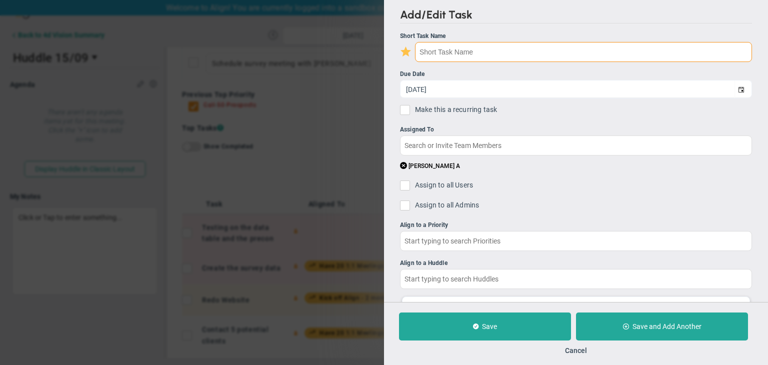
click at [494, 52] on input "text" at bounding box center [583, 52] width 337 height 20
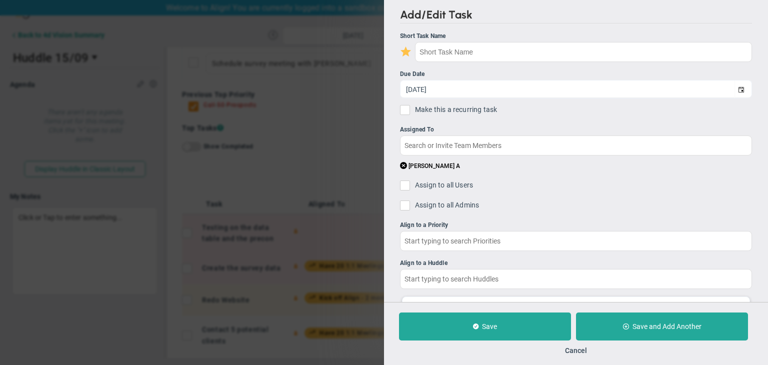
click at [396, 47] on div "Add/Edit Task Short Task Name Due Date 9/15/2025 Make this a recurring task You…" at bounding box center [576, 151] width 384 height 302
click at [408, 53] on input "checkbox" at bounding box center [408, 53] width 10 height 10
click at [500, 350] on button "Cancel" at bounding box center [576, 351] width 22 height 8
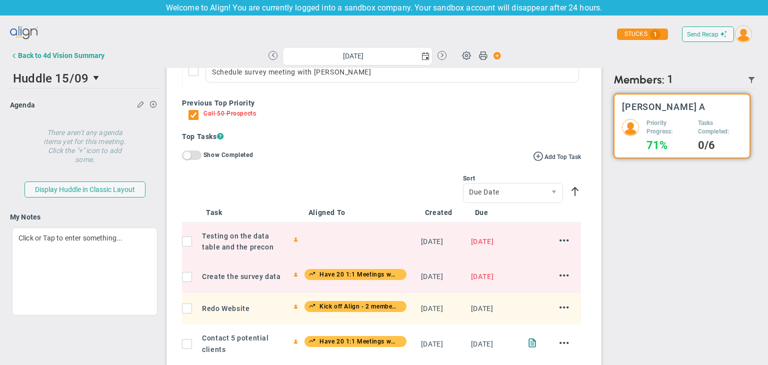
scroll to position [450, 0]
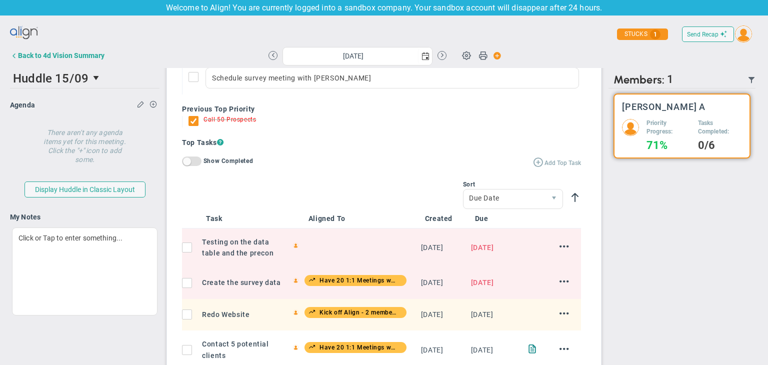
click at [500, 160] on span at bounding box center [538, 162] width 10 height 10
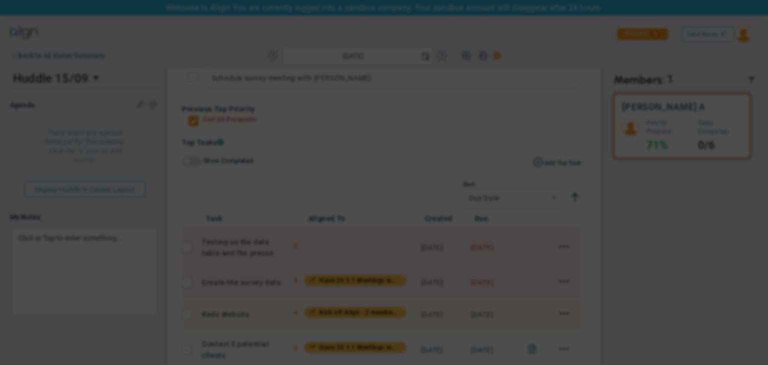
type input "[DATE]"
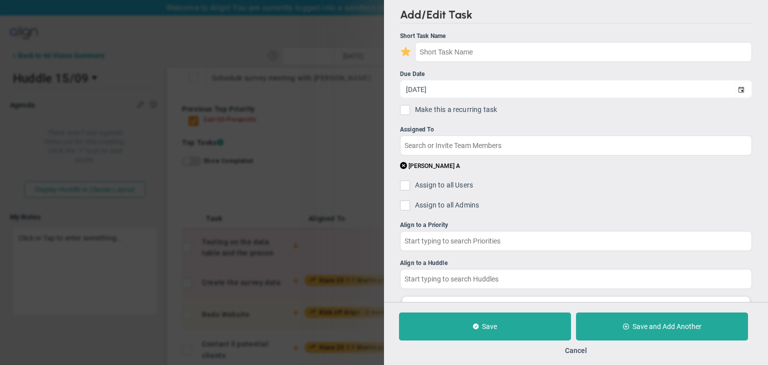
click at [500, 355] on div "Cancel" at bounding box center [576, 351] width 354 height 10
click at [500, 347] on button "Cancel" at bounding box center [576, 351] width 22 height 8
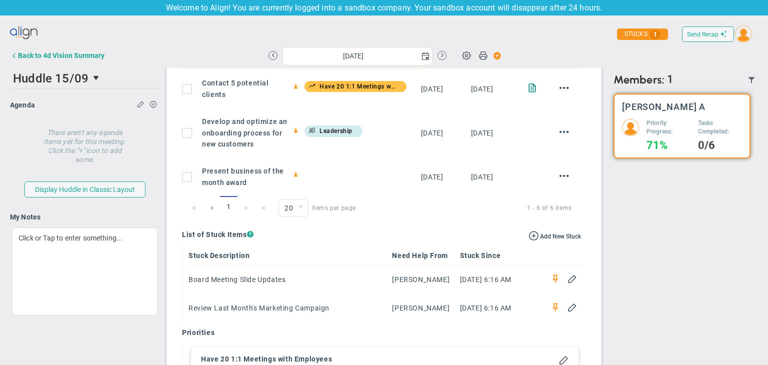
scroll to position [800, 0]
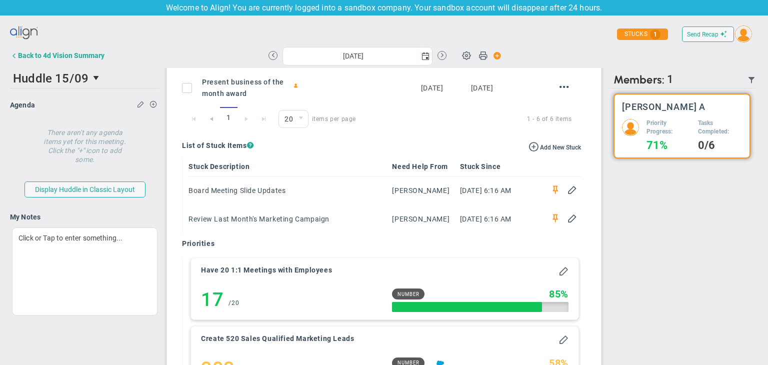
click at [294, 128] on span "select" at bounding box center [301, 119] width 15 height 17
click at [287, 181] on li "10" at bounding box center [292, 179] width 29 height 21
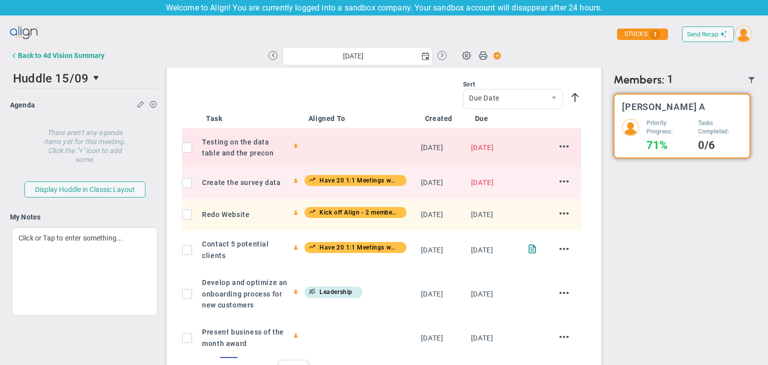
scroll to position [450, 0]
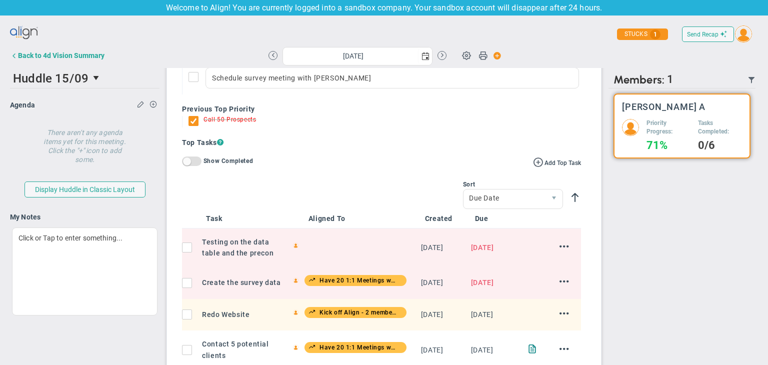
click at [62, 58] on div "Back to 4d Vision Summary" at bounding box center [61, 56] width 87 height 8
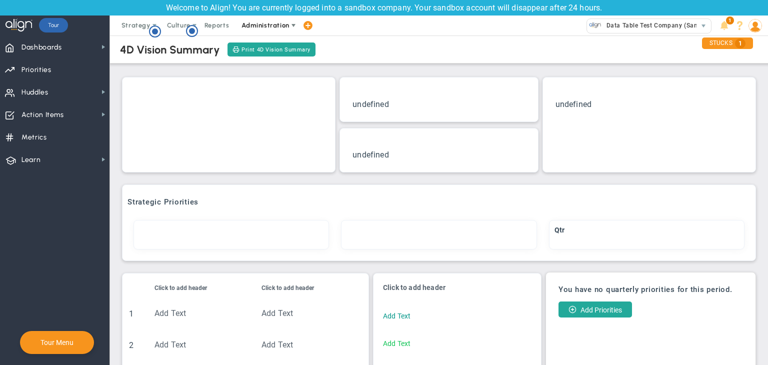
click at [275, 23] on span "Administration" at bounding box center [266, 26] width 48 height 8
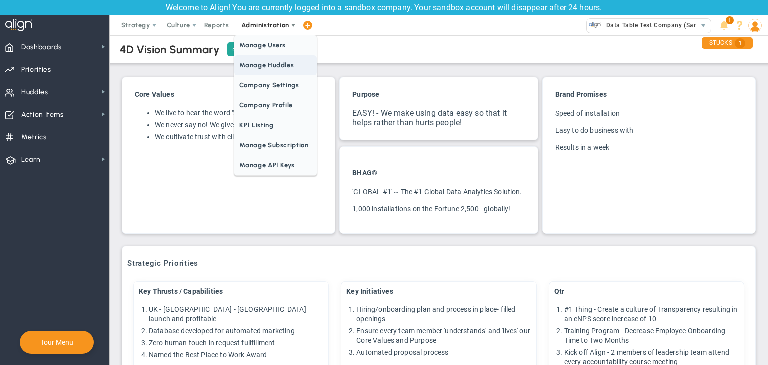
click at [280, 67] on span "Manage Huddles" at bounding box center [276, 66] width 82 height 20
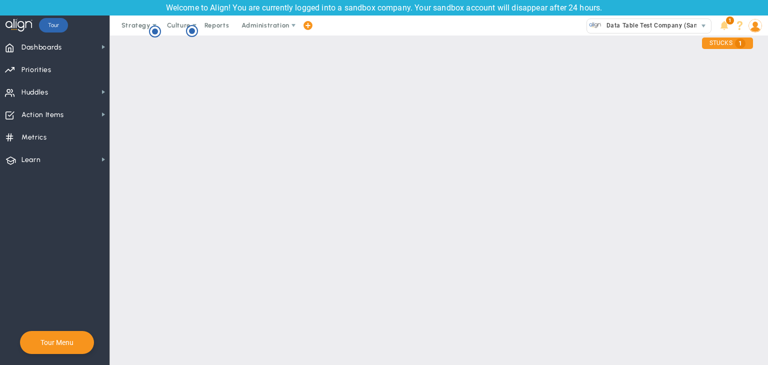
checkbox input "true"
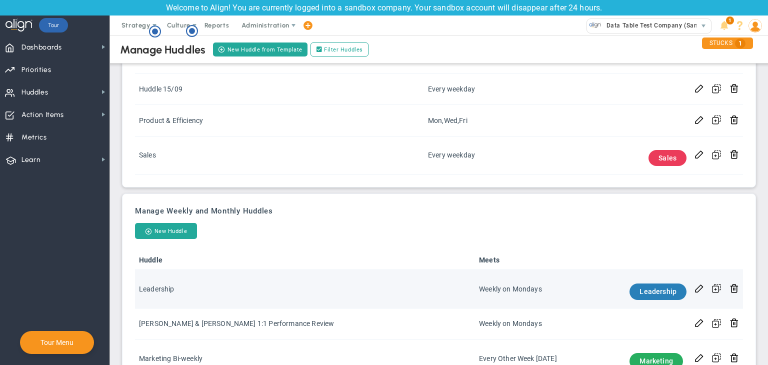
scroll to position [174, 0]
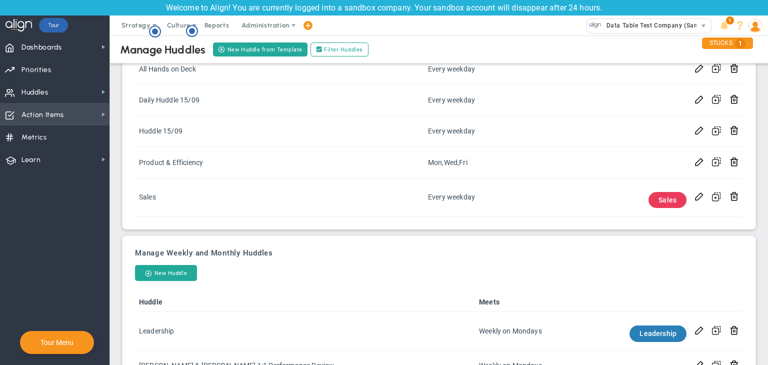
click at [77, 114] on span "Action Items Action Items" at bounding box center [55, 114] width 110 height 23
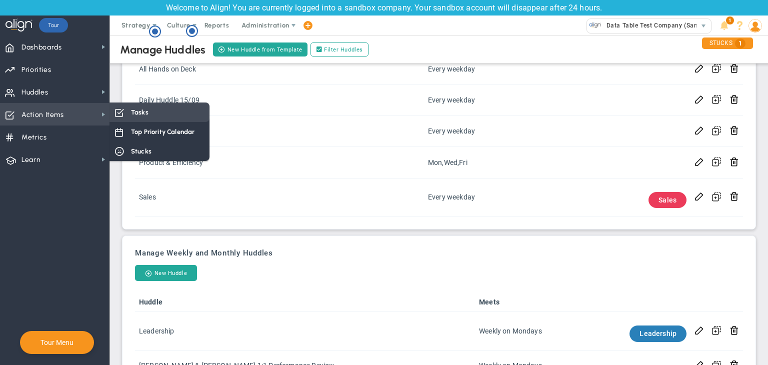
click at [172, 115] on div "Tasks" at bounding box center [160, 113] width 100 height 20
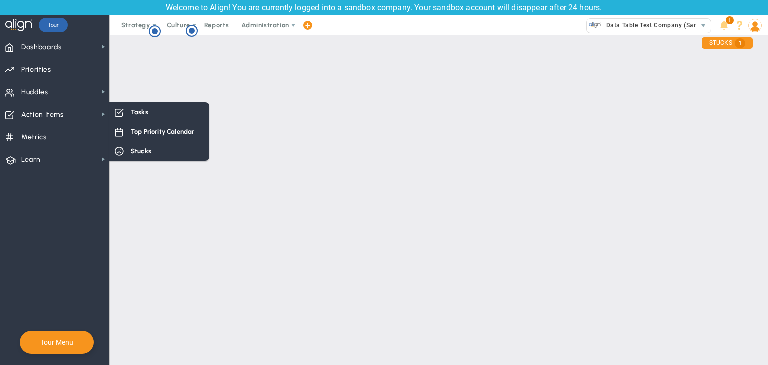
scroll to position [0, 0]
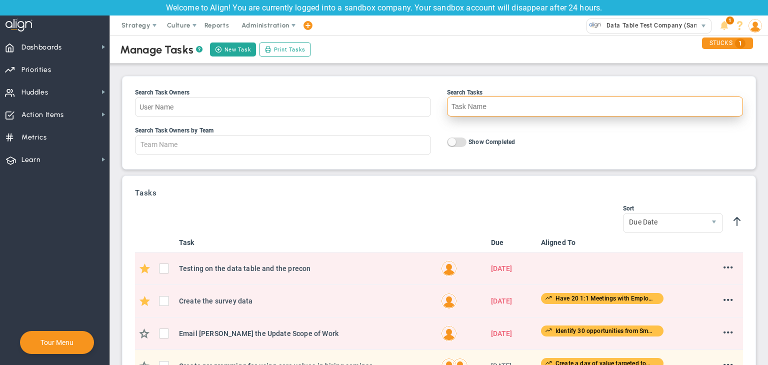
click at [469, 105] on input "Search Tasks" at bounding box center [595, 107] width 296 height 20
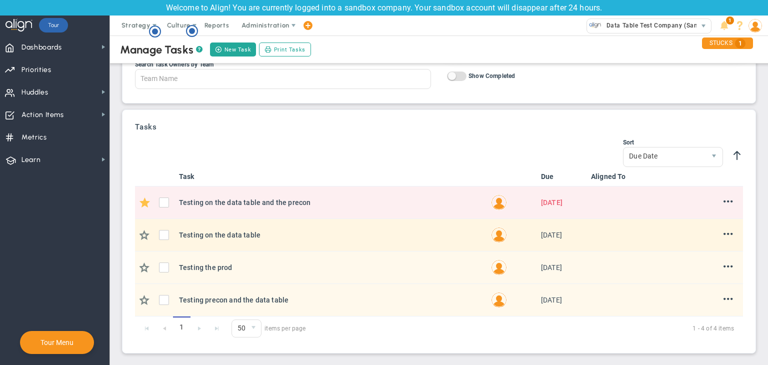
scroll to position [67, 0]
type input "Testing"
click at [144, 231] on input "checkbox" at bounding box center [147, 236] width 10 height 10
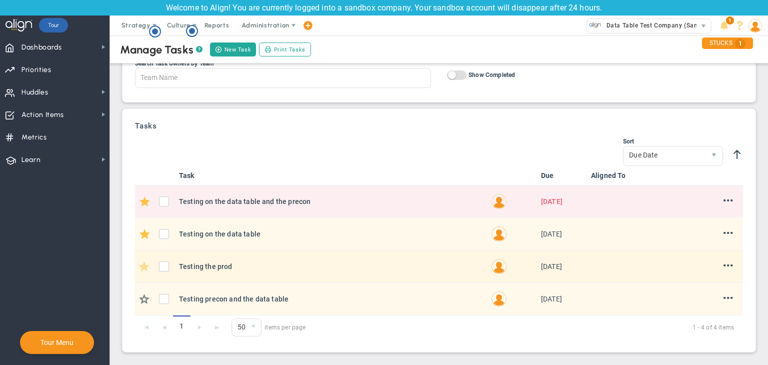
click at [144, 267] on input "checkbox" at bounding box center [147, 268] width 10 height 10
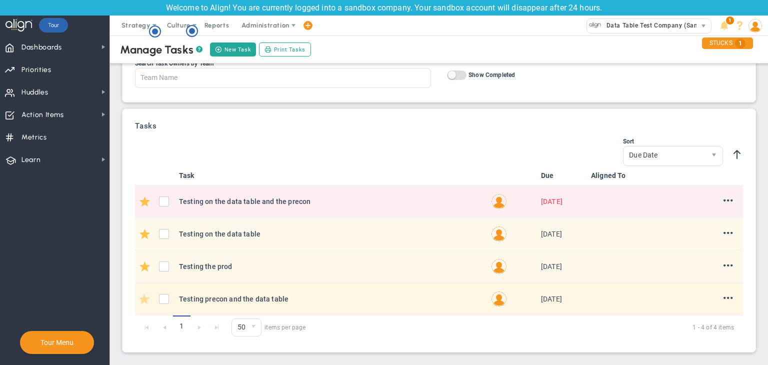
click at [144, 297] on input "checkbox" at bounding box center [147, 301] width 10 height 10
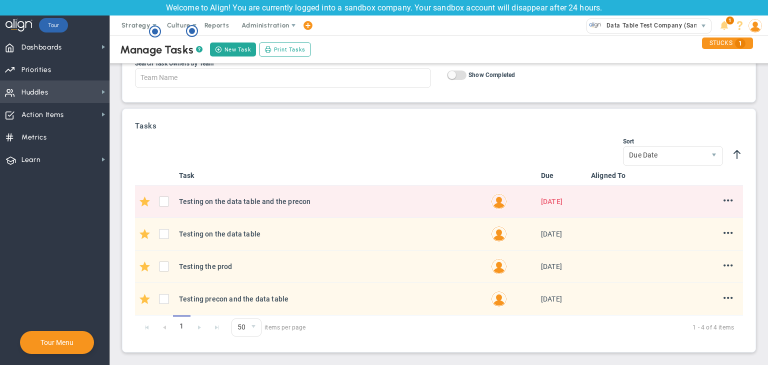
click at [71, 92] on span "Huddles Huddles" at bounding box center [55, 92] width 110 height 23
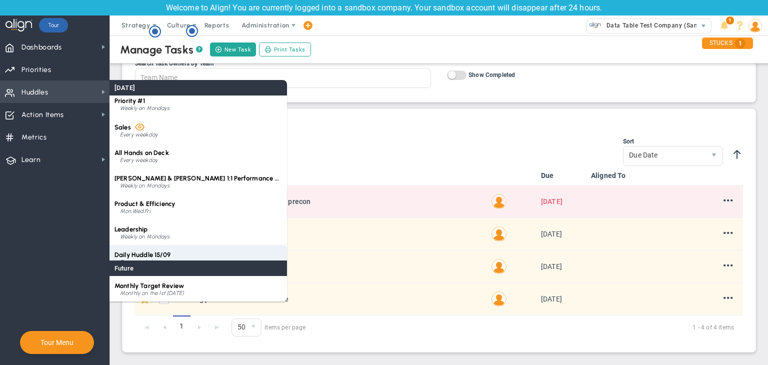
scroll to position [66, 0]
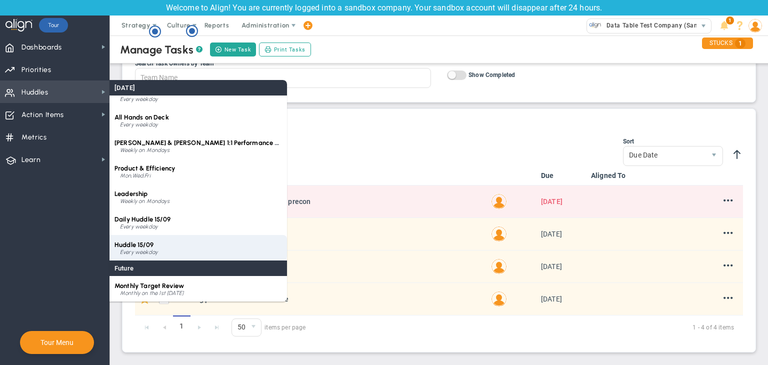
click at [160, 235] on div "Huddle 15/09 Every weekday" at bounding box center [199, 248] width 178 height 26
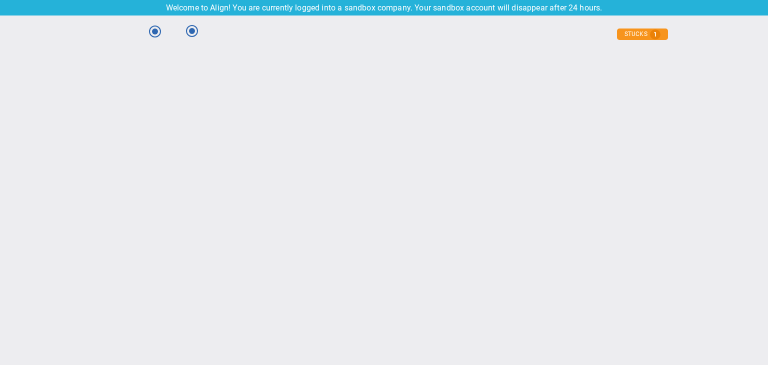
scroll to position [0, 0]
type input "[DATE]"
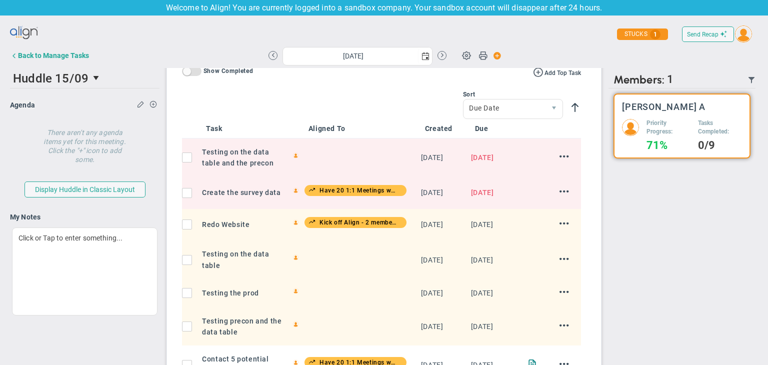
scroll to position [450, 0]
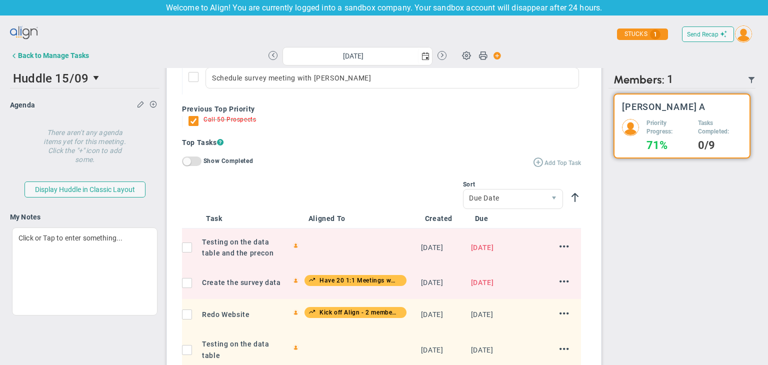
click at [500, 161] on span at bounding box center [538, 162] width 10 height 10
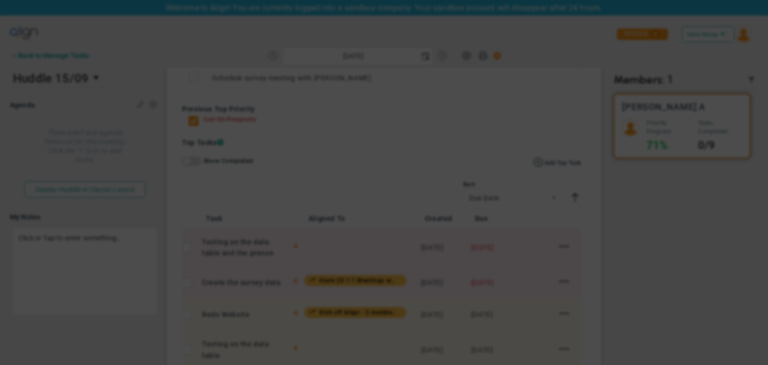
type input "[DATE]"
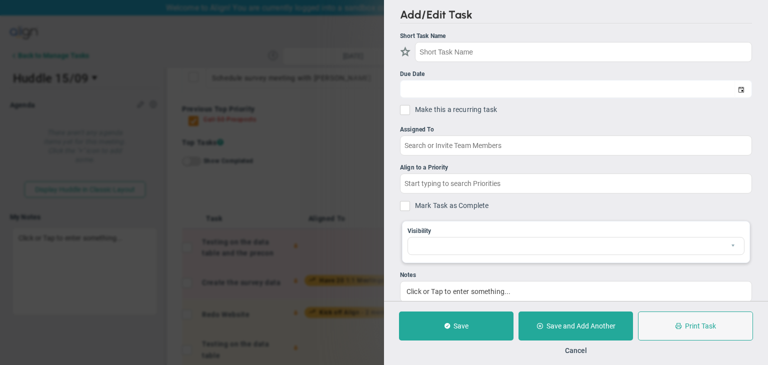
checkbox input "true"
type input "[DATE]"
checkbox input "false"
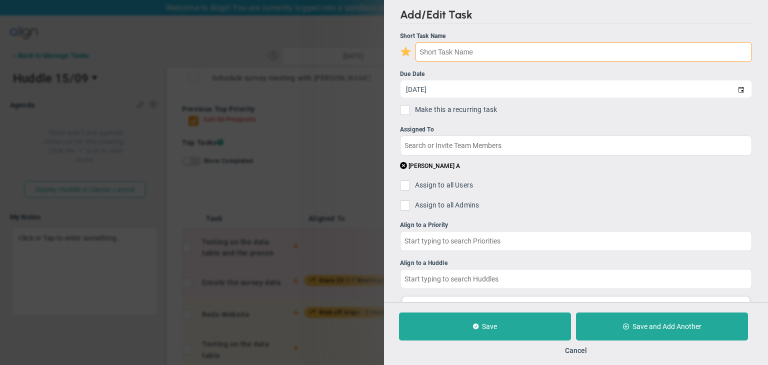
click at [476, 53] on input "text" at bounding box center [583, 52] width 337 height 20
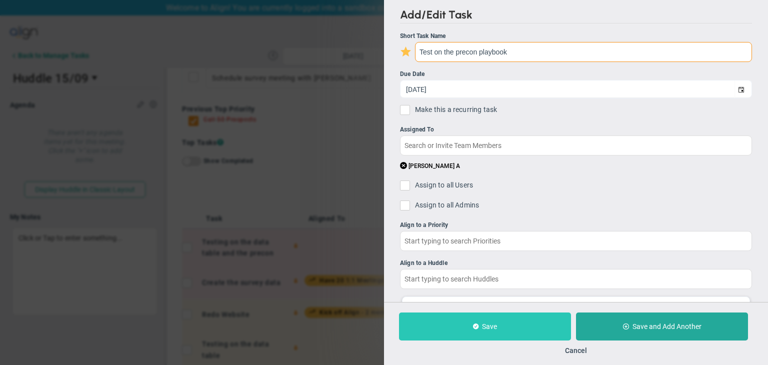
type input "Test on the precon playbook"
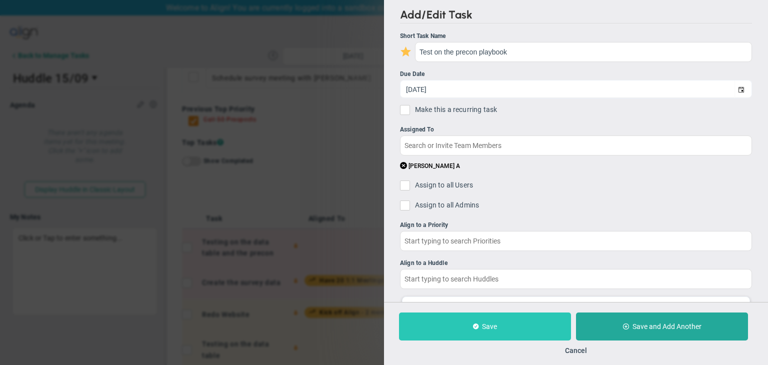
click at [500, 318] on button "Save" at bounding box center [485, 327] width 172 height 28
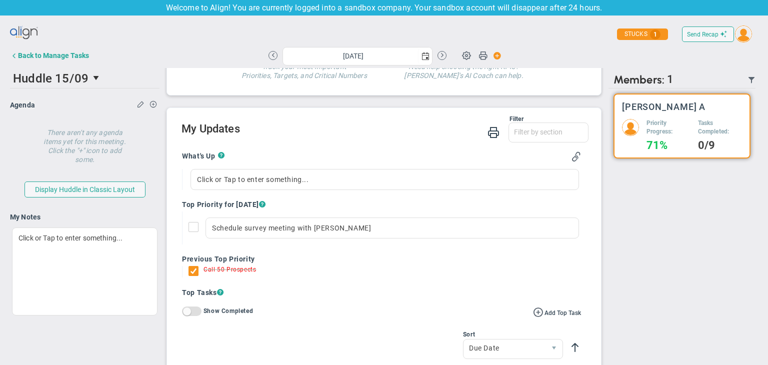
scroll to position [300, 0]
click at [71, 52] on div "Back to Manage Tasks" at bounding box center [53, 56] width 71 height 8
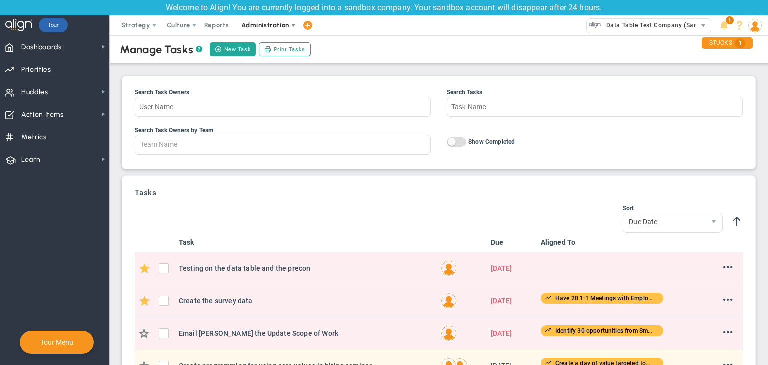
click at [273, 25] on span "Administration" at bounding box center [266, 26] width 48 height 8
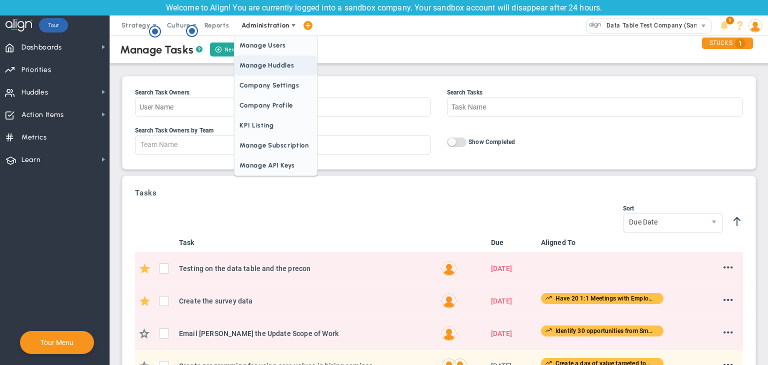
click at [280, 71] on span "Manage Huddles" at bounding box center [276, 66] width 82 height 20
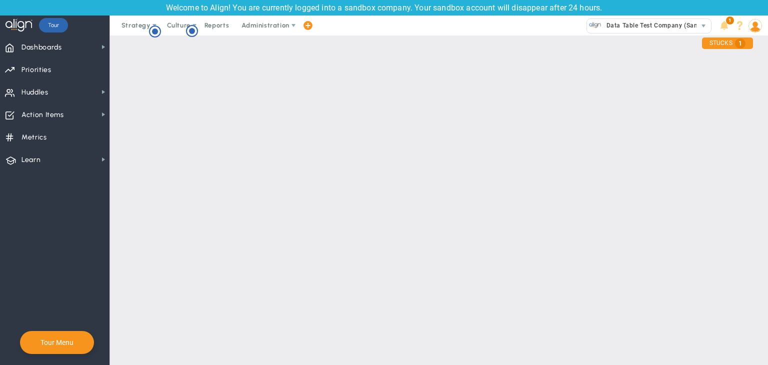
checkbox input "true"
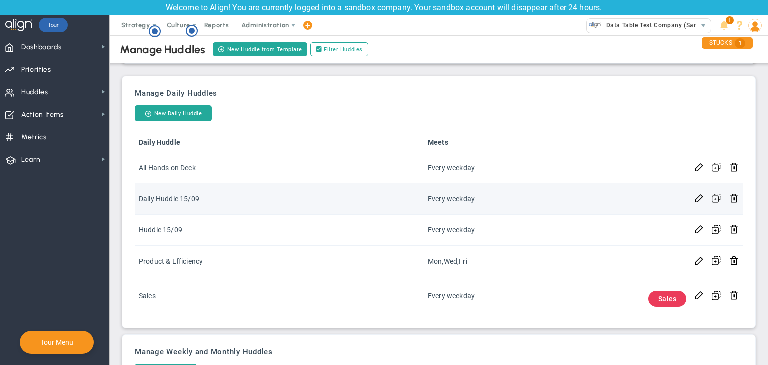
scroll to position [74, 0]
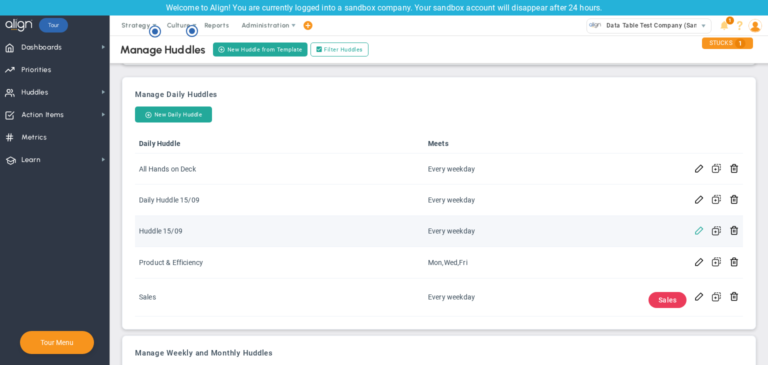
click at [500, 228] on span at bounding box center [700, 230] width 10 height 10
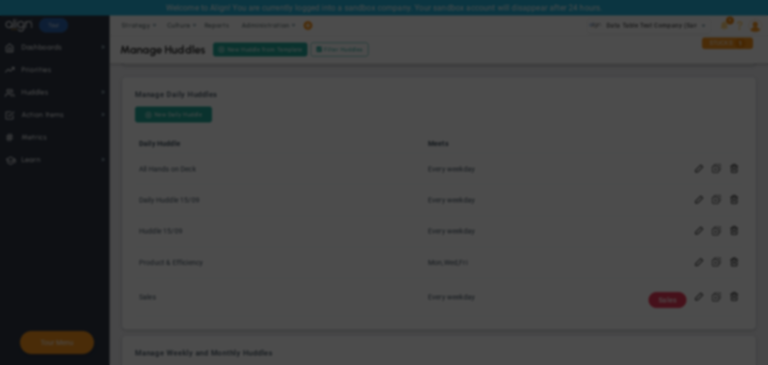
checkbox input "false"
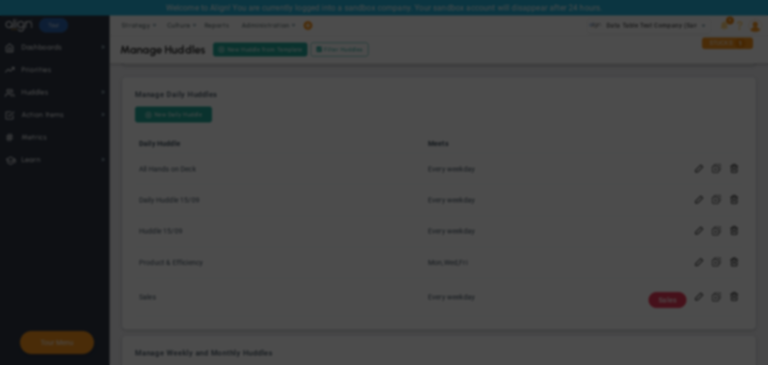
checkbox input "false"
type input "Huddle 15/09"
checkbox input "true"
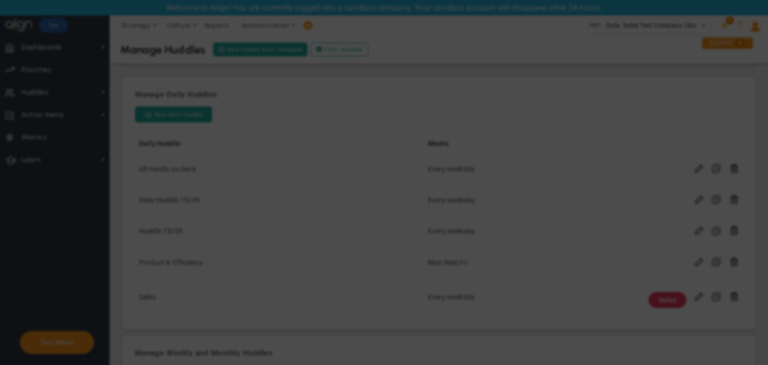
checkbox input "true"
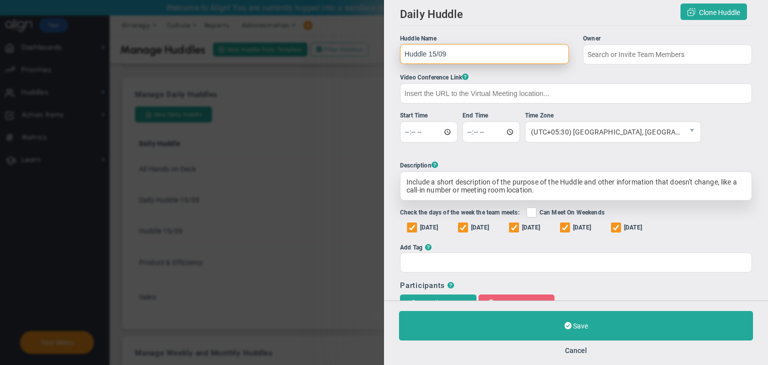
type input "[PERSON_NAME] A"
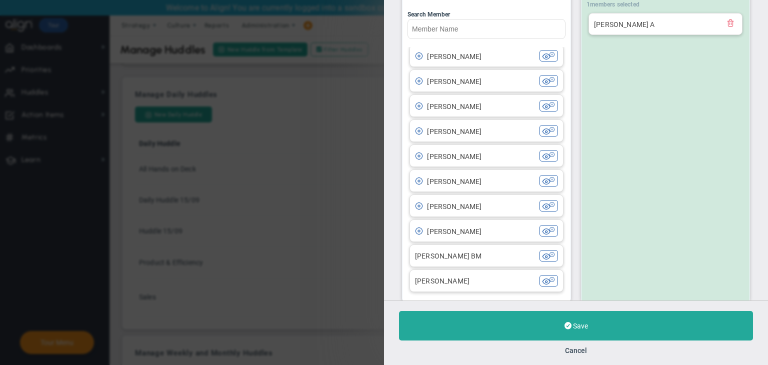
scroll to position [400, 0]
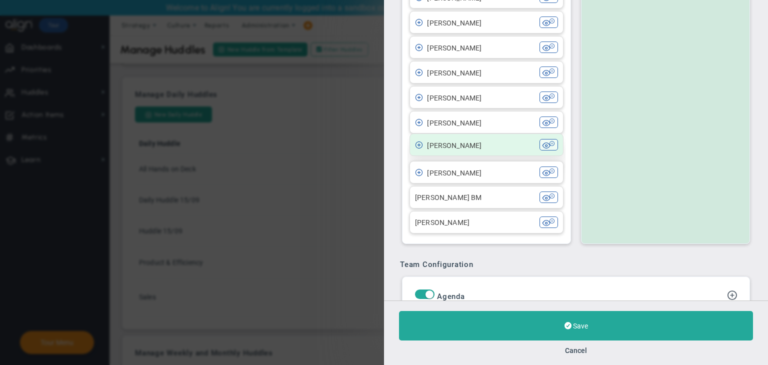
click at [487, 151] on li "[PERSON_NAME] [PERSON_NAME]" at bounding box center [487, 145] width 154 height 23
click at [482, 146] on span "[PERSON_NAME]" at bounding box center [454, 146] width 55 height 8
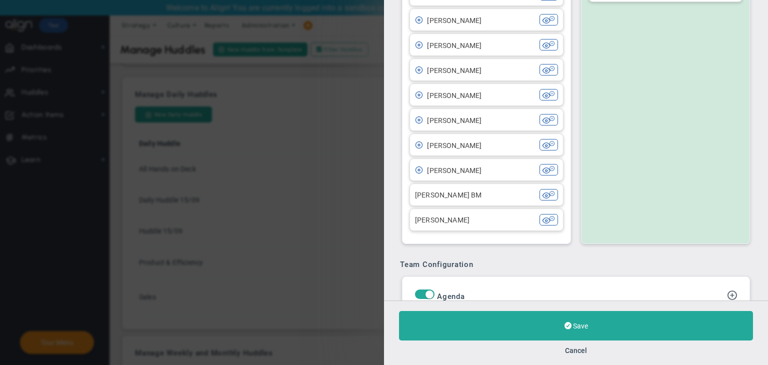
scroll to position [433, 0]
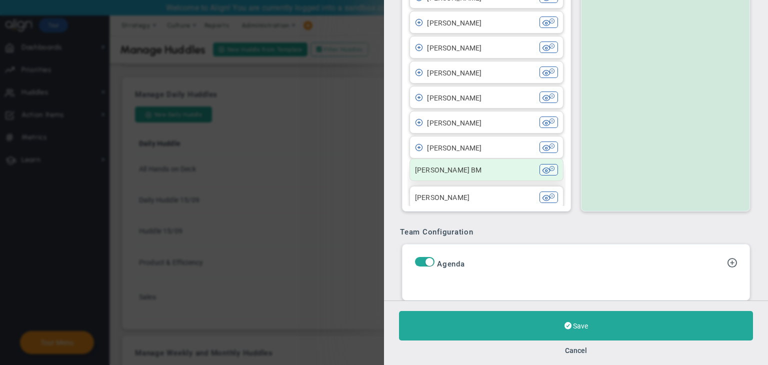
click at [471, 174] on div "[PERSON_NAME] BM" at bounding box center [477, 170] width 125 height 12
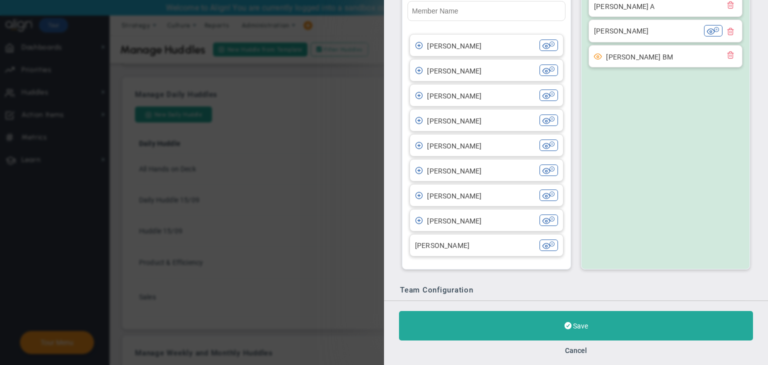
scroll to position [283, 0]
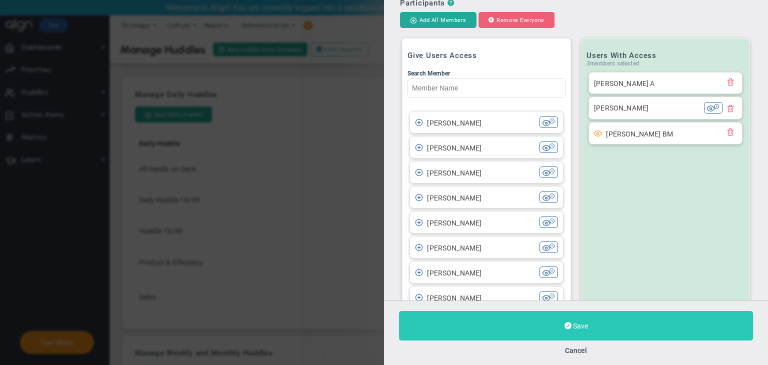
click at [500, 324] on button "Save" at bounding box center [576, 326] width 354 height 30
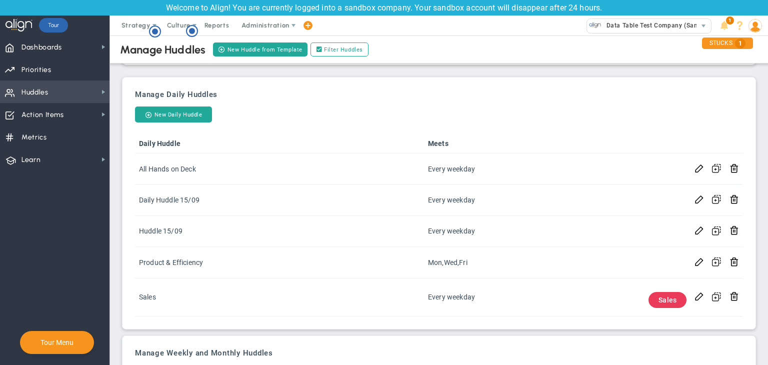
click at [45, 92] on span "Huddles" at bounding box center [35, 92] width 27 height 21
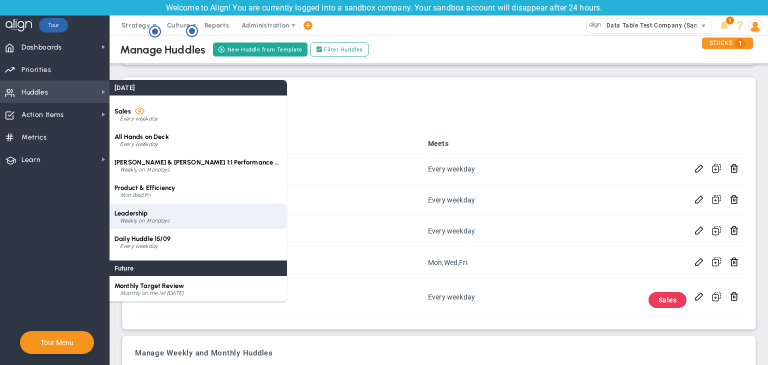
scroll to position [66, 0]
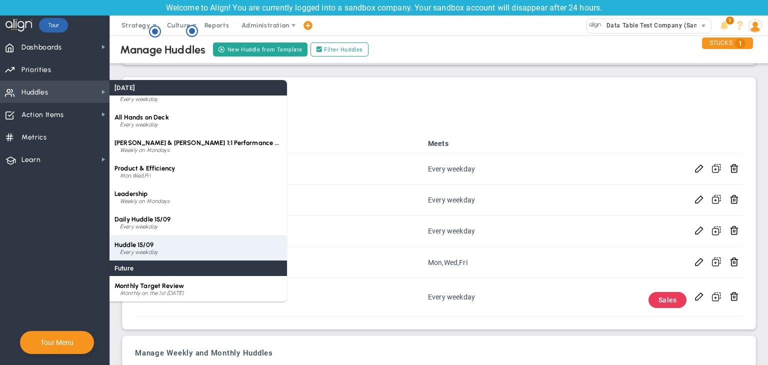
click at [183, 243] on div "Huddle 15/09 Every weekday" at bounding box center [199, 248] width 178 height 26
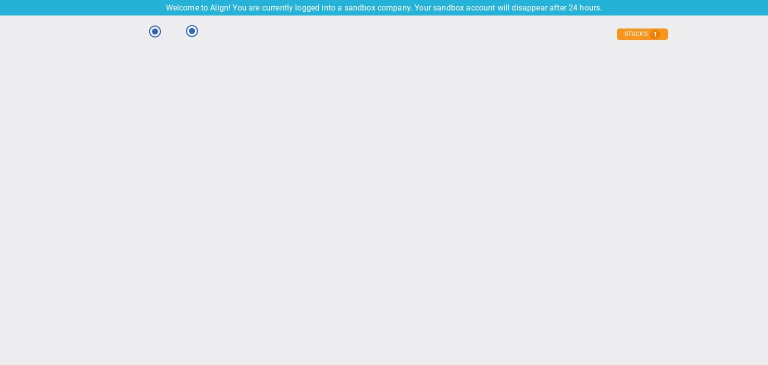
scroll to position [0, 0]
type input "[DATE]"
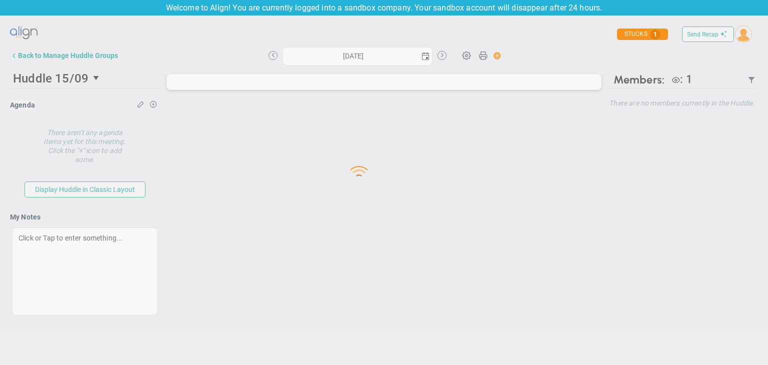
type input "[DATE]"
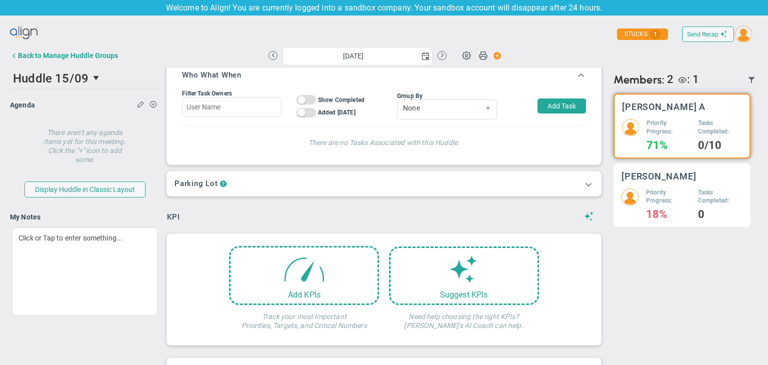
click at [500, 201] on img at bounding box center [630, 197] width 17 height 17
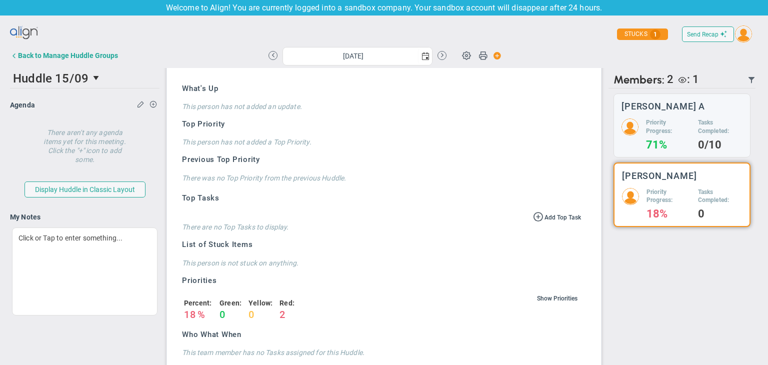
click at [500, 40] on span at bounding box center [743, 36] width 19 height 20
click at [500, 131] on span "Sign Out" at bounding box center [738, 136] width 76 height 20
